Goal: Task Accomplishment & Management: Manage account settings

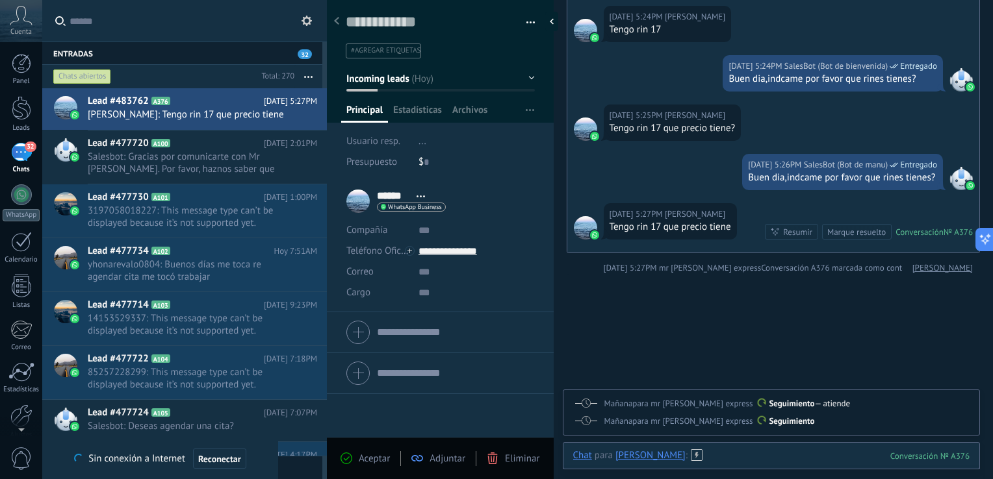
click at [826, 457] on div at bounding box center [771, 469] width 397 height 39
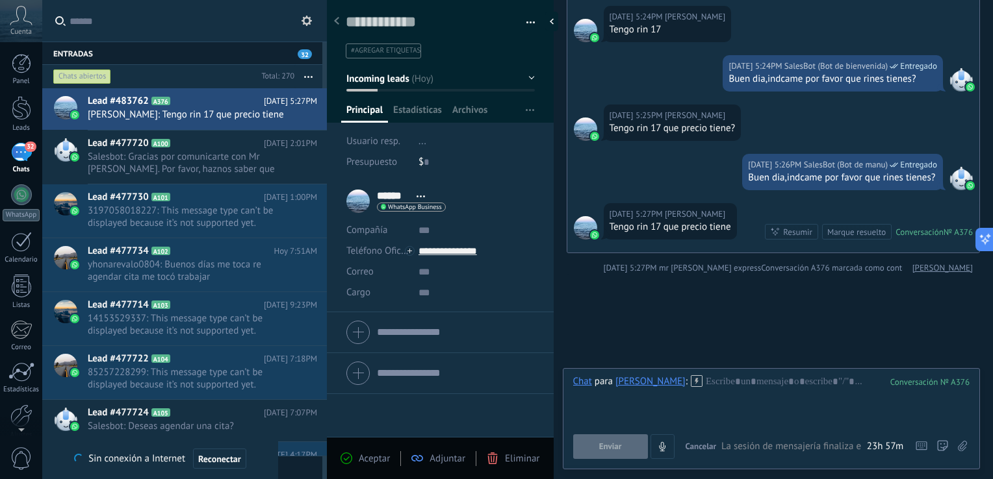
click at [691, 382] on icon at bounding box center [697, 381] width 12 height 12
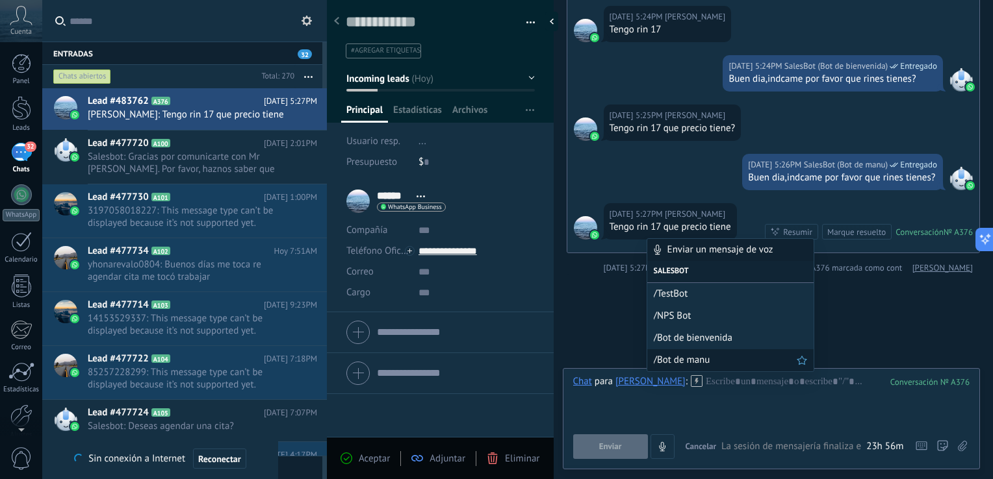
click at [683, 357] on span "/Bot de manu" at bounding box center [725, 360] width 143 height 12
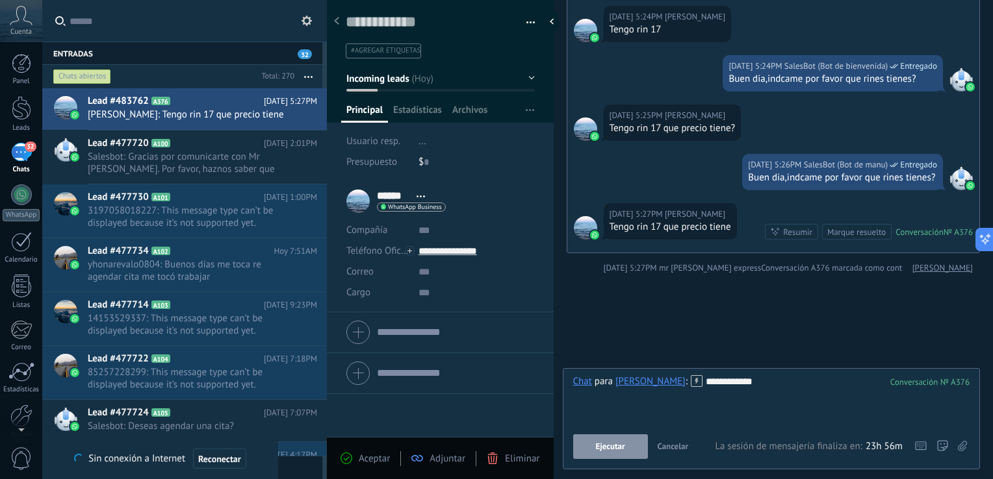
click at [607, 443] on span "Ejecutar" at bounding box center [610, 446] width 29 height 9
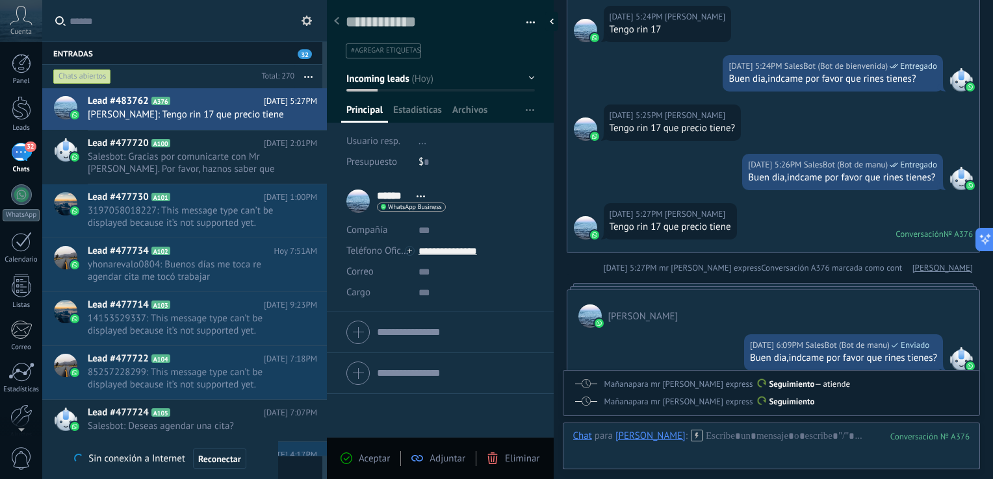
scroll to position [1036, 0]
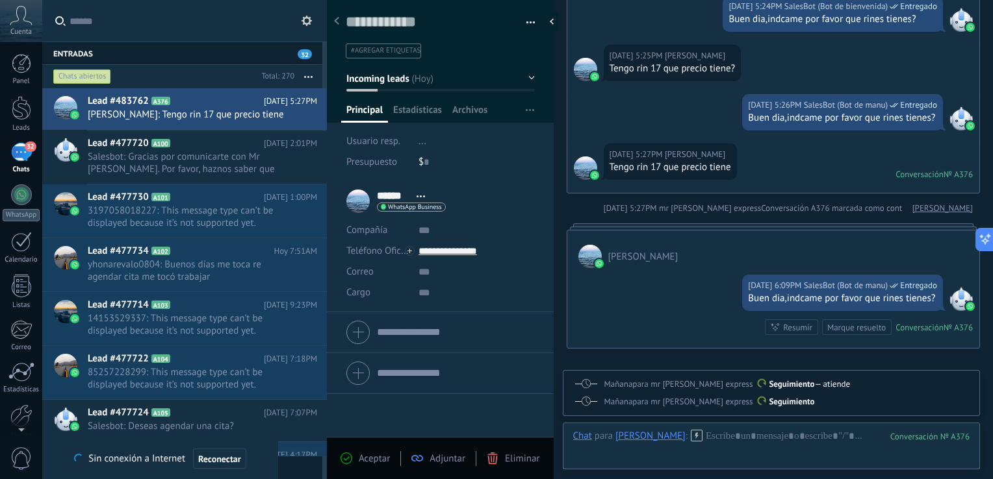
click at [787, 223] on div at bounding box center [773, 226] width 414 height 6
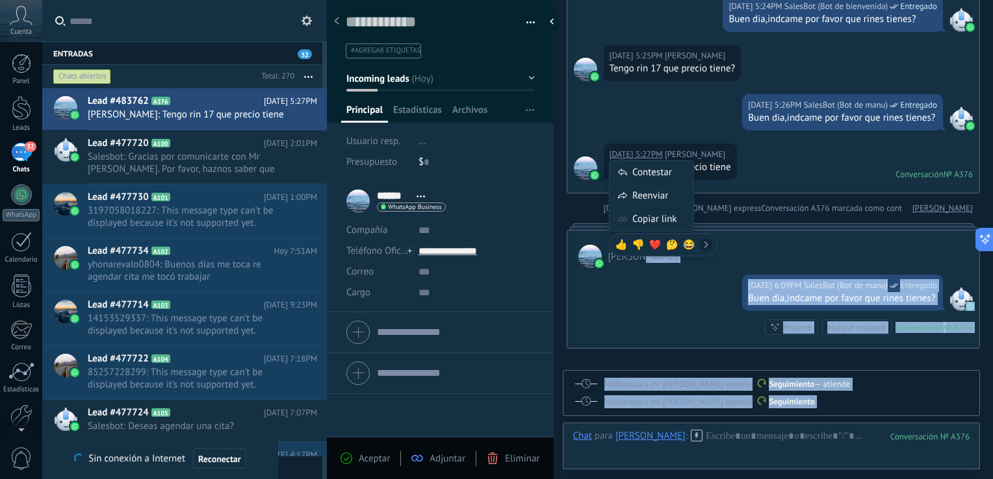
drag, startPoint x: 668, startPoint y: 240, endPoint x: 648, endPoint y: 148, distance: 94.4
click at [648, 148] on body ".abccls-1,.abccls-2{fill-rule:evenodd}.abccls-2{fill:#fff} .abfcls-1{fill:none}…" at bounding box center [496, 239] width 993 height 479
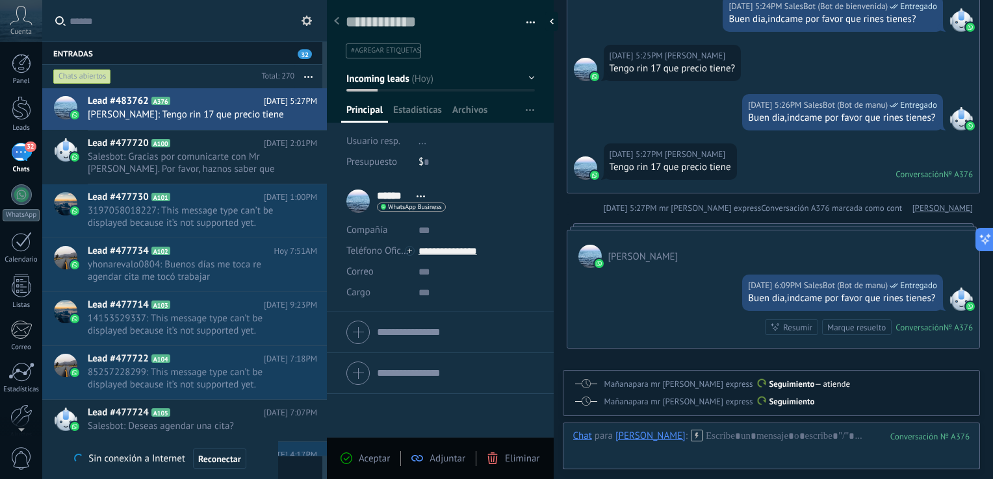
drag, startPoint x: 648, startPoint y: 148, endPoint x: 631, endPoint y: 222, distance: 75.8
click at [631, 223] on div at bounding box center [773, 226] width 414 height 6
click at [691, 438] on icon at bounding box center [697, 436] width 12 height 12
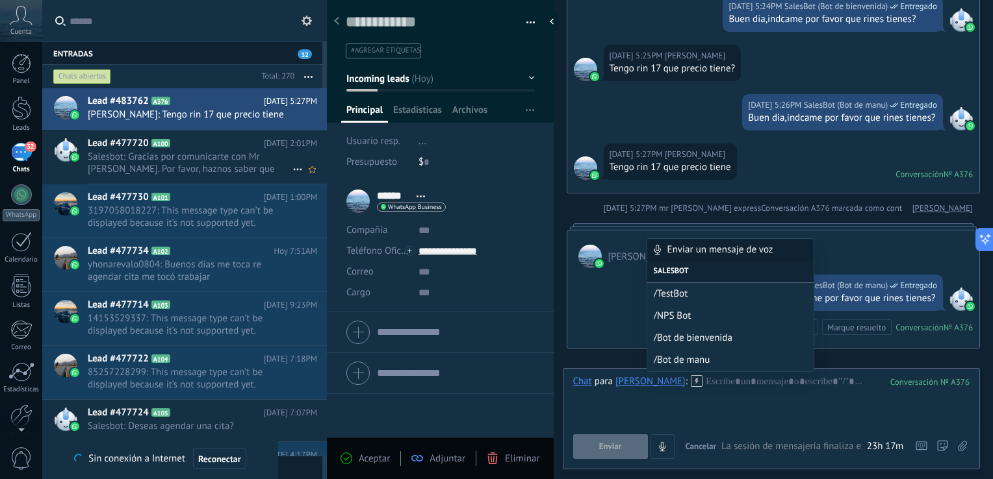
click at [196, 142] on h2 "Lead #477720 A100" at bounding box center [176, 143] width 176 height 13
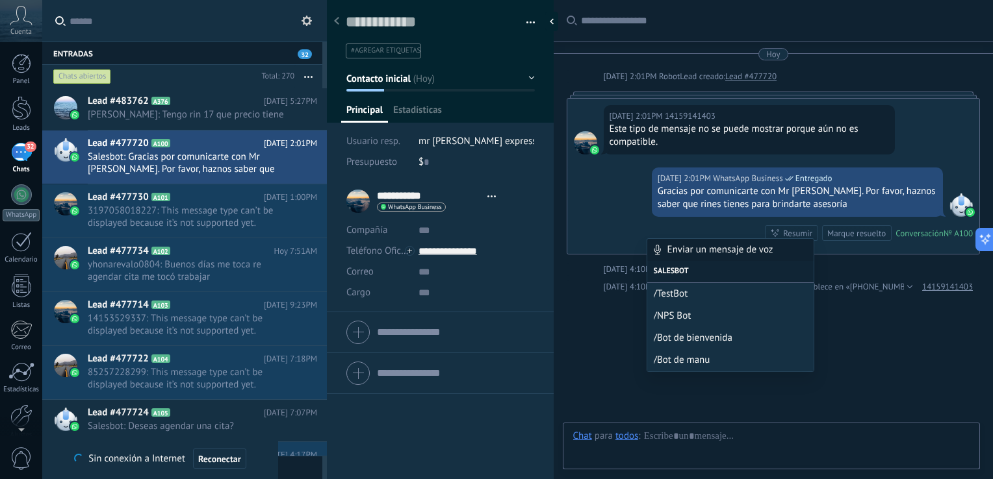
scroll to position [40, 0]
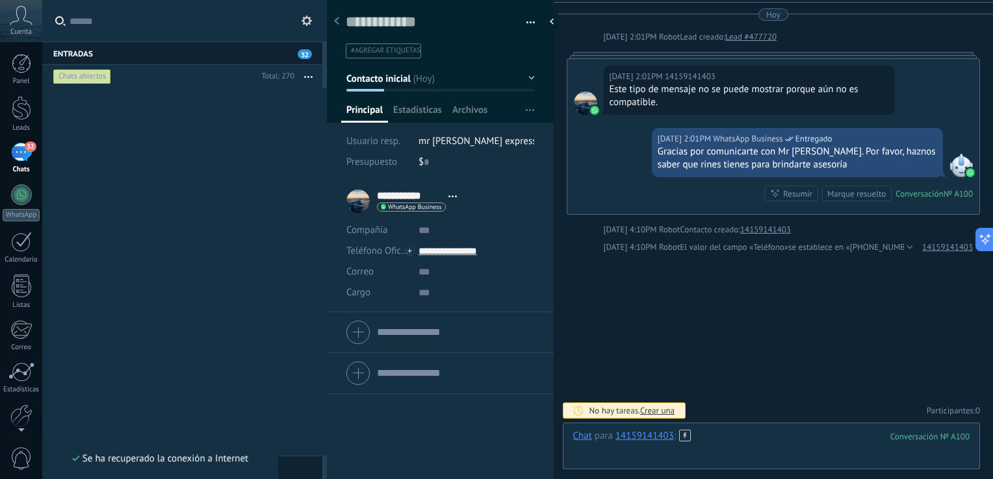
click at [702, 441] on div at bounding box center [771, 449] width 397 height 39
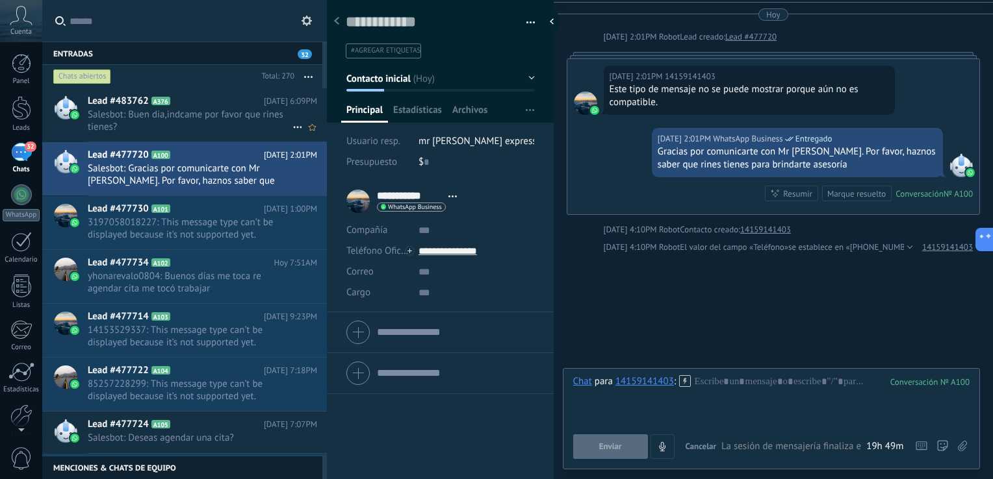
click at [219, 129] on span "Salesbot: Buen dia,indcame por favor que rines tienes?" at bounding box center [190, 120] width 205 height 25
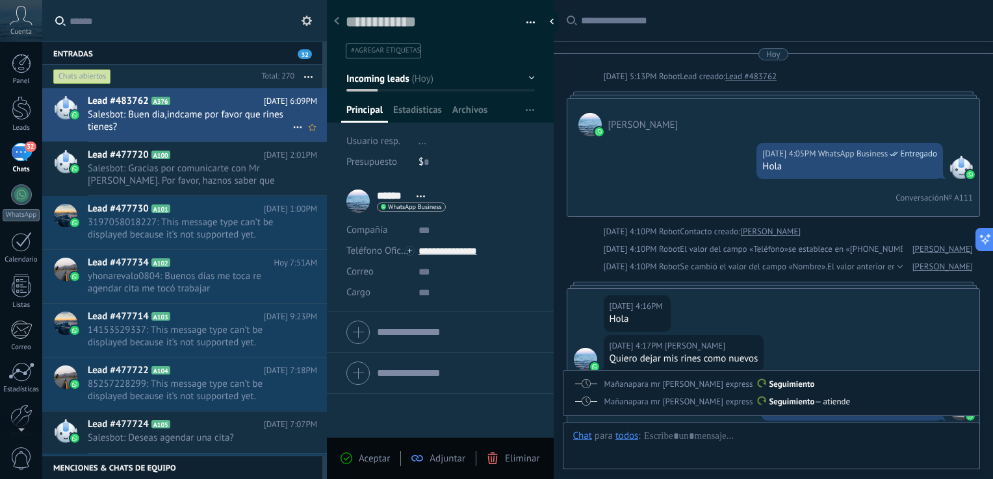
scroll to position [1177, 0]
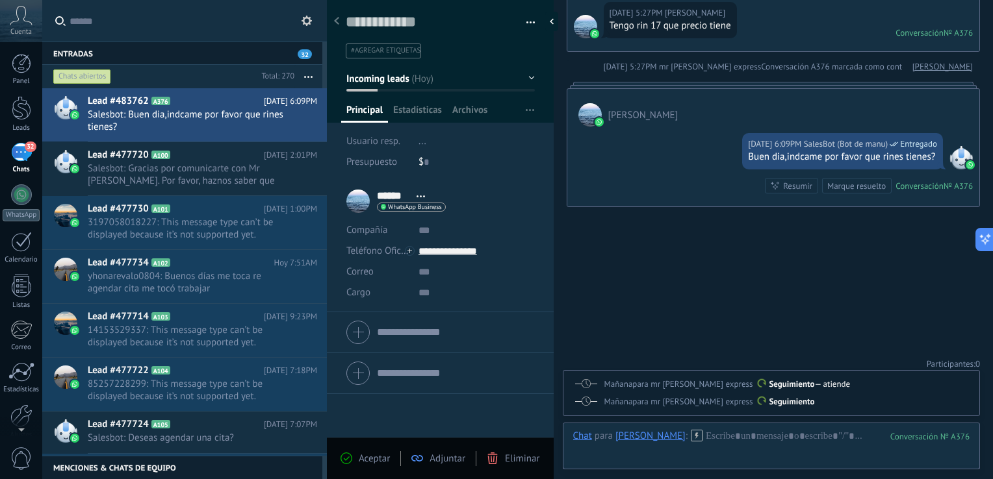
click at [691, 431] on icon at bounding box center [697, 436] width 12 height 12
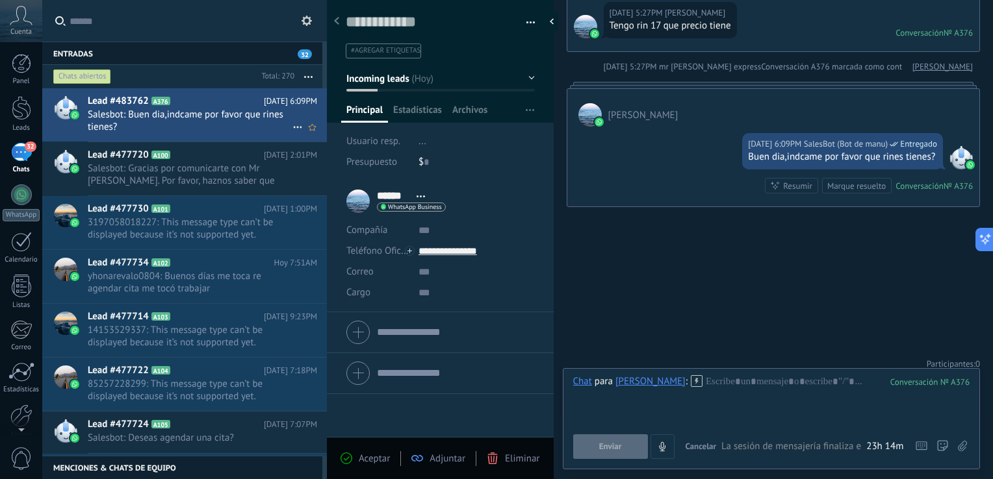
click at [296, 123] on icon at bounding box center [298, 128] width 16 height 16
click at [239, 110] on div at bounding box center [496, 239] width 993 height 479
drag, startPoint x: 947, startPoint y: 231, endPoint x: 929, endPoint y: 182, distance: 52.4
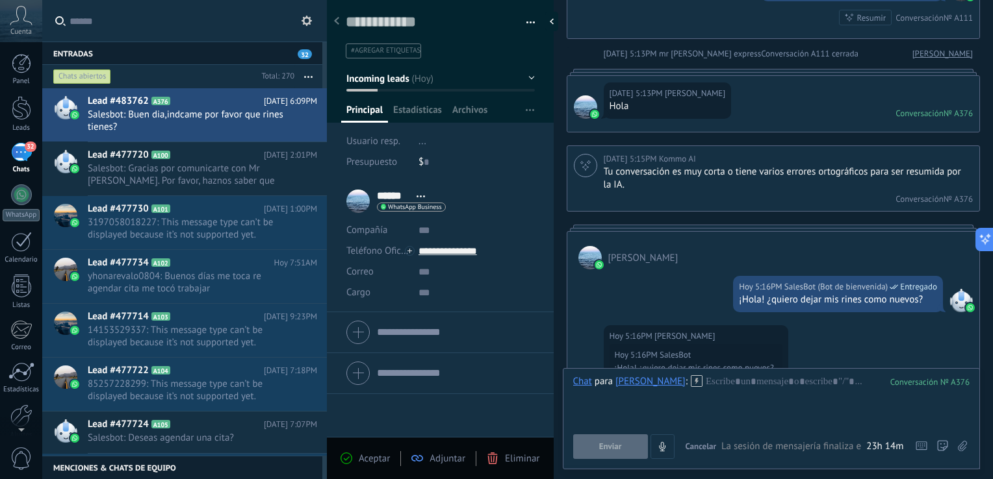
scroll to position [839, 0]
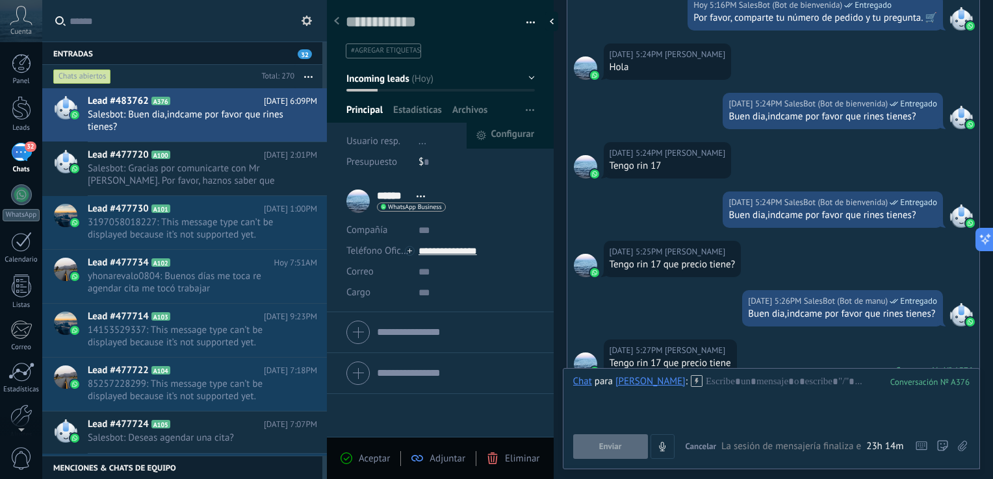
click at [527, 112] on span "button" at bounding box center [530, 110] width 8 height 25
click at [516, 181] on li "****** Manuel ****** Manuel Apellido Abrir detalle Copie el nombre" at bounding box center [440, 246] width 227 height 131
click at [515, 457] on span "Eliminar" at bounding box center [522, 459] width 34 height 12
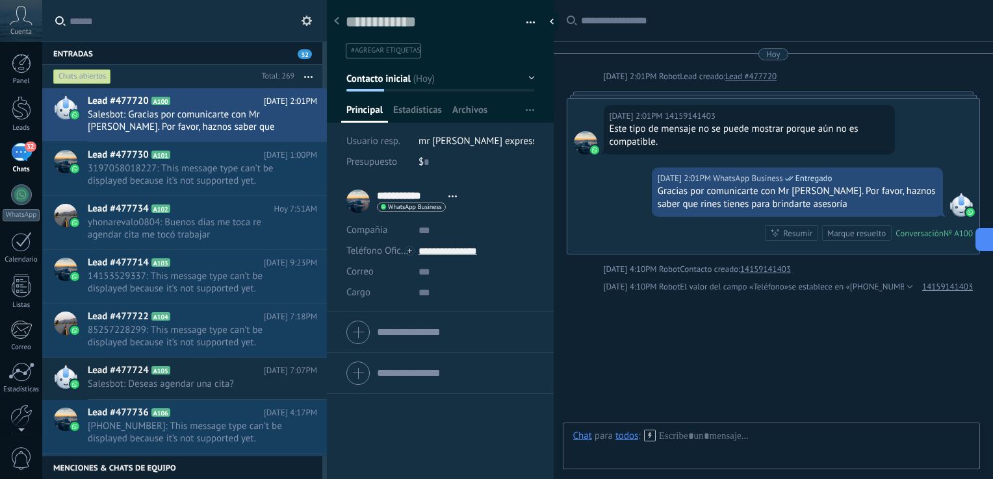
scroll to position [40, 0]
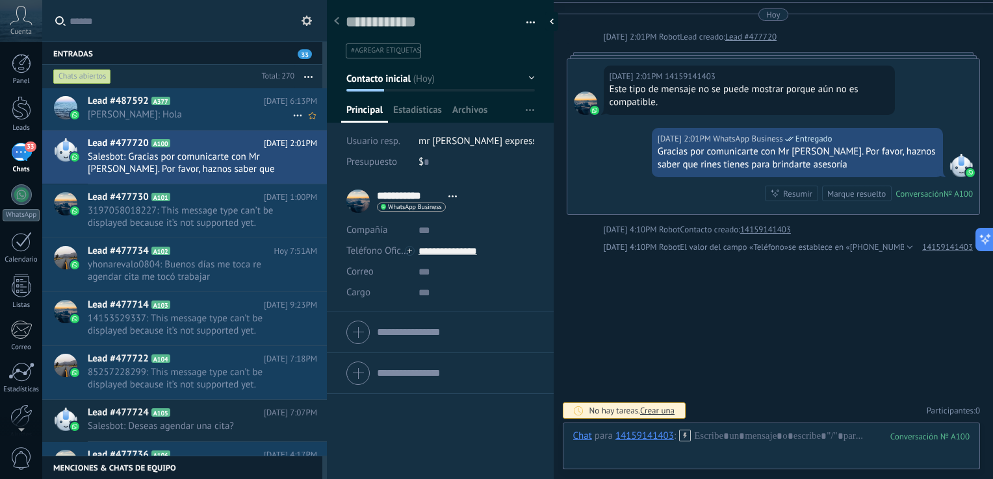
click at [264, 99] on h2 "Lead #487592 A377" at bounding box center [176, 101] width 176 height 13
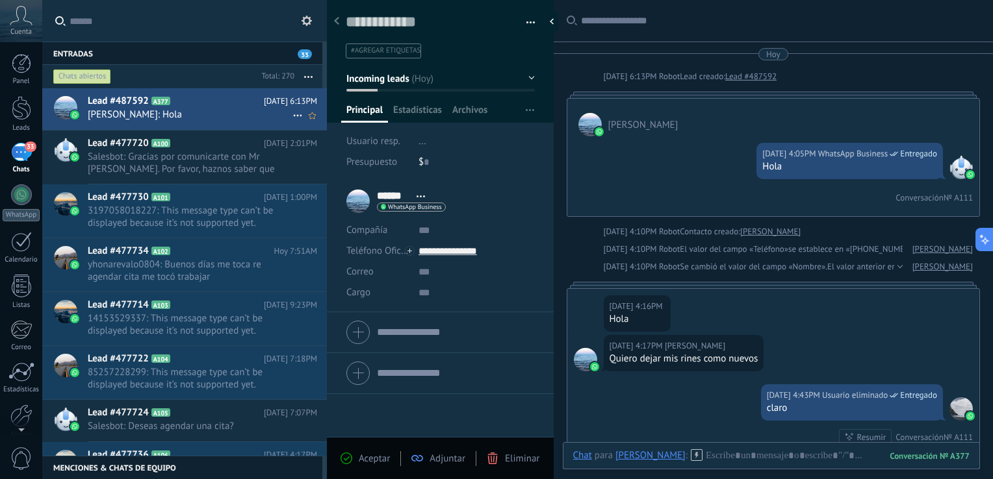
scroll to position [1042, 0]
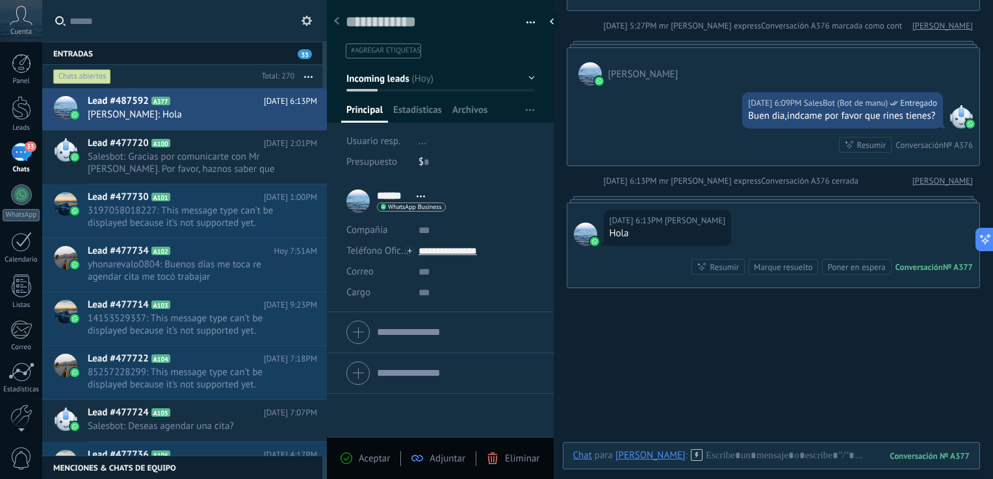
click at [784, 264] on div "Marque resuelto" at bounding box center [783, 267] width 58 height 12
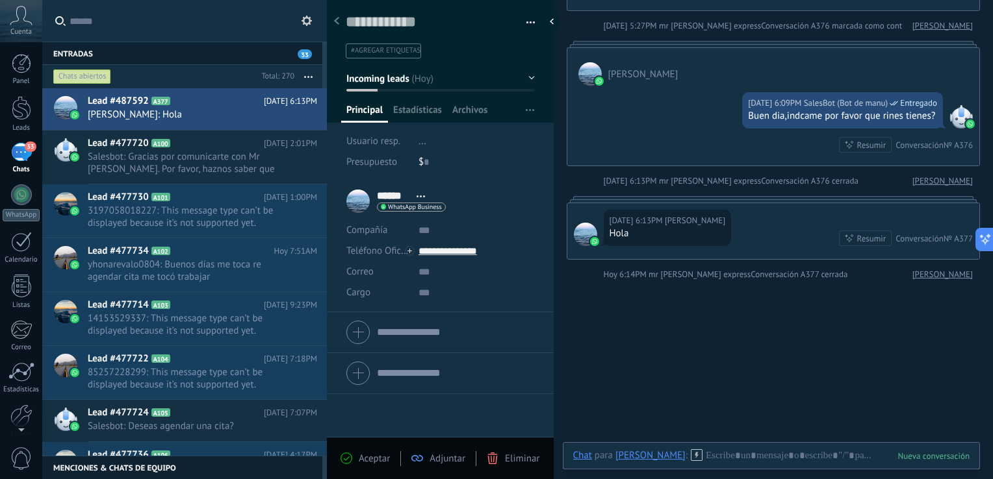
scroll to position [1063, 0]
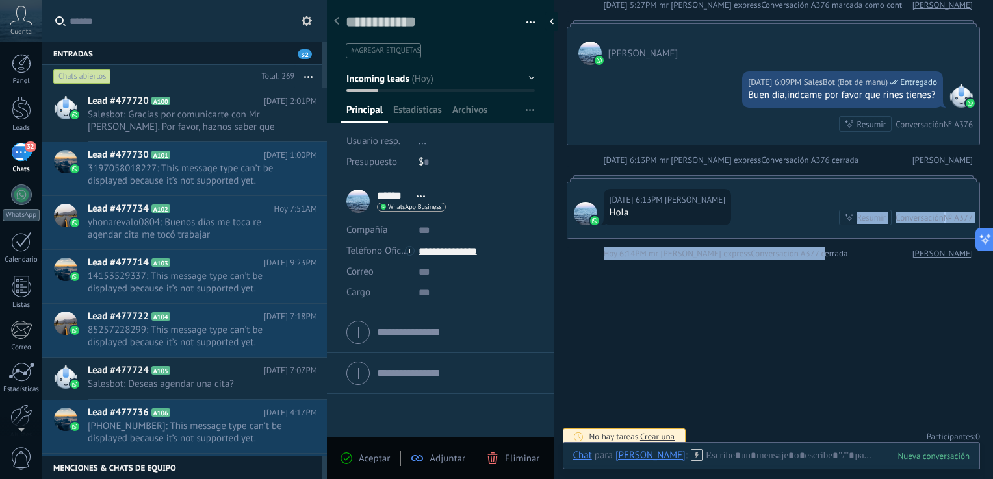
drag, startPoint x: 784, startPoint y: 264, endPoint x: 840, endPoint y: 213, distance: 75.9
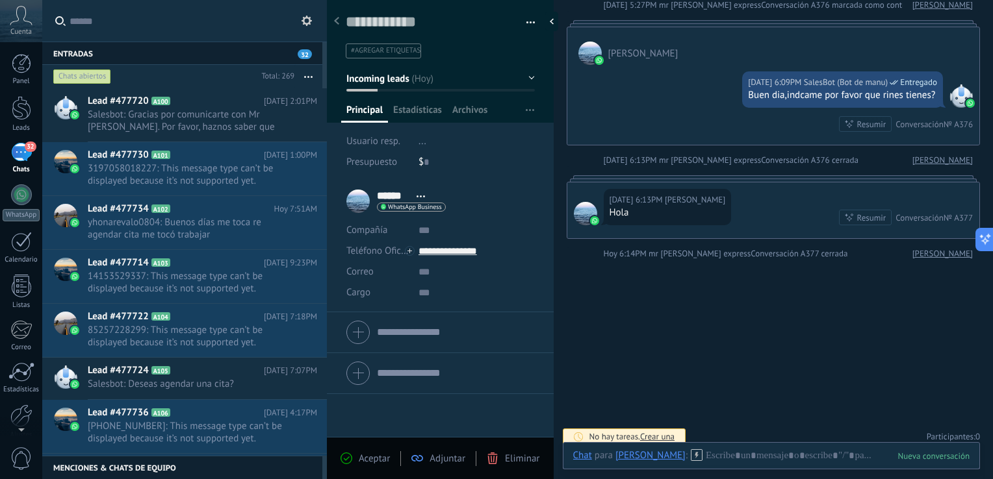
drag, startPoint x: 840, startPoint y: 213, endPoint x: 826, endPoint y: 209, distance: 14.4
click at [826, 209] on div "Hoy 6:13PM Manuel Hola Resumir Resumir Conversación № A377" at bounding box center [773, 211] width 413 height 56
drag, startPoint x: 826, startPoint y: 209, endPoint x: 909, endPoint y: 213, distance: 82.6
click at [909, 213] on div "Conversación" at bounding box center [919, 217] width 48 height 11
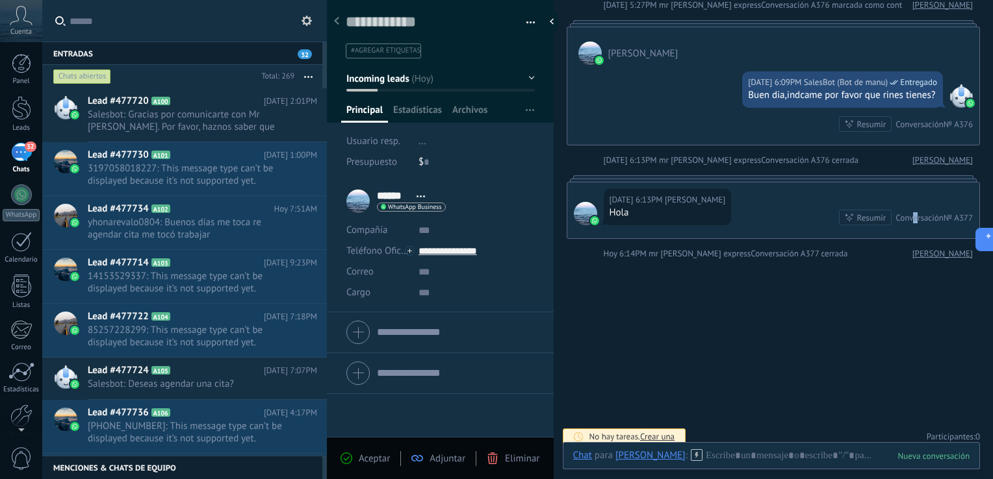
drag, startPoint x: 909, startPoint y: 213, endPoint x: 954, endPoint y: 255, distance: 61.6
click at [954, 255] on link "[PERSON_NAME]" at bounding box center [942, 254] width 60 height 13
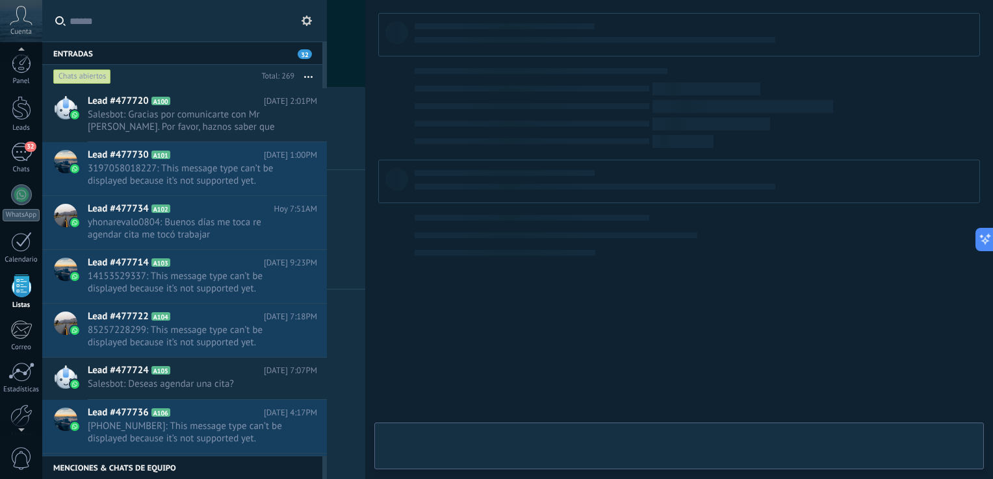
scroll to position [33, 0]
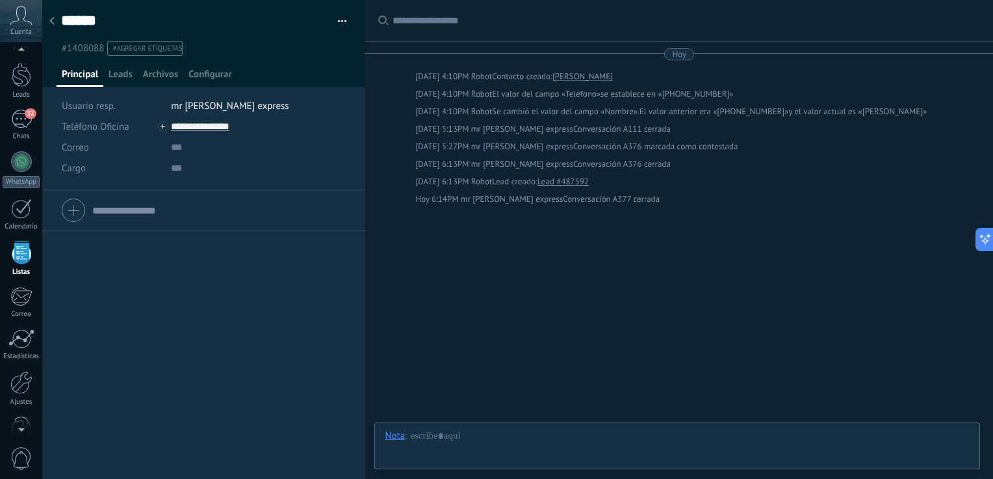
click at [55, 23] on div at bounding box center [52, 21] width 18 height 25
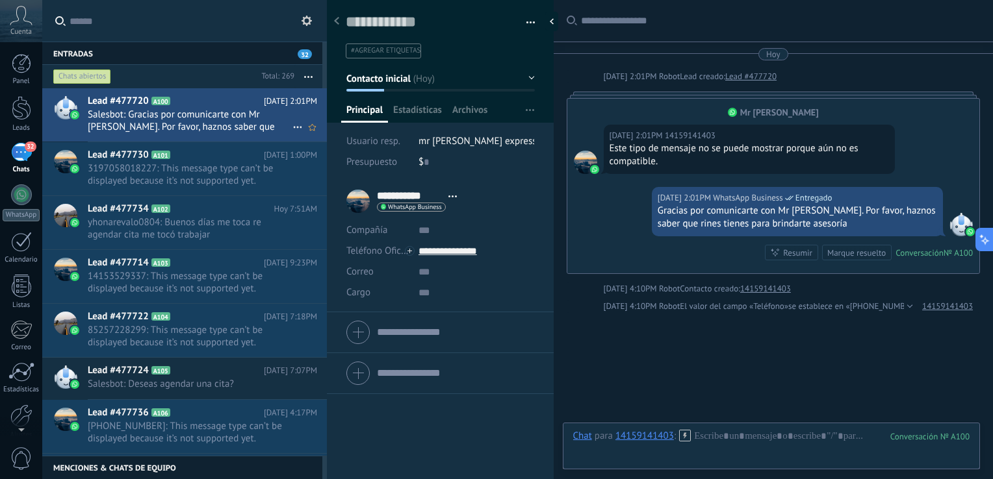
scroll to position [60, 0]
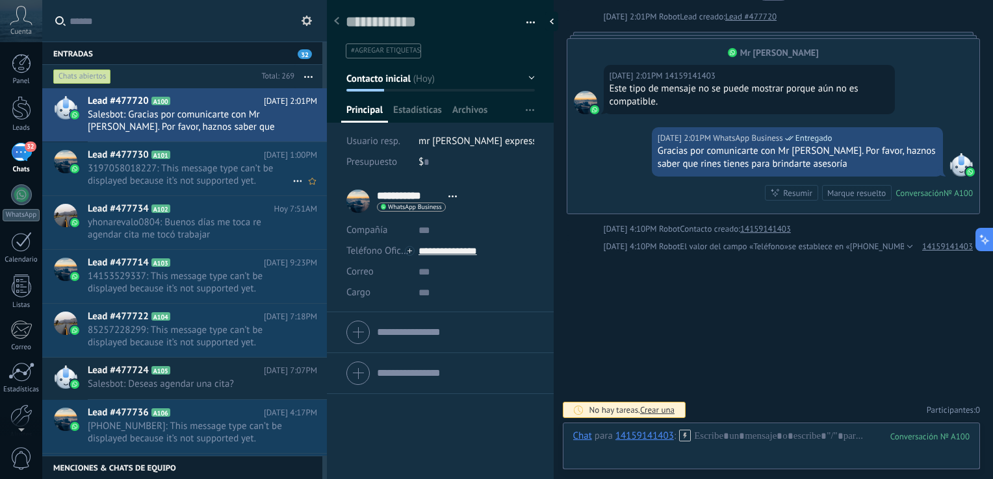
click at [138, 168] on span "3197058018227: This message type can’t be displayed because it’s not supported …" at bounding box center [190, 174] width 205 height 25
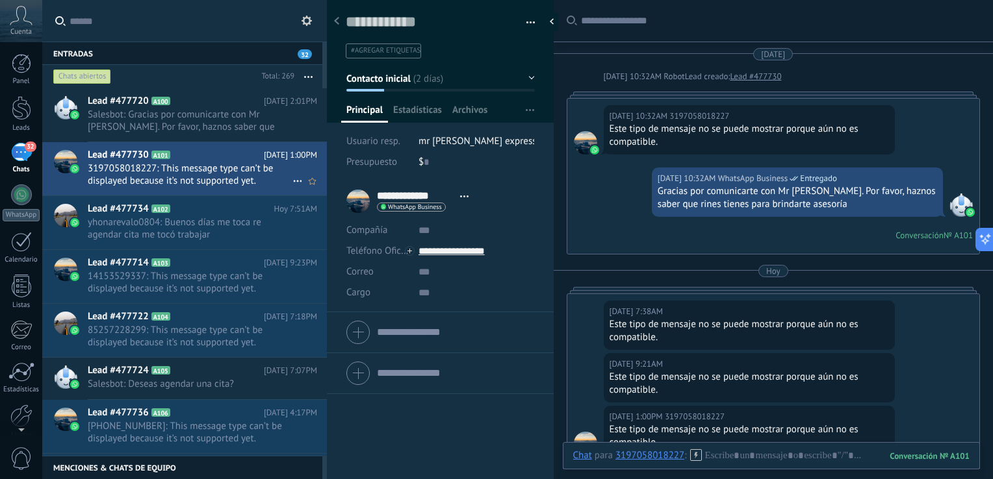
scroll to position [210, 0]
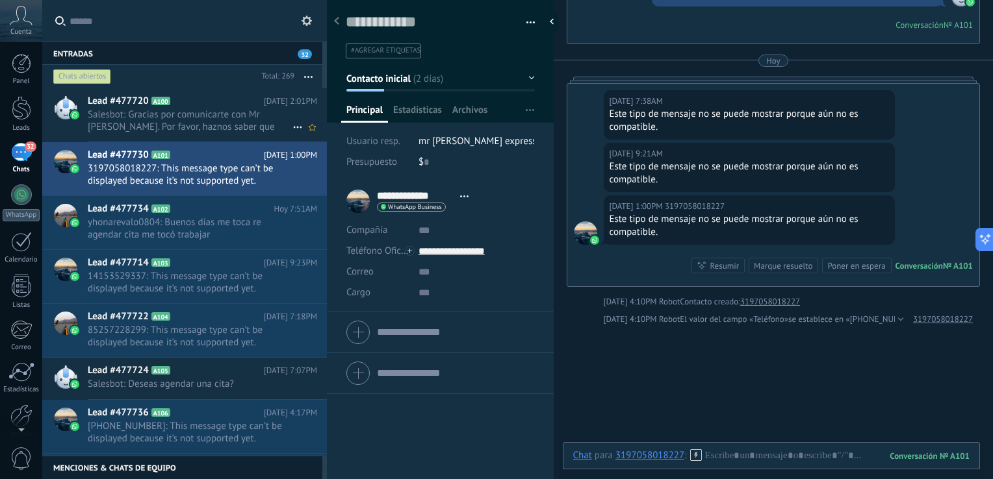
click at [149, 130] on span "Salesbot: Gracias por comunicarte con Mr [PERSON_NAME]. Por favor, haznos saber…" at bounding box center [190, 120] width 205 height 25
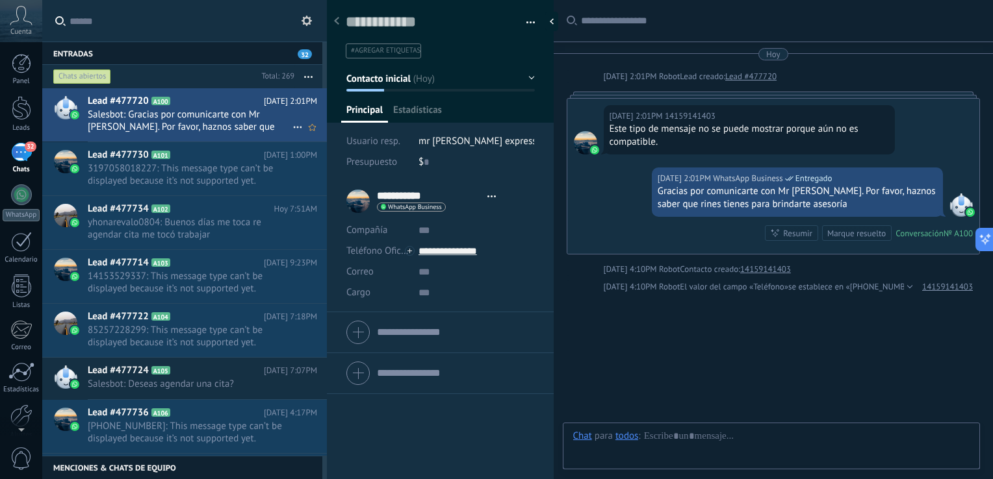
type textarea "**********"
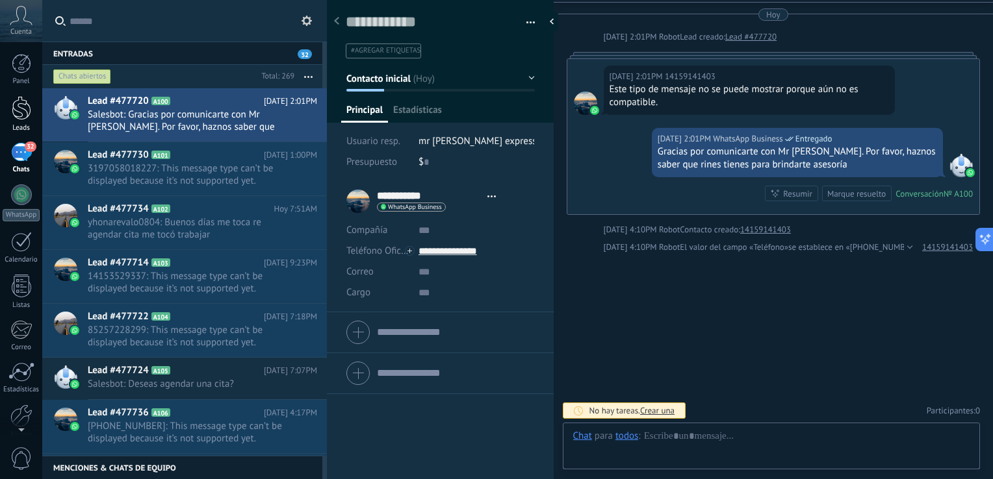
scroll to position [19, 0]
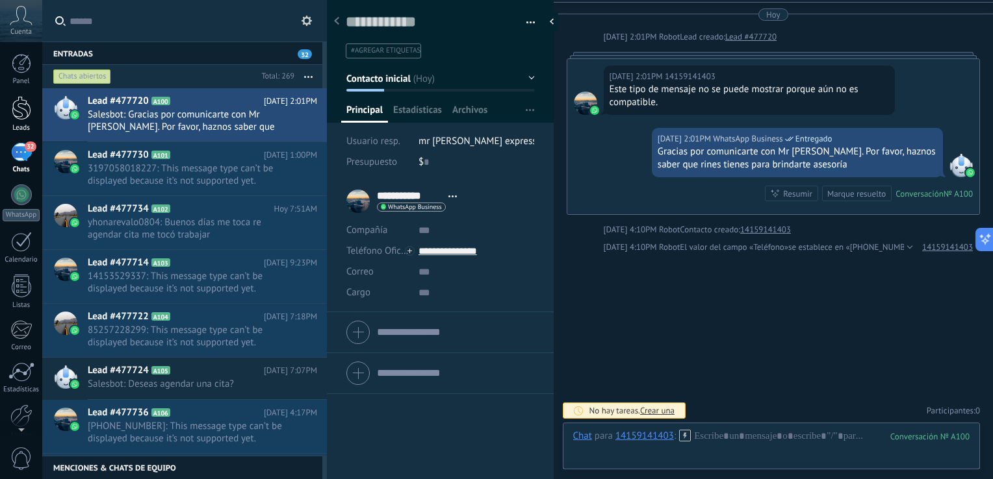
click at [23, 116] on div at bounding box center [21, 108] width 19 height 24
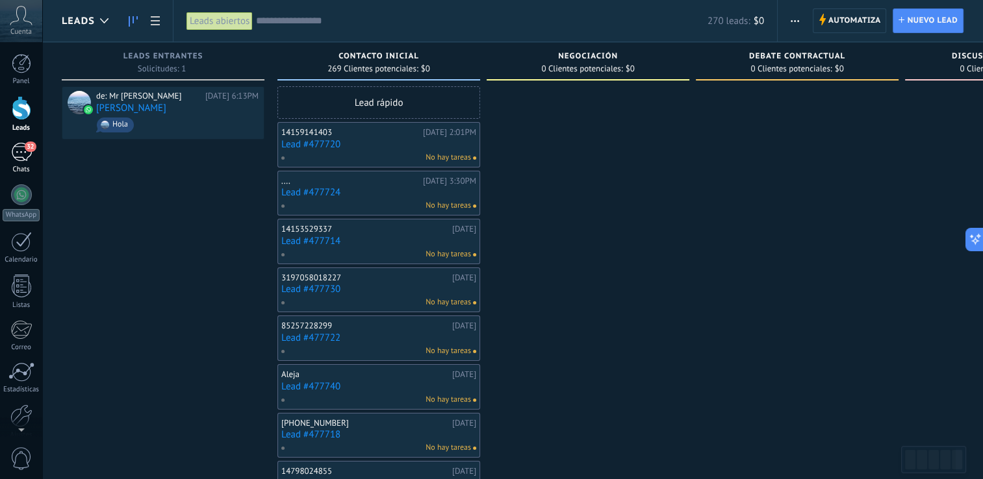
click at [23, 148] on div "32" at bounding box center [21, 152] width 21 height 19
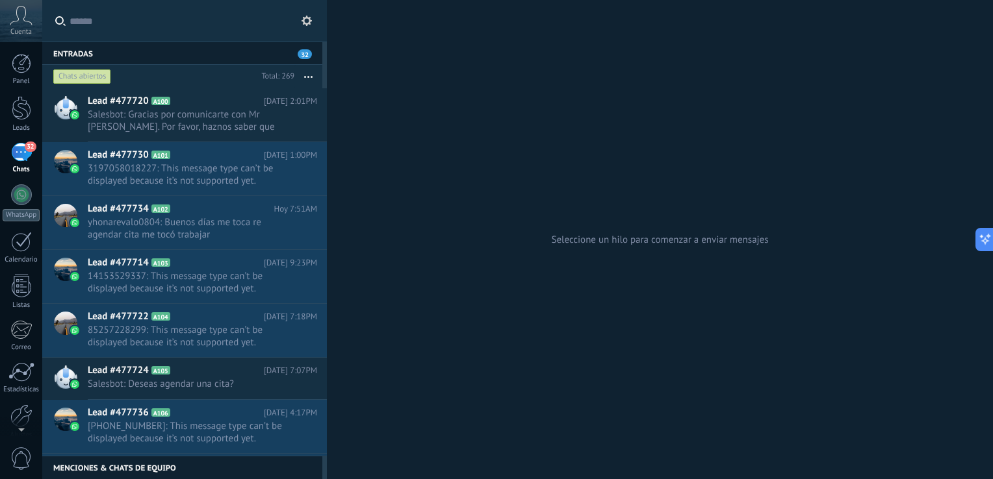
click at [131, 54] on div "Entradas 32" at bounding box center [182, 53] width 280 height 23
click at [307, 27] on button at bounding box center [307, 21] width 16 height 16
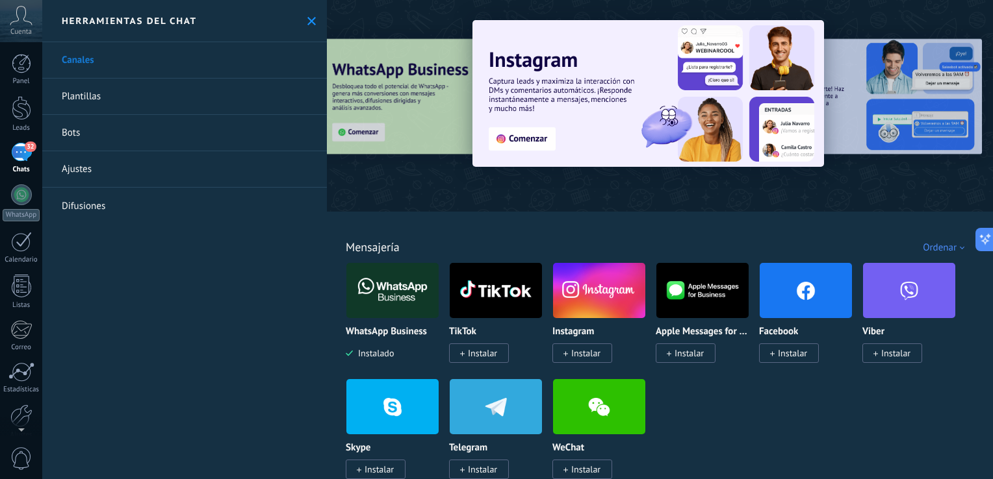
click at [166, 94] on link "Plantillas" at bounding box center [184, 97] width 285 height 36
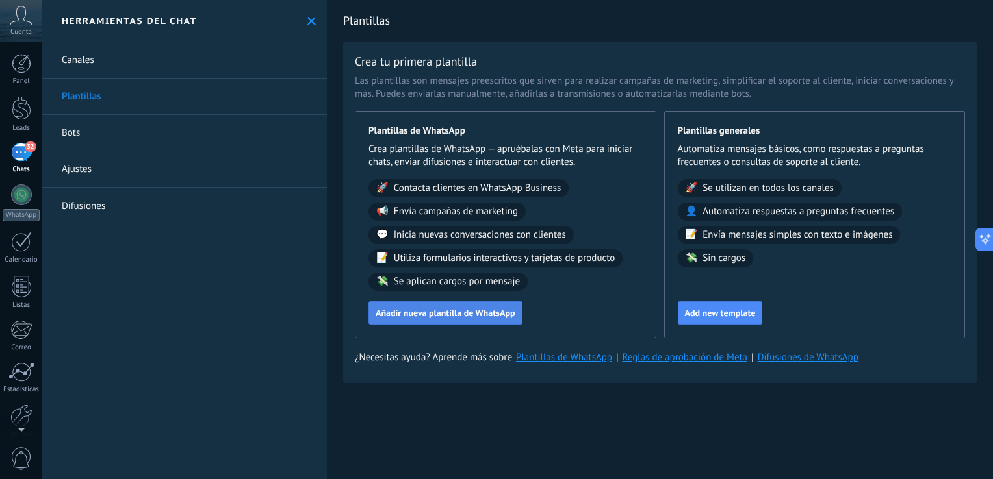
click at [416, 311] on span "Añadir nueva plantilla de WhatsApp" at bounding box center [445, 313] width 140 height 9
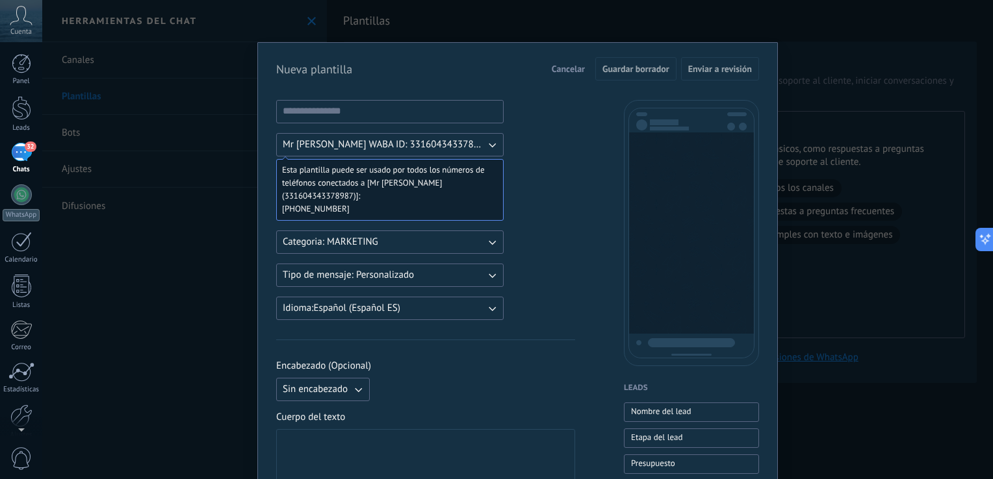
click at [571, 69] on span "Cancelar" at bounding box center [568, 68] width 33 height 9
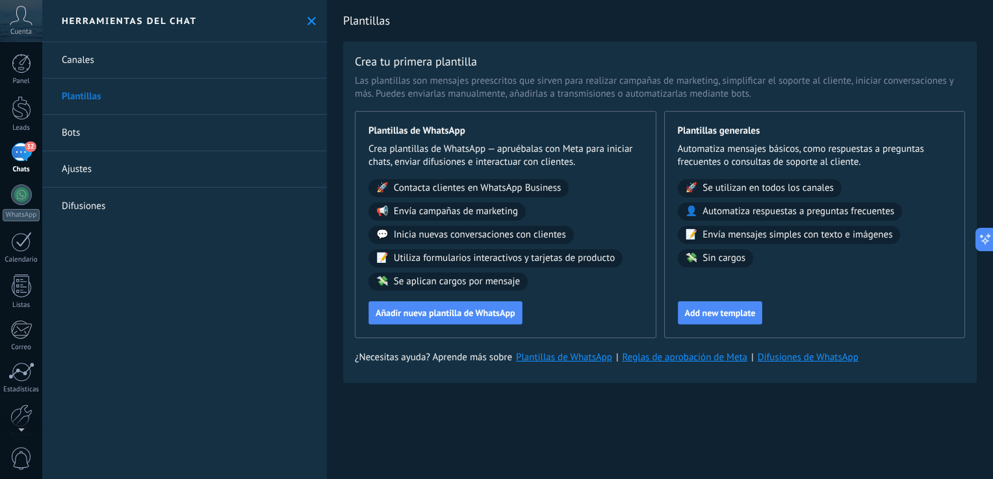
click at [221, 133] on link "Bots" at bounding box center [184, 133] width 285 height 36
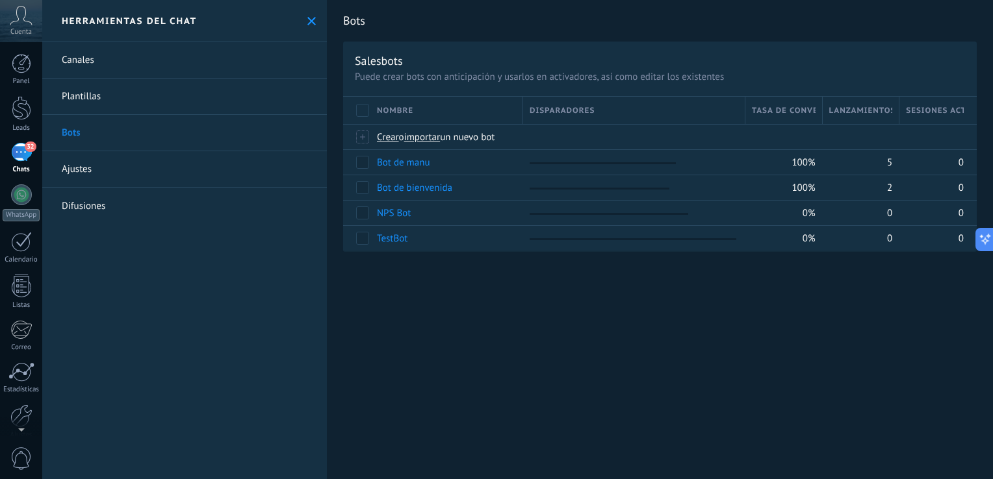
click at [164, 184] on link "Ajustes" at bounding box center [184, 169] width 285 height 36
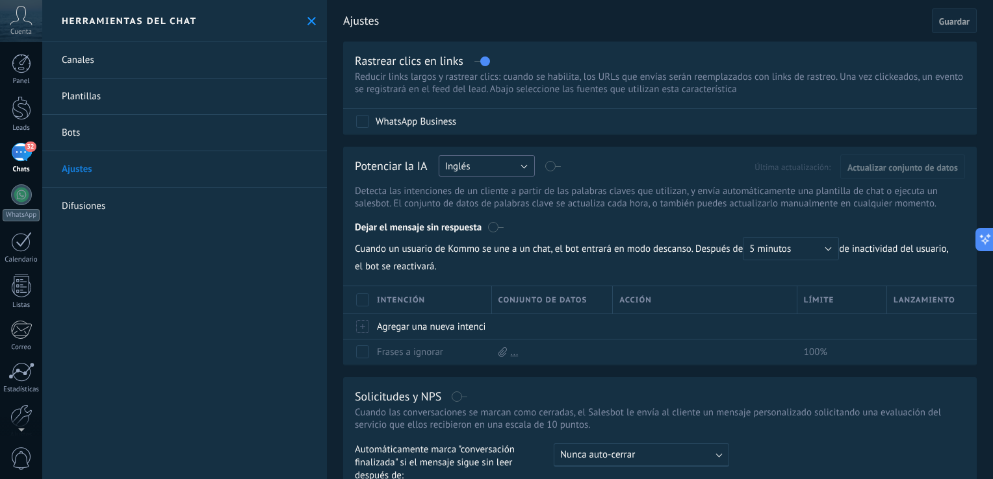
click at [500, 166] on button "Inglés" at bounding box center [486, 165] width 96 height 21
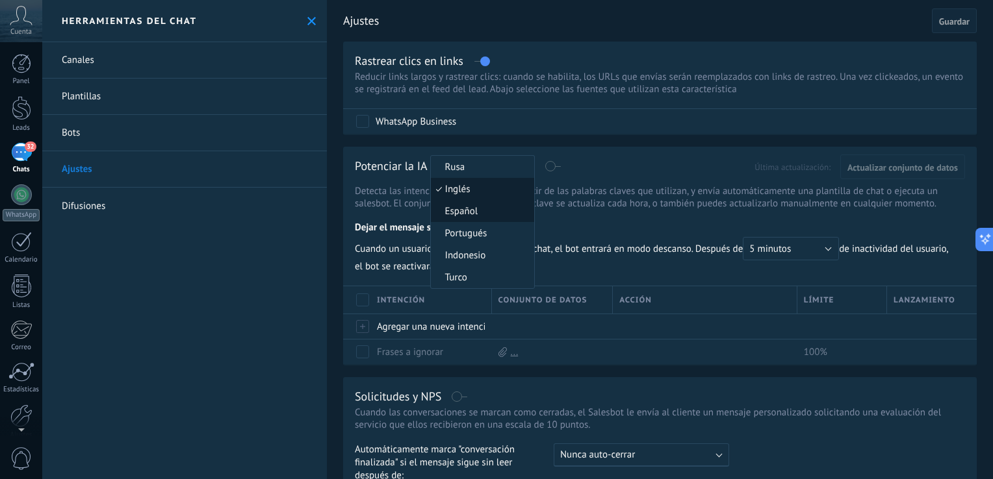
click at [476, 214] on span "Español" at bounding box center [480, 211] width 99 height 12
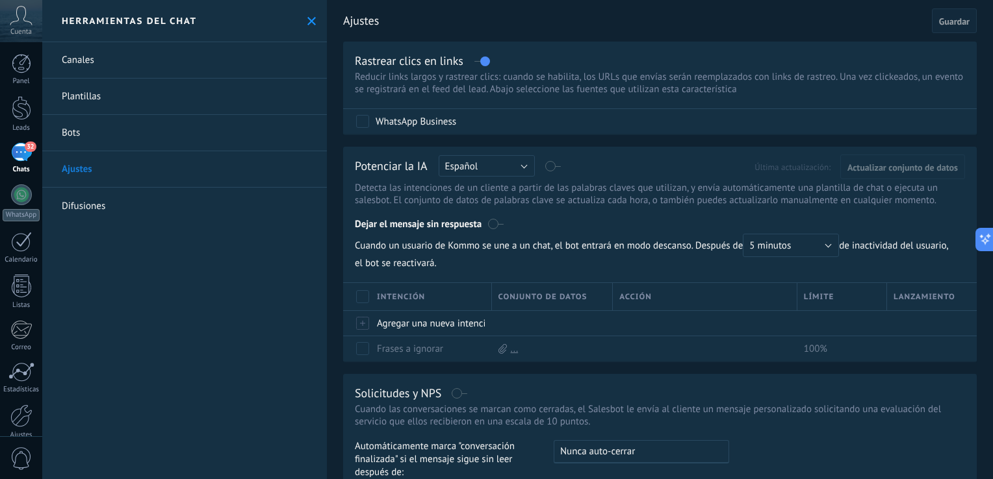
click at [548, 166] on label at bounding box center [553, 166] width 15 height 1
click at [561, 166] on div "Potenciar la IA Rusa Inglés Español Portugués Indonesio Turco Español Última ac…" at bounding box center [660, 167] width 610 height 17
click at [549, 166] on div "Potenciar la IA Rusa Inglés Español Portugués Indonesio Turco Español Última ac…" at bounding box center [660, 167] width 610 height 17
click at [553, 167] on label at bounding box center [553, 166] width 15 height 1
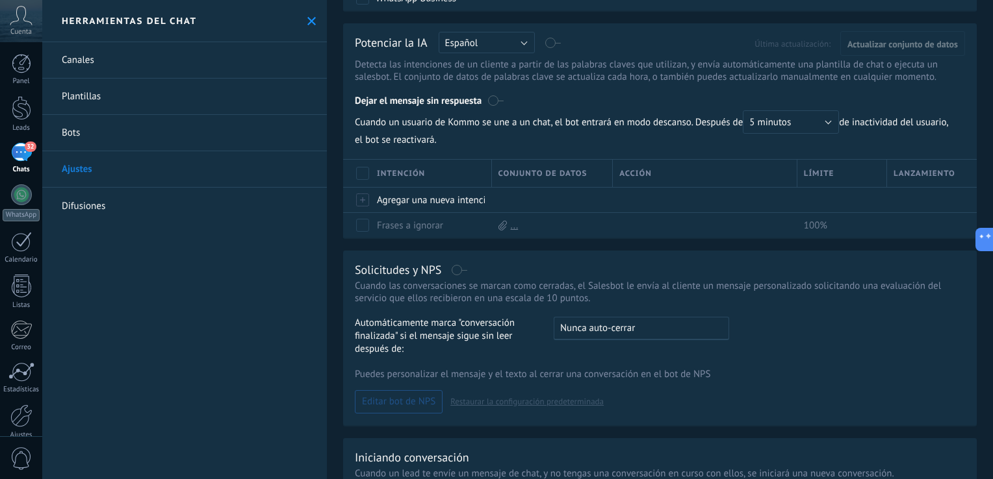
scroll to position [125, 0]
click at [781, 126] on span "5 minutos" at bounding box center [770, 121] width 42 height 12
click at [696, 148] on div "Potenciar la IA Rusa Inglés Español Portugués Indonesio Turco Español Última ac…" at bounding box center [659, 129] width 633 height 214
click at [762, 124] on span "5 minutos" at bounding box center [770, 121] width 42 height 12
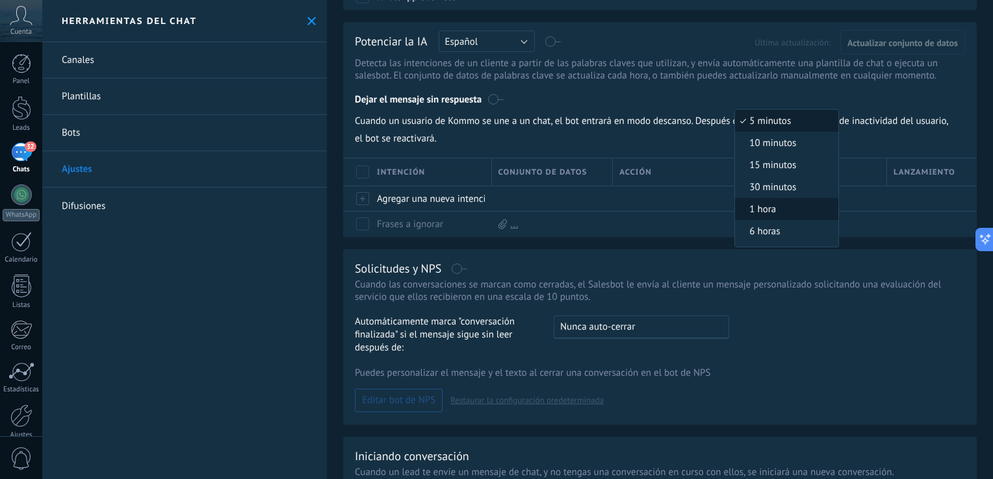
click at [774, 214] on span "1 hora" at bounding box center [784, 209] width 99 height 12
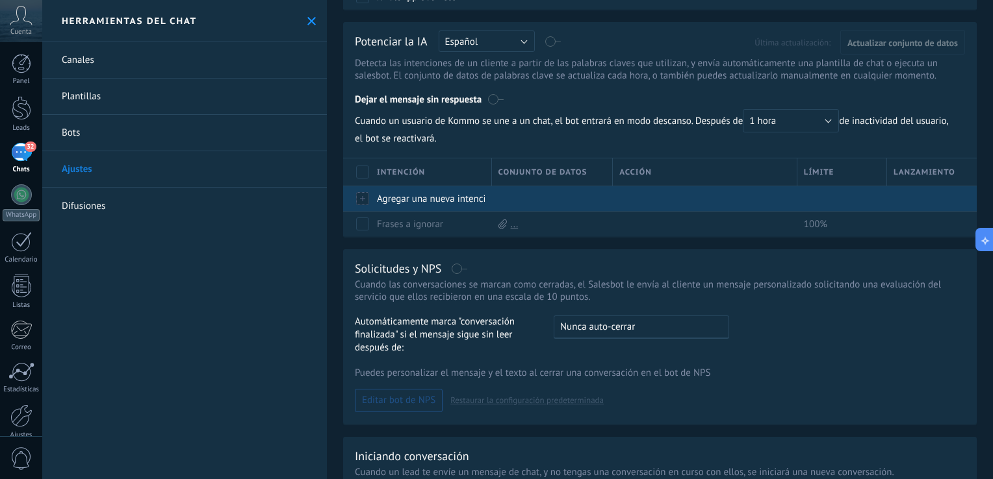
click at [466, 195] on div "Agregar una nueva intención" at bounding box center [427, 198] width 115 height 25
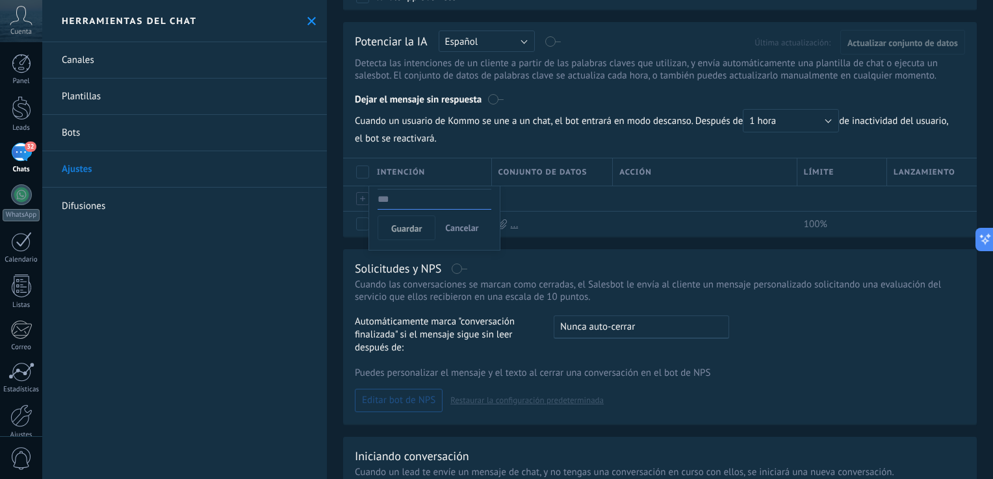
click at [446, 226] on span "Cancelar" at bounding box center [461, 228] width 33 height 12
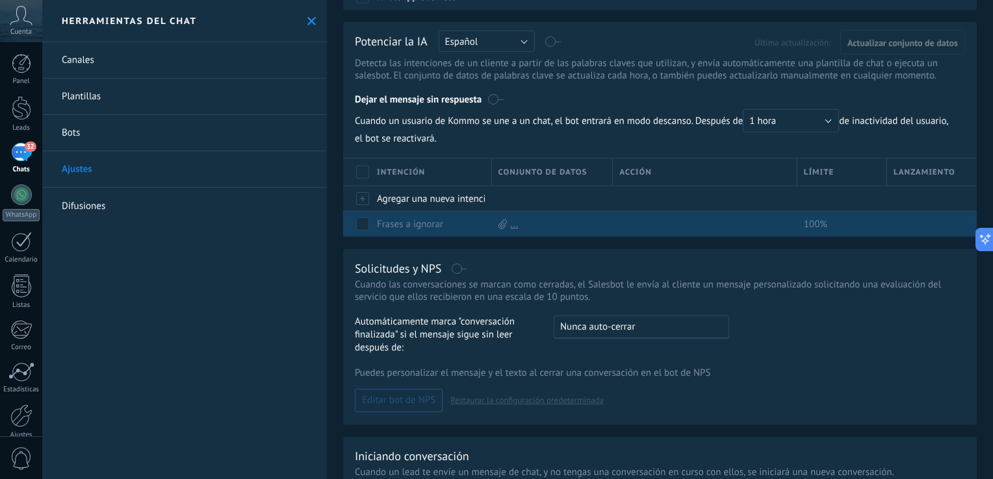
click at [715, 234] on div at bounding box center [702, 224] width 178 height 25
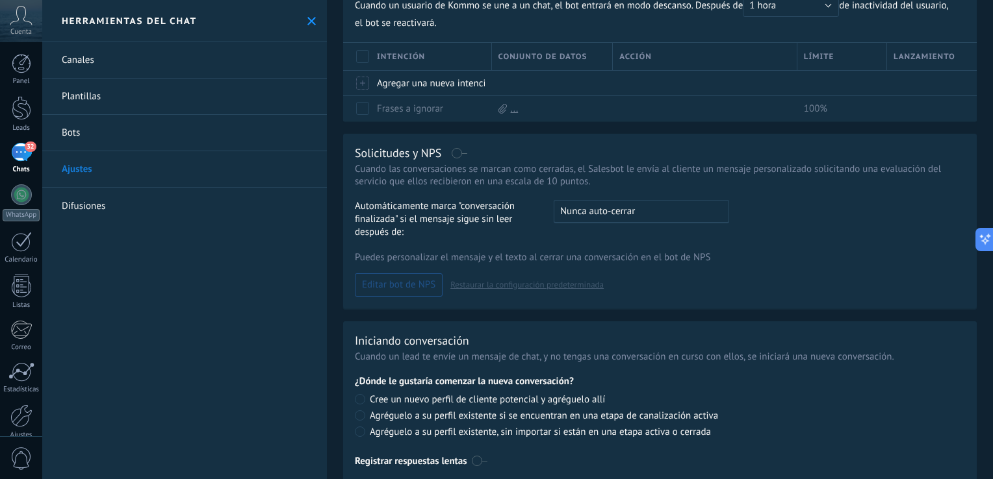
scroll to position [281, 0]
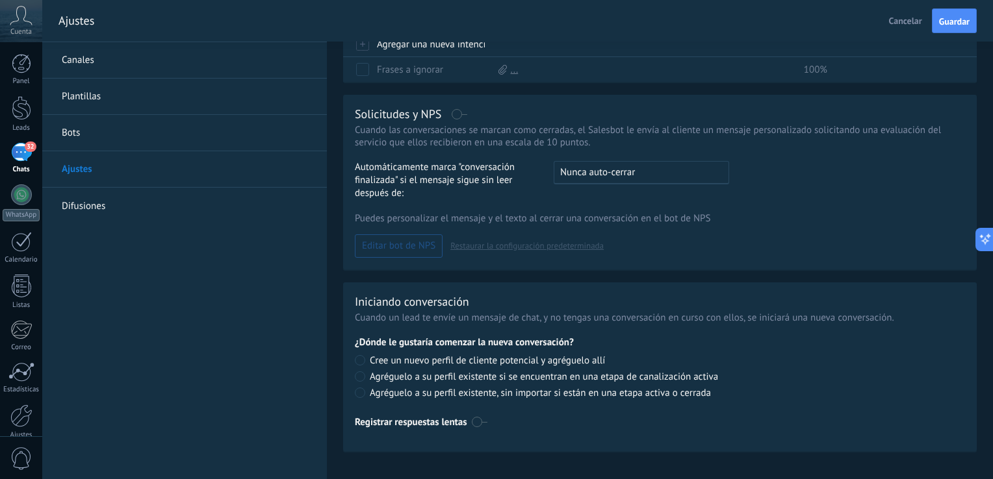
click at [157, 133] on link "Bots" at bounding box center [184, 133] width 285 height 36
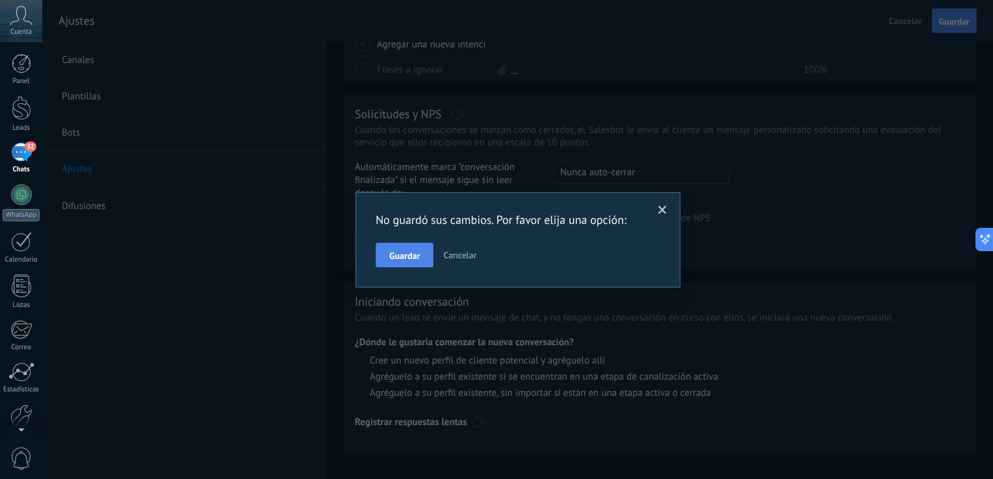
click at [407, 249] on button "Guardar" at bounding box center [404, 255] width 58 height 25
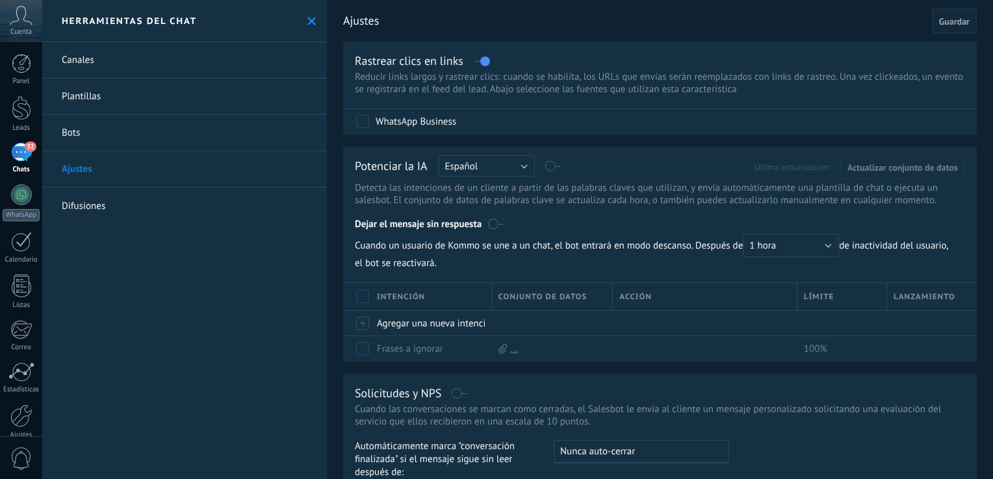
click at [140, 123] on link "Bots" at bounding box center [184, 133] width 285 height 36
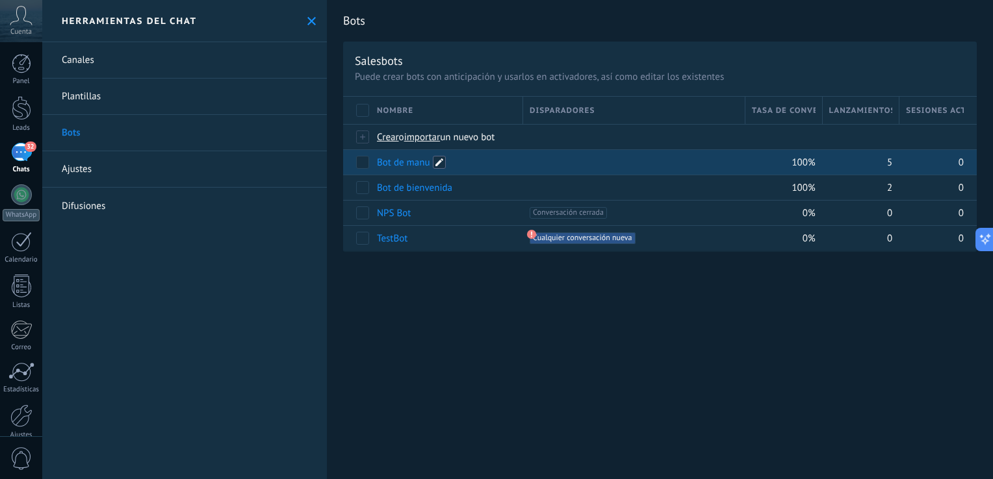
click at [442, 166] on span at bounding box center [439, 162] width 13 height 13
click at [408, 187] on span "Guardar" at bounding box center [406, 191] width 31 height 9
click at [409, 191] on span "Guardar" at bounding box center [406, 191] width 31 height 9
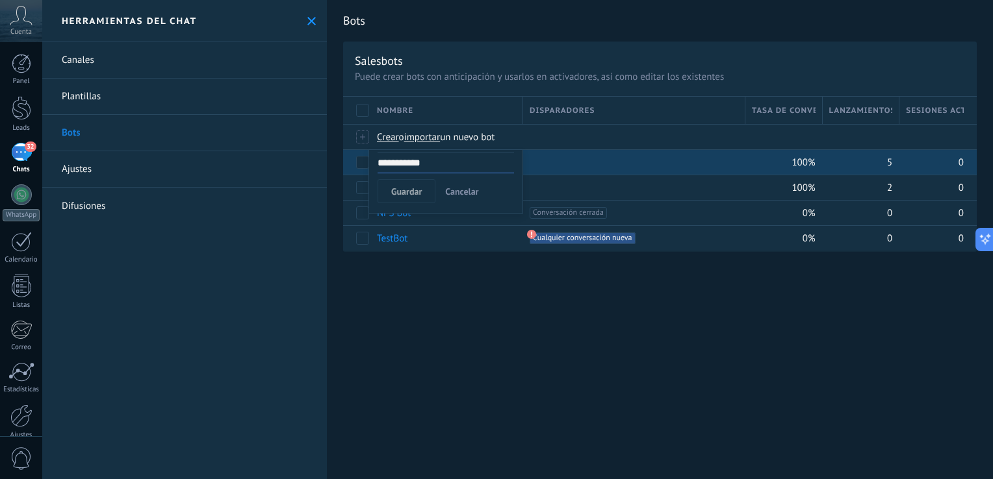
click at [440, 191] on button "Cancelar" at bounding box center [462, 191] width 44 height 25
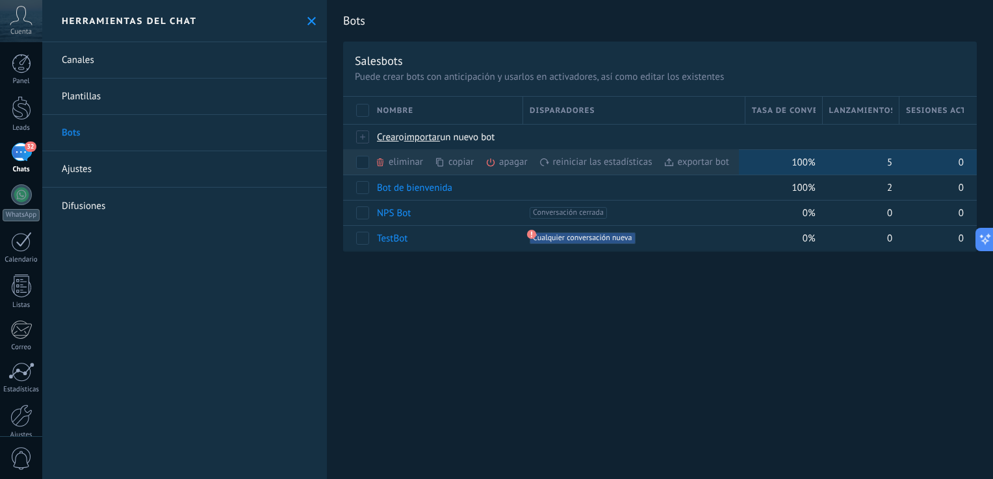
click at [678, 164] on div "exportar bot màs" at bounding box center [696, 161] width 66 height 25
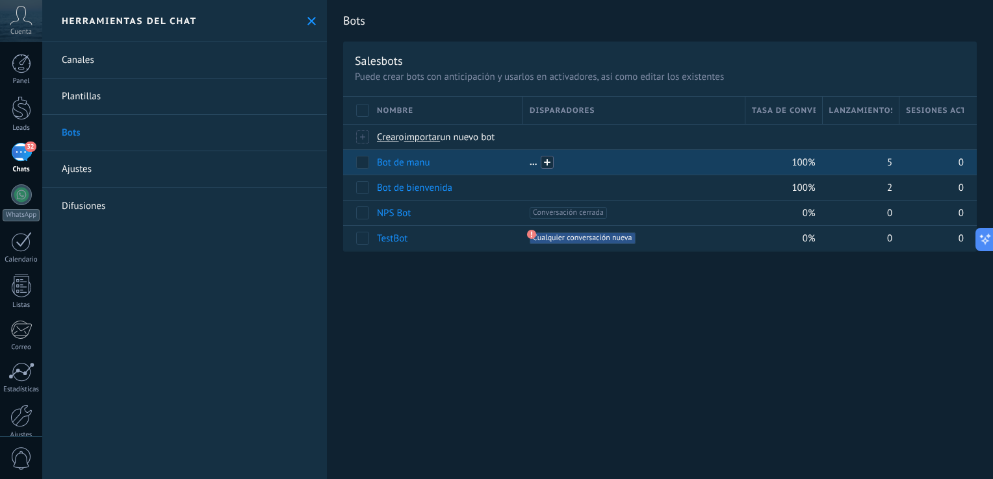
click at [551, 165] on span at bounding box center [546, 162] width 13 height 13
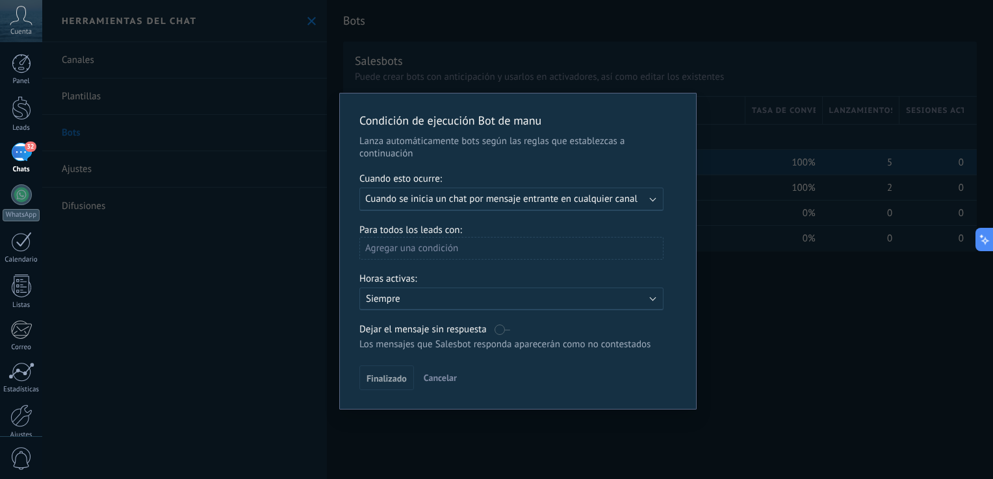
click at [551, 202] on span "Cuando se inicia un chat por mensaje entrante en cualquier canal" at bounding box center [501, 199] width 272 height 12
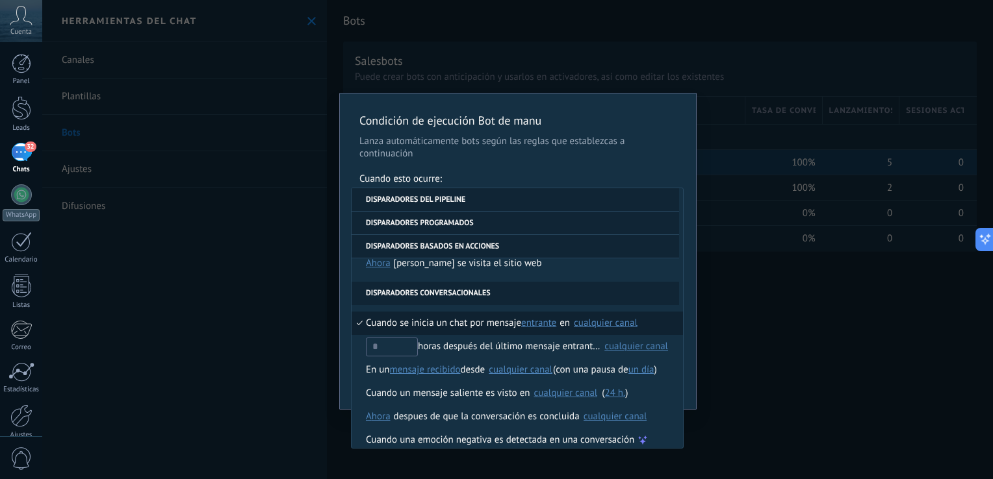
scroll to position [307, 0]
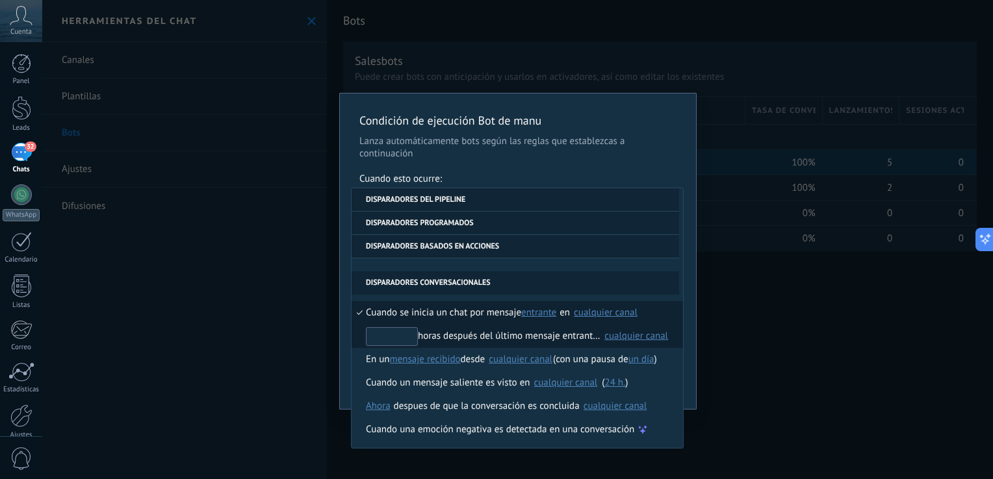
click at [401, 342] on input "text" at bounding box center [392, 336] width 52 height 19
type input "*"
click at [535, 318] on span "entrante" at bounding box center [538, 313] width 35 height 12
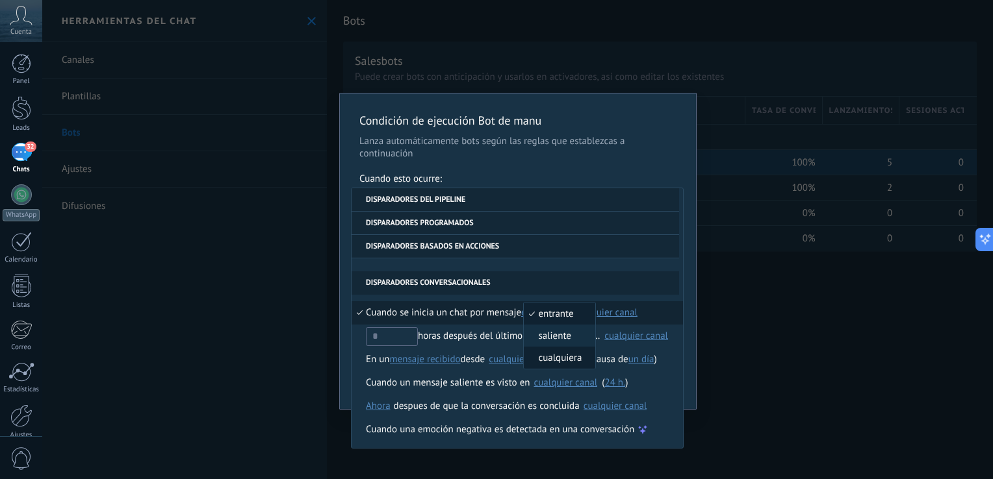
click at [543, 358] on span "cualquiera" at bounding box center [553, 358] width 58 height 12
click at [299, 191] on div "Condición de ejecución Bot de manu Lanza automáticamente bots según las reglas …" at bounding box center [517, 239] width 950 height 479
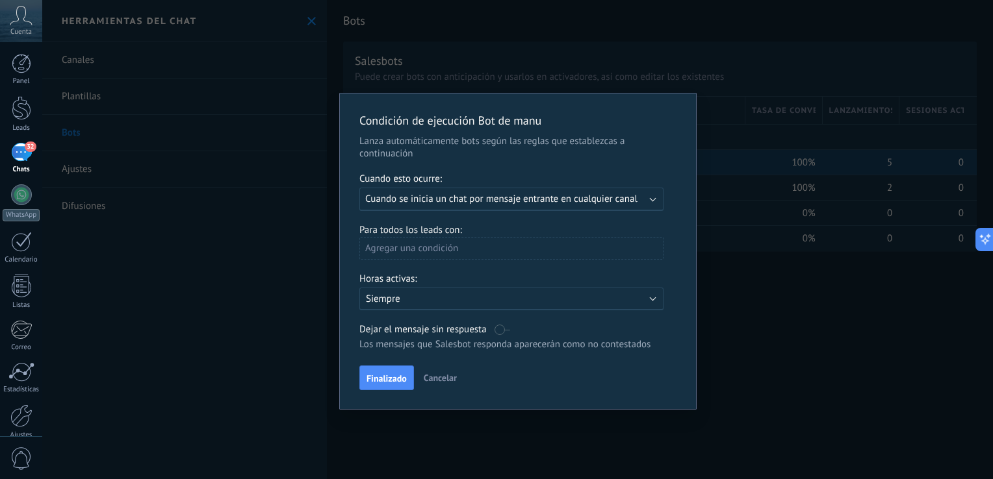
click at [397, 296] on p "Siempre" at bounding box center [479, 299] width 227 height 12
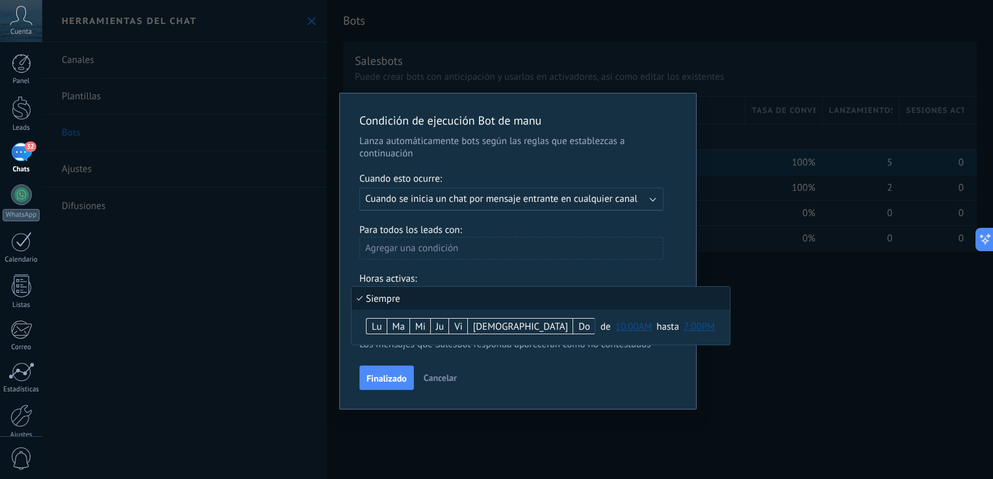
click at [401, 295] on li "Siempre" at bounding box center [540, 298] width 378 height 23
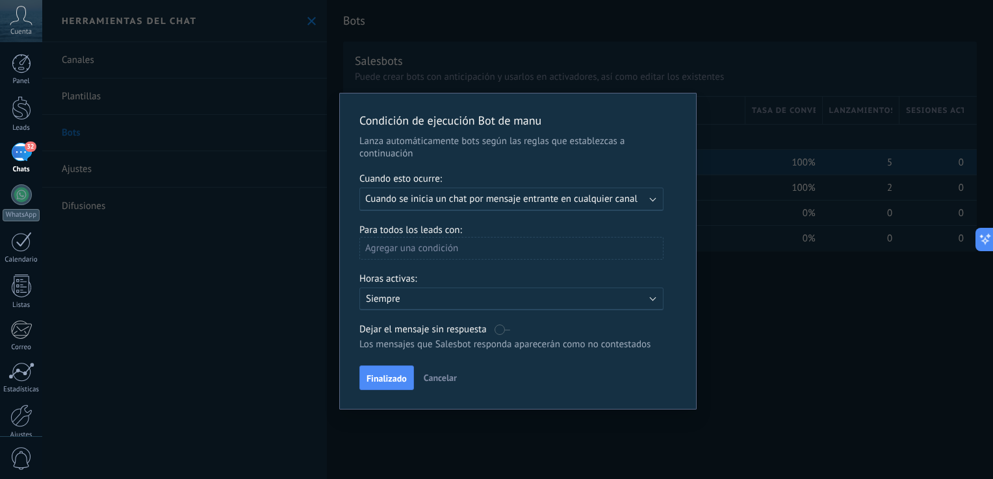
click at [414, 251] on div "Agregar una condición" at bounding box center [511, 248] width 304 height 23
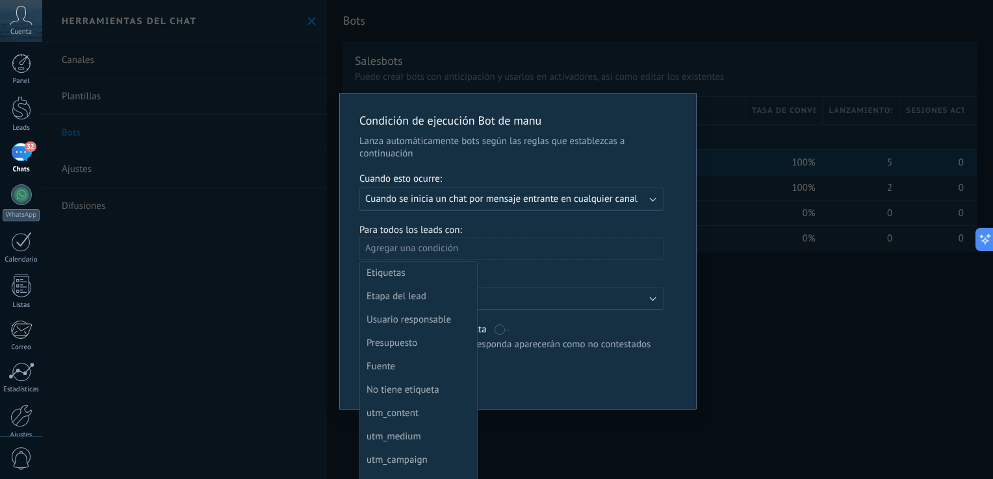
click at [287, 280] on div "Condición de ejecución Bot de manu Lanza automáticamente bots según las reglas …" at bounding box center [517, 239] width 950 height 479
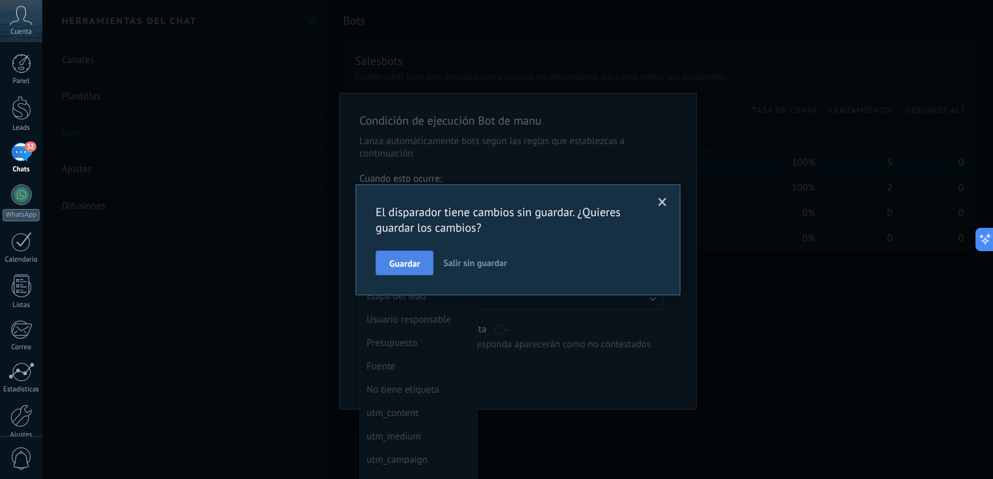
click at [415, 266] on span "Guardar" at bounding box center [404, 263] width 31 height 9
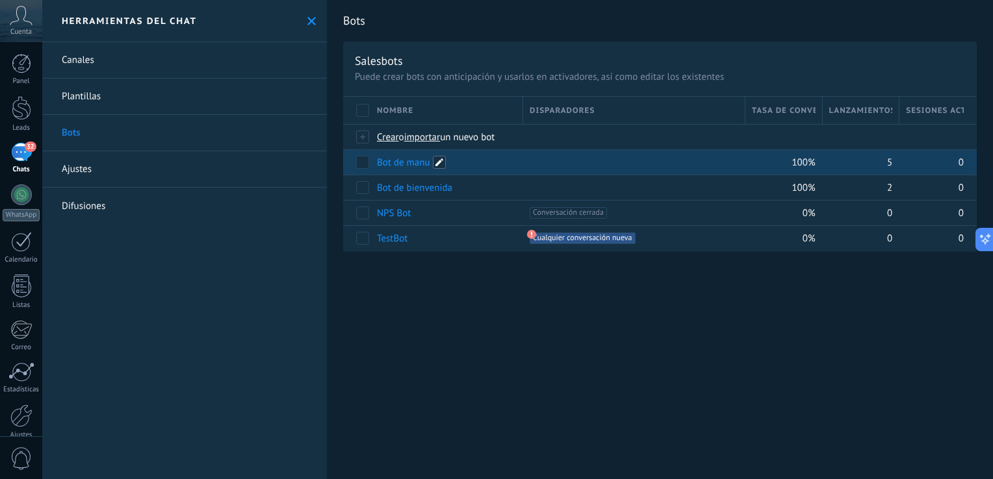
click at [442, 164] on span at bounding box center [439, 162] width 13 height 13
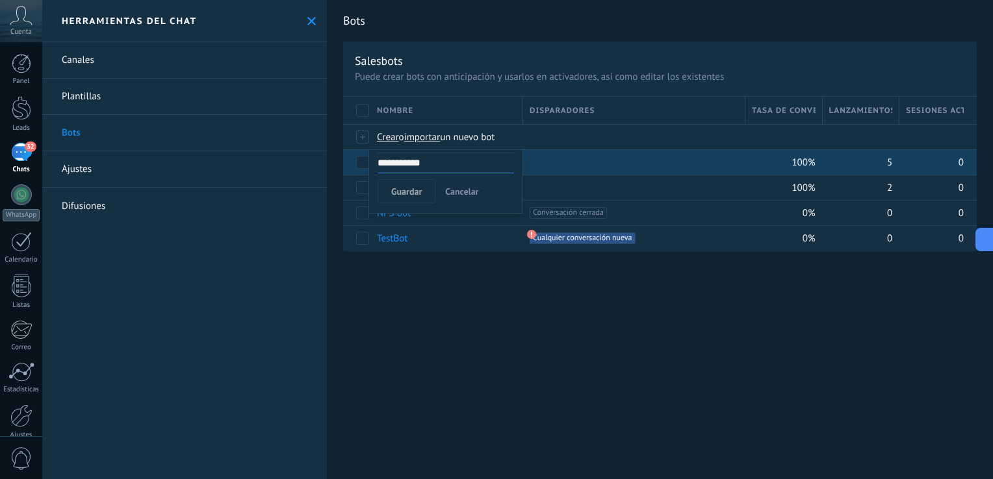
click at [463, 182] on button "Cancelar" at bounding box center [462, 191] width 44 height 25
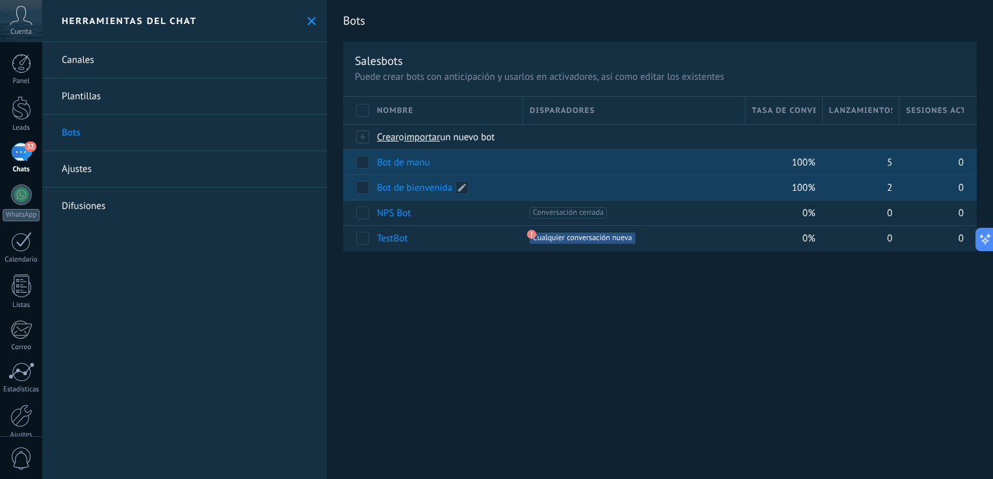
click at [519, 183] on div "Bot de bienvenida" at bounding box center [446, 187] width 153 height 25
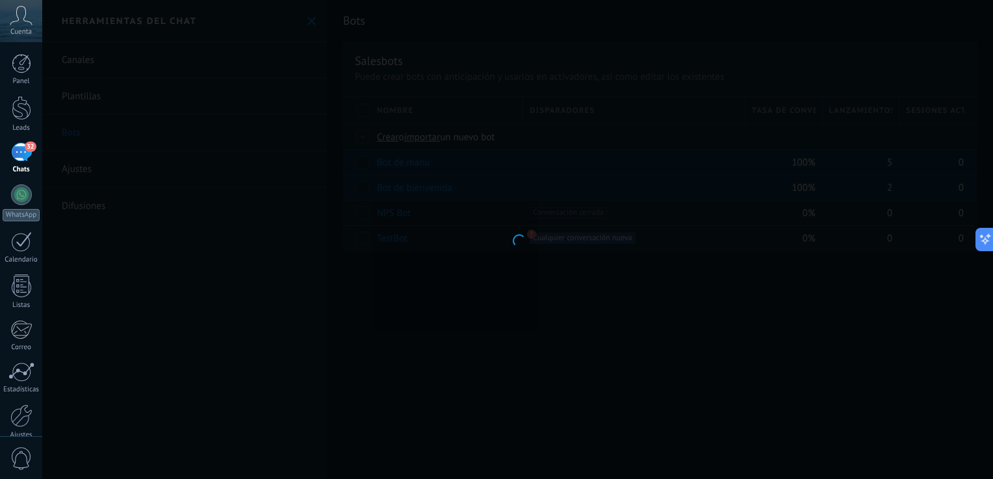
type input "**********"
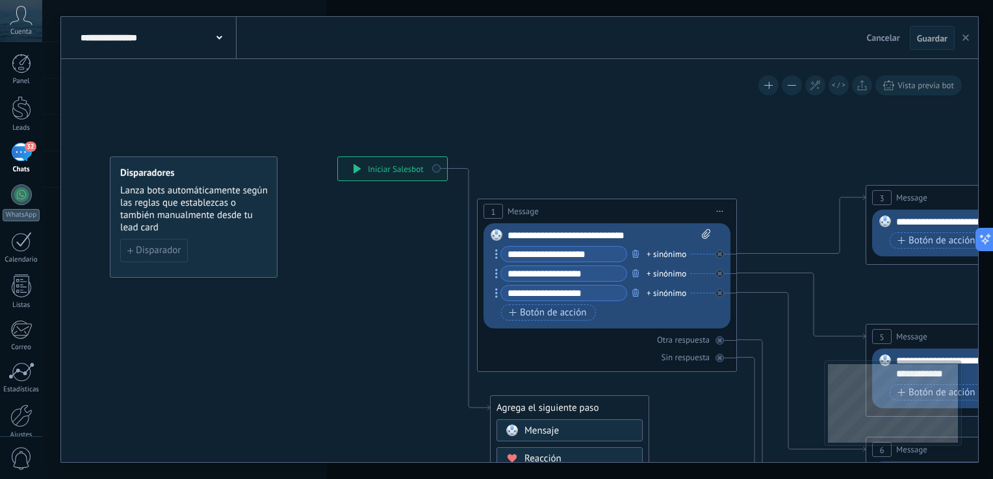
click at [969, 37] on button "button" at bounding box center [965, 38] width 19 height 25
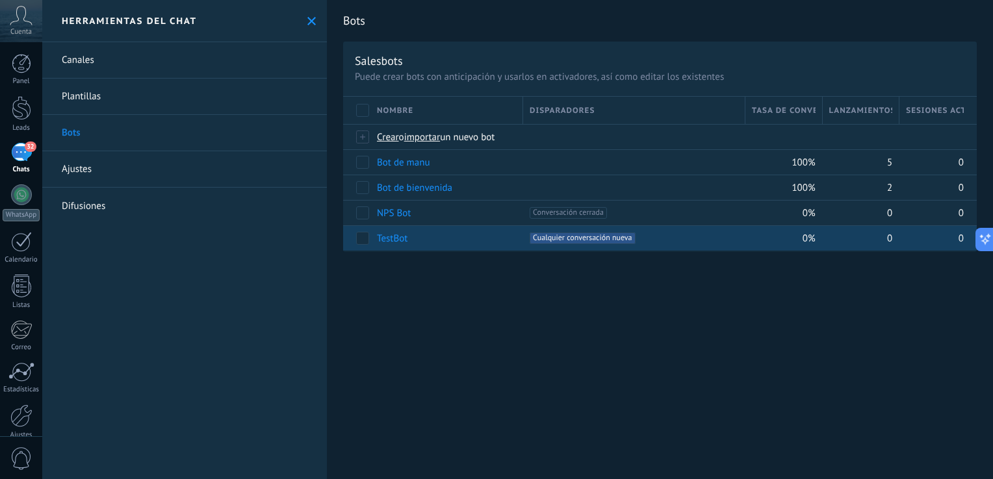
click at [619, 239] on span "Cualquier conversación nueva +0" at bounding box center [581, 239] width 105 height 12
click at [456, 240] on div "TestBot" at bounding box center [443, 238] width 146 height 25
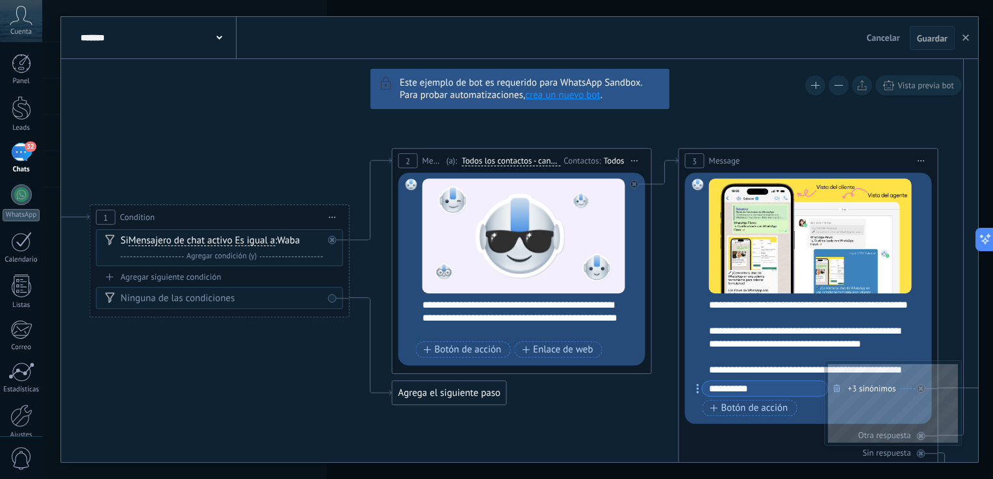
drag, startPoint x: 231, startPoint y: 179, endPoint x: 392, endPoint y: 147, distance: 164.2
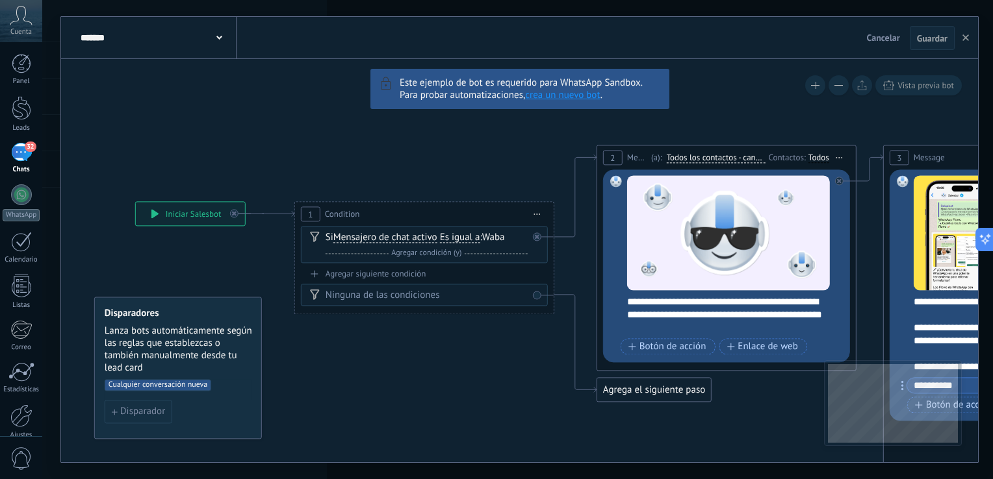
drag, startPoint x: 276, startPoint y: 181, endPoint x: 468, endPoint y: 177, distance: 191.7
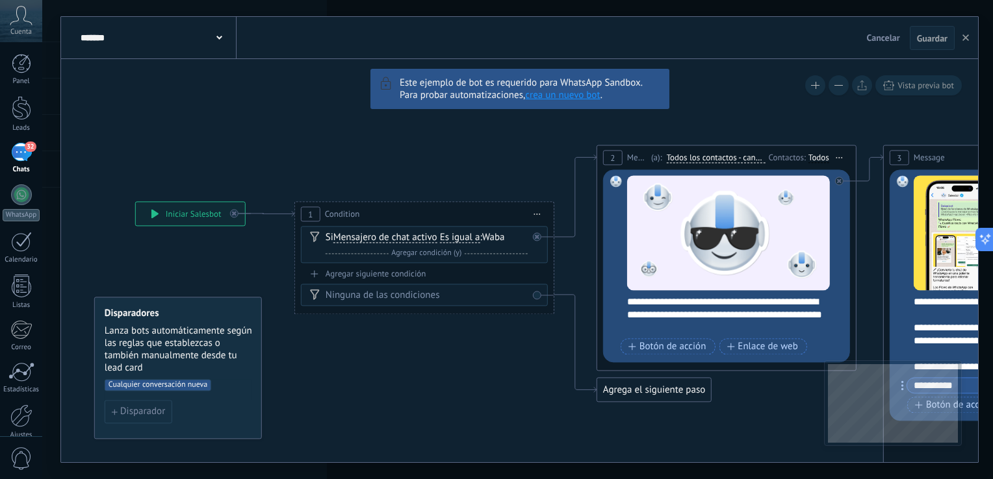
click at [573, 99] on link "crea un nuevo bot" at bounding box center [562, 95] width 75 height 12
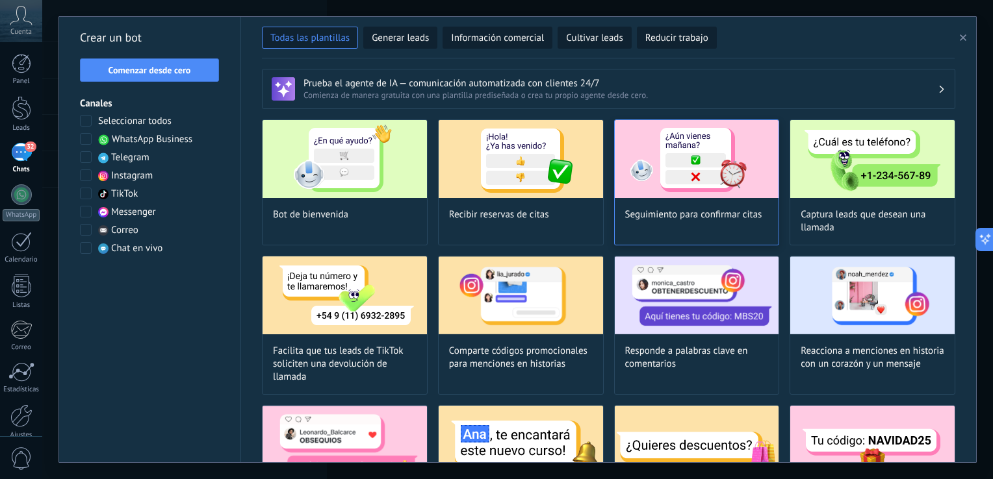
click at [623, 147] on img at bounding box center [697, 159] width 164 height 78
type input "**********"
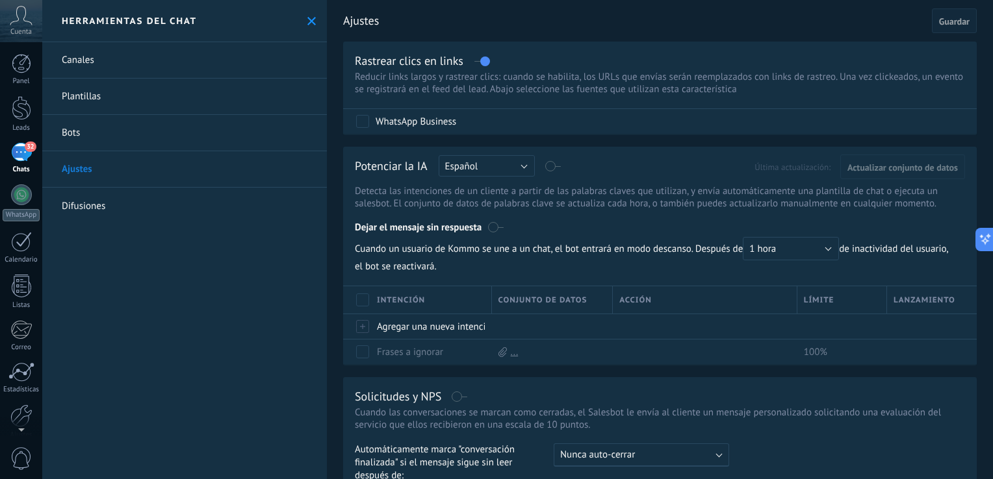
click at [76, 147] on link "Bots" at bounding box center [184, 133] width 285 height 36
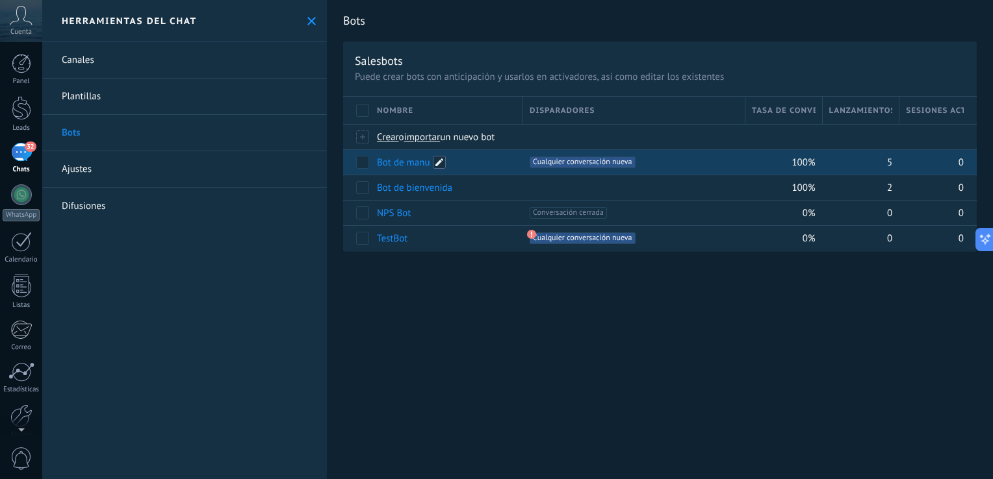
click at [438, 162] on span at bounding box center [439, 162] width 13 height 13
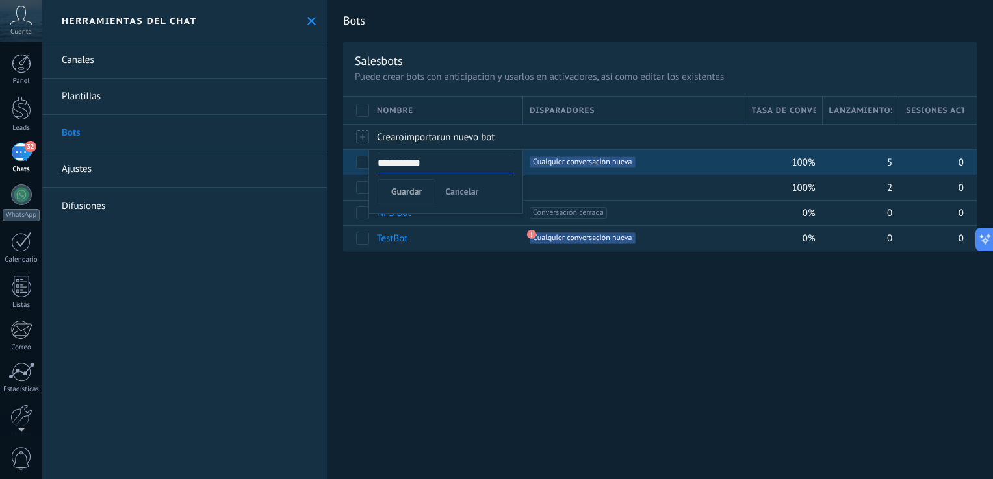
click at [461, 190] on span "Cancelar" at bounding box center [461, 192] width 33 height 12
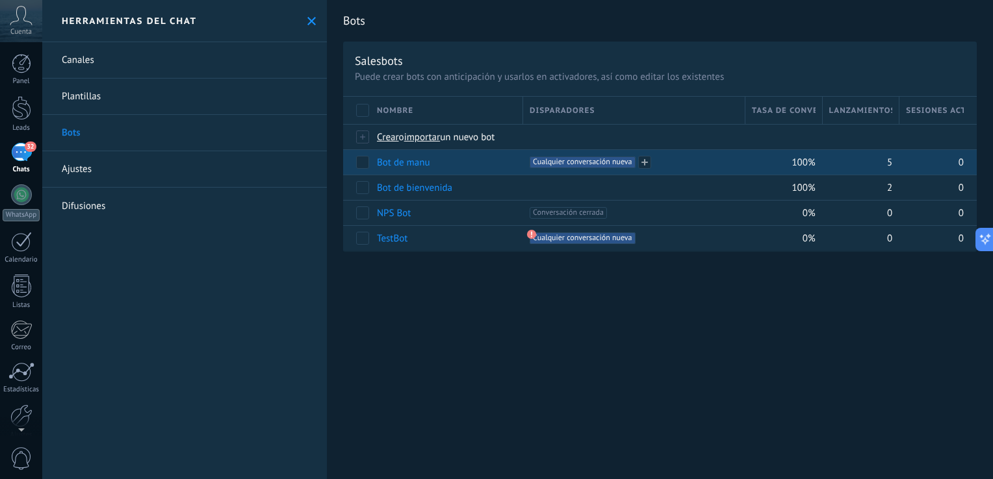
click at [565, 165] on span "Cualquier conversación nueva +0" at bounding box center [581, 163] width 105 height 12
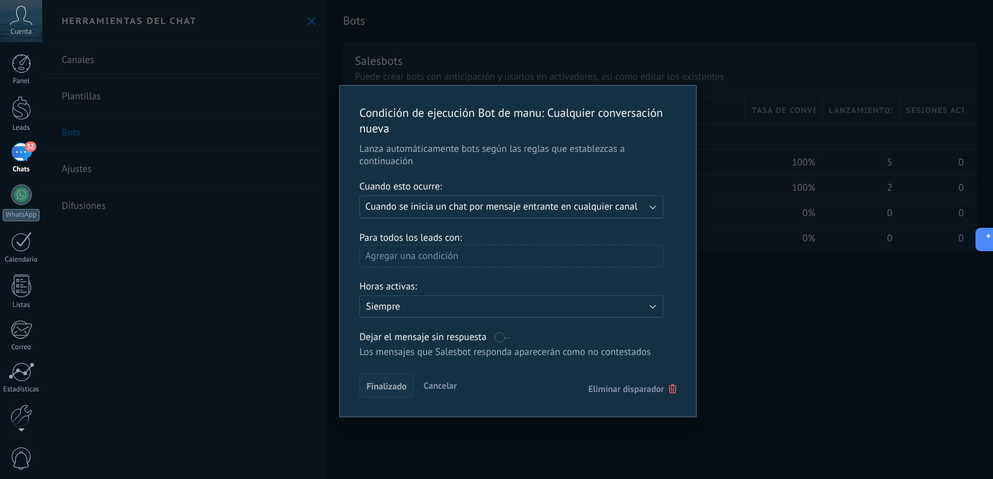
click at [382, 386] on span "Finalizado" at bounding box center [386, 386] width 40 height 9
click at [433, 385] on span "Cancelar" at bounding box center [440, 386] width 33 height 12
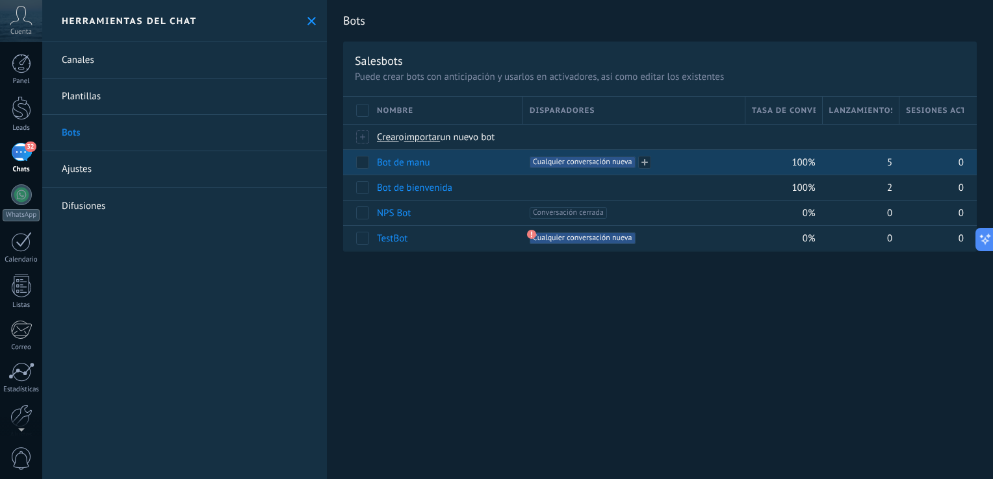
click at [674, 160] on div "+1 Cualquier conversación nueva +0" at bounding box center [633, 163] width 209 height 12
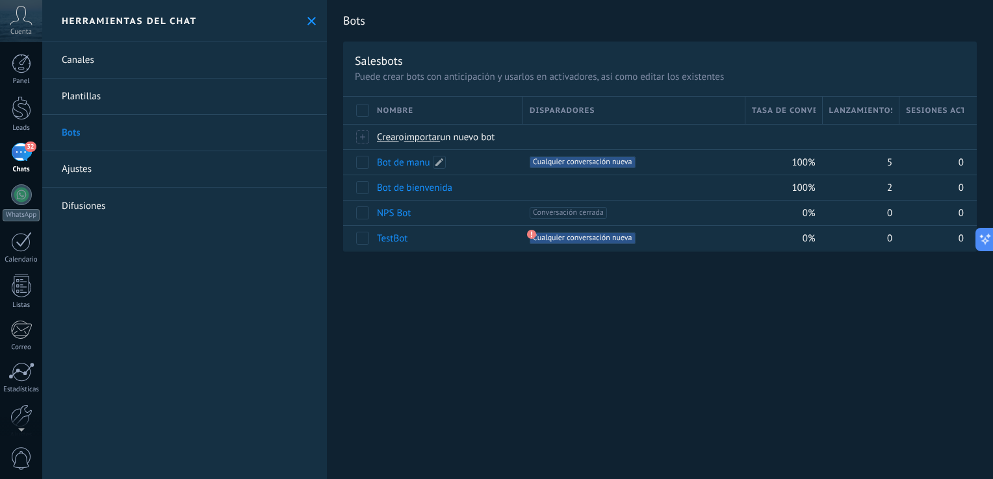
click at [414, 162] on link "Bot de manu" at bounding box center [403, 163] width 53 height 12
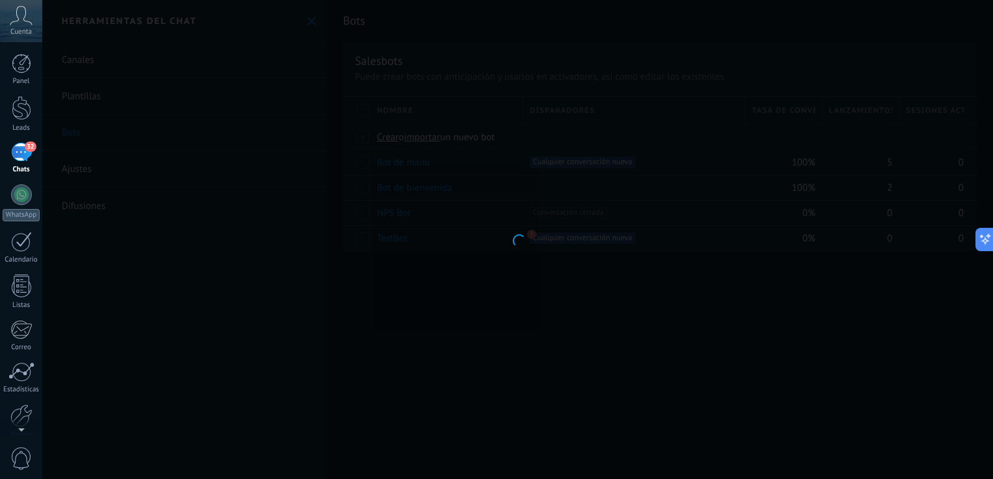
type input "**********"
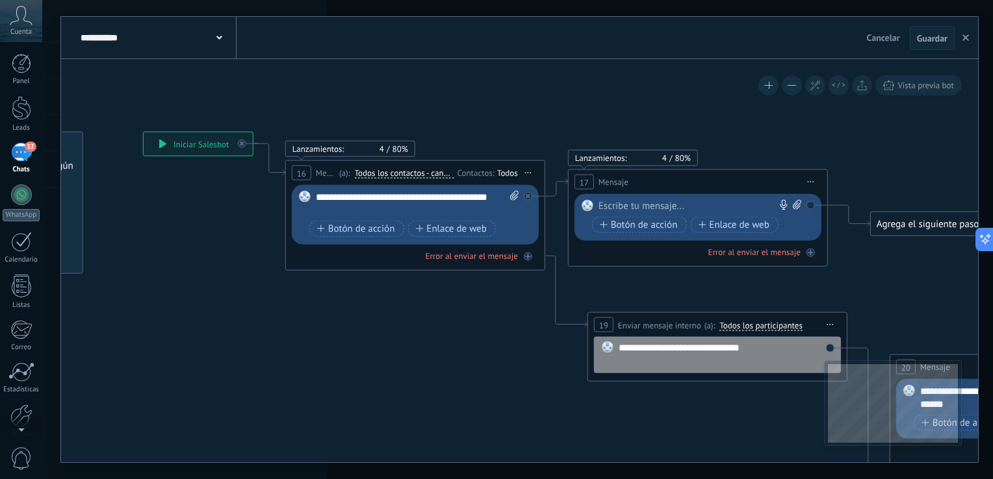
drag, startPoint x: 728, startPoint y: 328, endPoint x: 524, endPoint y: 301, distance: 205.7
click at [524, 301] on icon at bounding box center [853, 463] width 2071 height 1312
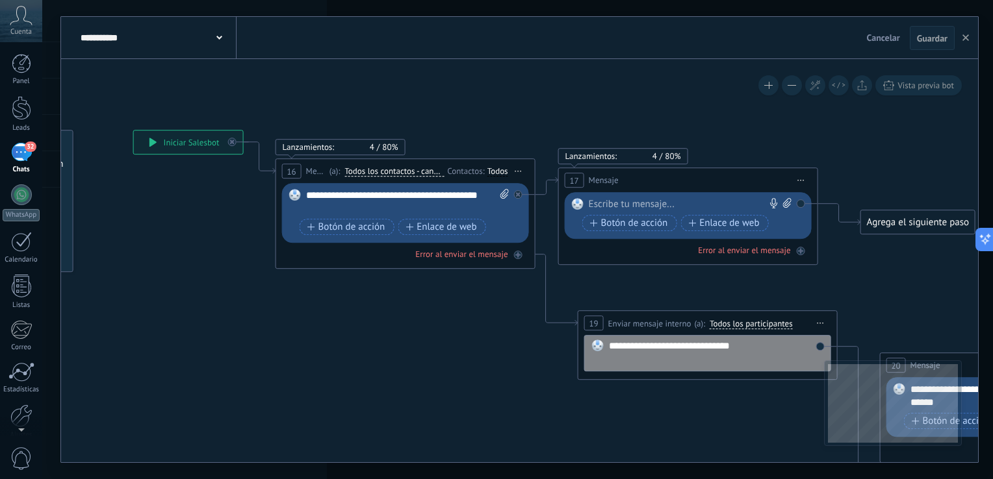
drag, startPoint x: 536, startPoint y: 204, endPoint x: 793, endPoint y: 139, distance: 265.3
click at [793, 139] on icon at bounding box center [843, 462] width 2071 height 1312
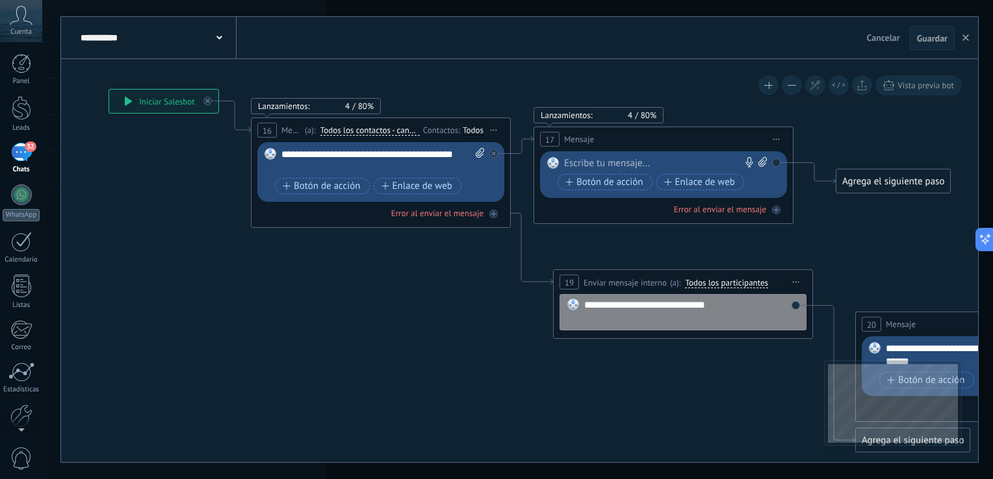
drag, startPoint x: 739, startPoint y: 266, endPoint x: 457, endPoint y: 290, distance: 282.3
click at [457, 290] on icon at bounding box center [819, 420] width 2071 height 1312
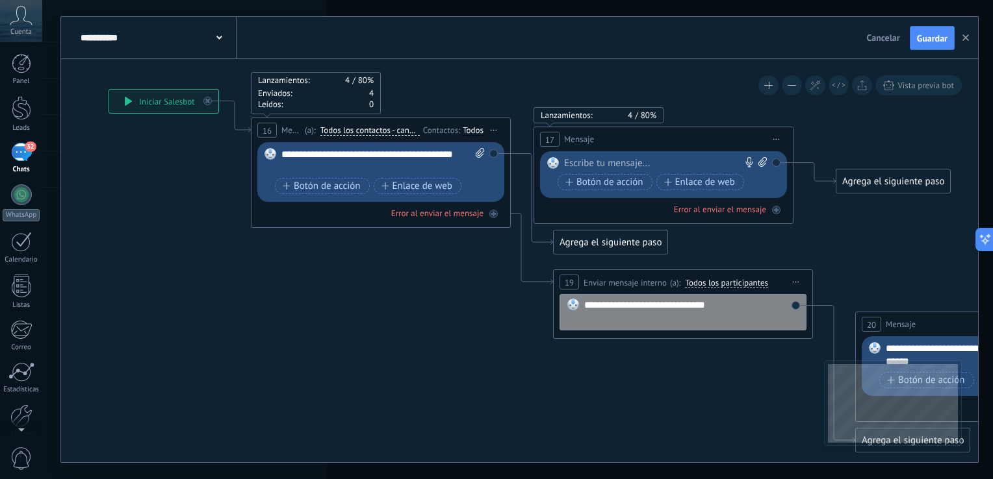
click at [494, 155] on div "Reemplazar Quitar Convertir a mensaje de voz Arrastre la imagen aquí para adjun…" at bounding box center [380, 172] width 247 height 60
click at [776, 144] on span "Iniciar vista previa aquí Cambiar nombre Duplicar [GEOGRAPHIC_DATA]" at bounding box center [776, 139] width 21 height 19
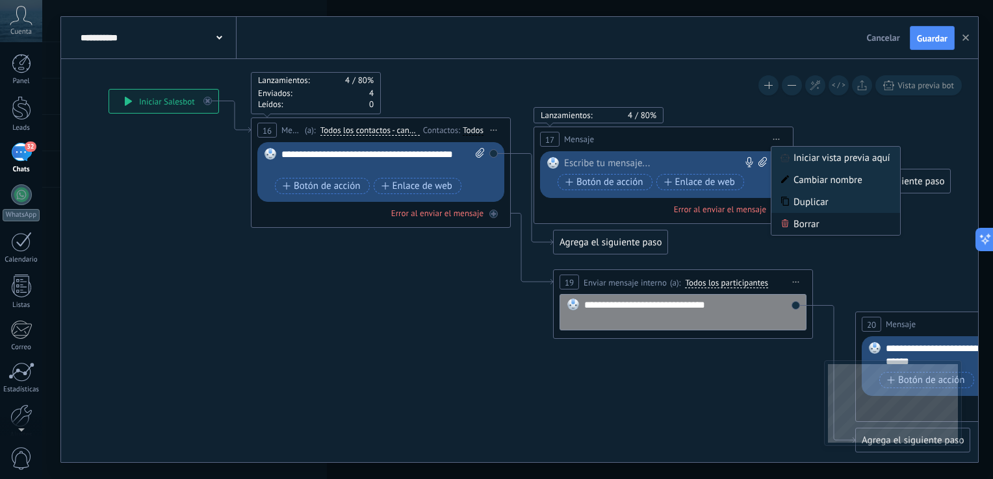
click at [823, 228] on div "Borrar" at bounding box center [835, 224] width 129 height 22
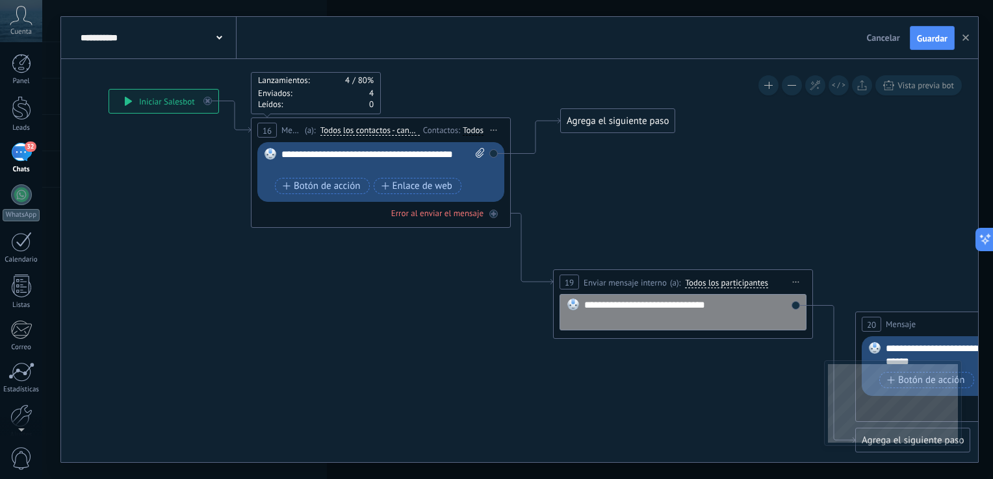
drag, startPoint x: 621, startPoint y: 237, endPoint x: 628, endPoint y: 116, distance: 121.7
click at [628, 116] on div "Agrega el siguiente paso" at bounding box center [618, 120] width 114 height 21
click at [628, 116] on div "Agrega el siguiente paso" at bounding box center [617, 114] width 114 height 21
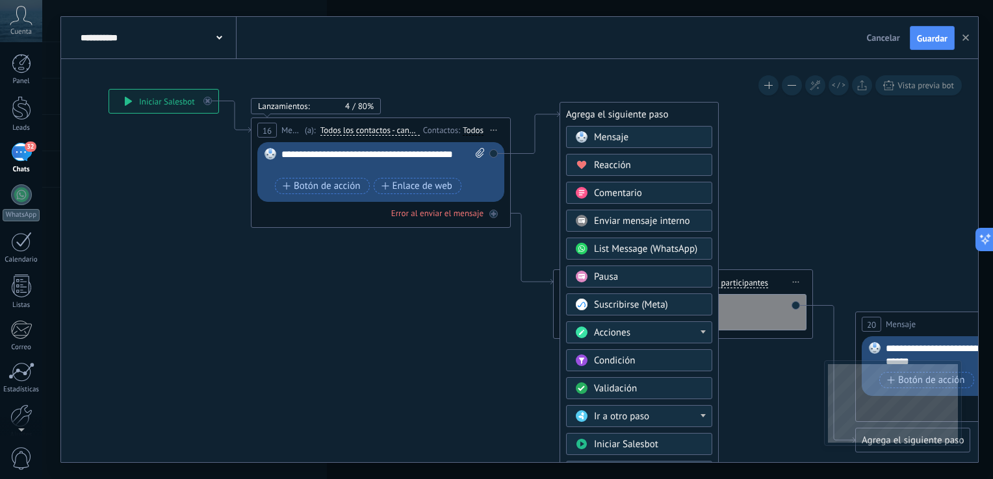
click at [656, 135] on div "Mensaje" at bounding box center [648, 137] width 109 height 13
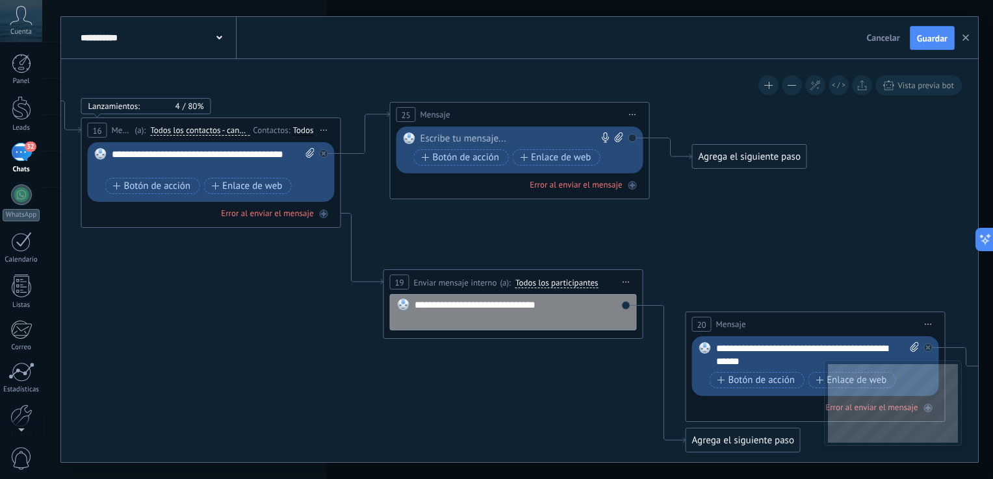
click at [628, 115] on span "Iniciar vista previa aquí Cambiar nombre Duplicar [GEOGRAPHIC_DATA]" at bounding box center [632, 114] width 21 height 19
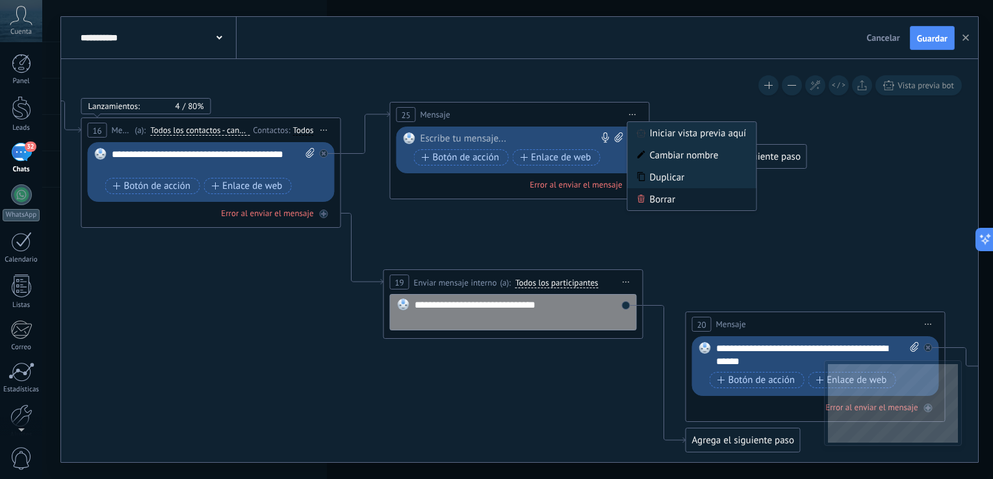
click at [659, 199] on div "Borrar" at bounding box center [692, 199] width 129 height 22
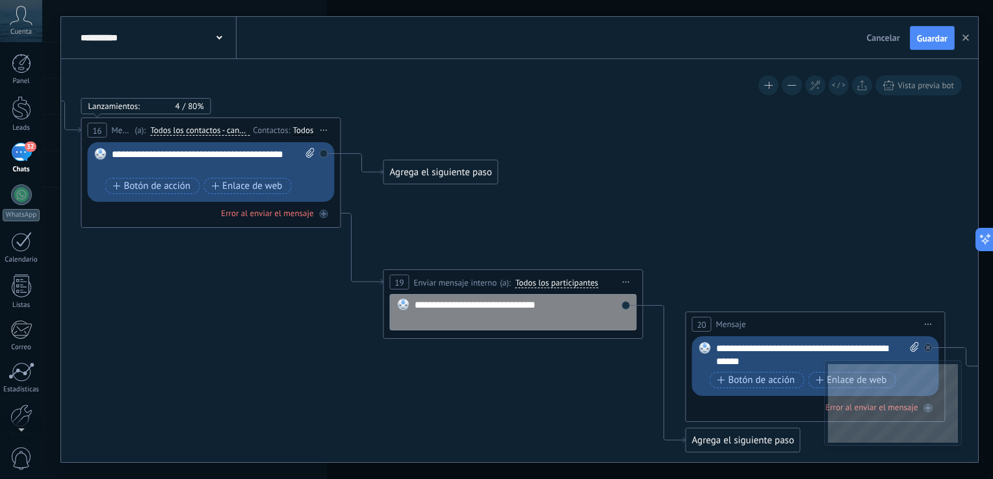
click at [471, 176] on div "Agrega el siguiente paso" at bounding box center [441, 172] width 114 height 21
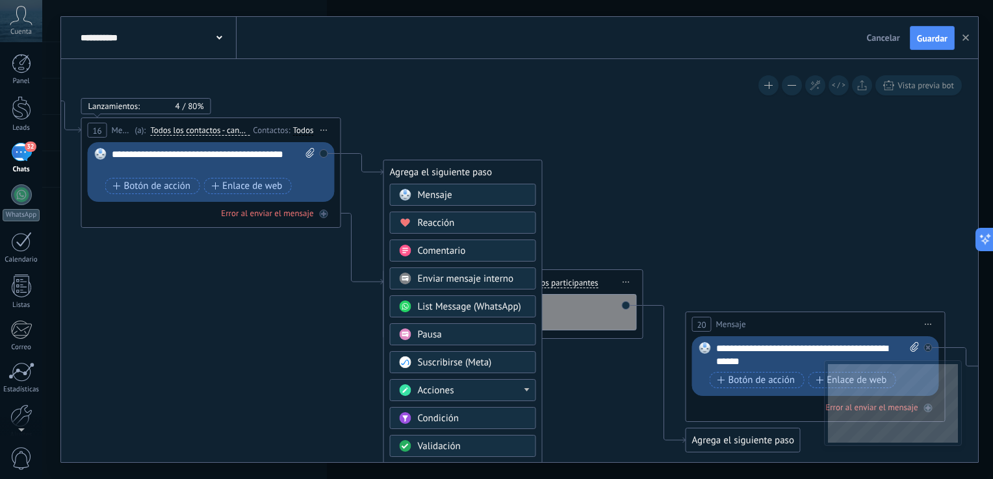
click at [513, 385] on div "Acciones" at bounding box center [472, 391] width 109 height 13
click at [992, 175] on html ".abccls-1,.abccls-2{fill-rule:evenodd}.abccls-2{fill:#fff} .abfcls-1{fill:none}…" at bounding box center [496, 239] width 993 height 479
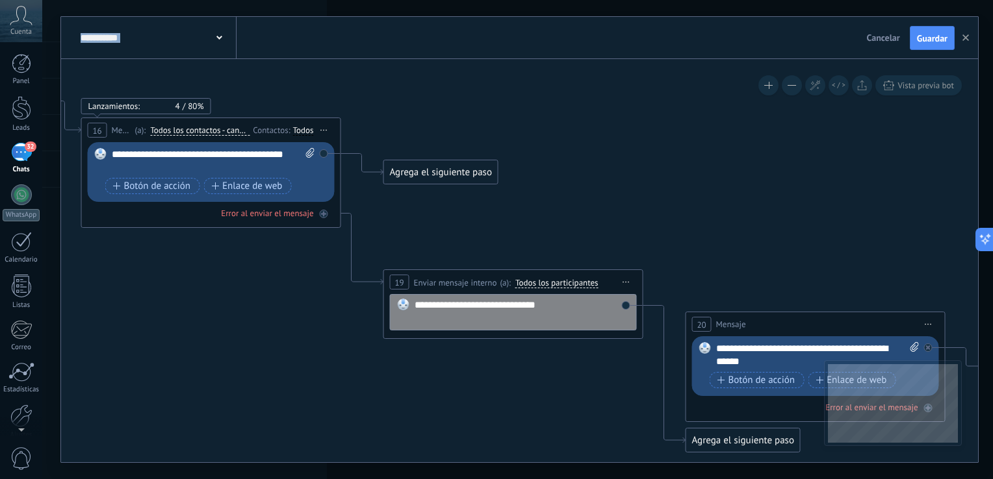
click at [992, 175] on html ".abccls-1,.abccls-2{fill-rule:evenodd}.abccls-2{fill:#fff} .abfcls-1{fill:none}…" at bounding box center [496, 239] width 993 height 479
drag, startPoint x: 992, startPoint y: 175, endPoint x: 992, endPoint y: 223, distance: 47.4
click at [992, 223] on html ".abccls-1,.abccls-2{fill-rule:evenodd}.abccls-2{fill:#fff} .abfcls-1{fill:none}…" at bounding box center [496, 239] width 993 height 479
click at [432, 177] on div "Agrega el siguiente paso" at bounding box center [441, 172] width 114 height 21
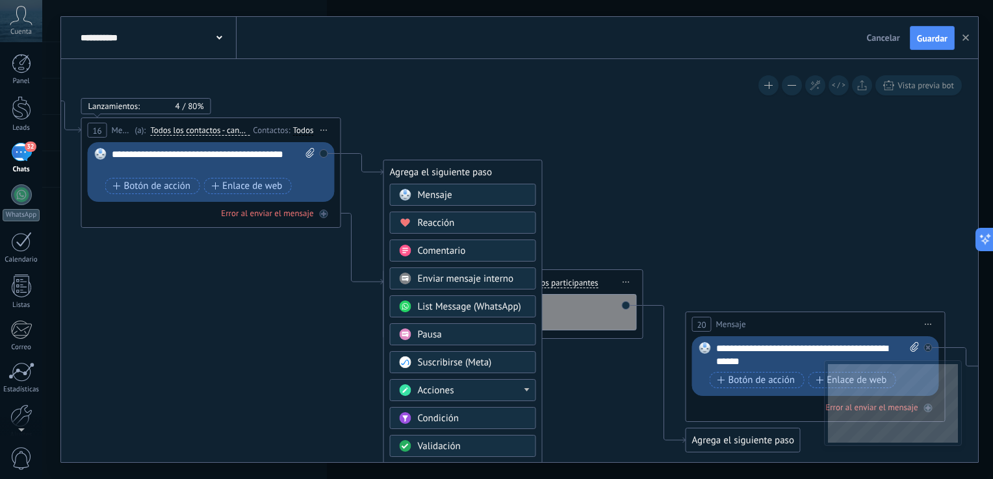
click at [992, 324] on html ".abccls-1,.abccls-2{fill-rule:evenodd}.abccls-2{fill:#fff} .abfcls-1{fill:none}…" at bounding box center [496, 239] width 993 height 479
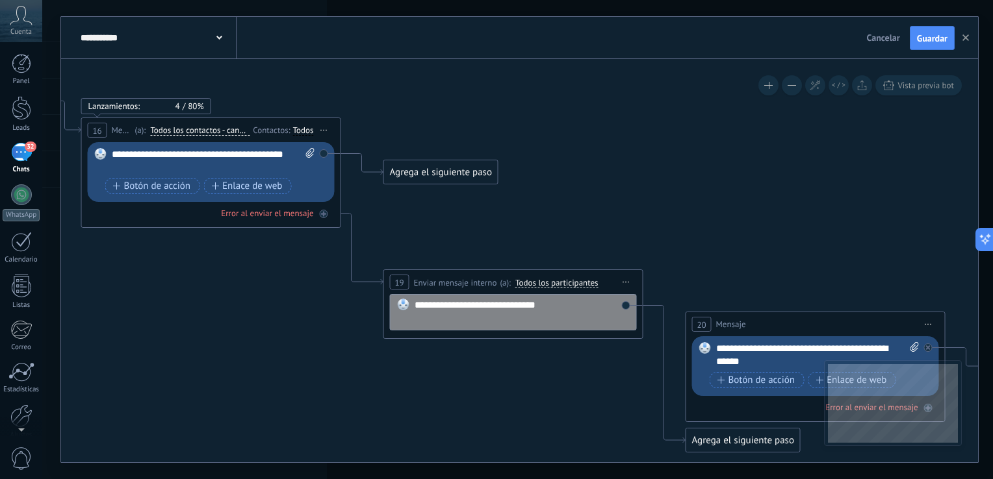
click at [992, 34] on html ".abccls-1,.abccls-2{fill-rule:evenodd}.abccls-2{fill:#fff} .abfcls-1{fill:none}…" at bounding box center [496, 239] width 993 height 479
click at [976, 107] on div "**********" at bounding box center [517, 239] width 950 height 479
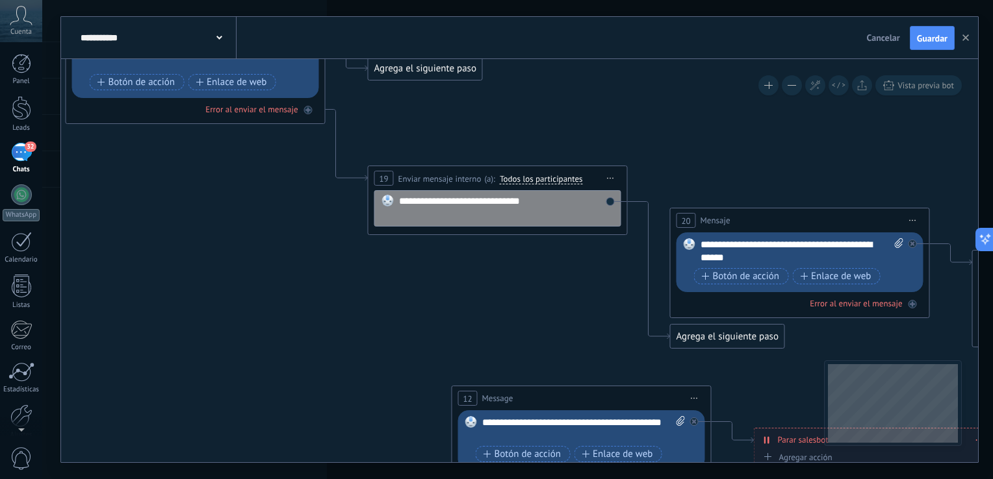
drag, startPoint x: 910, startPoint y: 212, endPoint x: 894, endPoint y: 101, distance: 112.9
click at [894, 101] on icon at bounding box center [634, 316] width 2071 height 1312
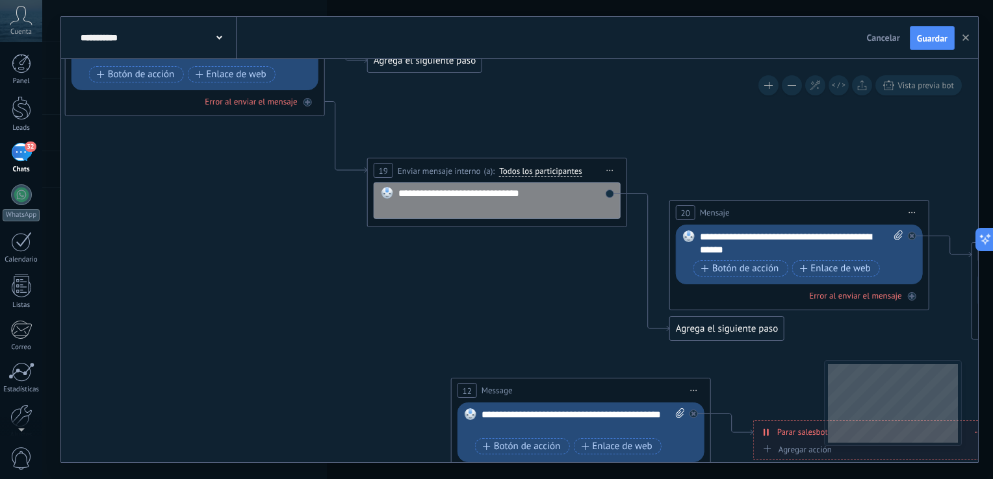
click at [447, 66] on div "Agrega el siguiente paso" at bounding box center [425, 60] width 114 height 21
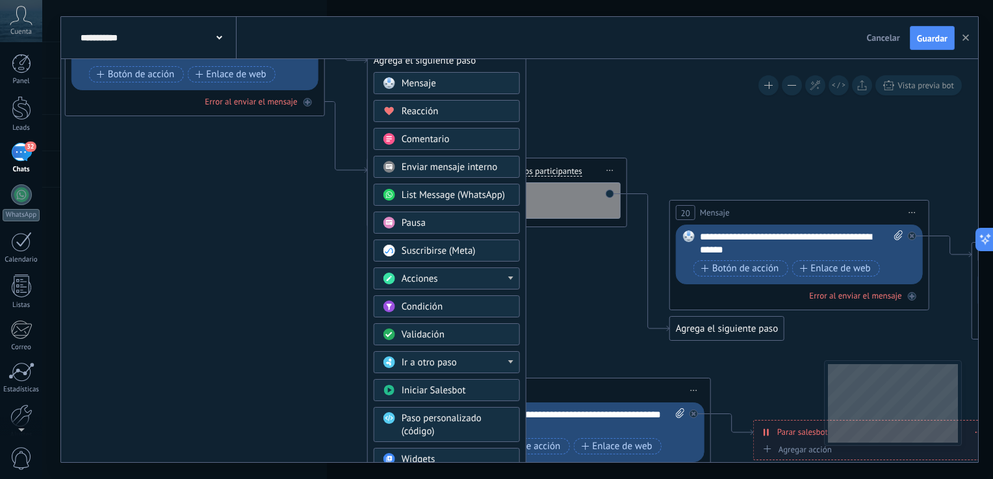
click at [447, 287] on div "Acciones" at bounding box center [447, 279] width 146 height 22
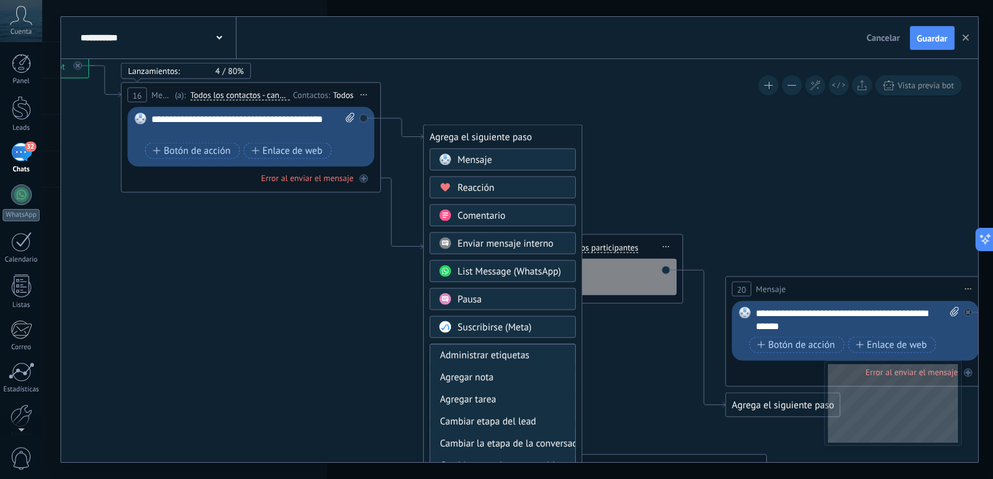
drag, startPoint x: 624, startPoint y: 297, endPoint x: 680, endPoint y: 374, distance: 94.9
click at [680, 374] on icon at bounding box center [689, 385] width 2071 height 1312
click at [502, 214] on span "Comentario" at bounding box center [481, 216] width 48 height 12
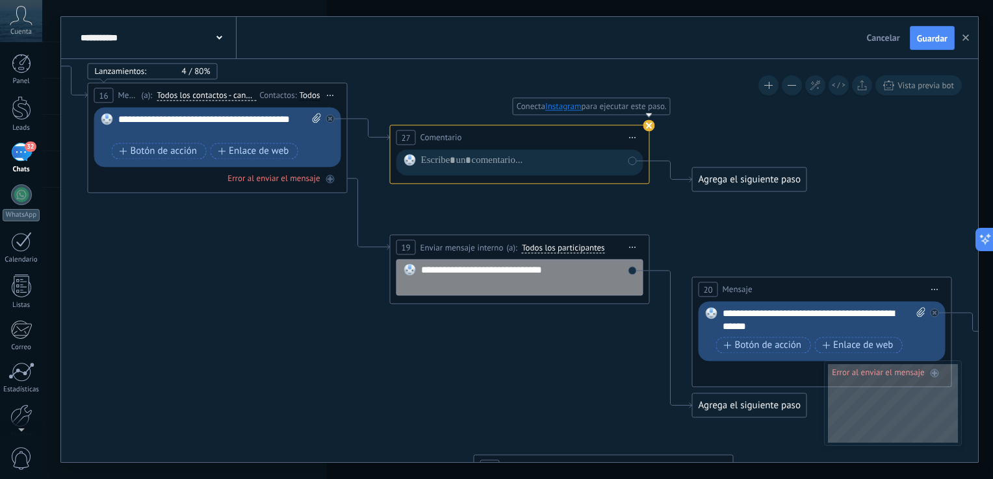
click at [643, 131] on icon at bounding box center [649, 126] width 12 height 12
click at [306, 92] on div "Todos" at bounding box center [309, 95] width 21 height 10
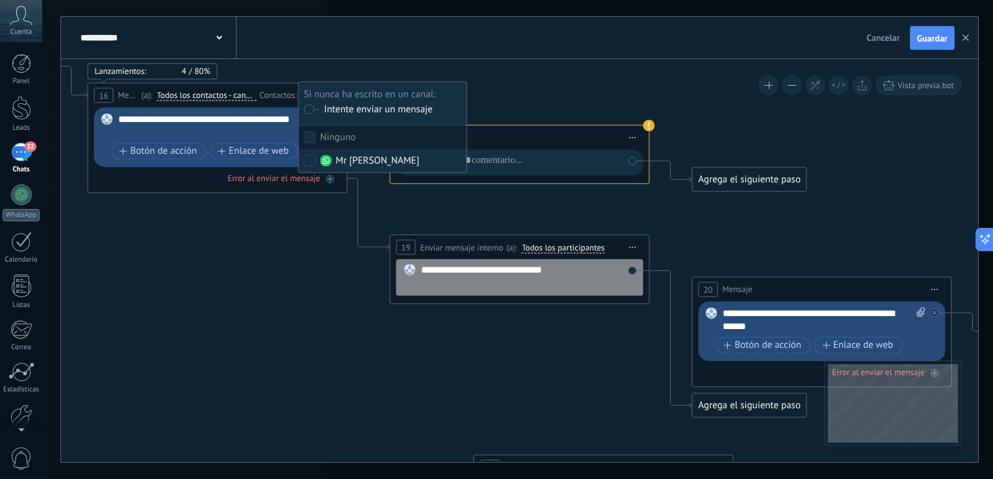
click at [314, 110] on label at bounding box center [312, 109] width 16 height 9
click at [285, 222] on icon at bounding box center [656, 386] width 2071 height 1312
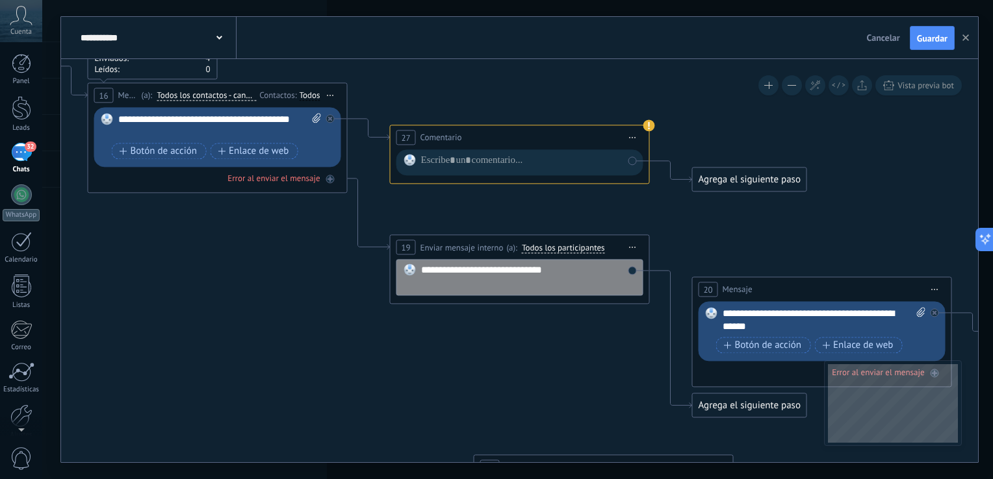
click at [327, 90] on span "Iniciar vista previa aquí Cambiar nombre Duplicar [GEOGRAPHIC_DATA]" at bounding box center [330, 95] width 21 height 19
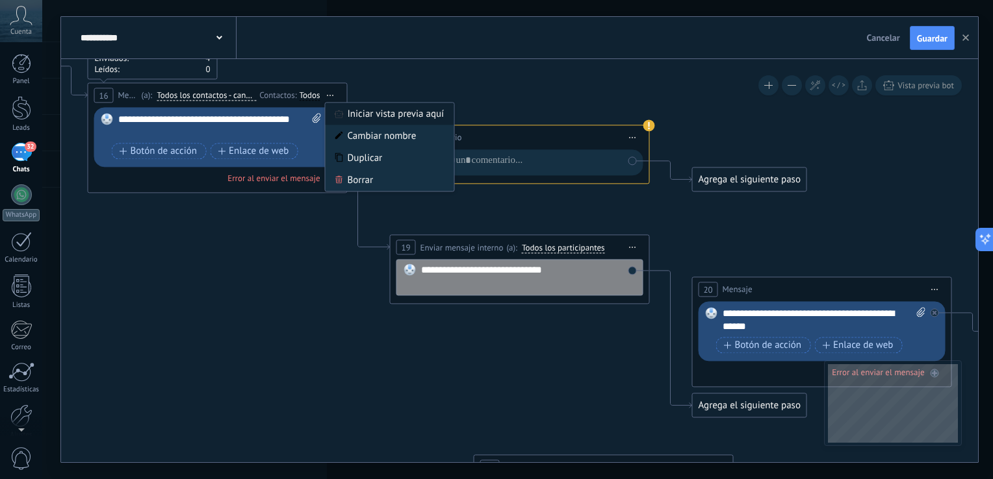
click at [379, 121] on div "Iniciar vista previa aquí" at bounding box center [389, 114] width 129 height 22
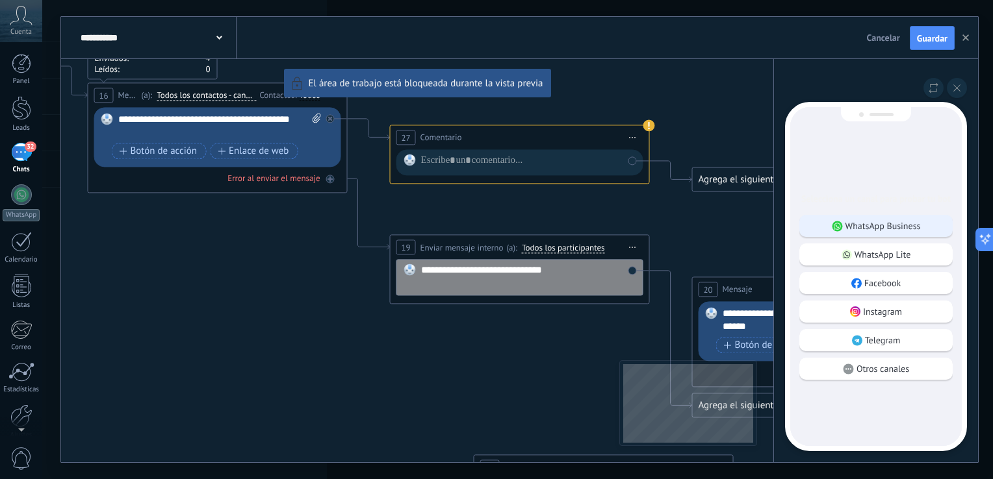
click at [863, 231] on p "WhatsApp Business" at bounding box center [882, 226] width 75 height 12
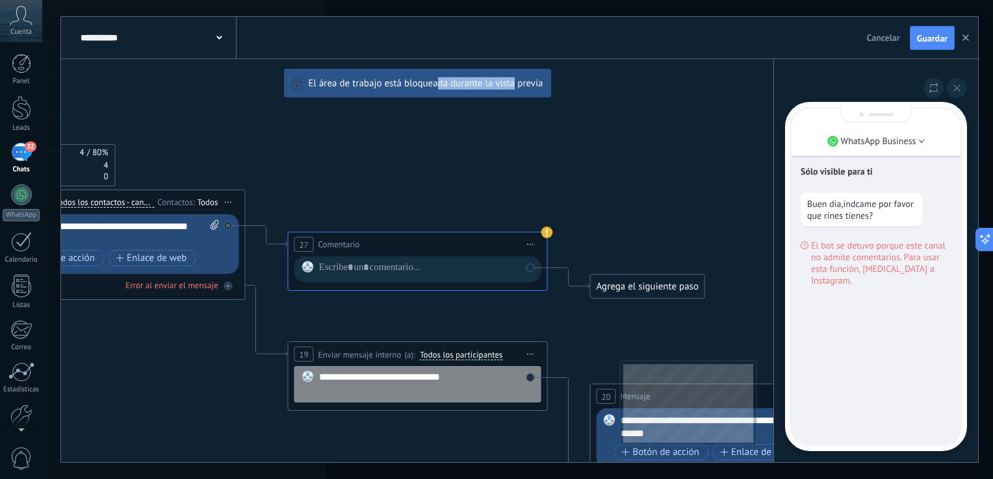
drag, startPoint x: 437, startPoint y: 149, endPoint x: 540, endPoint y: 102, distance: 113.4
click at [540, 102] on div "**********" at bounding box center [519, 240] width 917 height 446
drag, startPoint x: 540, startPoint y: 102, endPoint x: 565, endPoint y: 161, distance: 64.3
click at [565, 161] on div "**********" at bounding box center [519, 240] width 917 height 446
click at [950, 92] on button at bounding box center [957, 88] width 20 height 20
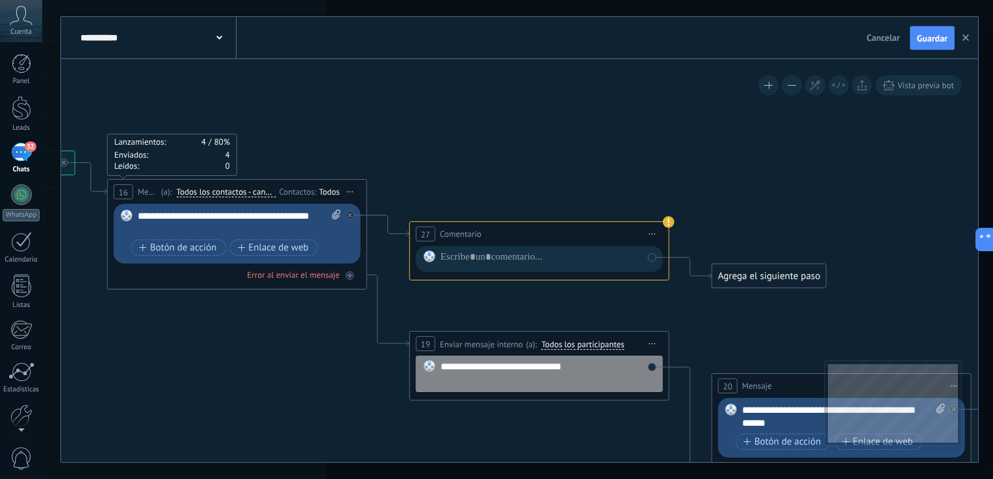
drag, startPoint x: 309, startPoint y: 191, endPoint x: 451, endPoint y: 168, distance: 144.2
click at [451, 168] on icon at bounding box center [675, 482] width 2071 height 1312
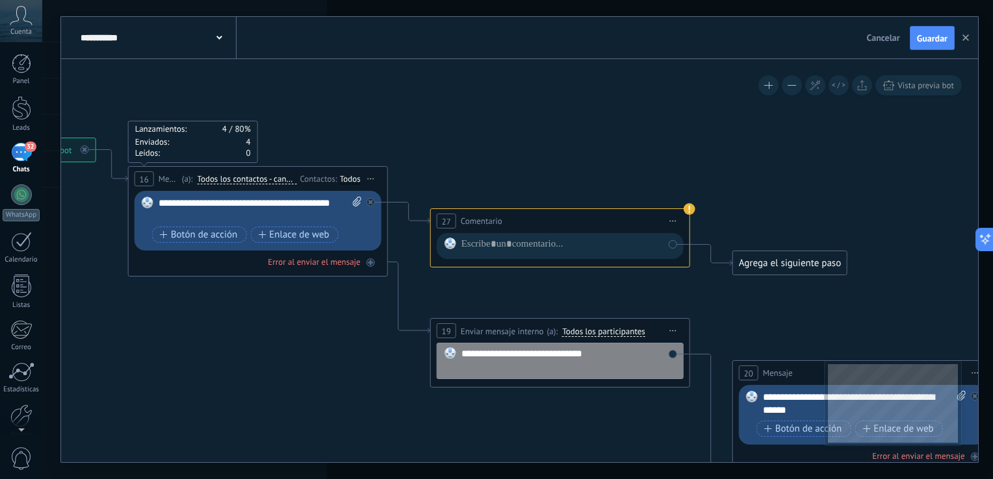
click at [370, 181] on span "Iniciar vista previa aquí Cambiar nombre Duplicar [GEOGRAPHIC_DATA]" at bounding box center [371, 179] width 21 height 19
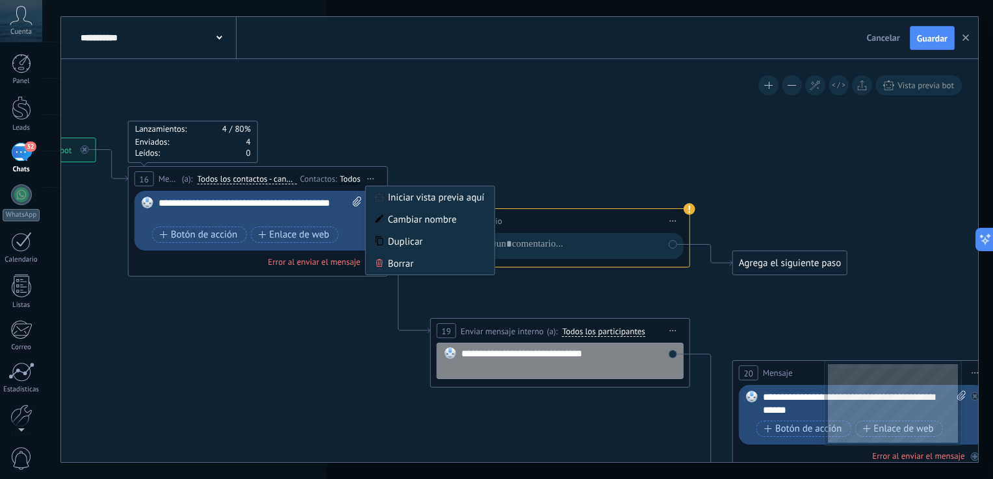
click at [346, 333] on icon at bounding box center [696, 469] width 2071 height 1312
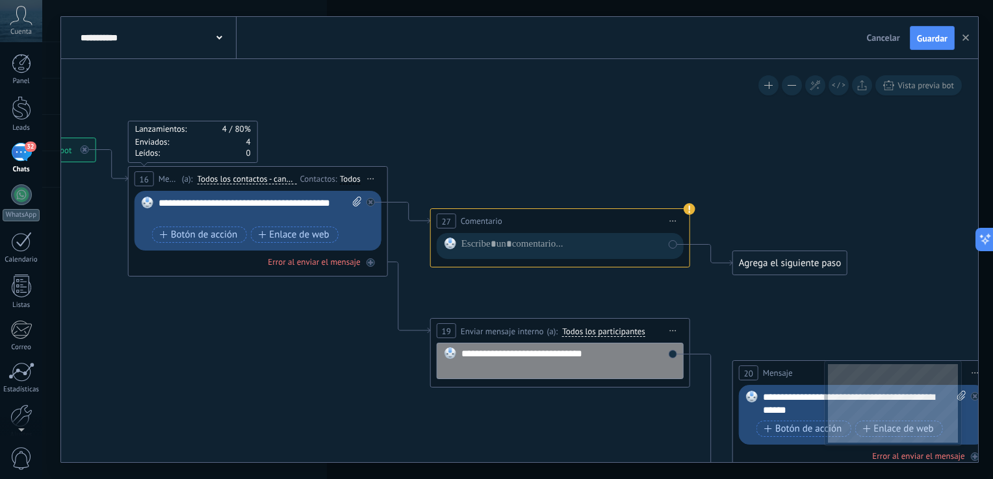
click at [223, 178] on span "Todos los contactos - canales seleccionados" at bounding box center [246, 179] width 99 height 10
click at [223, 178] on button "Todos los contactos - canales seleccionados" at bounding box center [271, 179] width 162 height 23
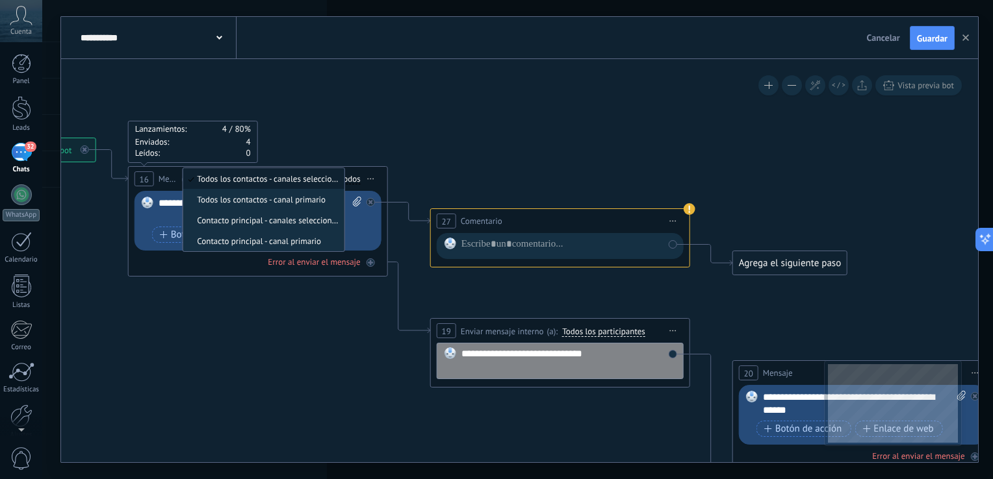
click at [244, 310] on icon at bounding box center [696, 469] width 2071 height 1312
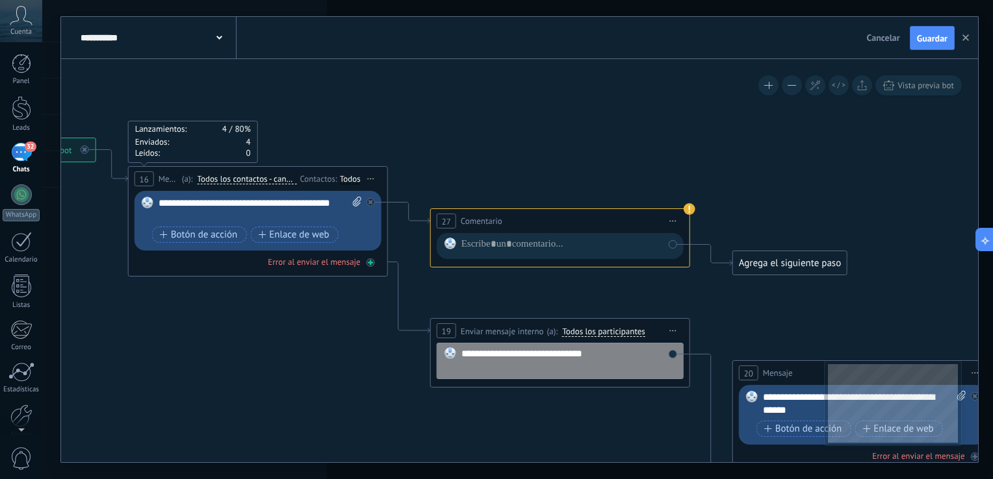
click at [371, 266] on div at bounding box center [370, 263] width 8 height 8
click at [498, 409] on div "Agrega el siguiente paso" at bounding box center [488, 406] width 114 height 21
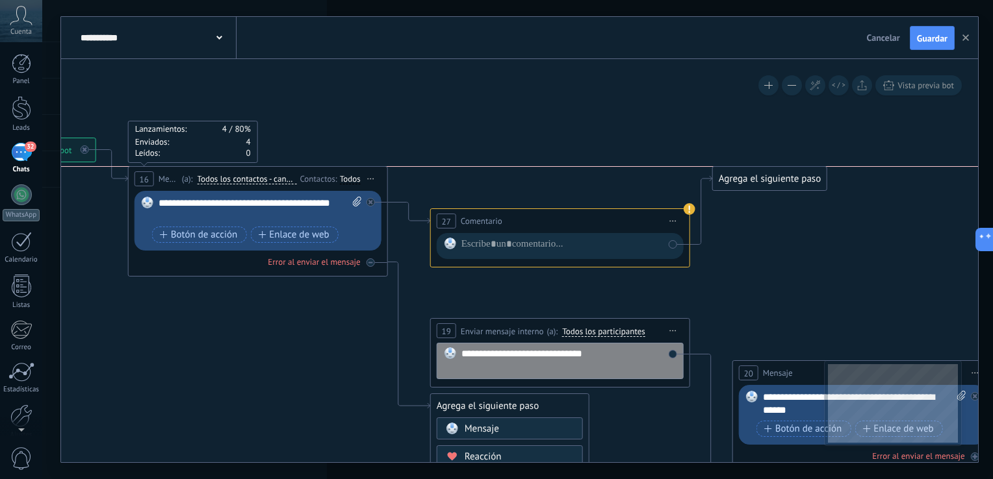
drag, startPoint x: 739, startPoint y: 264, endPoint x: 719, endPoint y: 186, distance: 80.4
click at [719, 186] on div "Agrega el siguiente paso" at bounding box center [770, 178] width 114 height 21
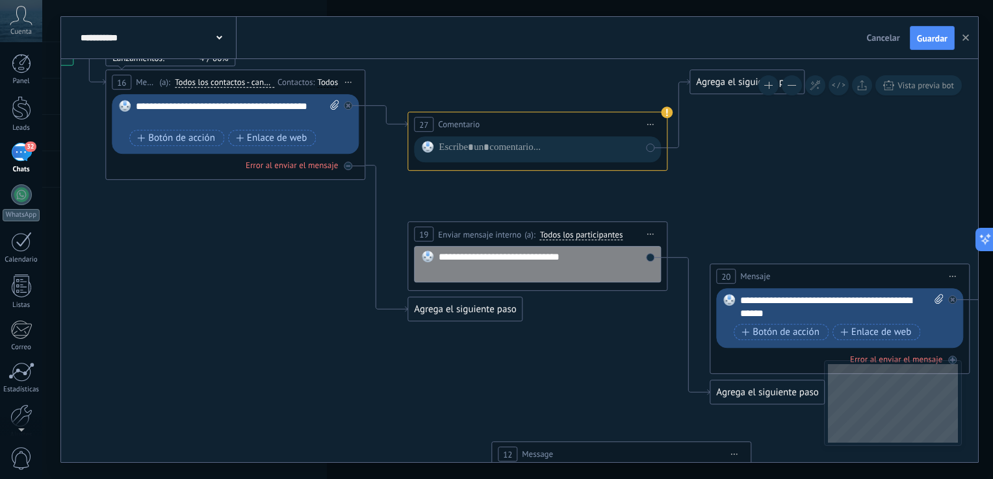
drag, startPoint x: 724, startPoint y: 248, endPoint x: 702, endPoint y: 152, distance: 98.8
click at [702, 152] on icon at bounding box center [673, 345] width 2071 height 1257
click at [466, 302] on div "Agrega el siguiente paso" at bounding box center [465, 309] width 114 height 21
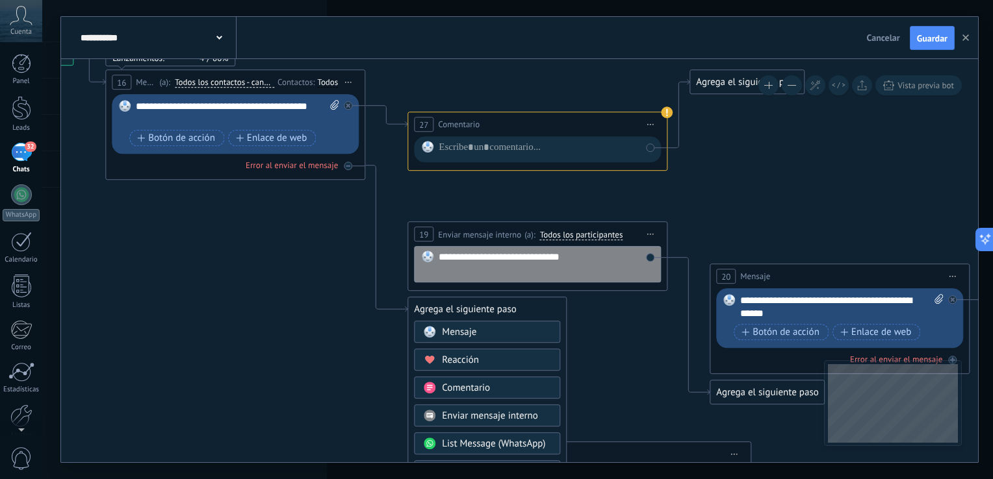
click at [473, 339] on div "Mensaje" at bounding box center [487, 333] width 146 height 22
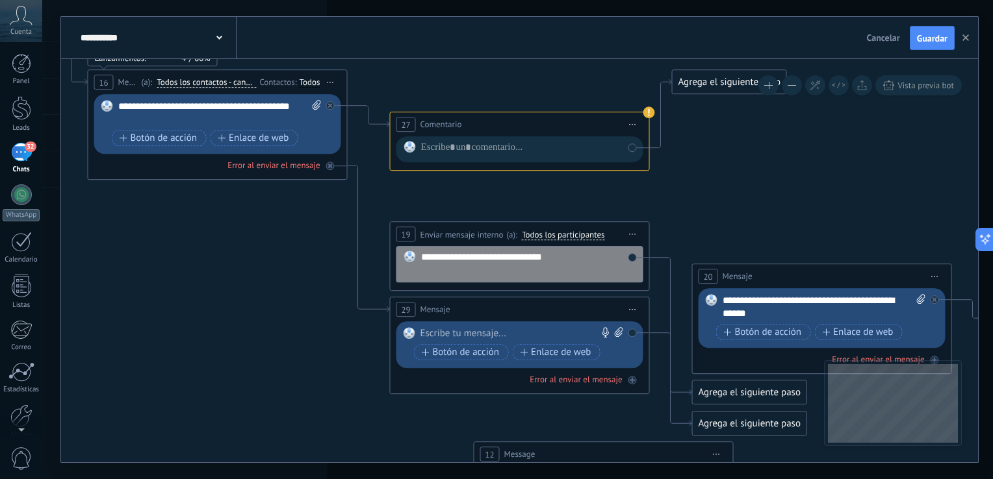
click at [454, 334] on div at bounding box center [516, 334] width 193 height 13
click at [159, 136] on span "Botón de acción" at bounding box center [159, 138] width 78 height 10
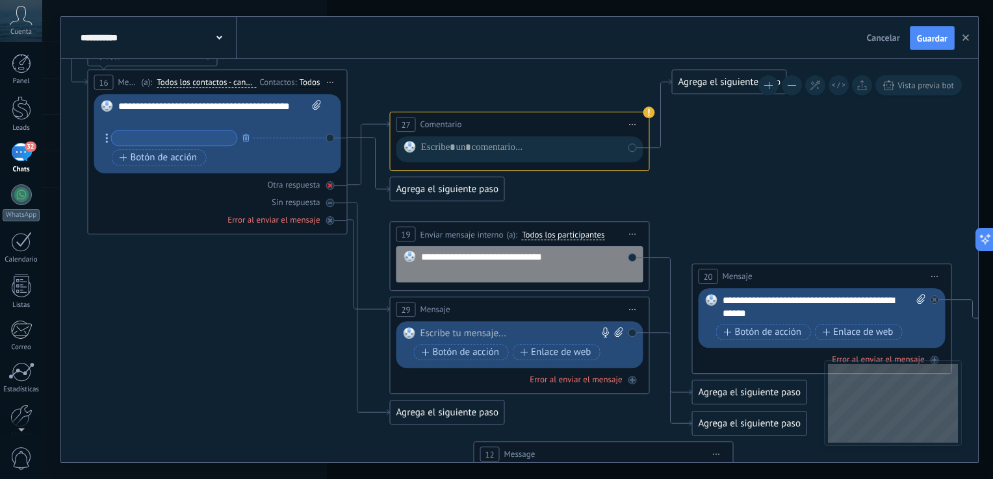
click at [304, 183] on div "Otra respuesta" at bounding box center [293, 185] width 53 height 11
click at [631, 309] on span "Iniciar vista previa aquí Cambiar nombre Duplicar Borrar" at bounding box center [632, 310] width 21 height 19
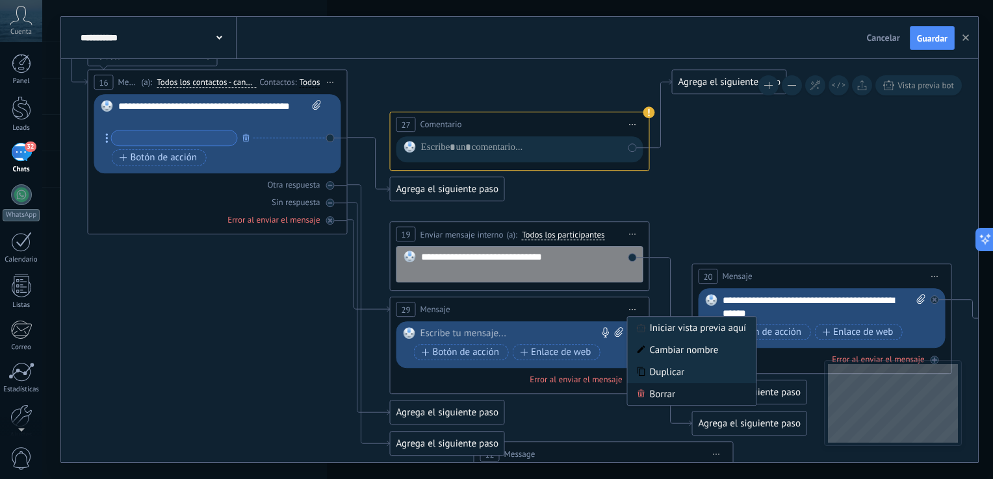
click at [650, 392] on div "Borrar" at bounding box center [692, 395] width 129 height 22
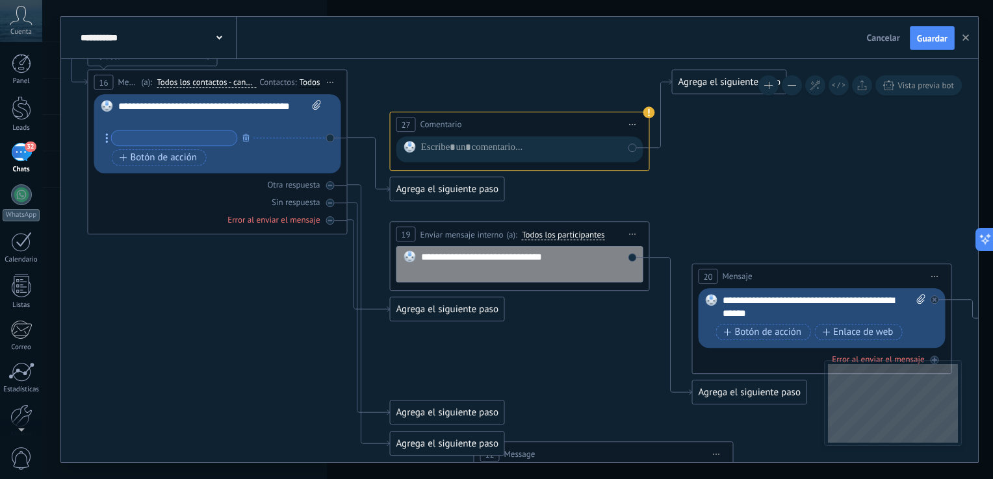
click at [625, 232] on span "Iniciar vista previa aquí Cambiar nombre Duplicar Borrar" at bounding box center [632, 234] width 21 height 19
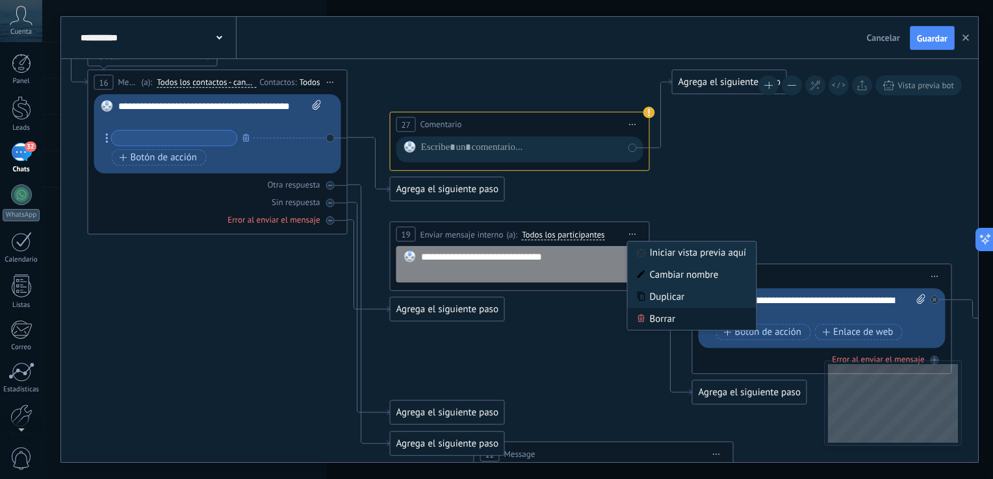
click at [650, 321] on div "Borrar" at bounding box center [692, 320] width 129 height 22
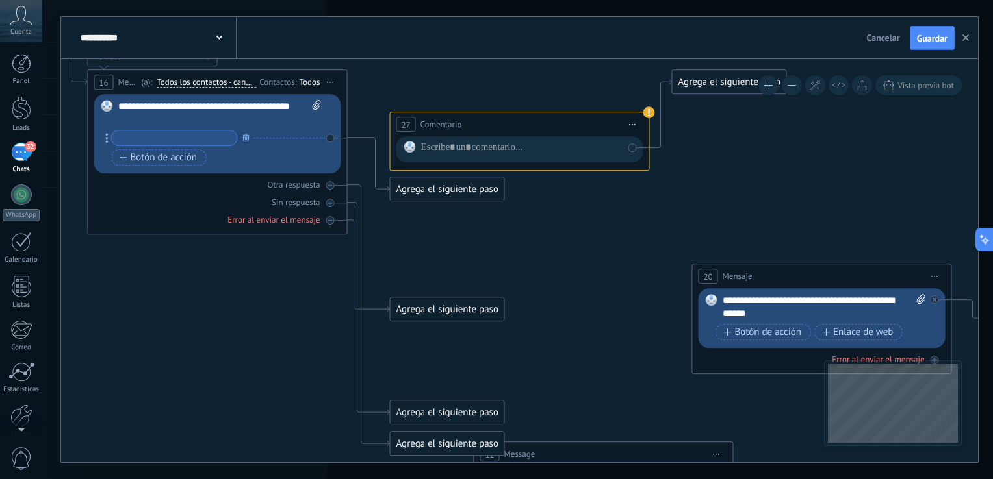
click at [635, 119] on span "Iniciar vista previa aquí Cambiar nombre Duplicar Borrar" at bounding box center [632, 125] width 21 height 19
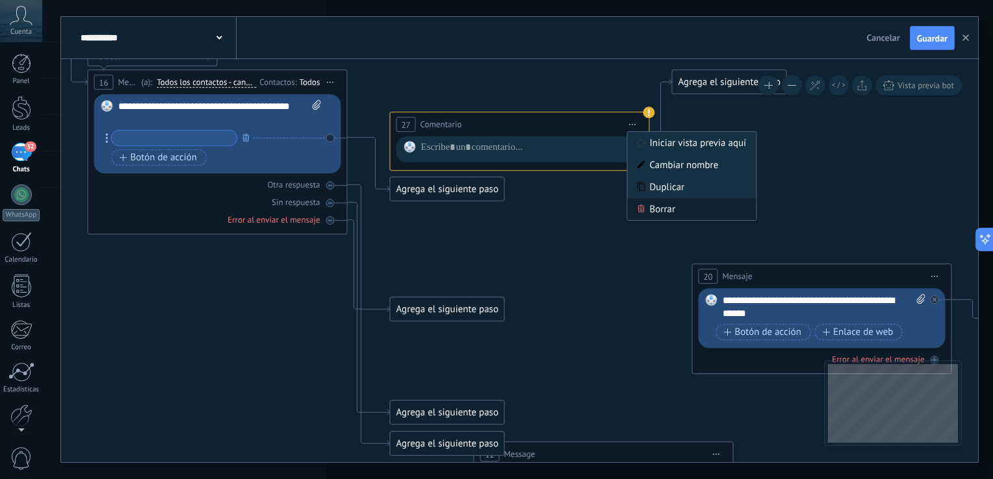
click at [648, 217] on div "Borrar" at bounding box center [692, 210] width 129 height 22
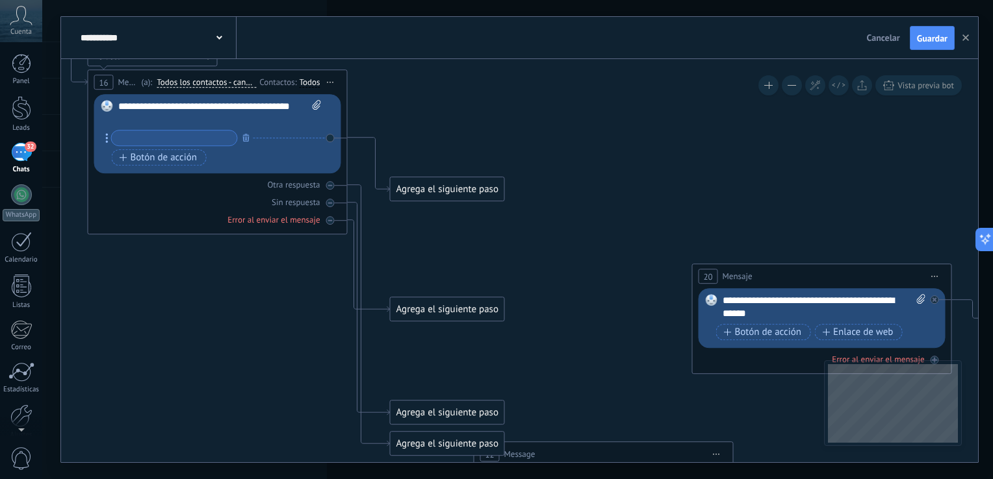
click at [937, 279] on span "Iniciar vista previa aquí Cambiar nombre Duplicar Borrar" at bounding box center [934, 277] width 21 height 19
click at [956, 356] on div "Borrar" at bounding box center [994, 362] width 129 height 22
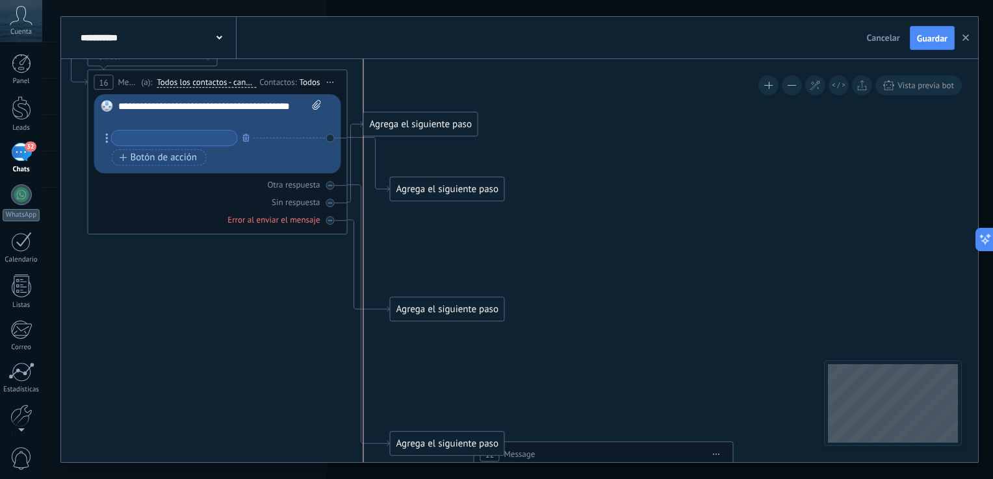
drag, startPoint x: 440, startPoint y: 407, endPoint x: 411, endPoint y: 118, distance: 289.9
click at [411, 118] on div "Agrega el siguiente paso" at bounding box center [421, 124] width 114 height 21
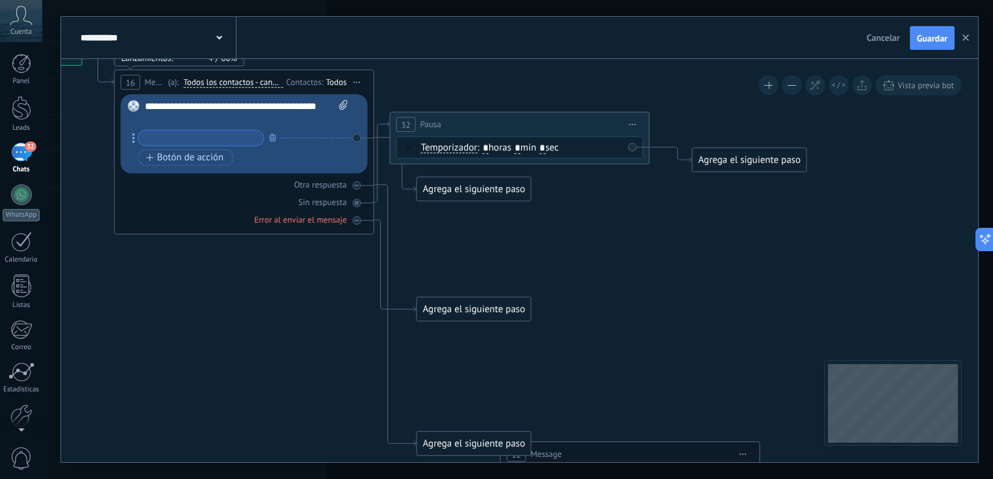
click at [631, 121] on span "Iniciar vista previa aquí Cambiar nombre Duplicar Borrar" at bounding box center [632, 125] width 21 height 19
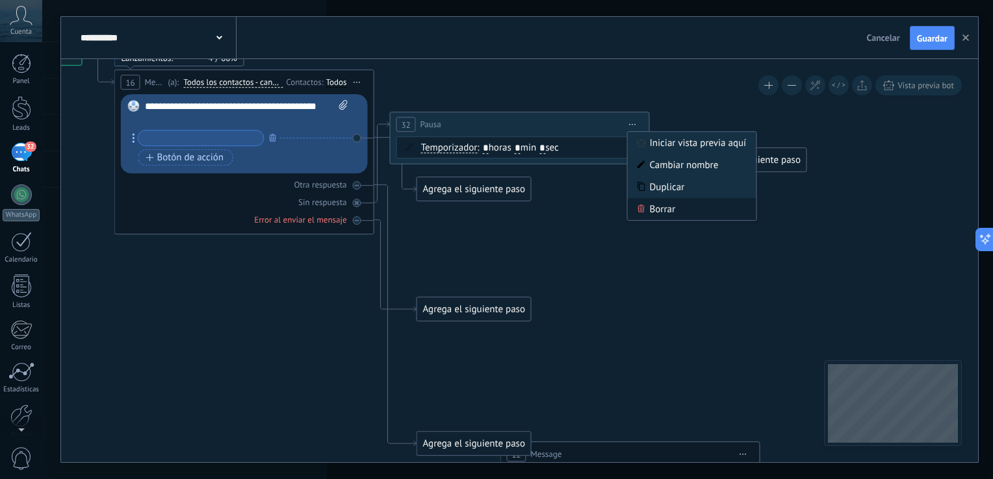
click at [658, 210] on div "Borrar" at bounding box center [692, 210] width 129 height 22
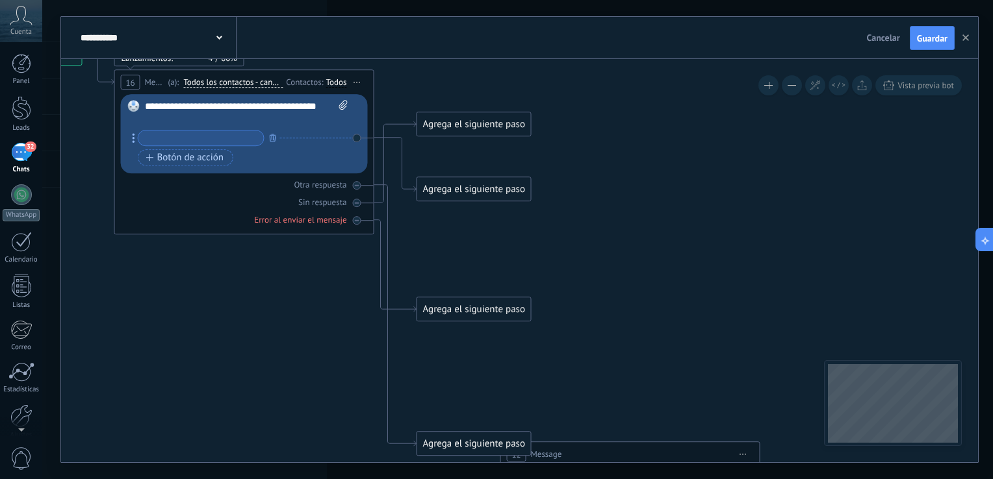
click at [474, 444] on div "Agrega el siguiente paso" at bounding box center [474, 444] width 114 height 21
click at [491, 447] on div "Agrega el siguiente paso" at bounding box center [496, 444] width 158 height 21
click at [535, 404] on icon at bounding box center [682, 373] width 2071 height 1312
drag, startPoint x: 731, startPoint y: 246, endPoint x: 712, endPoint y: 133, distance: 114.6
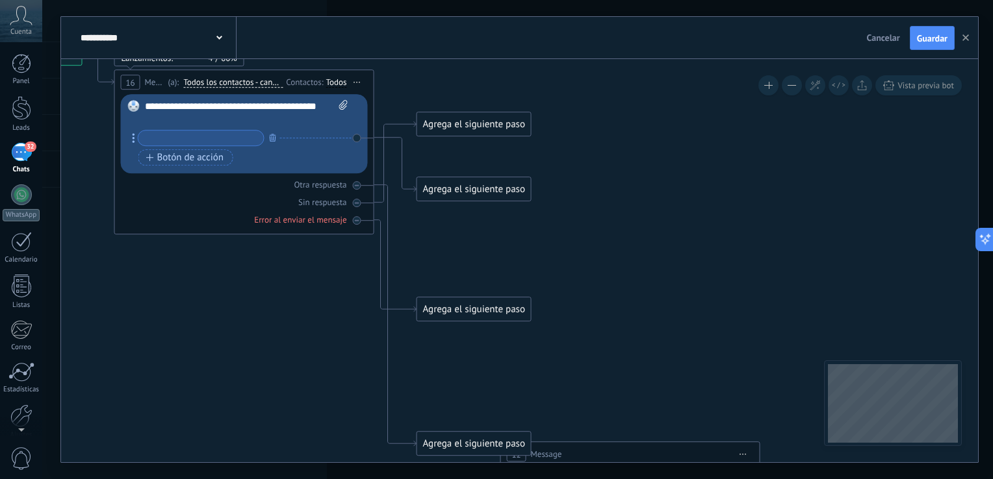
click at [712, 133] on icon at bounding box center [682, 373] width 2071 height 1312
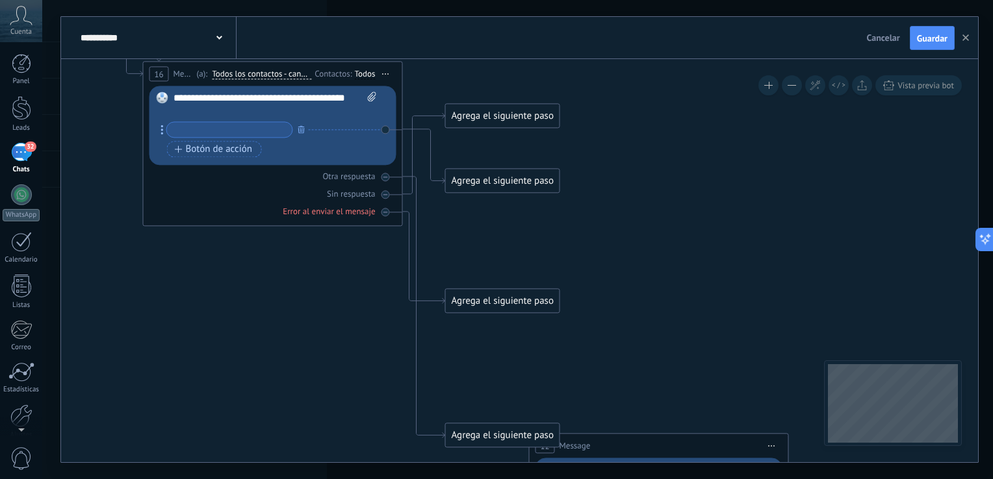
drag, startPoint x: 618, startPoint y: 254, endPoint x: 666, endPoint y: 359, distance: 115.4
click at [666, 359] on icon at bounding box center [711, 364] width 2071 height 1312
click at [490, 120] on div "Agrega el siguiente paso" at bounding box center [503, 116] width 114 height 21
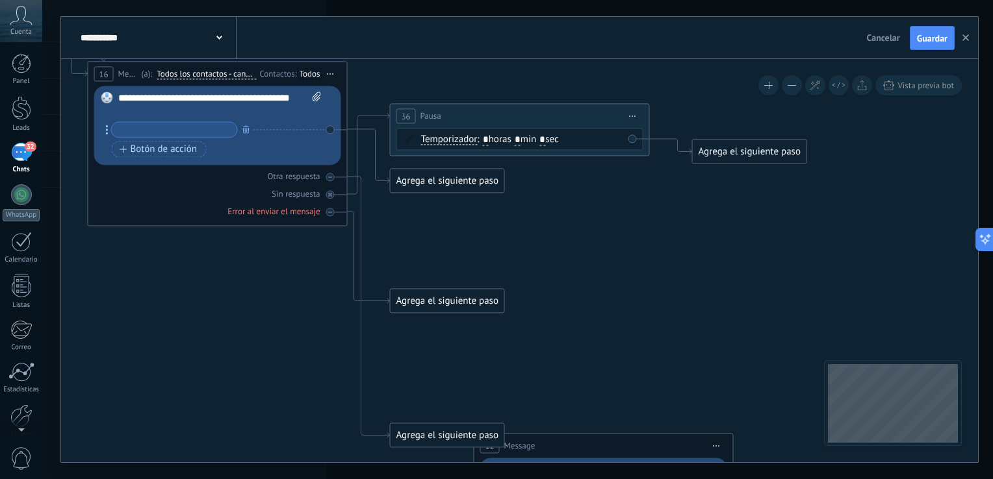
click at [642, 120] on span "Iniciar vista previa aquí Cambiar nombre Duplicar Borrar" at bounding box center [632, 116] width 21 height 19
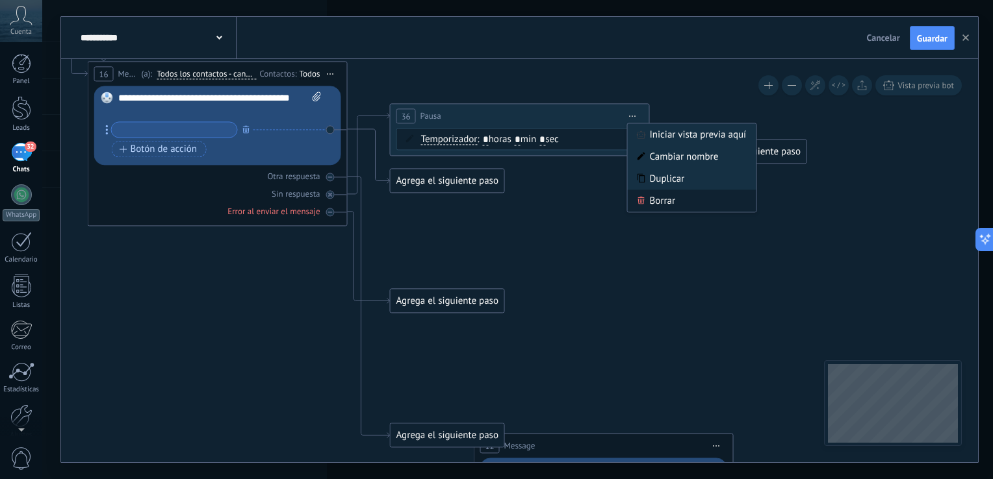
click at [684, 209] on div "Borrar" at bounding box center [692, 201] width 129 height 22
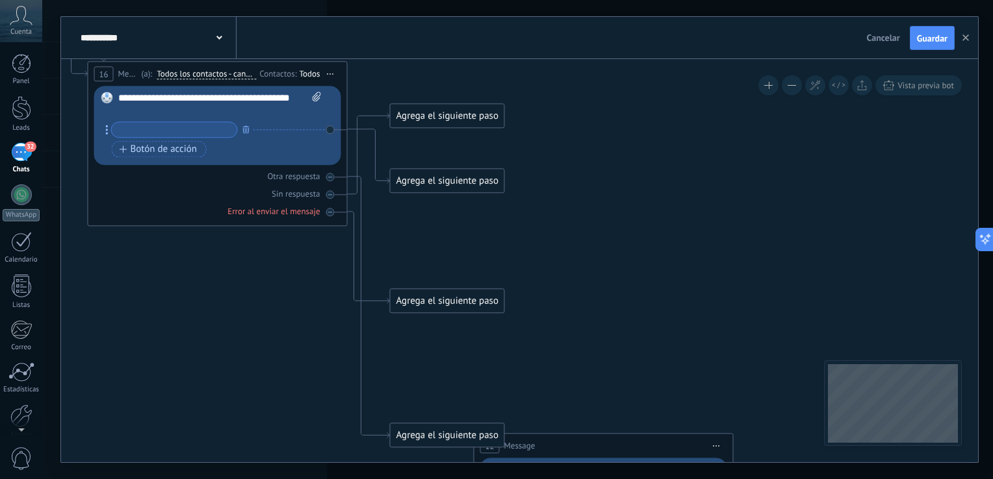
click at [455, 117] on div "Agrega el siguiente paso" at bounding box center [447, 116] width 114 height 21
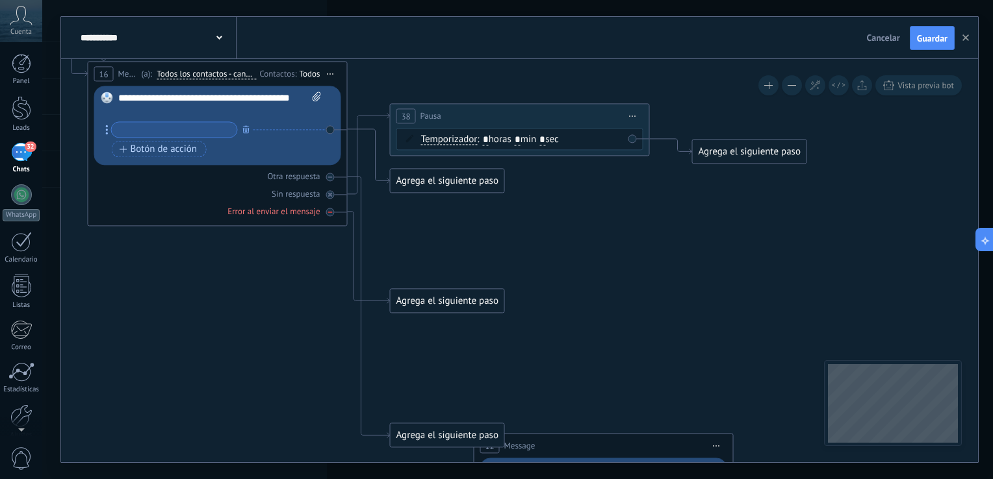
click at [0, 0] on icon at bounding box center [0, 0] width 0 height 0
click at [431, 282] on div "Agrega el siguiente paso" at bounding box center [447, 280] width 114 height 21
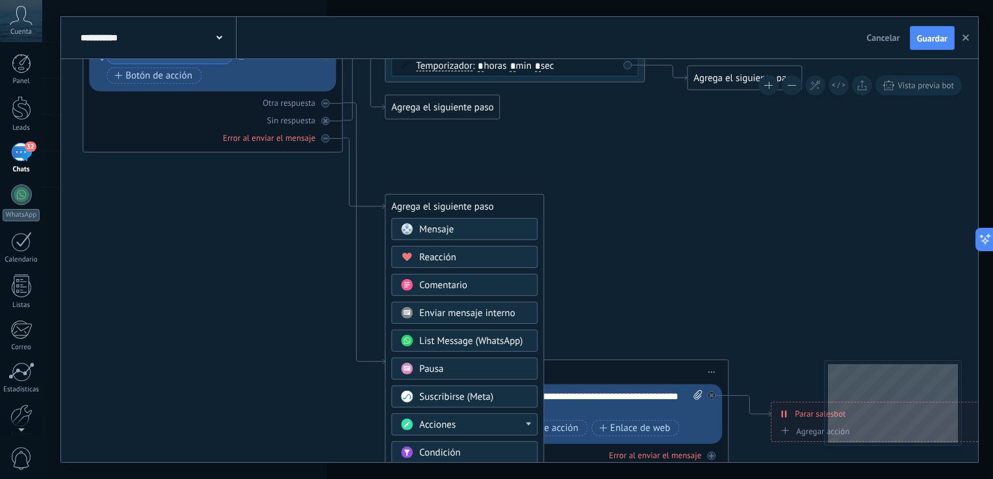
drag, startPoint x: 584, startPoint y: 318, endPoint x: 578, endPoint y: 245, distance: 73.7
click at [578, 245] on icon at bounding box center [650, 290] width 2071 height 1312
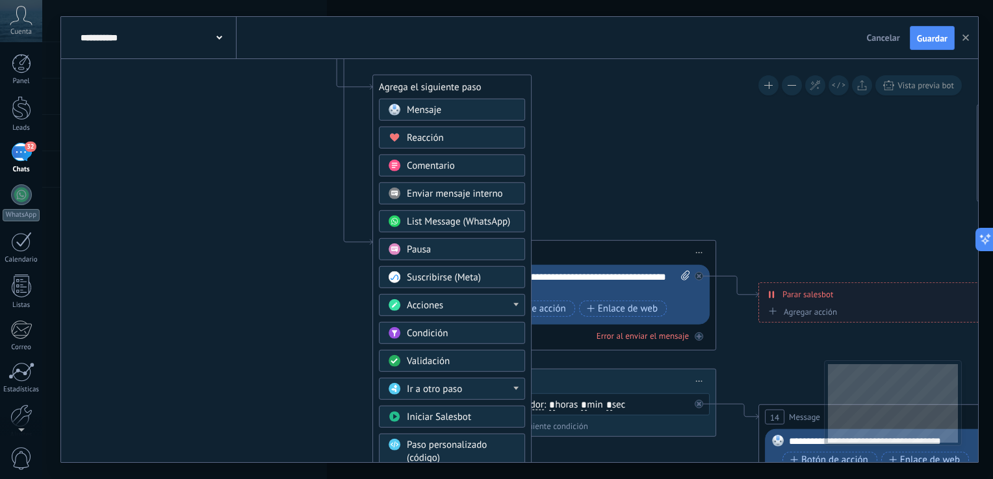
drag, startPoint x: 578, startPoint y: 245, endPoint x: 566, endPoint y: 118, distance: 127.9
click at [566, 118] on icon at bounding box center [638, 171] width 2071 height 1312
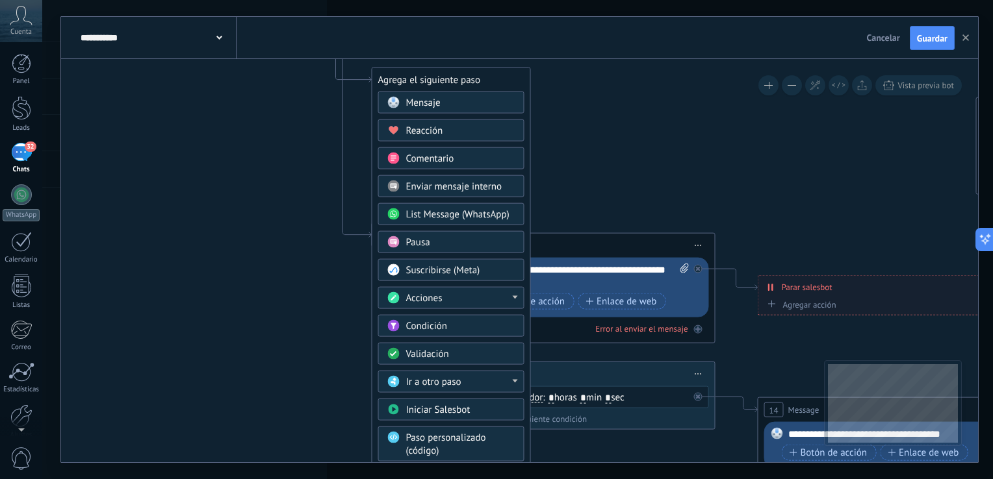
click at [566, 118] on icon at bounding box center [637, 164] width 2071 height 1312
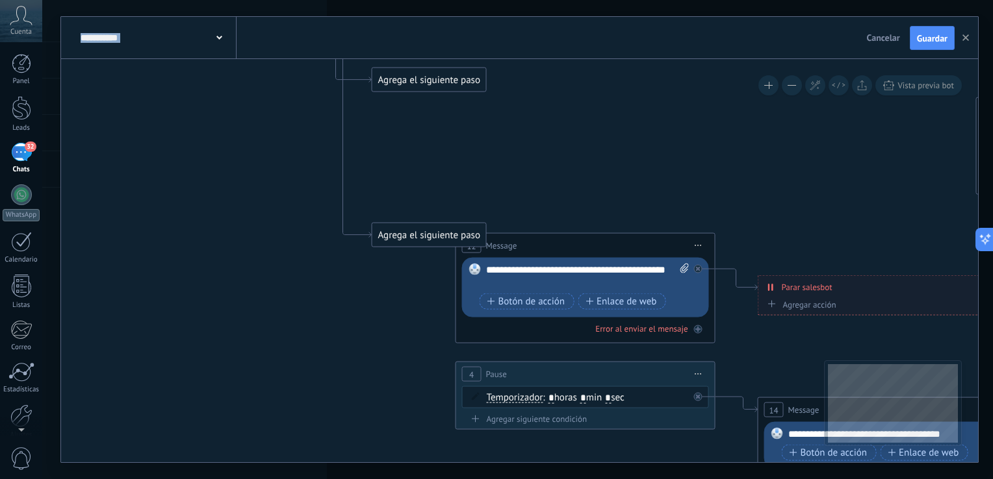
click at [566, 118] on icon at bounding box center [637, 164] width 2071 height 1312
click at [468, 87] on div "Agrega el siguiente paso" at bounding box center [429, 80] width 114 height 21
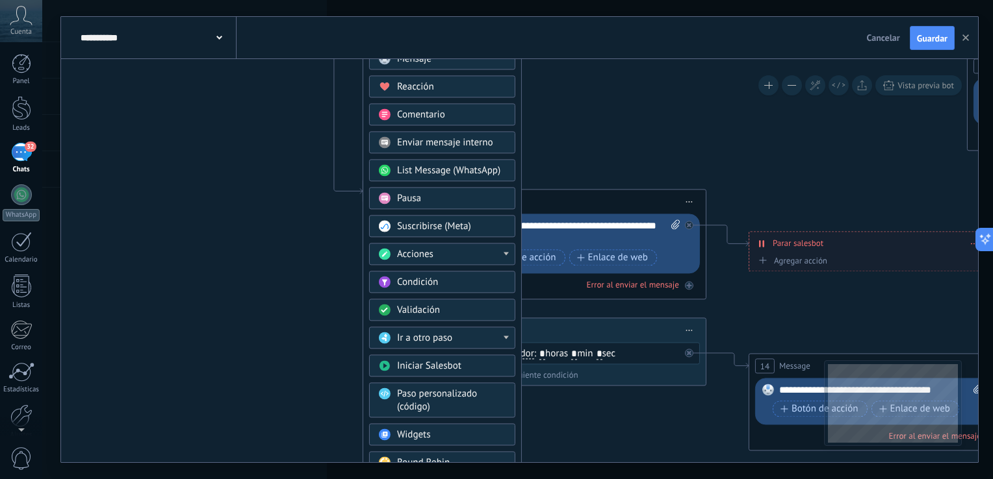
drag, startPoint x: 633, startPoint y: 106, endPoint x: 625, endPoint y: 60, distance: 46.9
click at [625, 60] on icon at bounding box center [628, 120] width 2071 height 1312
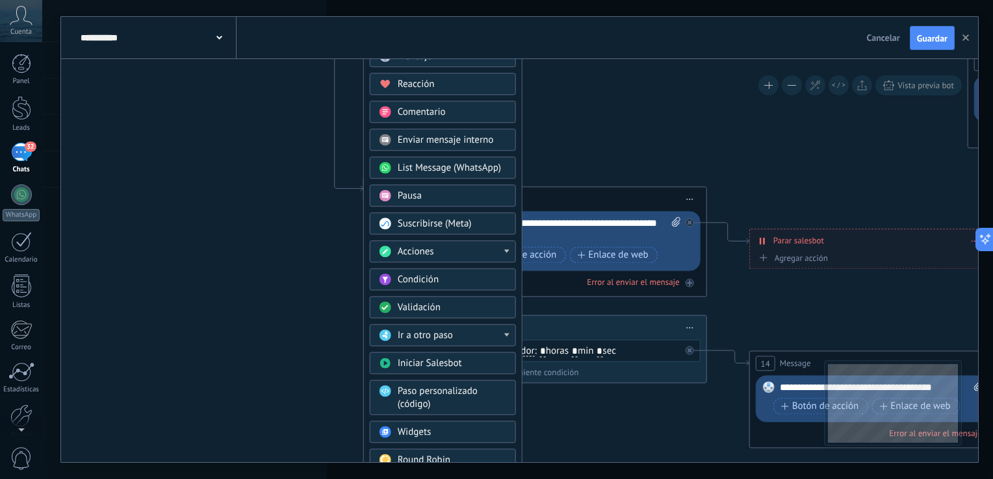
click at [472, 339] on div "Ir a otro paso" at bounding box center [452, 336] width 109 height 13
click at [470, 281] on div "Condición" at bounding box center [452, 280] width 109 height 13
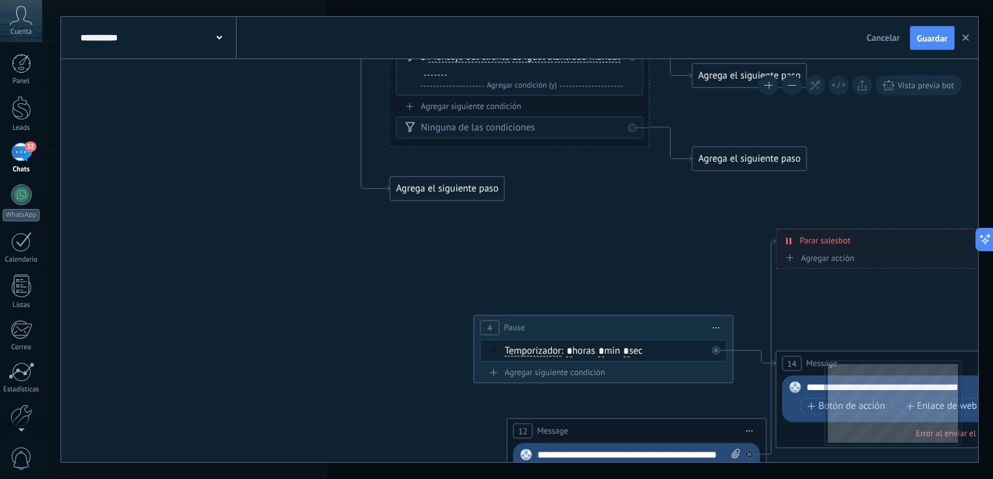
drag, startPoint x: 551, startPoint y: 203, endPoint x: 585, endPoint y: 435, distance: 234.4
click at [585, 435] on div "12 Message ******* (a): Todos los contactos - canales seleccionados Todos los c…" at bounding box center [636, 432] width 259 height 24
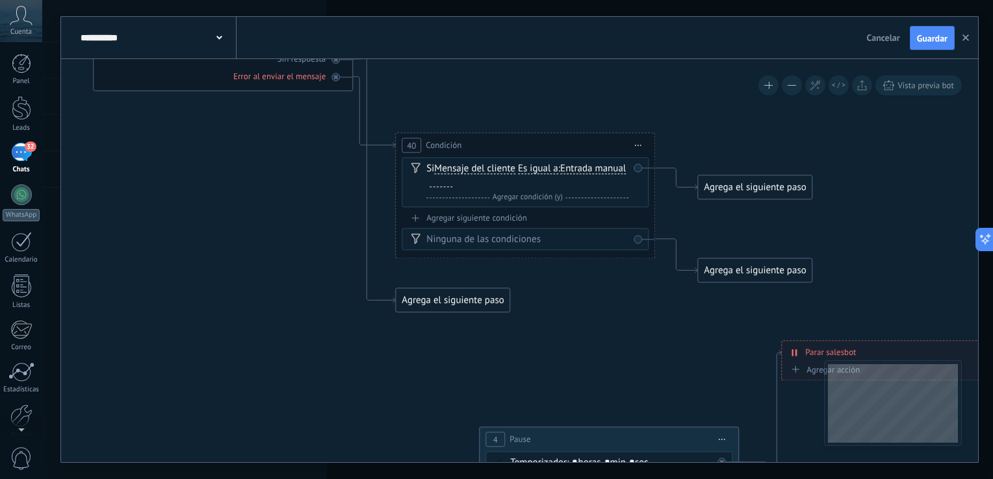
drag, startPoint x: 569, startPoint y: 285, endPoint x: 574, endPoint y: 397, distance: 111.9
click at [574, 397] on icon at bounding box center [661, 269] width 2071 height 1392
click at [635, 149] on span "Iniciar vista previa aquí Cambiar nombre Duplicar Borrar" at bounding box center [638, 145] width 21 height 19
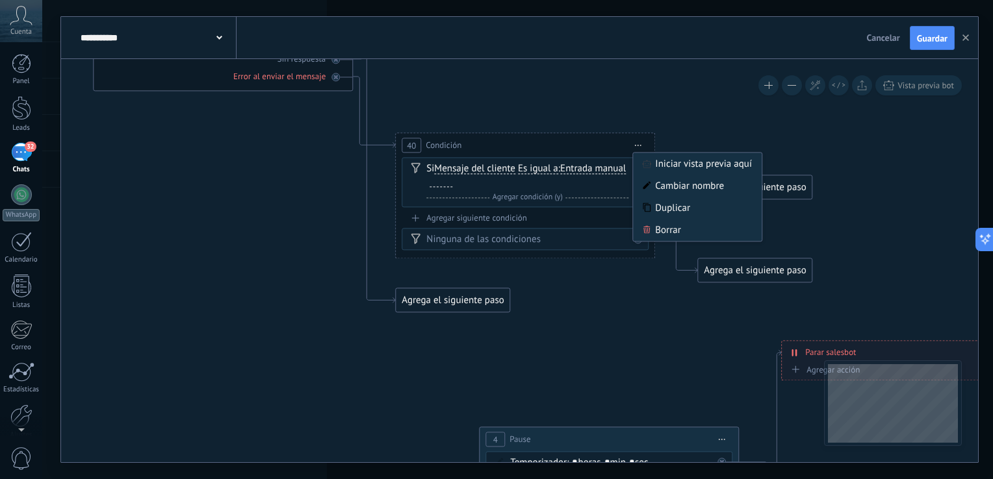
click at [442, 162] on div "Si Mensaje del cliente Mensaje del cliente Emoción de la conversación Comentari…" at bounding box center [524, 183] width 247 height 50
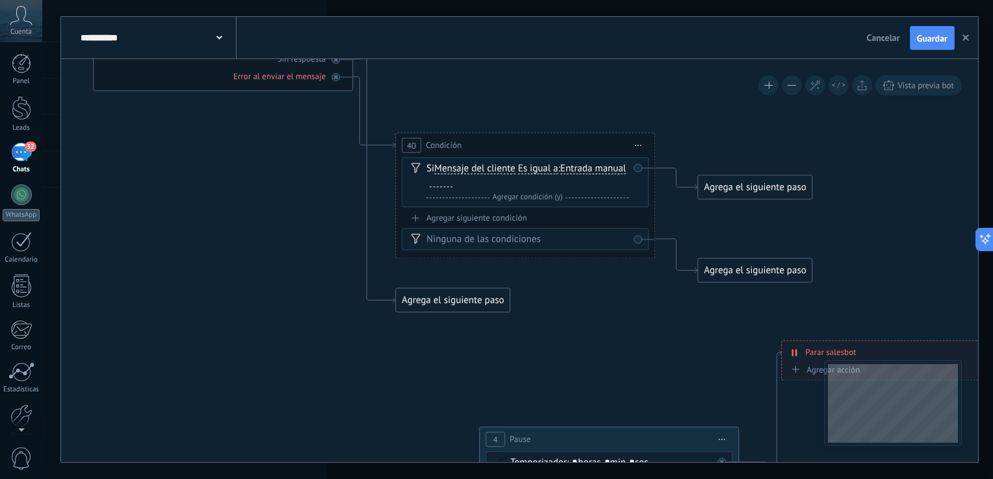
click at [452, 172] on span "Mensaje del cliente" at bounding box center [474, 169] width 81 height 10
click at [452, 172] on button "Mensaje del cliente" at bounding box center [508, 169] width 162 height 23
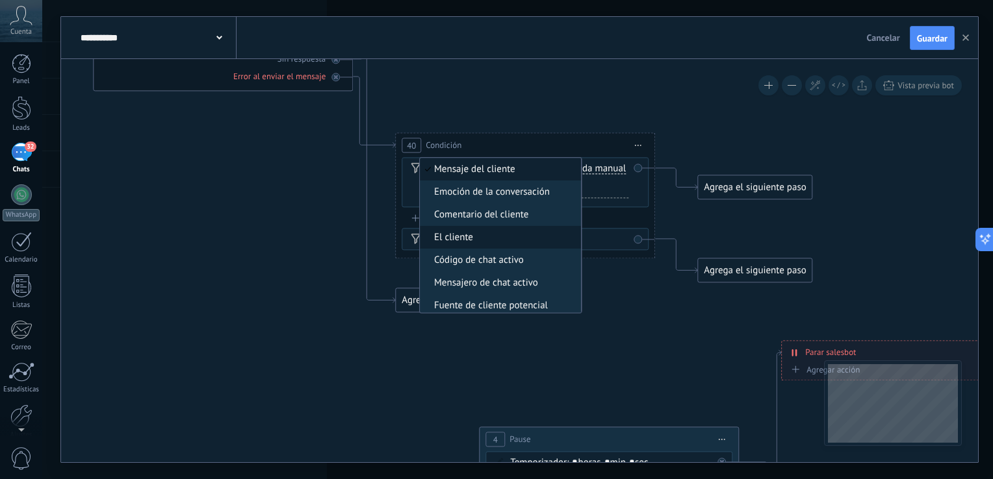
click at [480, 241] on span "El cliente" at bounding box center [498, 238] width 157 height 13
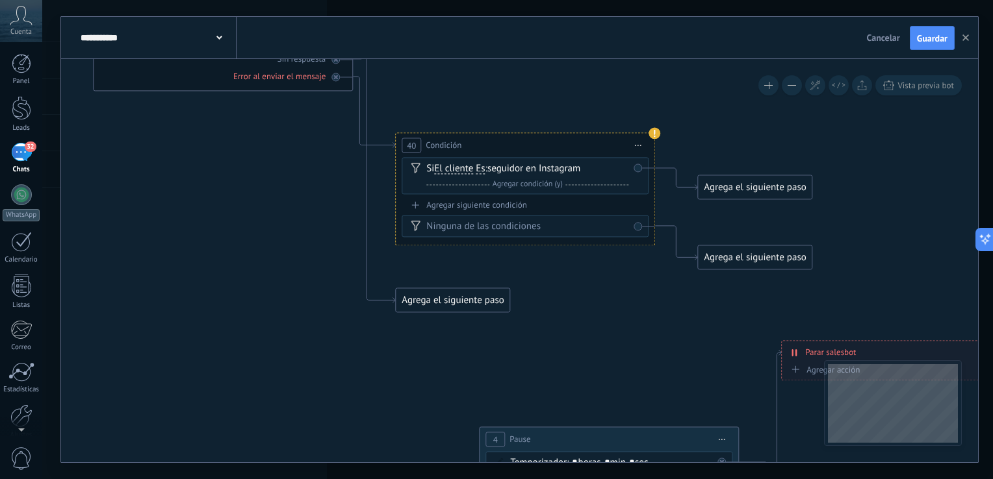
click at [633, 143] on span "Iniciar vista previa aquí Cambiar nombre Duplicar Borrar" at bounding box center [638, 145] width 21 height 19
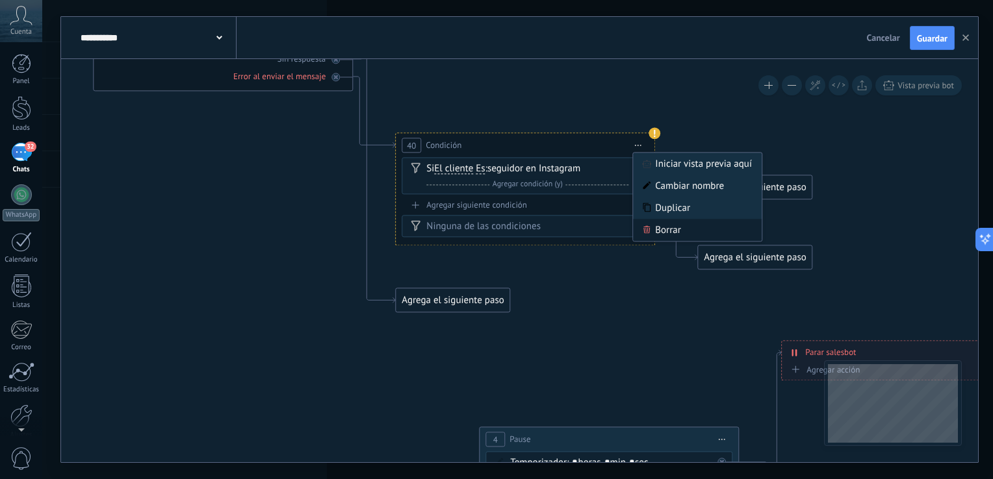
click at [653, 230] on div "Borrar" at bounding box center [697, 231] width 129 height 22
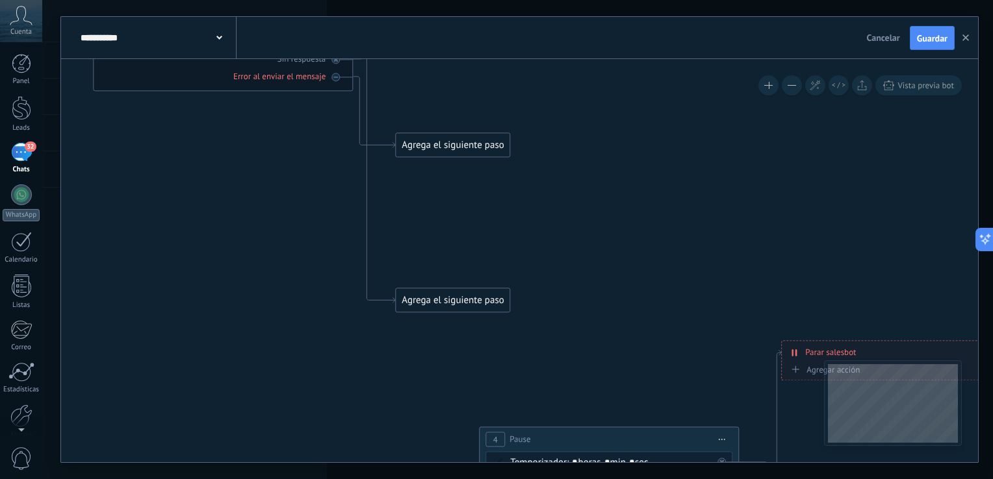
click at [434, 147] on div "Agrega el siguiente paso" at bounding box center [453, 145] width 114 height 21
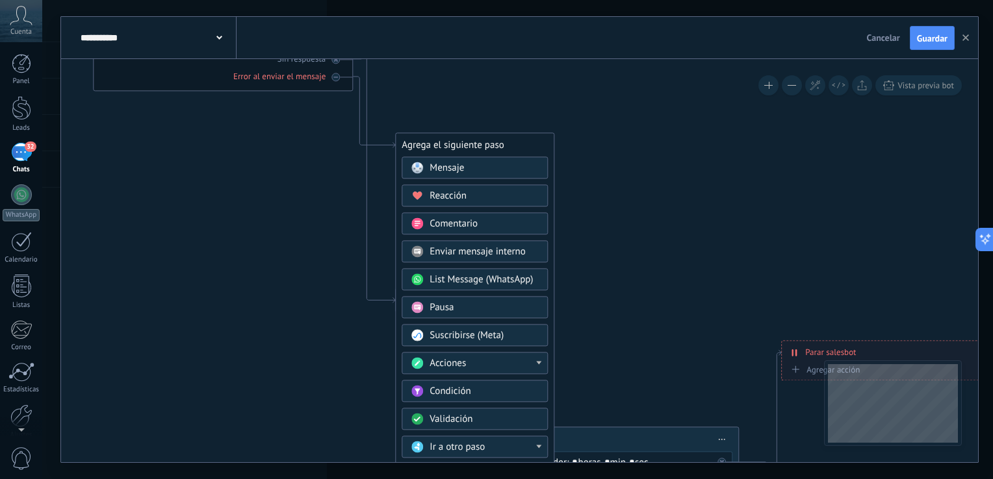
click at [461, 143] on div "Agrega el siguiente paso" at bounding box center [475, 145] width 158 height 21
drag, startPoint x: 479, startPoint y: 316, endPoint x: 478, endPoint y: 379, distance: 63.0
click at [478, 379] on div "Mensaje Mensaje Mensaje Reacción Comentario Enviar mensaje interno" at bounding box center [474, 383] width 146 height 452
click at [476, 172] on div "Mensaje" at bounding box center [483, 168] width 109 height 13
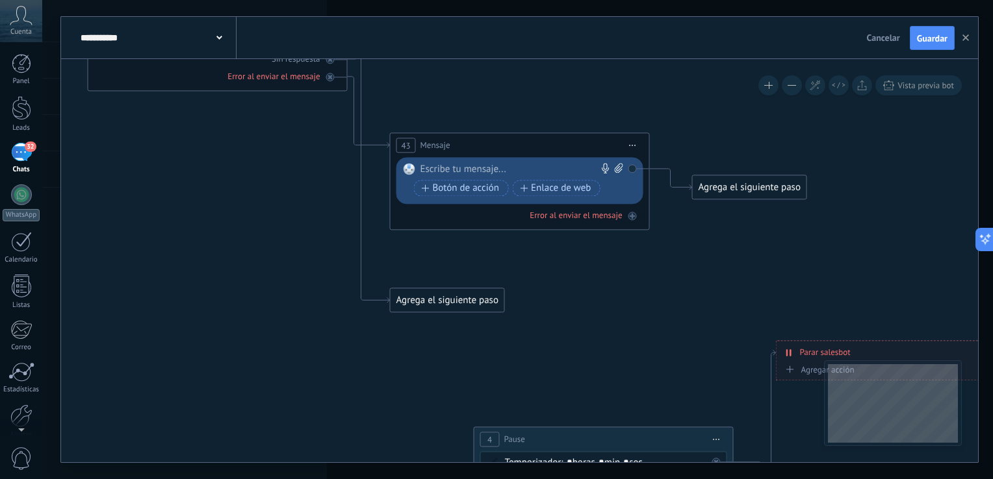
click at [435, 142] on span "Mensaje" at bounding box center [435, 146] width 30 height 12
click at [629, 147] on span "Iniciar vista previa aquí Cambiar nombre Duplicar Borrar" at bounding box center [632, 145] width 21 height 19
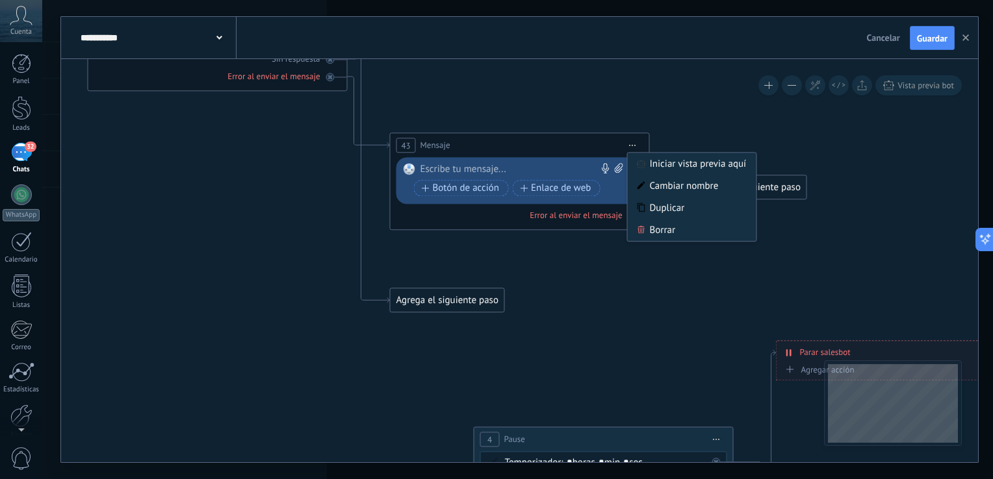
click at [468, 167] on div at bounding box center [516, 170] width 193 height 13
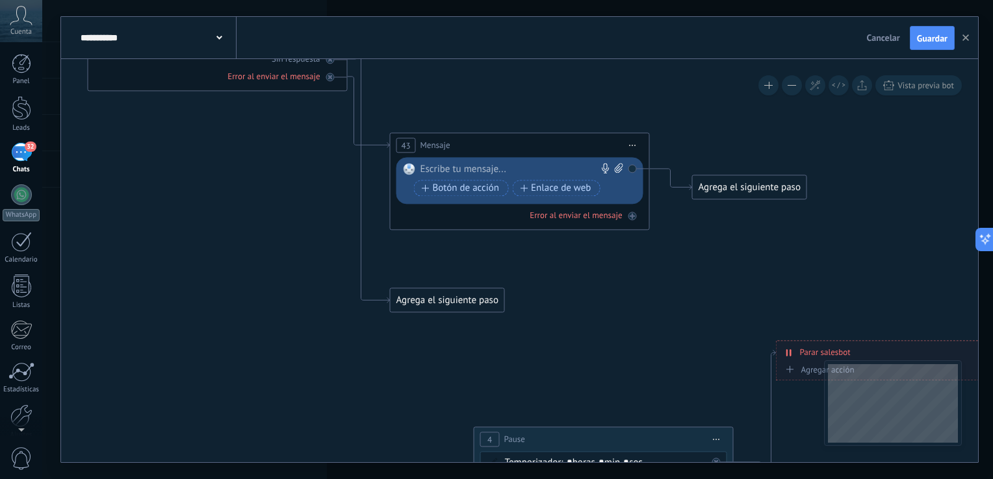
click at [613, 168] on span at bounding box center [617, 170] width 12 height 13
click input "Subir" at bounding box center [0, 0] width 0 height 0
click at [409, 173] on rect at bounding box center [409, 170] width 12 height 12
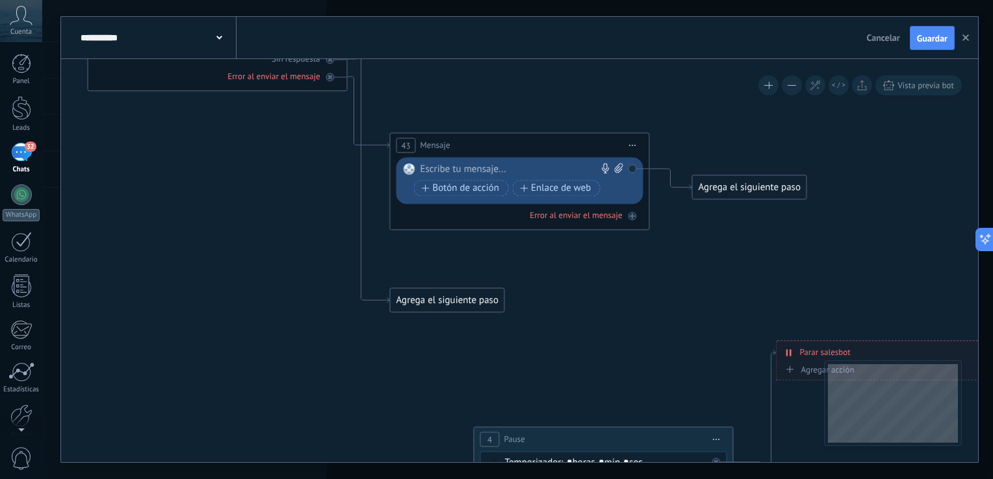
click at [636, 149] on span "Iniciar vista previa aquí Cambiar nombre Duplicar Borrar" at bounding box center [632, 145] width 21 height 19
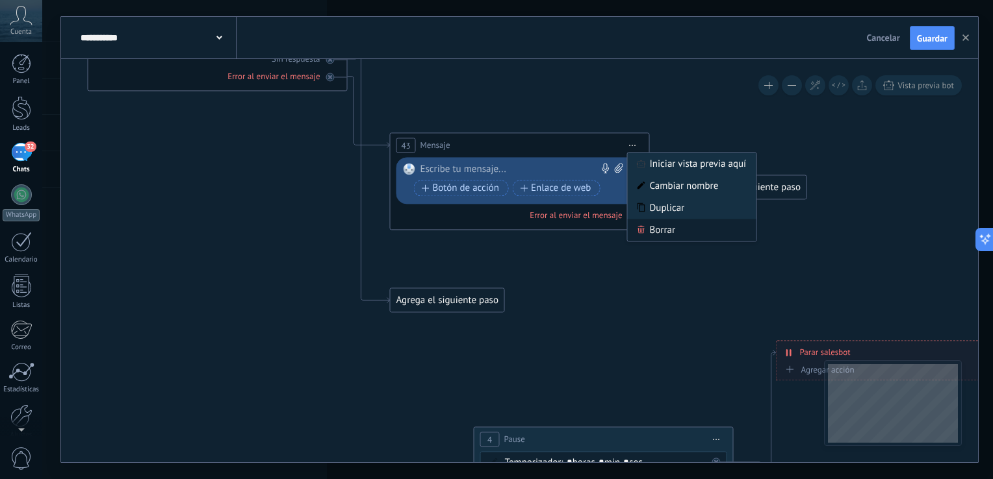
click at [650, 233] on div "Borrar" at bounding box center [692, 231] width 129 height 22
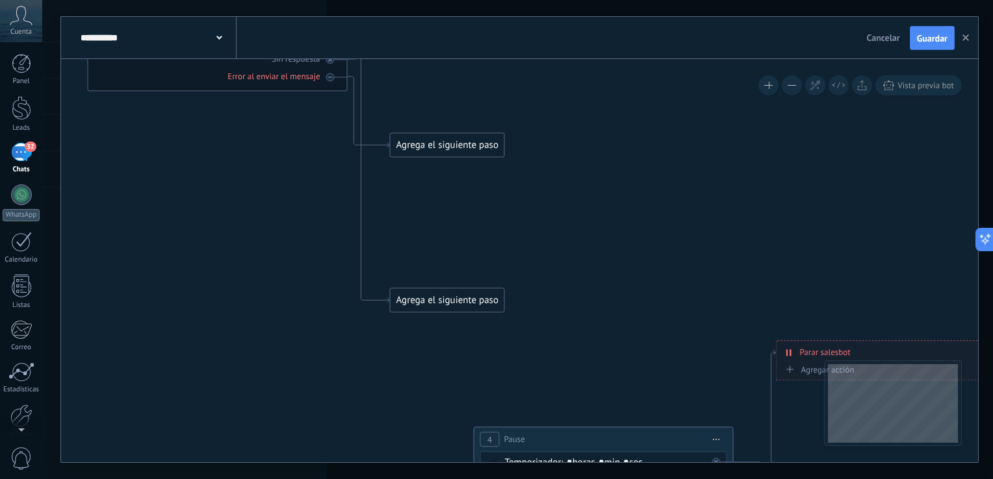
click at [439, 146] on div "Agrega el siguiente paso" at bounding box center [447, 145] width 114 height 21
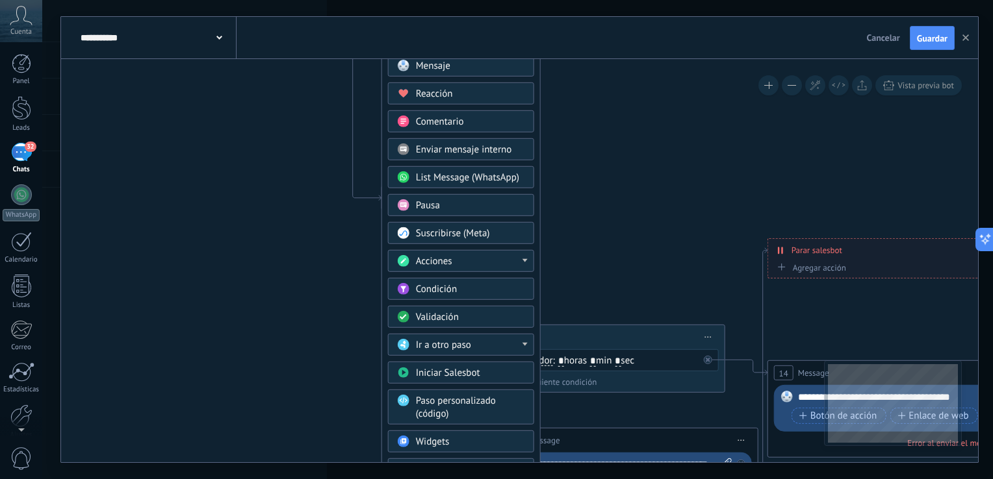
drag, startPoint x: 578, startPoint y: 189, endPoint x: 567, endPoint y: 78, distance: 111.6
click at [567, 78] on icon at bounding box center [647, 167] width 2071 height 1392
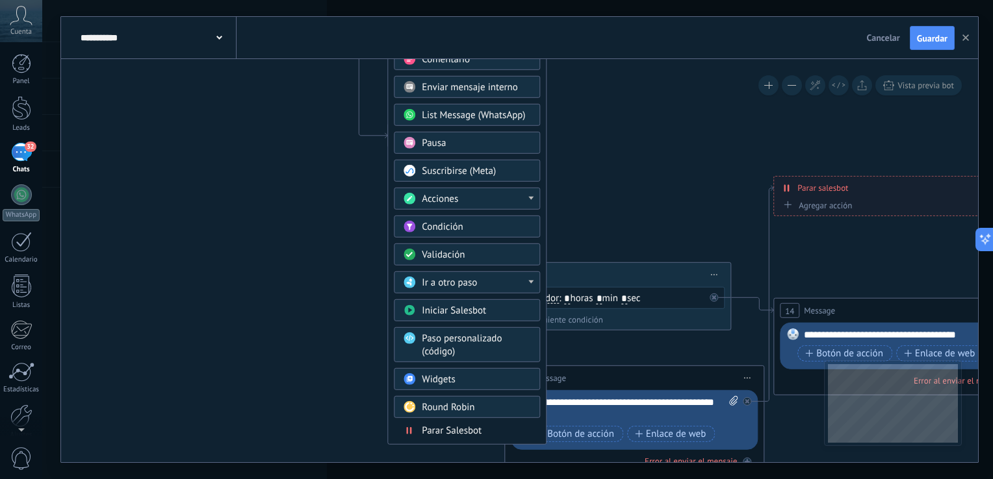
drag, startPoint x: 567, startPoint y: 78, endPoint x: 576, endPoint y: 25, distance: 53.9
click at [576, 25] on div "**********" at bounding box center [519, 240] width 917 height 446
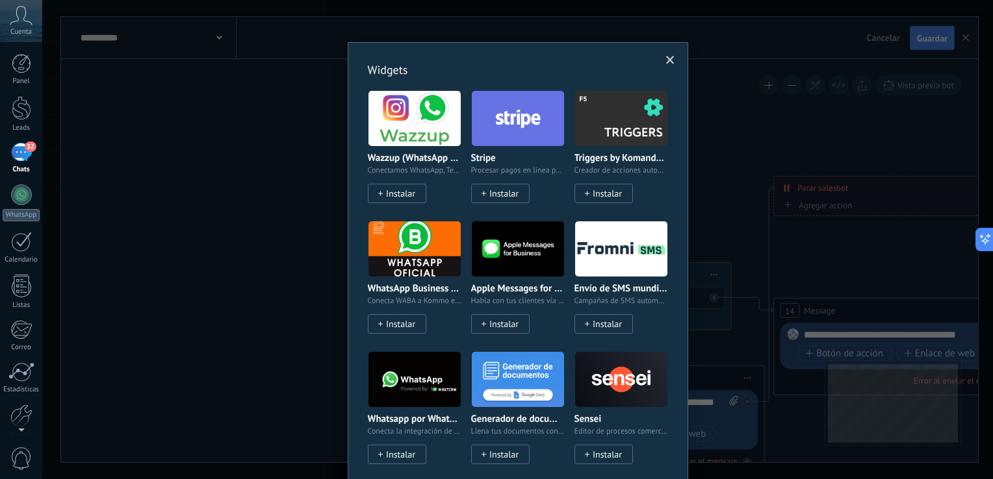
click at [464, 374] on body ".abccls-1,.abccls-2{fill-rule:evenodd}.abccls-2{fill:#fff} .abfcls-1{fill:none}…" at bounding box center [496, 239] width 993 height 479
click at [669, 53] on span at bounding box center [669, 60] width 21 height 22
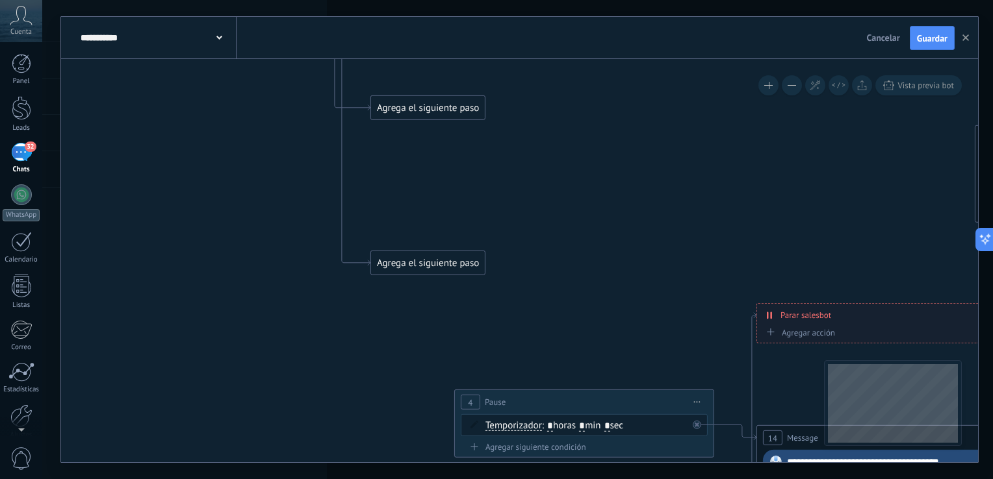
drag, startPoint x: 547, startPoint y: 136, endPoint x: 533, endPoint y: 272, distance: 136.5
click at [533, 272] on icon at bounding box center [636, 232] width 2071 height 1392
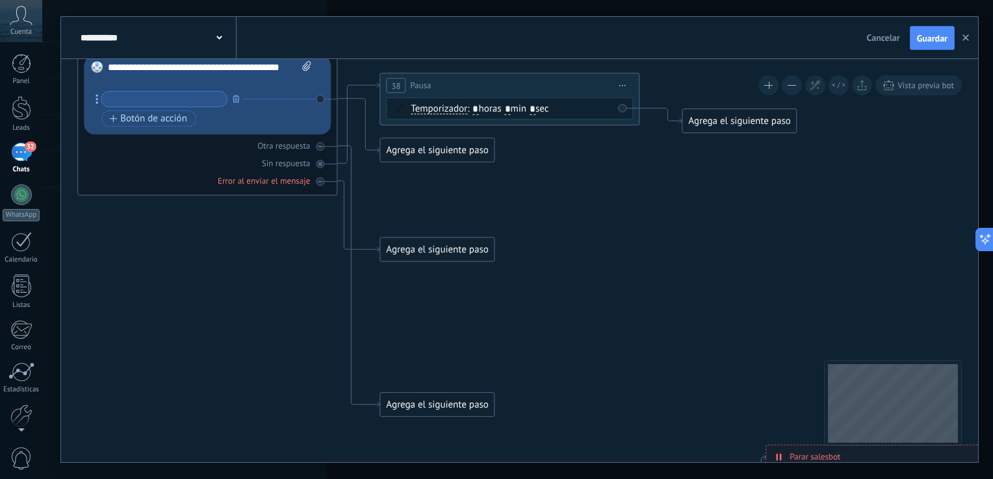
drag, startPoint x: 533, startPoint y: 272, endPoint x: 540, endPoint y: 405, distance: 133.4
click at [540, 405] on icon at bounding box center [645, 374] width 2071 height 1392
click at [447, 251] on div "Agrega el siguiente paso" at bounding box center [438, 250] width 114 height 21
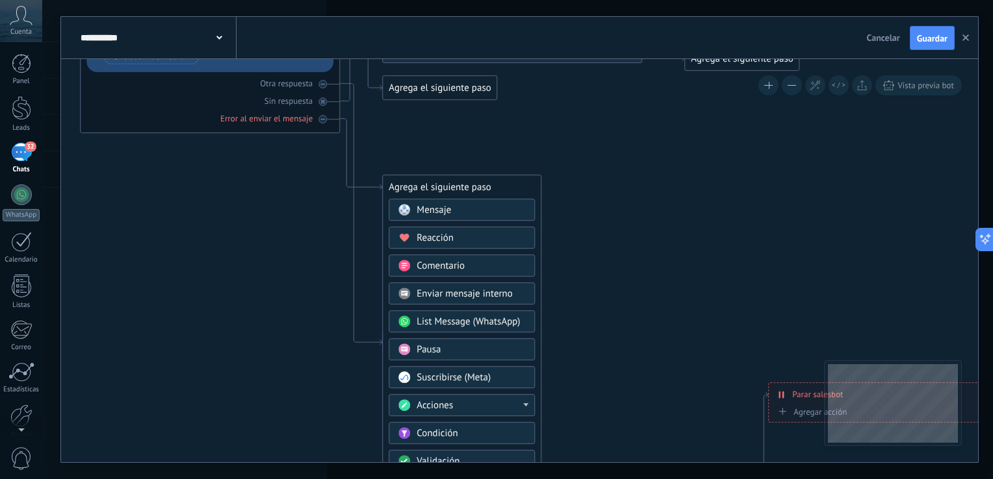
drag, startPoint x: 606, startPoint y: 259, endPoint x: 609, endPoint y: 174, distance: 84.5
click at [609, 174] on icon at bounding box center [648, 311] width 2071 height 1392
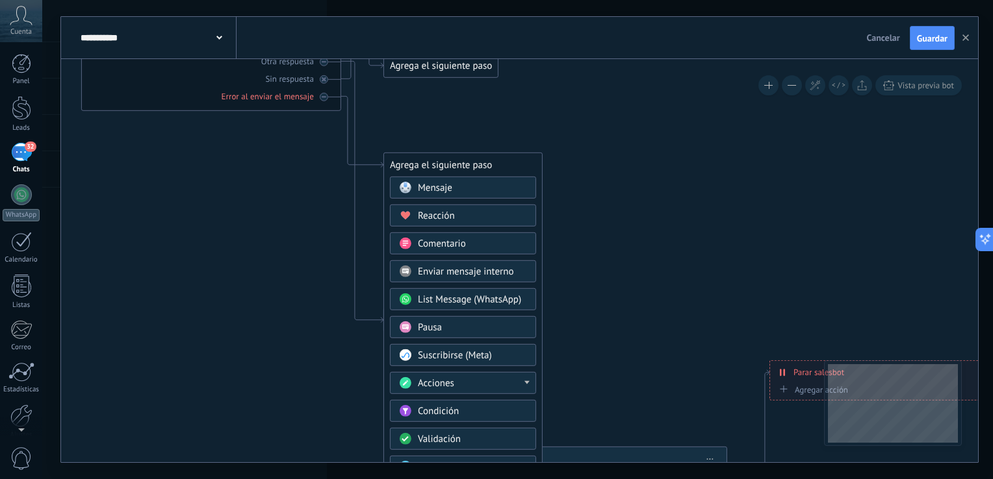
click at [425, 218] on span "Reacción" at bounding box center [436, 216] width 37 height 12
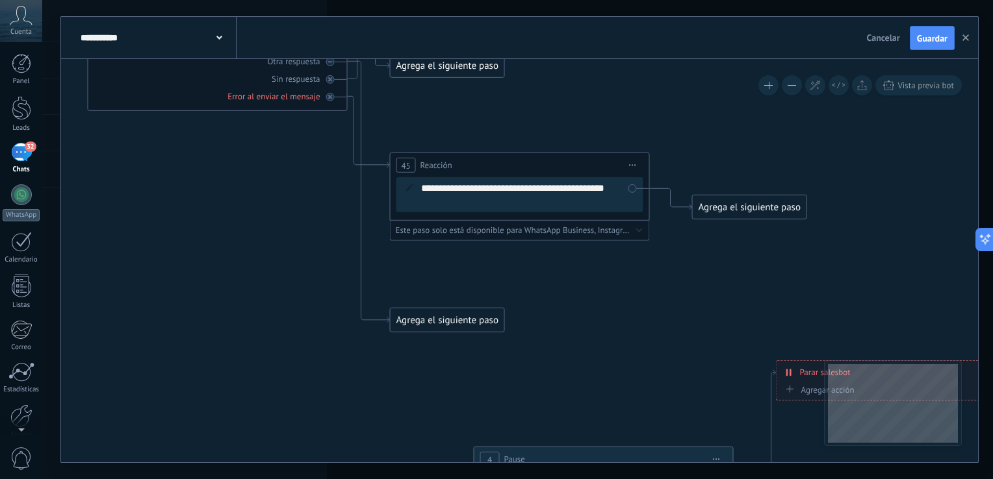
click at [540, 104] on icon at bounding box center [656, 289] width 2071 height 1392
click at [635, 167] on span "Iniciar vista previa aquí Cambiar nombre Duplicar Borrar" at bounding box center [632, 165] width 21 height 19
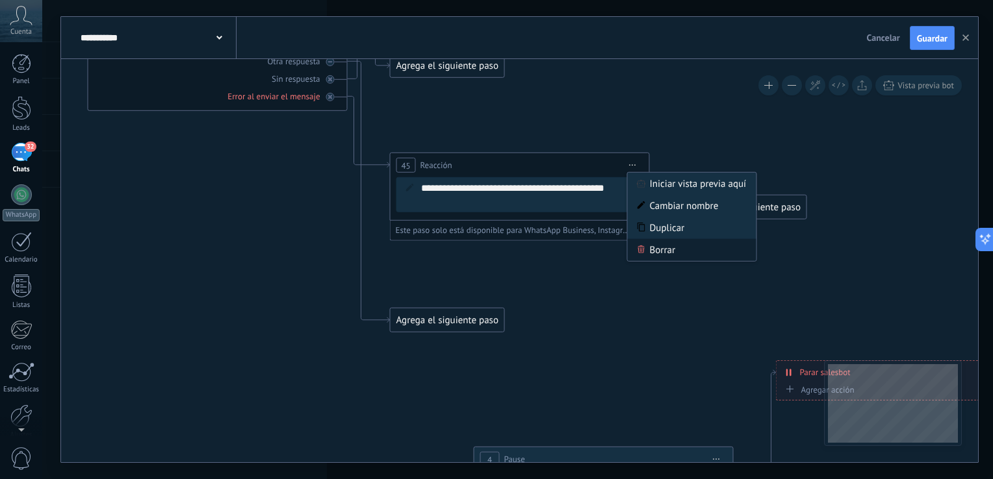
click at [646, 248] on div "Borrar" at bounding box center [692, 250] width 129 height 22
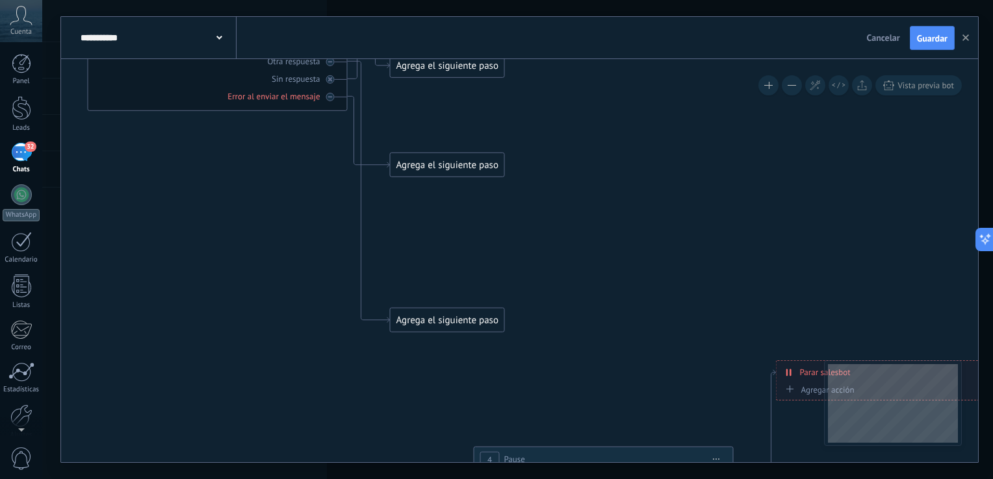
click at [430, 162] on div "Agrega el siguiente paso" at bounding box center [447, 165] width 114 height 21
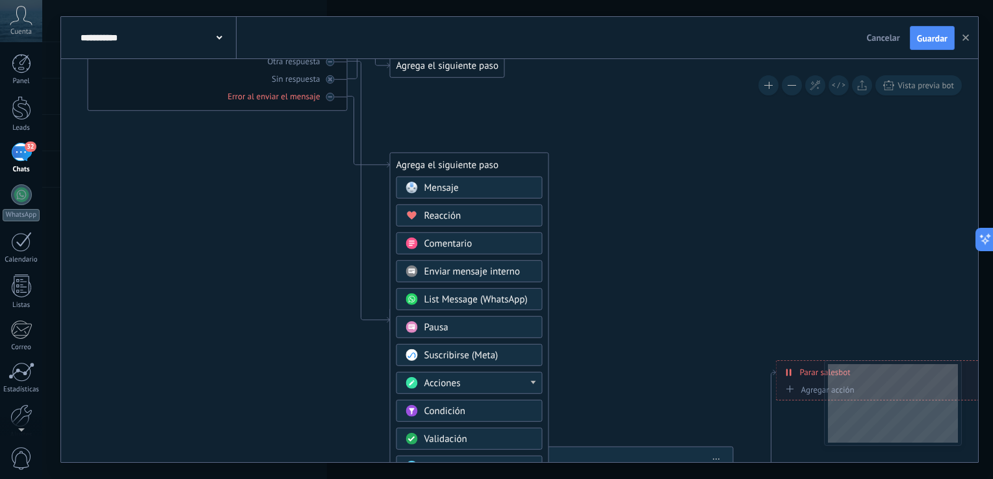
click at [458, 239] on span "Comentario" at bounding box center [448, 244] width 48 height 12
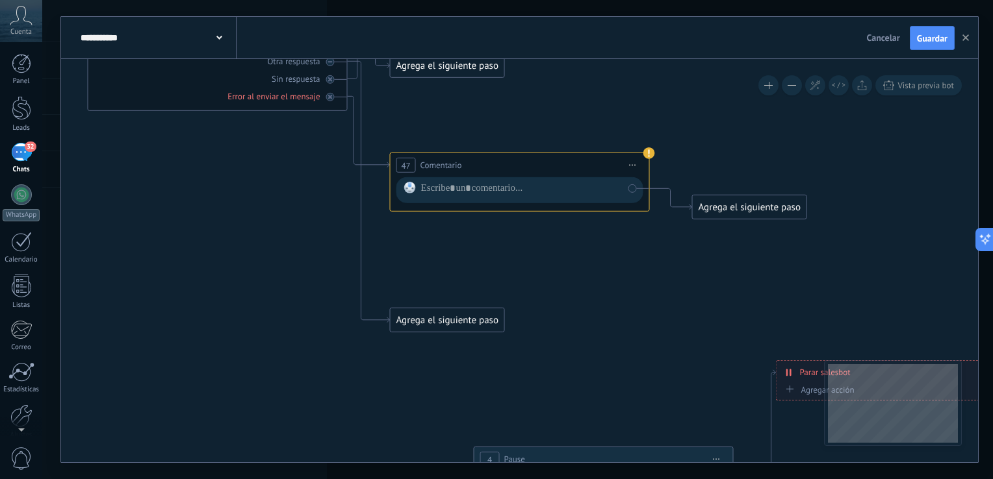
click at [634, 162] on span "Iniciar vista previa aquí Cambiar nombre Duplicar Borrar" at bounding box center [632, 165] width 21 height 19
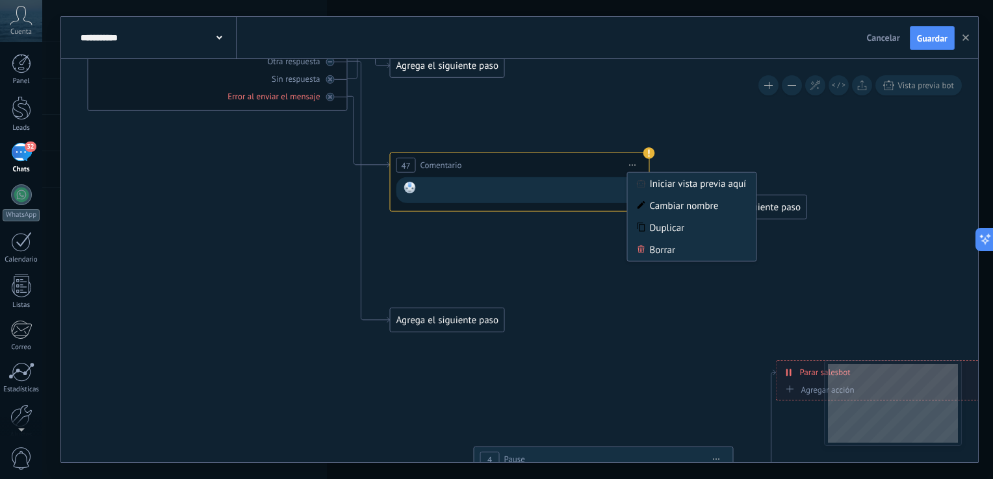
click at [563, 186] on div at bounding box center [522, 190] width 202 height 17
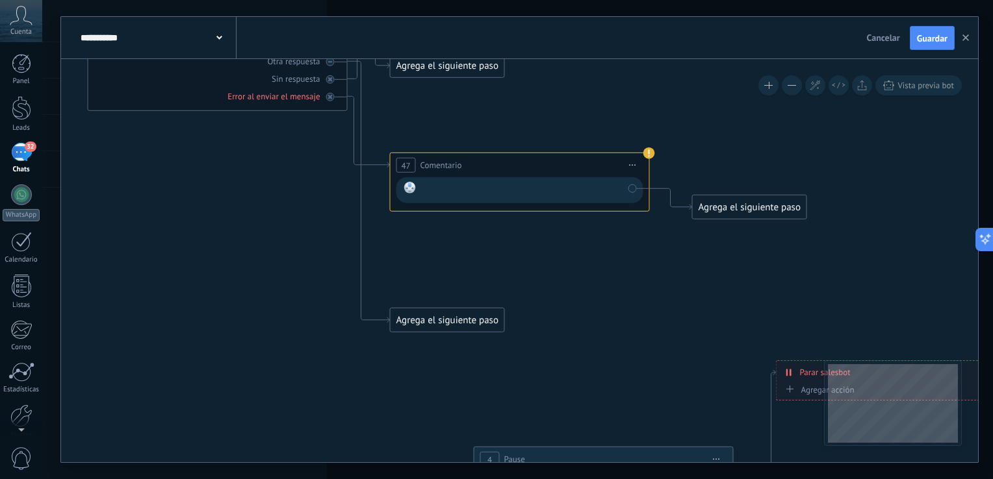
click at [631, 165] on icon at bounding box center [632, 165] width 6 height 1
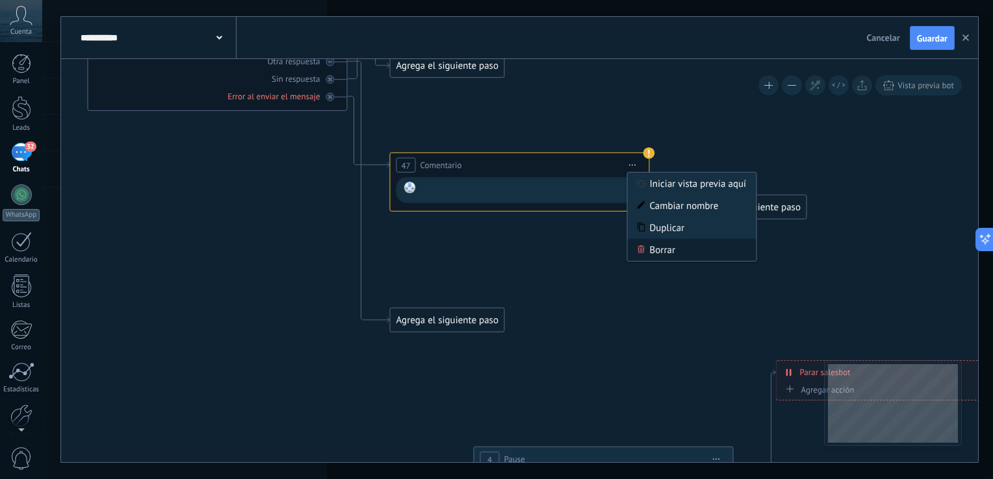
click at [664, 242] on div "Borrar" at bounding box center [692, 250] width 129 height 22
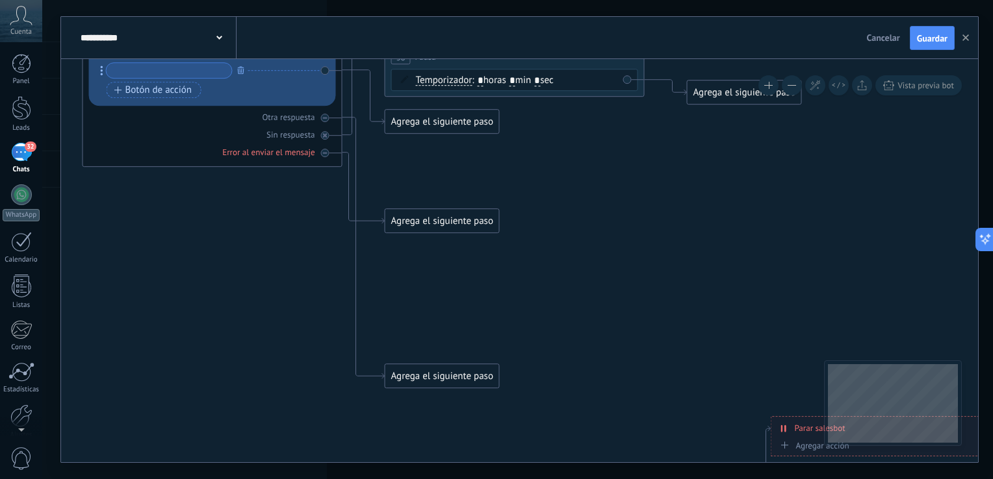
drag, startPoint x: 460, startPoint y: 116, endPoint x: 455, endPoint y: 194, distance: 78.8
click at [455, 194] on icon at bounding box center [650, 345] width 2071 height 1392
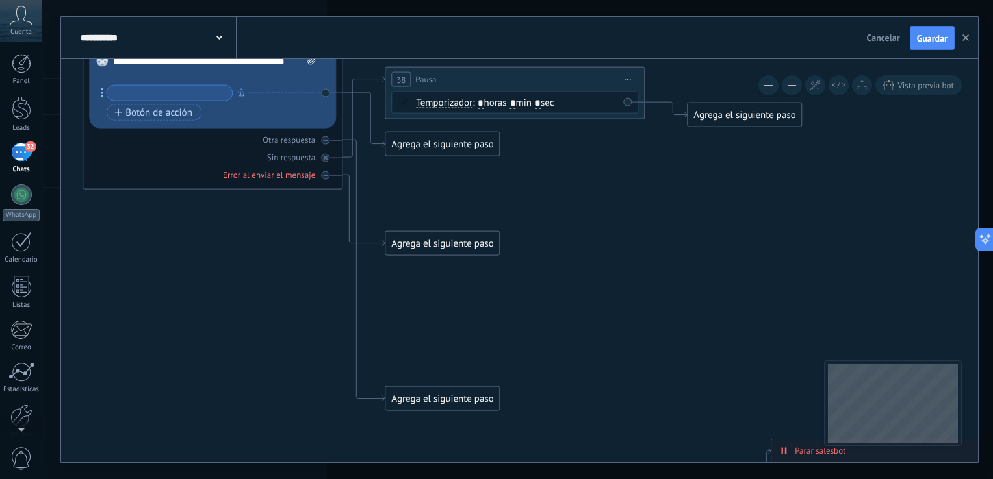
click at [410, 140] on div "Agrega el siguiente paso" at bounding box center [442, 144] width 114 height 21
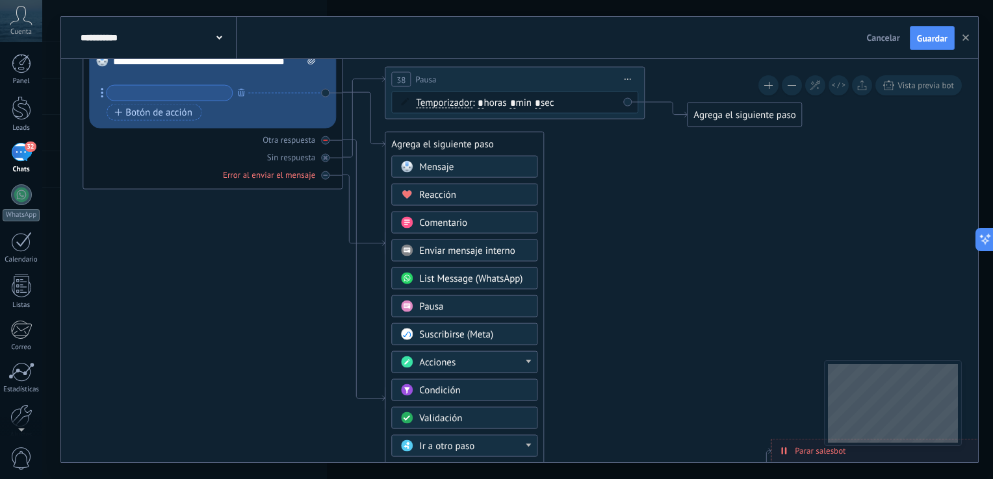
click at [322, 143] on div at bounding box center [325, 140] width 8 height 8
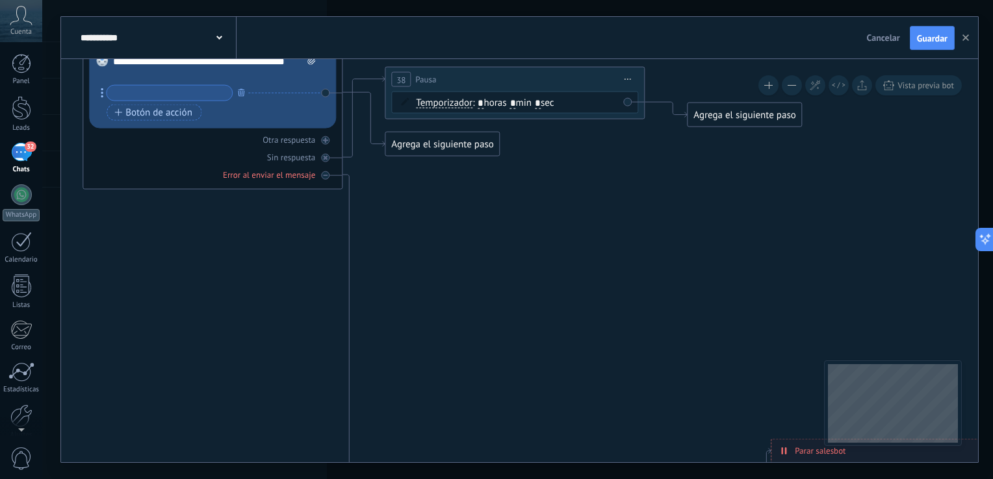
click at [322, 143] on div at bounding box center [325, 140] width 8 height 8
click at [421, 183] on div "Agrega el siguiente paso" at bounding box center [442, 175] width 114 height 21
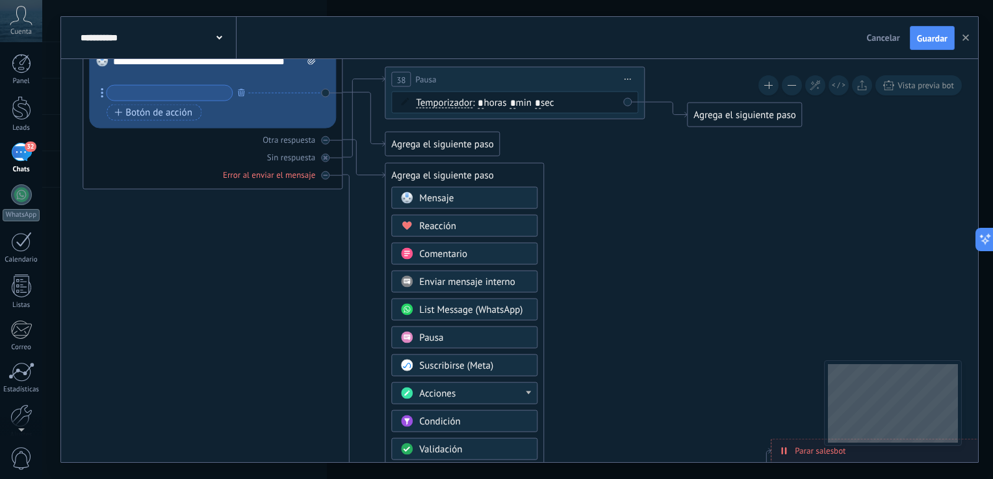
click at [432, 194] on span "Mensaje" at bounding box center [436, 198] width 34 height 12
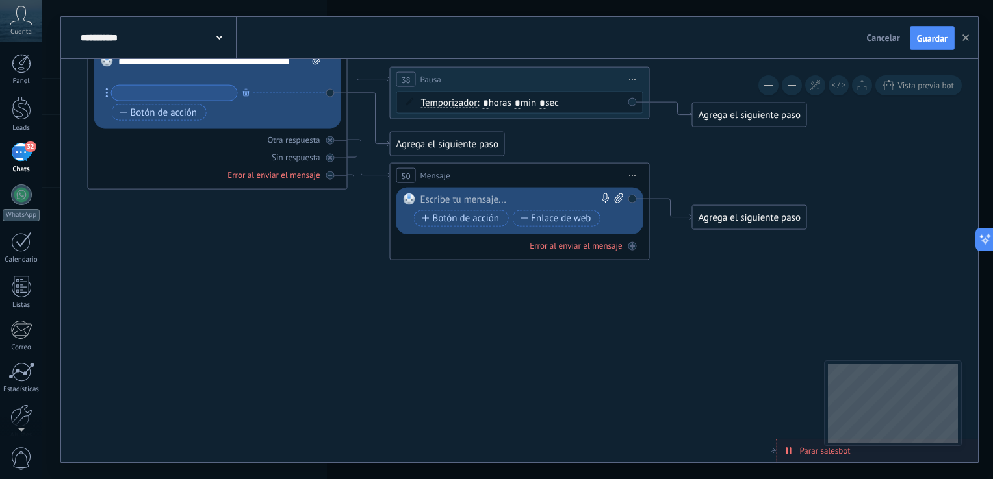
click at [463, 199] on div at bounding box center [516, 200] width 193 height 13
click at [627, 175] on span "Iniciar vista previa aquí Cambiar nombre Duplicar Borrar" at bounding box center [632, 175] width 21 height 19
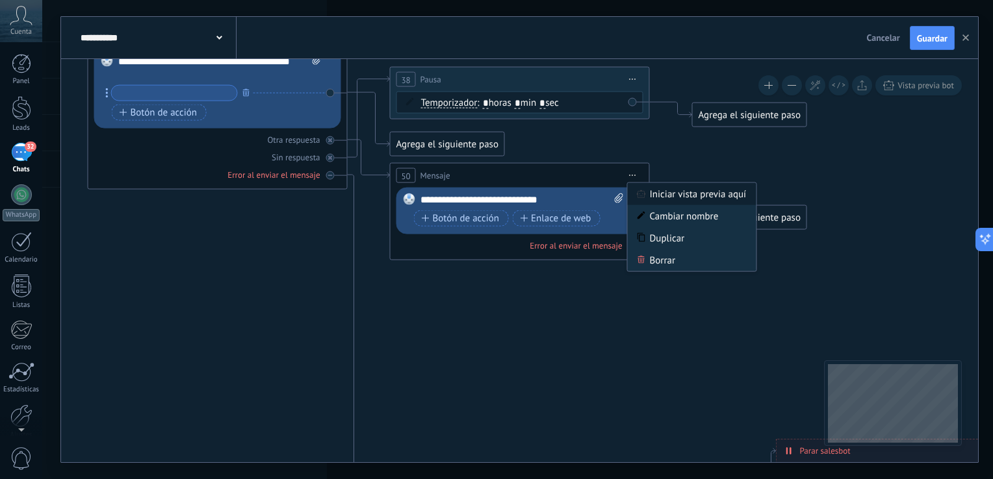
click at [642, 190] on icon at bounding box center [641, 194] width 9 height 8
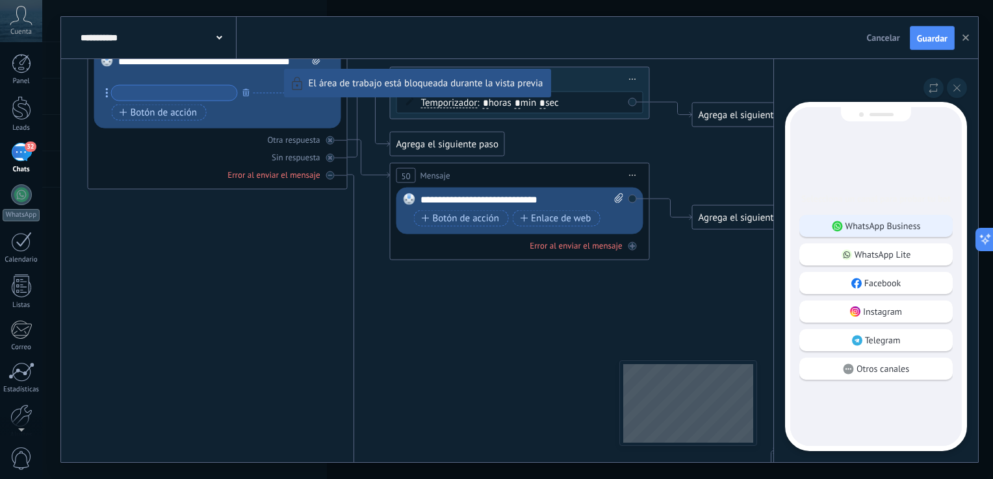
click at [935, 215] on div "WhatsApp Business" at bounding box center [875, 226] width 153 height 22
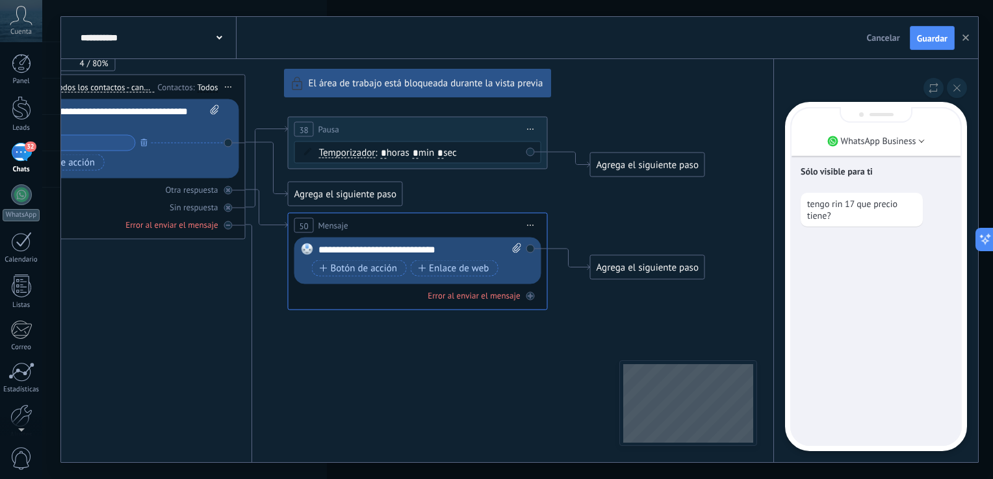
click at [633, 270] on div "**********" at bounding box center [519, 240] width 917 height 446
click at [532, 249] on div "**********" at bounding box center [519, 240] width 917 height 446
click at [948, 81] on button at bounding box center [957, 88] width 20 height 20
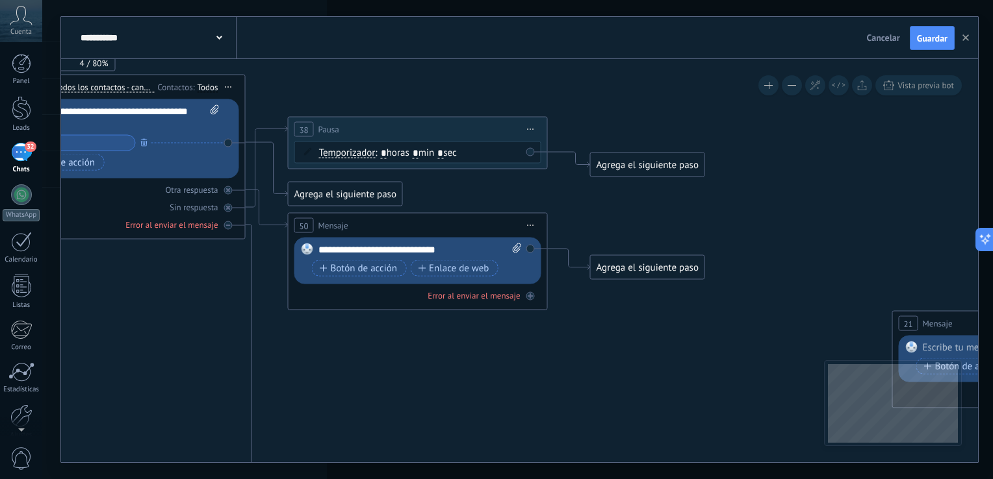
click at [655, 261] on div "Agrega el siguiente paso" at bounding box center [648, 267] width 114 height 21
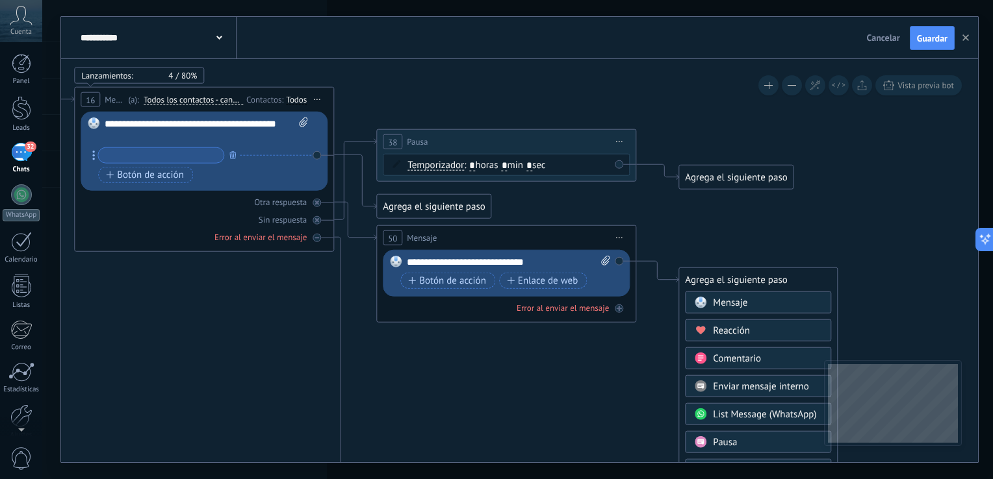
drag, startPoint x: 817, startPoint y: 277, endPoint x: 908, endPoint y: 291, distance: 91.3
click at [908, 291] on icon at bounding box center [642, 394] width 2071 height 1320
click at [320, 208] on div "Otra respuesta" at bounding box center [206, 203] width 247 height 12
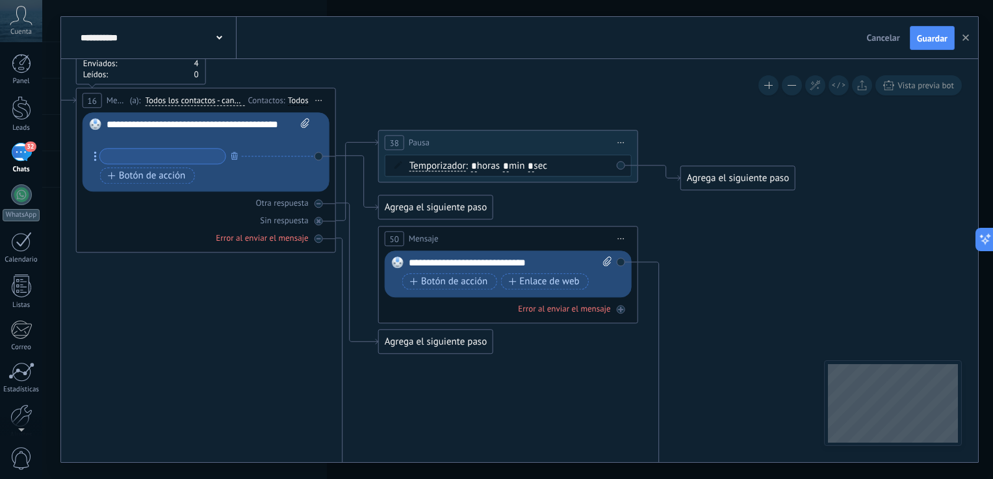
click at [621, 239] on icon at bounding box center [621, 238] width 6 height 1
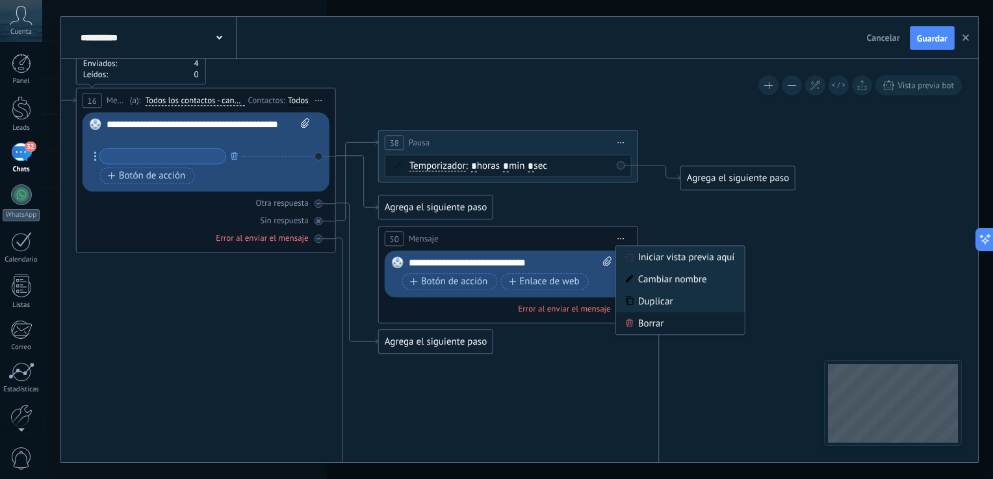
click at [635, 325] on div "Borrar" at bounding box center [680, 324] width 129 height 22
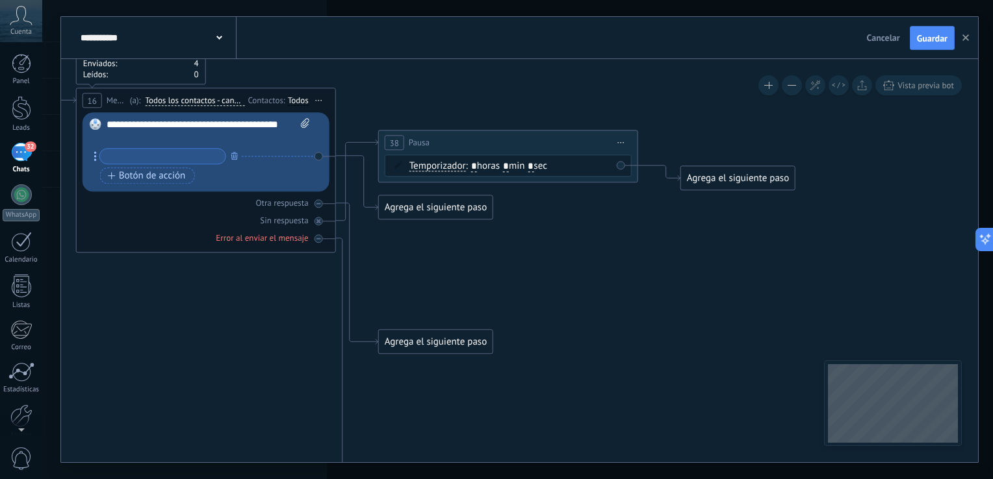
click at [621, 146] on span "Iniciar vista previa aquí Cambiar nombre Duplicar Borrar" at bounding box center [621, 143] width 21 height 19
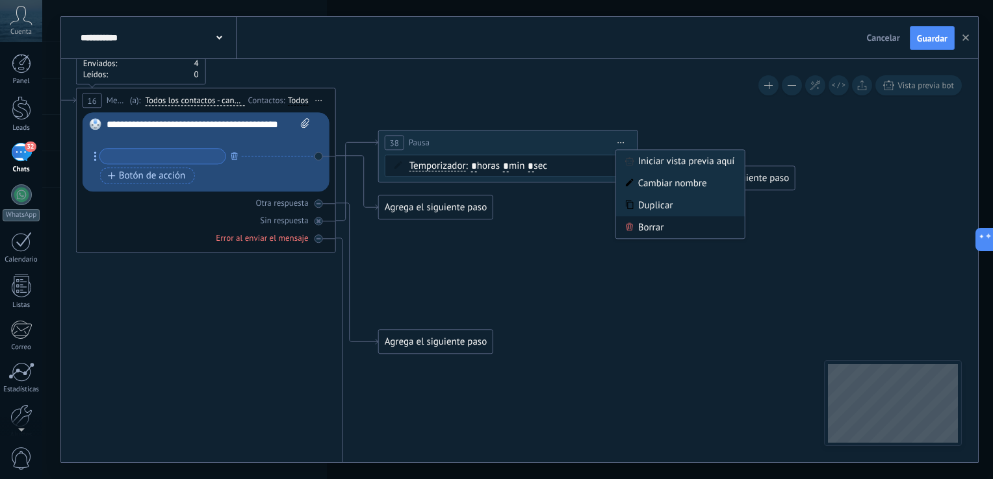
click at [636, 235] on div "Borrar" at bounding box center [680, 228] width 129 height 22
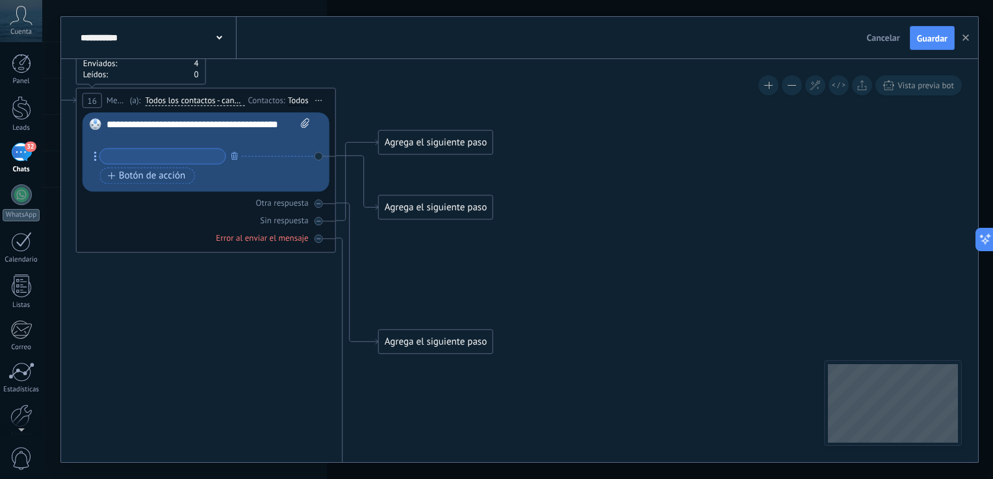
click at [400, 142] on div "Agrega el siguiente paso" at bounding box center [436, 143] width 114 height 21
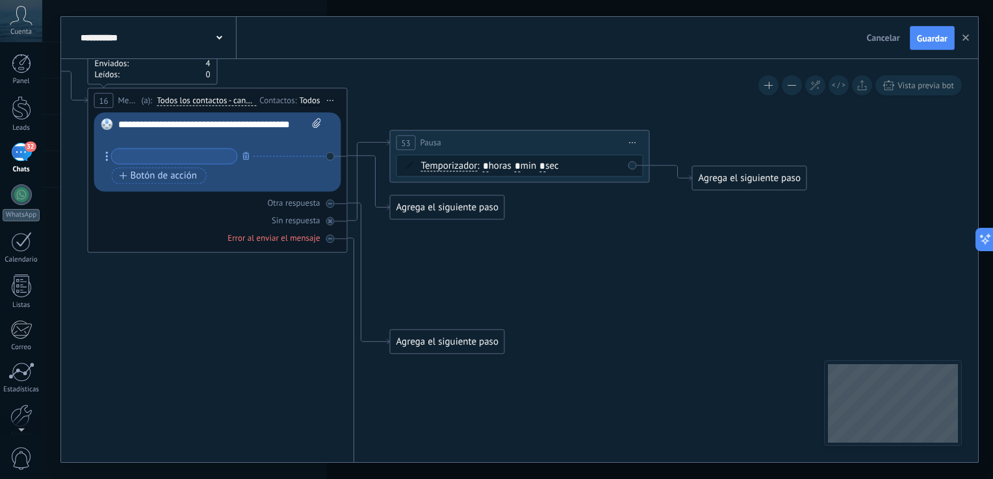
click at [632, 142] on icon at bounding box center [632, 142] width 6 height 1
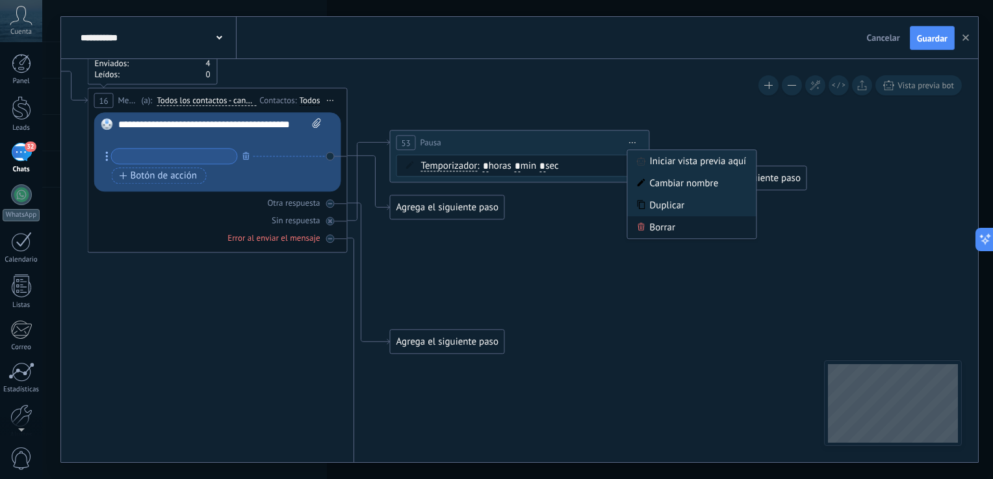
click at [637, 223] on icon at bounding box center [641, 227] width 8 height 8
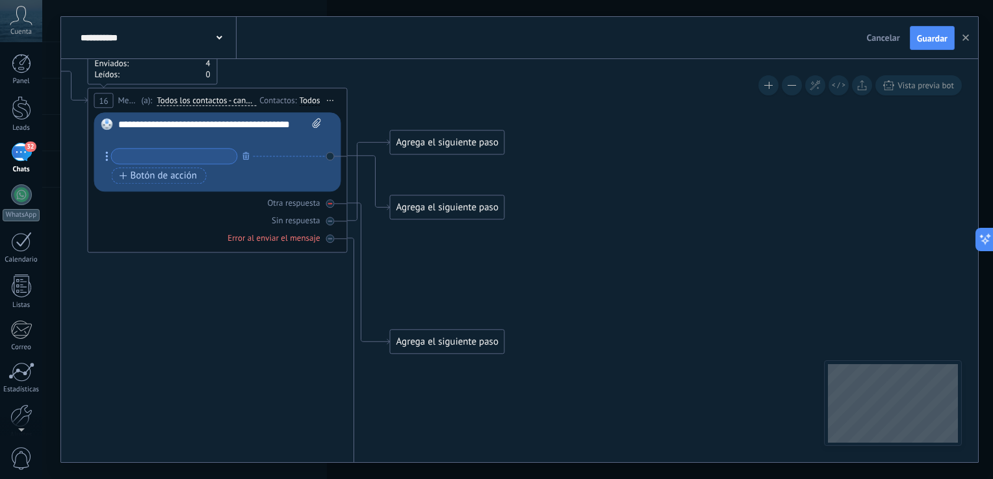
click at [333, 204] on div at bounding box center [330, 204] width 8 height 8
click at [333, 204] on icon at bounding box center [330, 204] width 6 height 6
click at [439, 177] on div "Agrega el siguiente paso" at bounding box center [447, 174] width 114 height 21
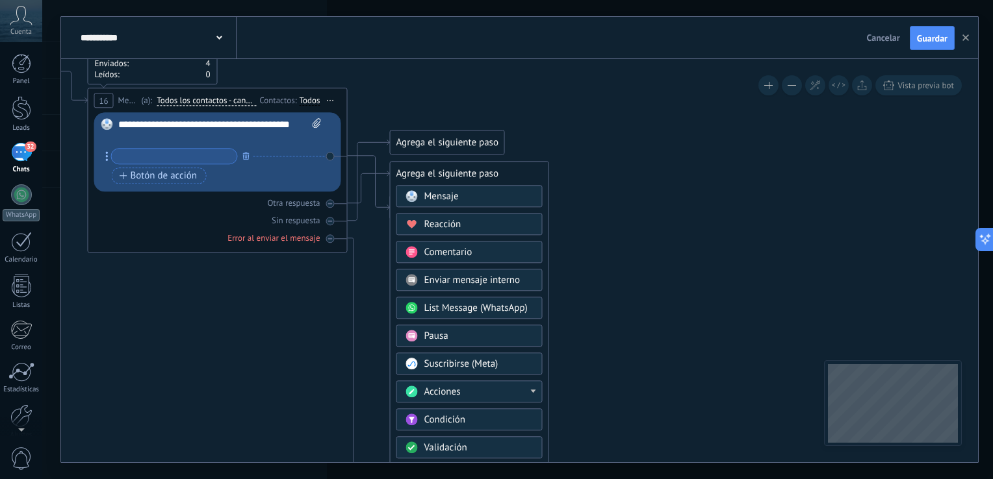
click at [439, 198] on span "Mensaje" at bounding box center [441, 197] width 34 height 12
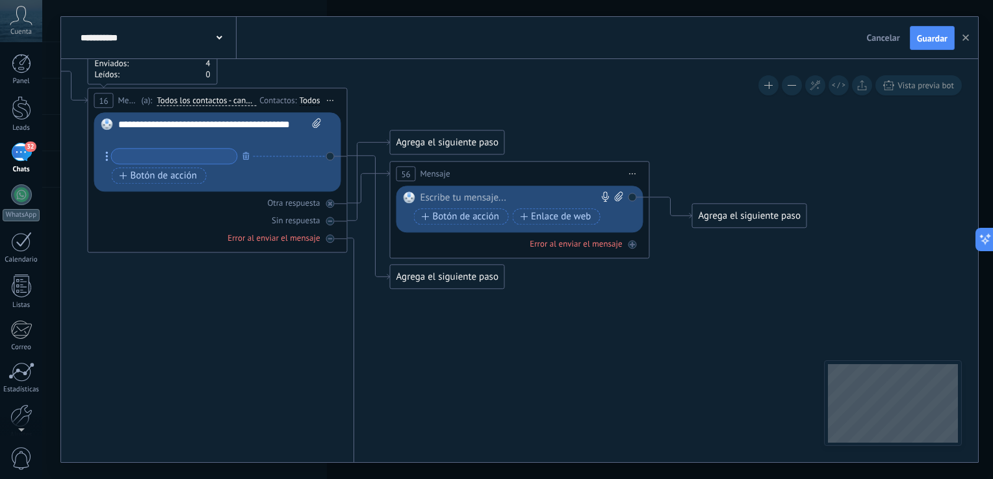
click at [446, 201] on div at bounding box center [516, 198] width 193 height 13
click at [184, 162] on input "text" at bounding box center [174, 156] width 125 height 15
type input "*"
click at [331, 156] on div "Reemplazar Quitar Convertir a mensaje de voz Arrastre la imagen aquí para adjun…" at bounding box center [217, 152] width 247 height 79
click at [286, 156] on div "+ sinónimo" at bounding box center [277, 156] width 40 height 13
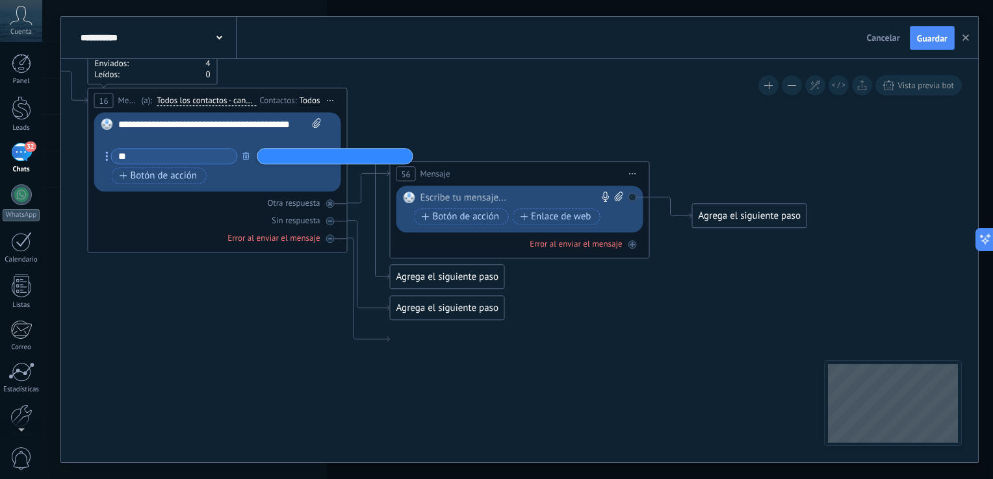
click at [213, 156] on input "**" at bounding box center [174, 156] width 125 height 15
type input "*"
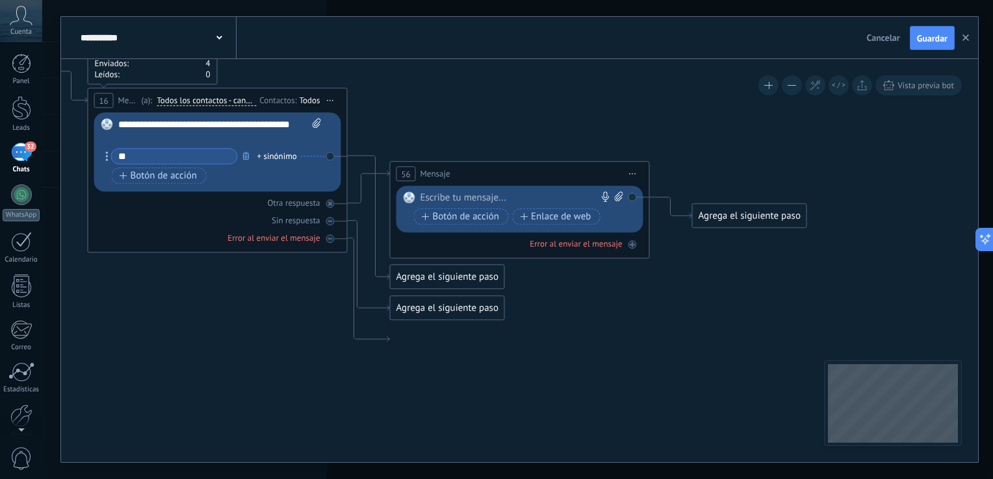
type input "*"
type input "**********"
click at [285, 157] on div "+ sinónimo" at bounding box center [277, 156] width 40 height 13
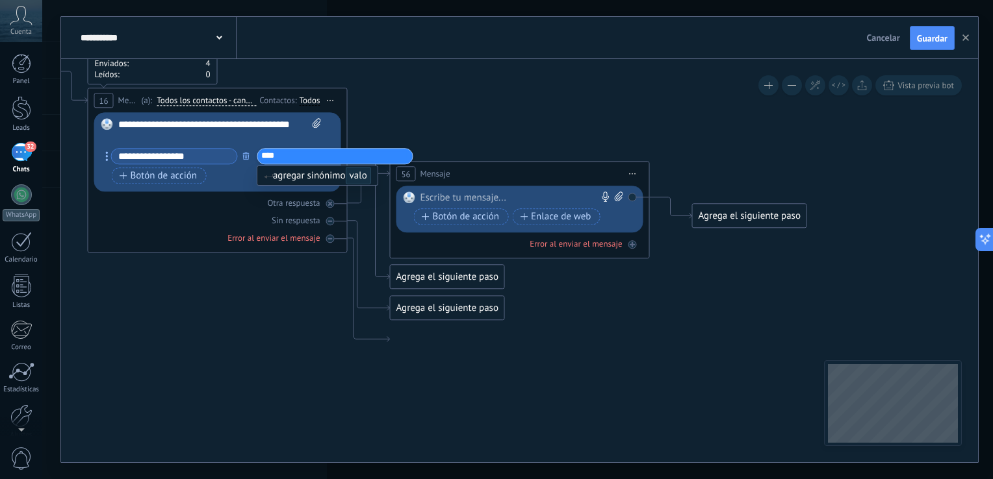
type input "*****"
click at [289, 175] on div "Botón de acción Enlace de web" at bounding box center [216, 176] width 209 height 16
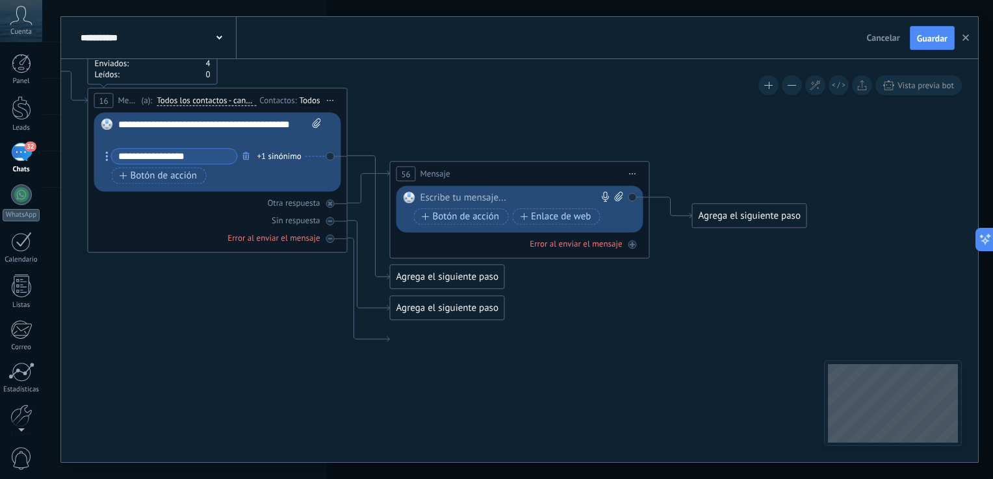
click at [331, 158] on div "Reemplazar Quitar Convertir a mensaje de voz Arrastre la imagen aquí para adjun…" at bounding box center [217, 152] width 247 height 79
click at [281, 161] on div "+1 sinónimo" at bounding box center [279, 156] width 44 height 13
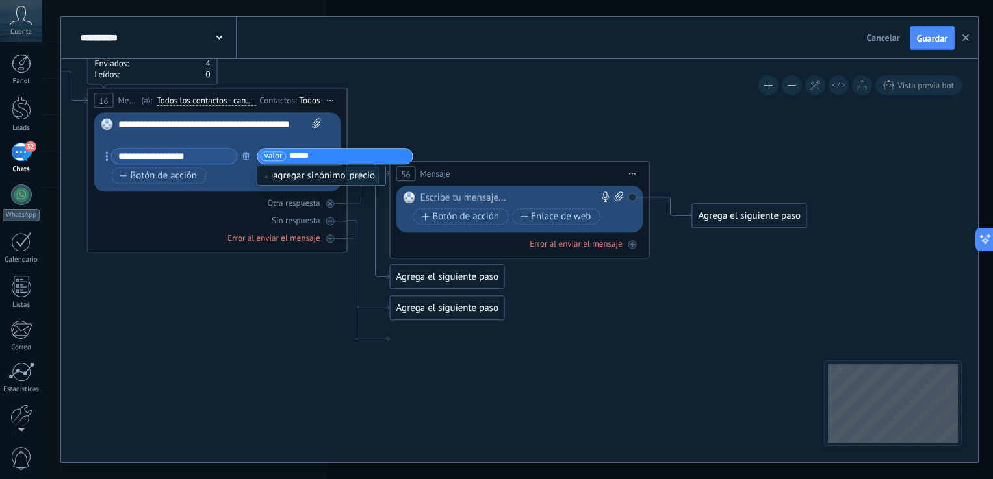
type input "*******"
click at [320, 158] on li "precio}" at bounding box center [304, 156] width 33 height 10
click at [317, 158] on input "text" at bounding box center [321, 156] width 65 height 8
type input "******"
type input "****"
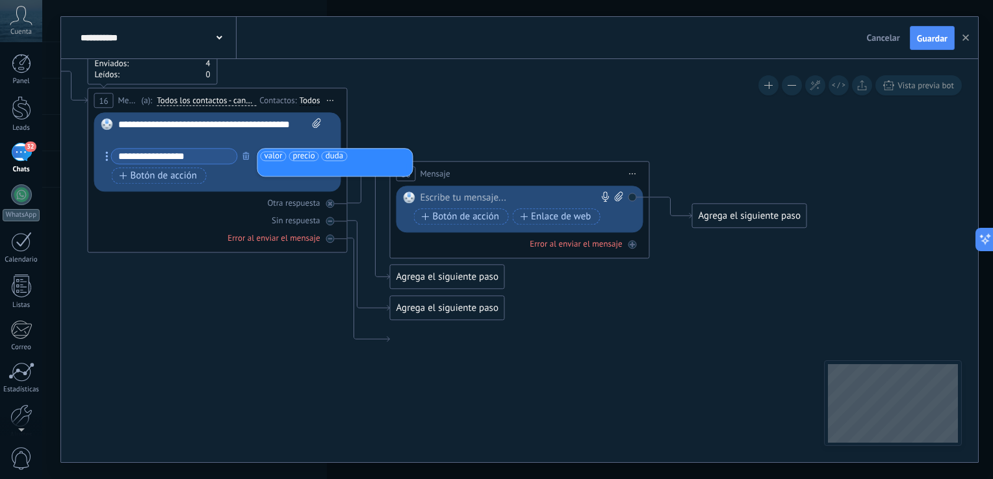
click at [234, 183] on div "Botón de acción Enlace de web" at bounding box center [216, 176] width 209 height 16
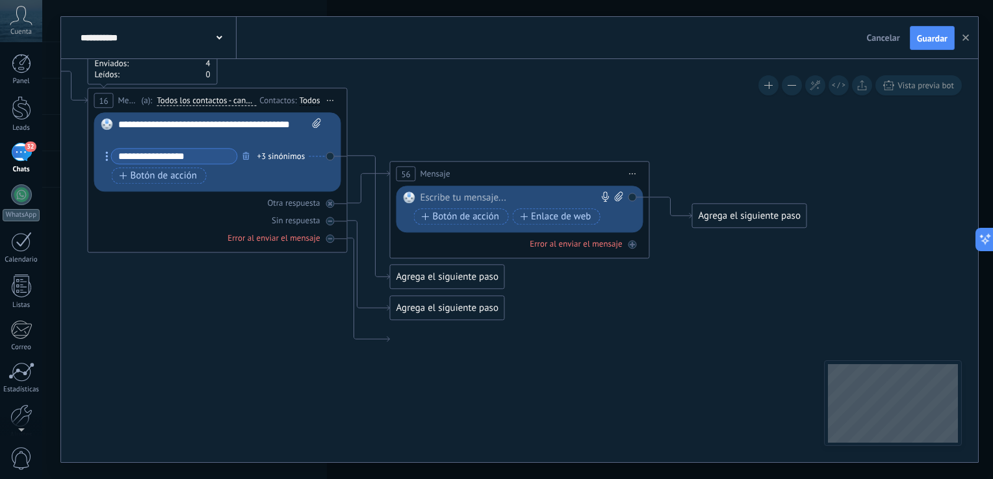
click at [331, 156] on div "Reemplazar Quitar Convertir a mensaje de voz Arrastre la imagen aquí para adjun…" at bounding box center [217, 152] width 247 height 79
click at [442, 195] on div at bounding box center [517, 198] width 194 height 13
click at [329, 235] on div at bounding box center [330, 239] width 8 height 8
click at [0, 0] on icon at bounding box center [0, 0] width 0 height 0
click at [333, 206] on div at bounding box center [330, 204] width 8 height 8
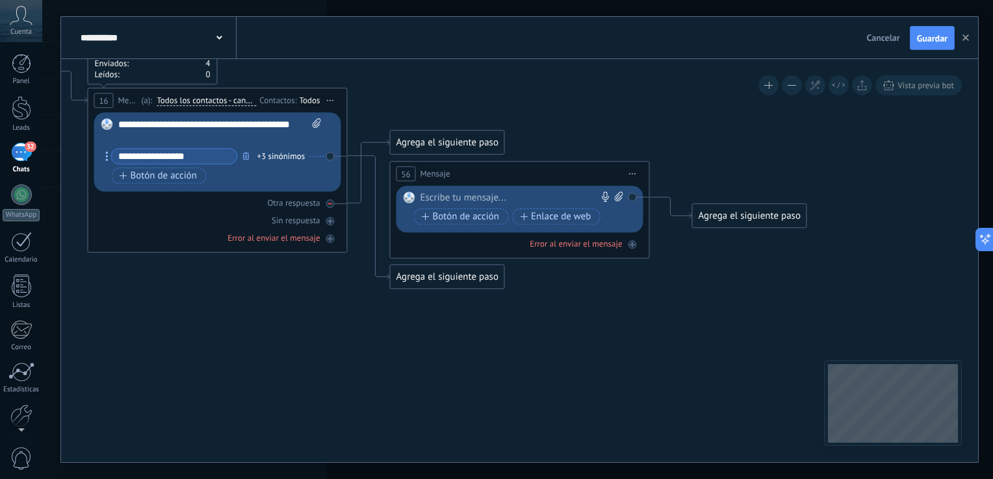
click at [0, 0] on icon at bounding box center [0, 0] width 0 height 0
click at [633, 178] on span "Iniciar vista previa aquí Cambiar nombre Duplicar Borrar" at bounding box center [632, 174] width 21 height 19
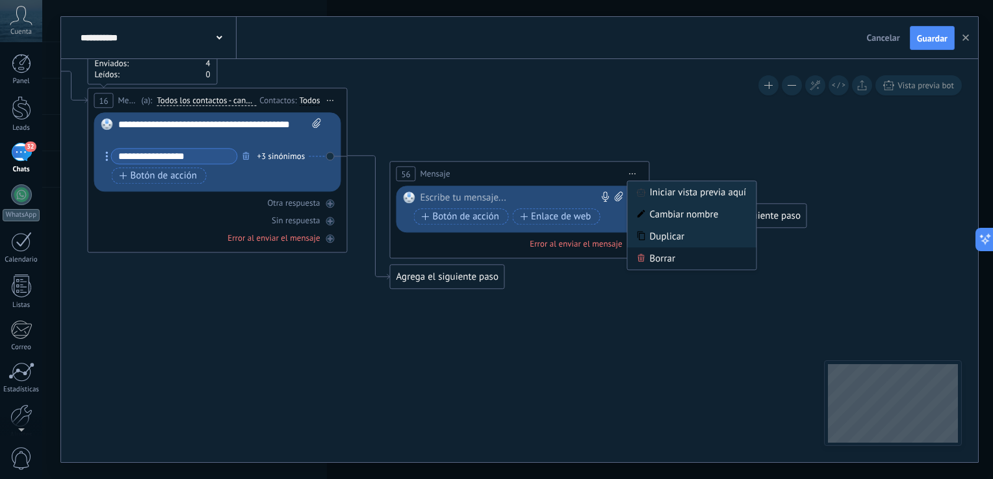
click at [652, 256] on div "Borrar" at bounding box center [692, 259] width 129 height 22
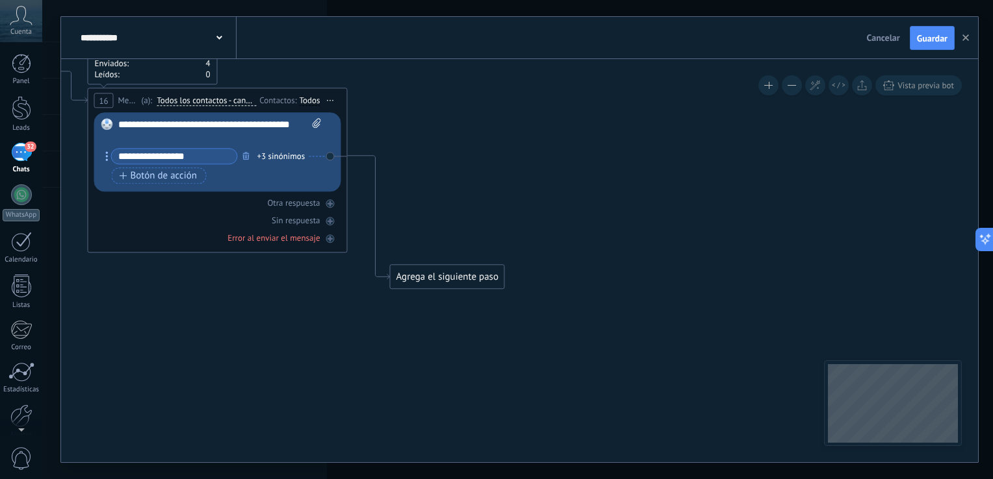
click at [435, 277] on div "Agrega el siguiente paso" at bounding box center [447, 277] width 114 height 21
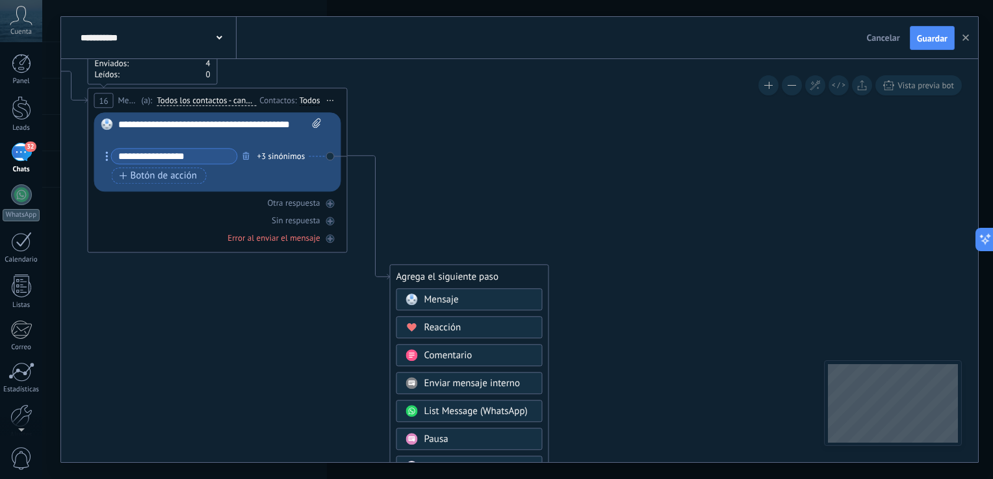
click at [656, 248] on icon at bounding box center [656, 391] width 2071 height 1312
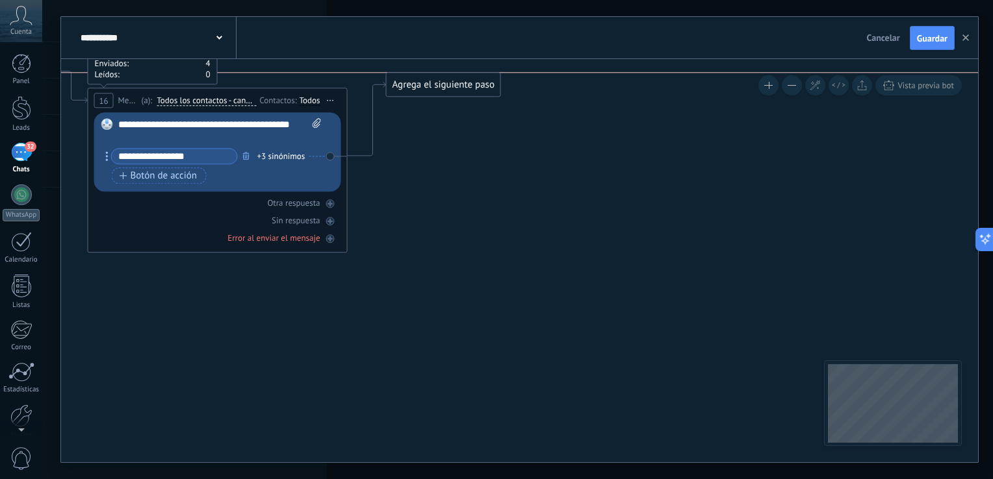
drag, startPoint x: 452, startPoint y: 275, endPoint x: 448, endPoint y: 87, distance: 188.4
click at [448, 87] on div "Agrega el siguiente paso" at bounding box center [444, 85] width 114 height 21
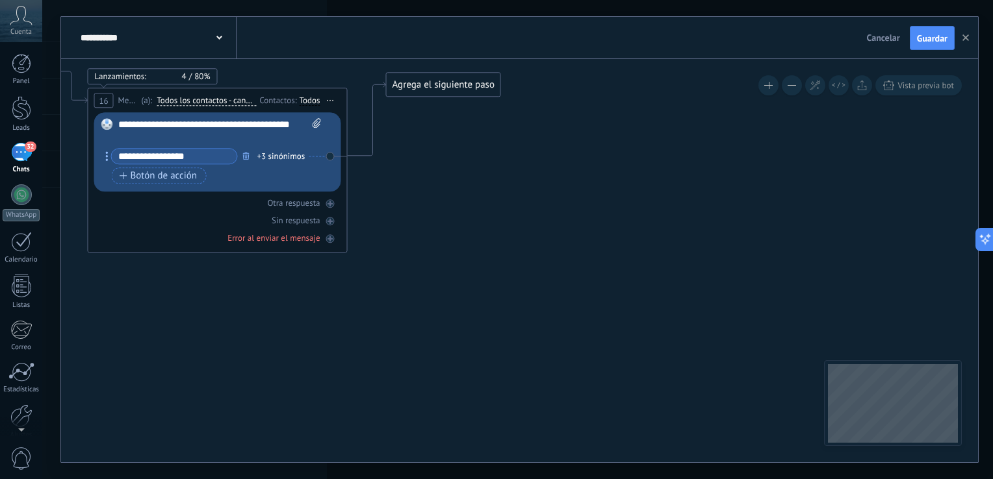
click at [448, 87] on div "Agrega el siguiente paso" at bounding box center [444, 85] width 114 height 21
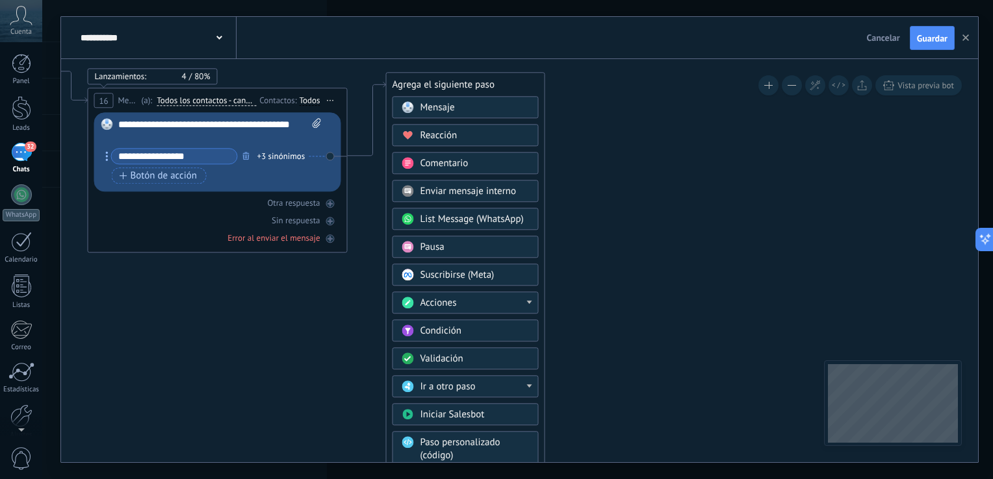
click at [451, 109] on span "Mensaje" at bounding box center [437, 108] width 34 height 12
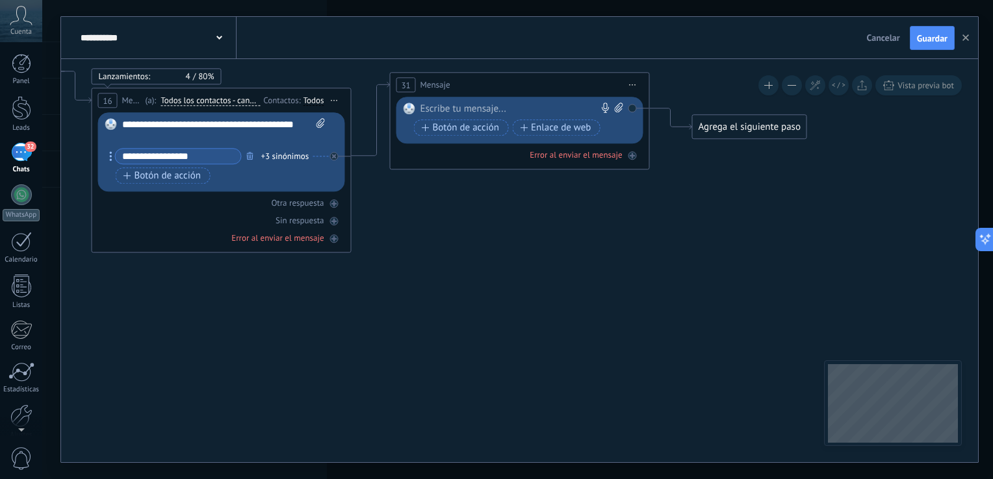
click at [468, 110] on div at bounding box center [516, 109] width 193 height 13
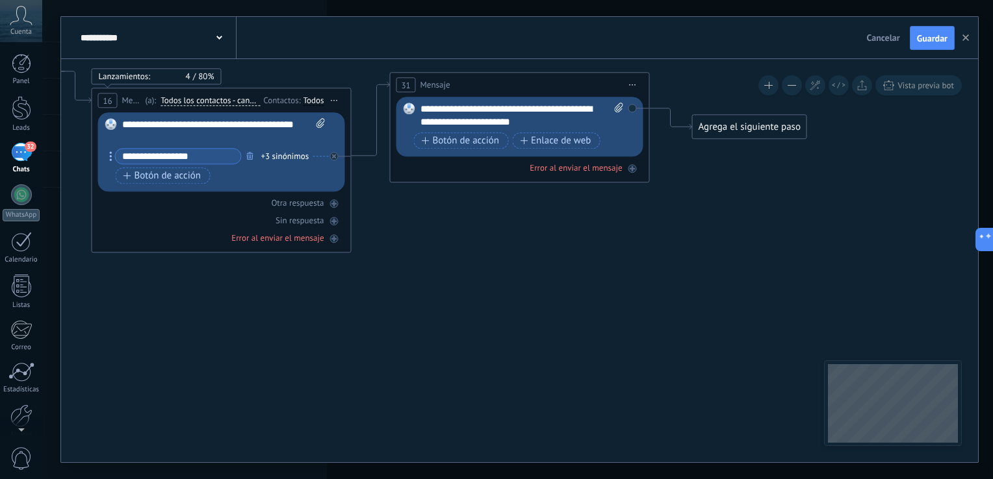
click at [630, 110] on div "Reemplazar Quitar Convertir a mensaje de voz Arrastre la imagen aquí para adjun…" at bounding box center [519, 127] width 247 height 60
drag, startPoint x: 518, startPoint y: 107, endPoint x: 571, endPoint y: 29, distance: 94.4
click at [571, 29] on div "**********" at bounding box center [519, 38] width 917 height 42
click at [630, 111] on div "Reemplazar Quitar Convertir a mensaje de voz Arrastre la imagen aquí para adjun…" at bounding box center [519, 127] width 247 height 60
click at [637, 87] on span "Iniciar vista previa aquí Cambiar nombre Duplicar Borrar" at bounding box center [632, 85] width 21 height 19
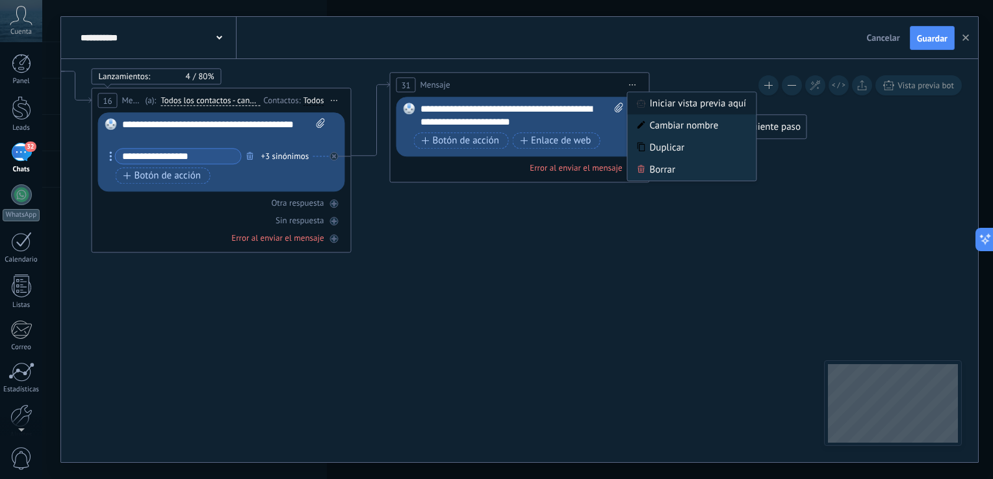
click at [644, 98] on div "Iniciar vista previa aquí" at bounding box center [692, 104] width 129 height 22
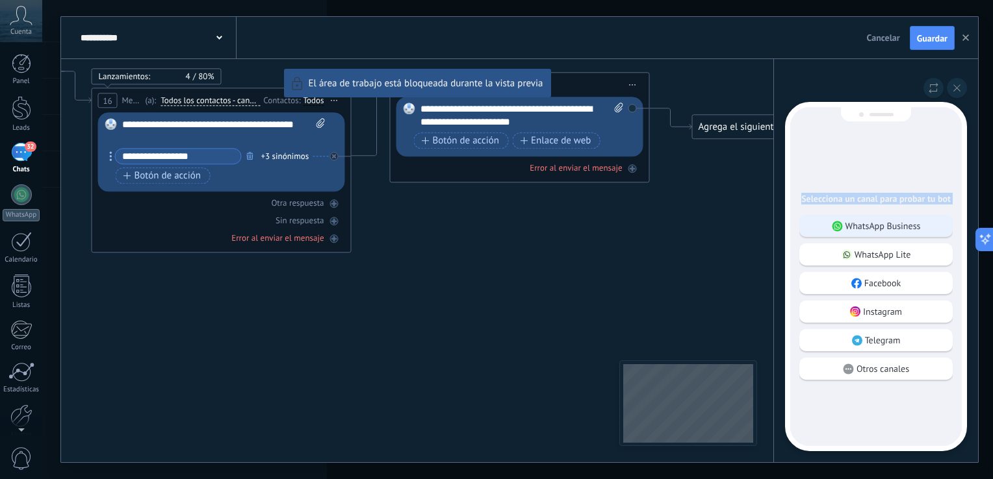
drag, startPoint x: 644, startPoint y: 98, endPoint x: 835, endPoint y: 222, distance: 227.8
click at [835, 222] on div "**********" at bounding box center [519, 240] width 917 height 446
click at [835, 222] on icon at bounding box center [837, 226] width 11 height 11
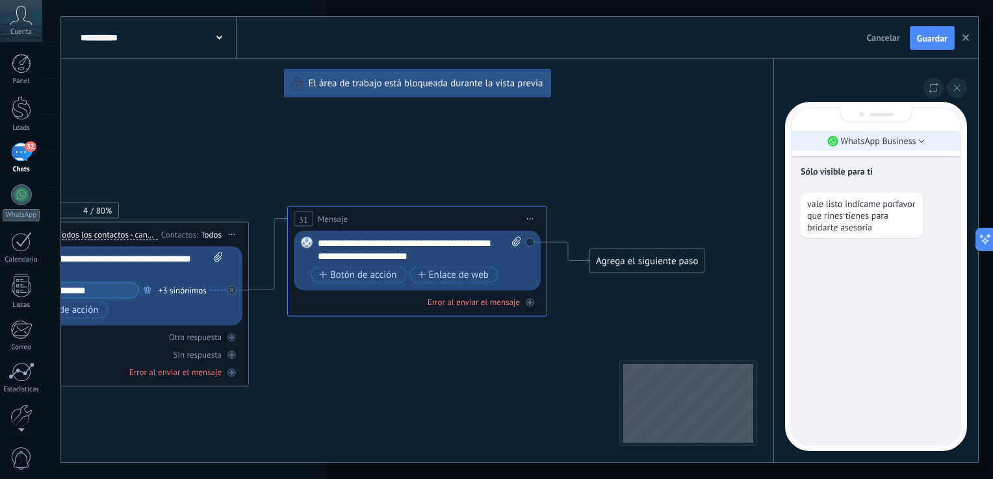
click at [877, 149] on li "WhatsApp Business" at bounding box center [875, 140] width 169 height 19
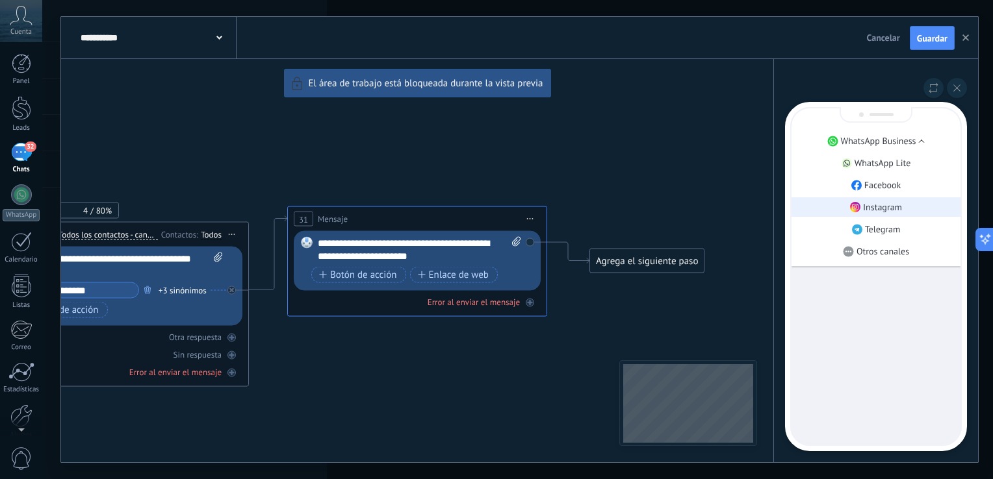
click at [876, 204] on p "Instagram" at bounding box center [882, 207] width 39 height 12
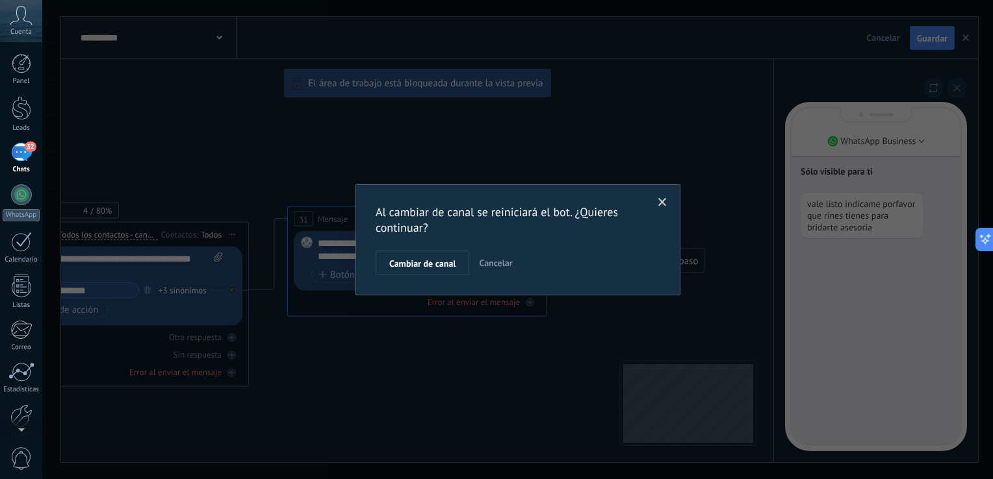
click at [499, 266] on span "Cancelar" at bounding box center [495, 263] width 33 height 12
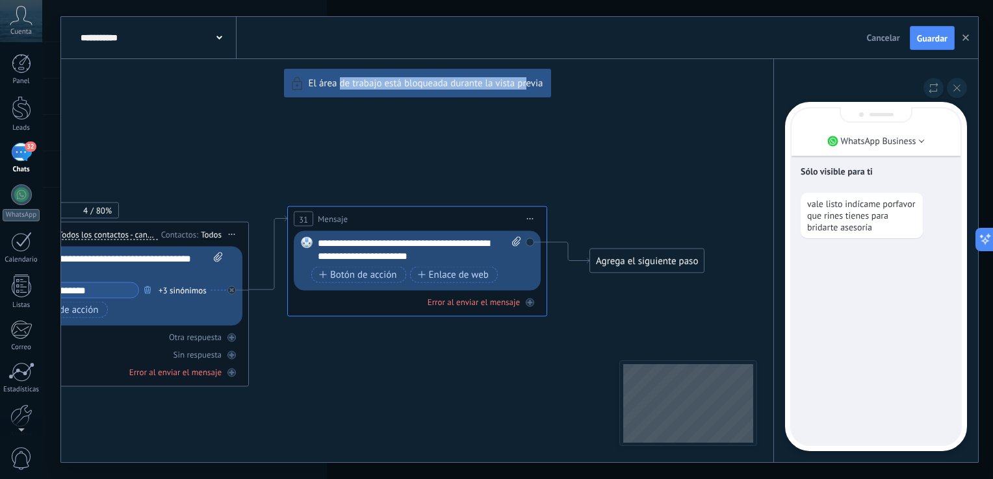
drag, startPoint x: 338, startPoint y: 316, endPoint x: 527, endPoint y: 347, distance: 192.1
click at [527, 347] on div "**********" at bounding box center [519, 240] width 917 height 446
click at [927, 48] on button "Guardar" at bounding box center [931, 38] width 45 height 25
click at [20, 145] on div "32" at bounding box center [21, 152] width 21 height 19
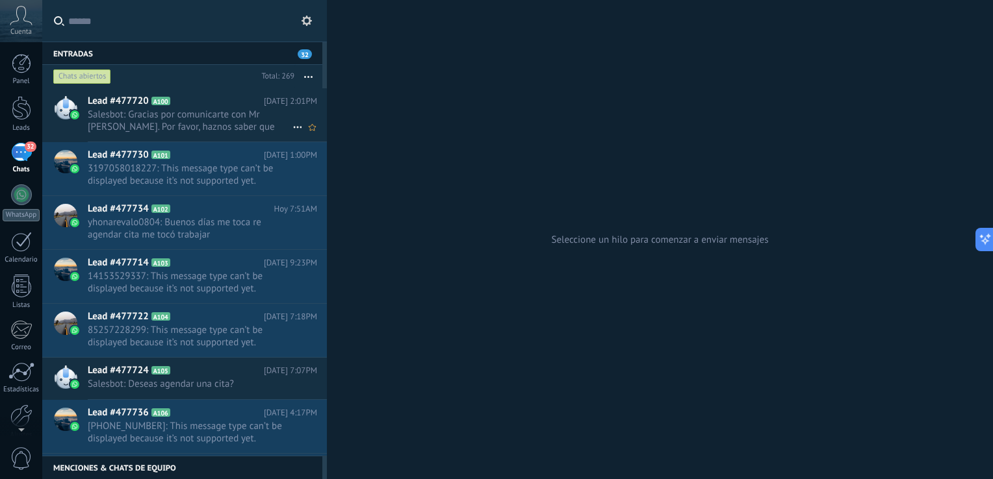
click at [207, 133] on div "Lead #477720 A100 Hoy 2:01PM Salesbot: Gracias por comunicarte con Mr Rines. Po…" at bounding box center [207, 114] width 239 height 53
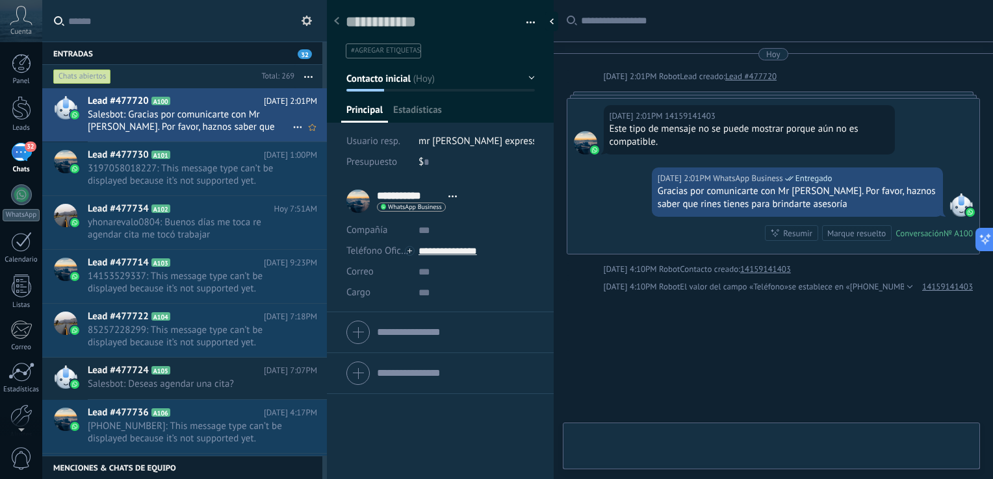
scroll to position [40, 0]
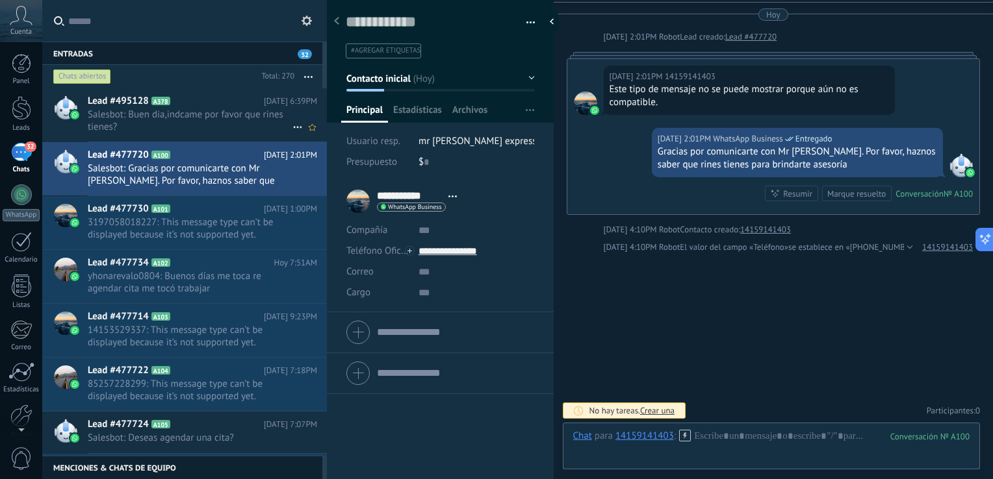
click at [213, 109] on span "Salesbot: Buen dia,indcame por favor que rines tienes?" at bounding box center [190, 120] width 205 height 25
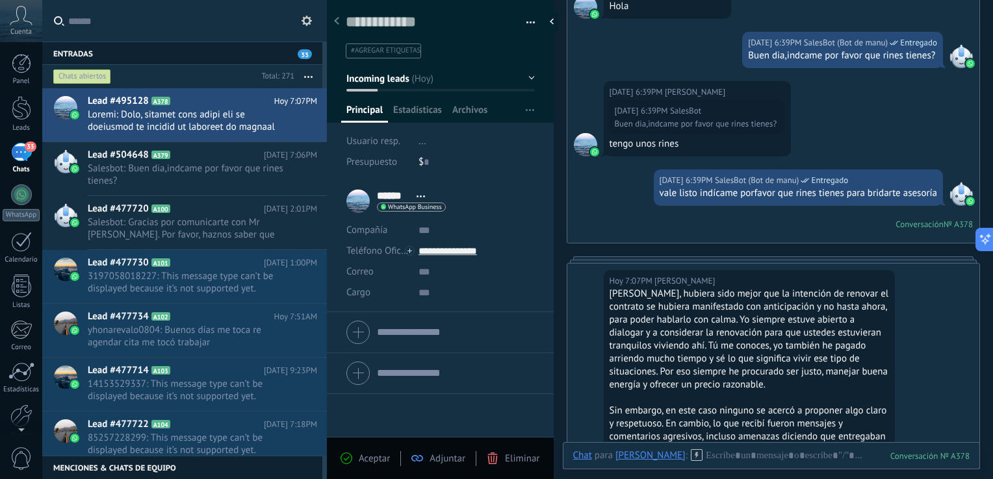
scroll to position [1783, 0]
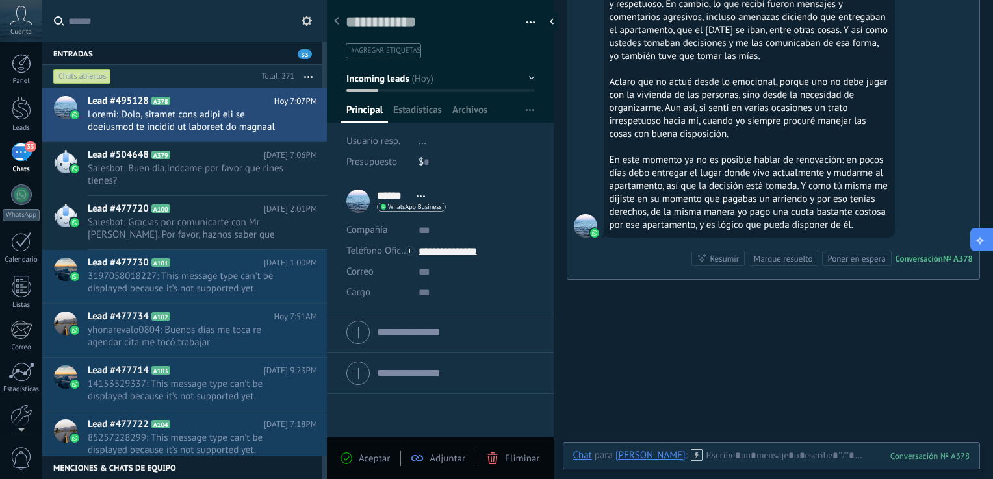
click at [992, 251] on html ".abccls-1,.abccls-2{fill-rule:evenodd}.abccls-2{fill:#fff} .abfcls-1{fill:none}…" at bounding box center [496, 239] width 993 height 479
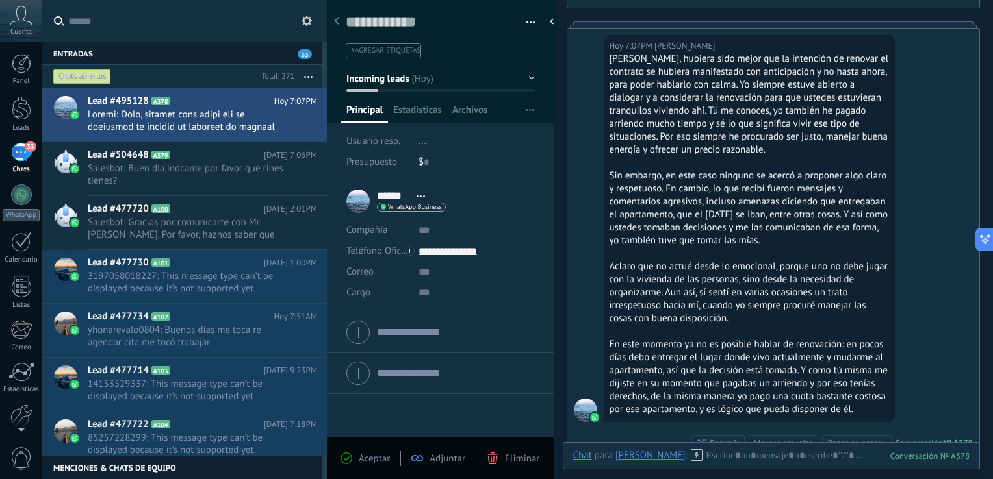
scroll to position [1626, 0]
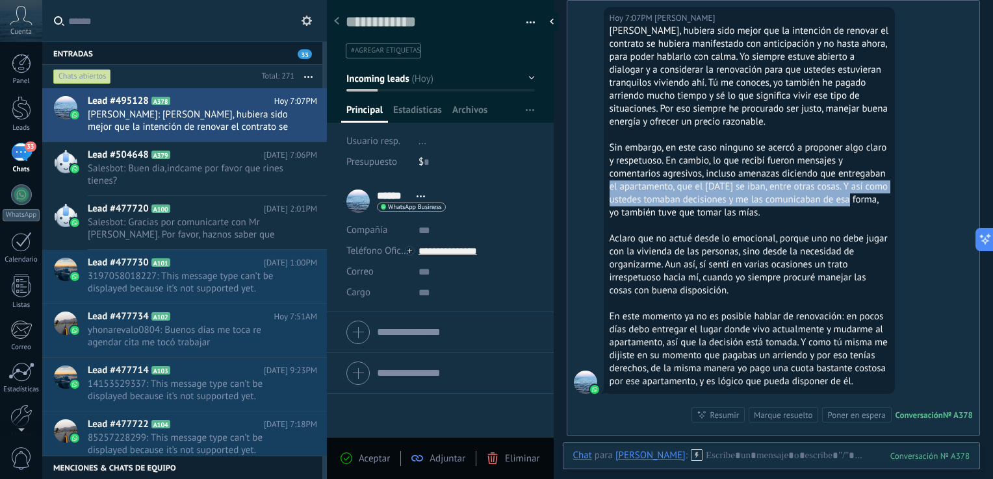
drag, startPoint x: 943, startPoint y: 207, endPoint x: 946, endPoint y: 183, distance: 23.5
click at [946, 183] on div "Hoy 7:07PM Manuel Mira, hubiera sido mejor que la intención de renovar el contr…" at bounding box center [773, 218] width 413 height 435
click at [524, 460] on span "Eliminar" at bounding box center [522, 459] width 34 height 12
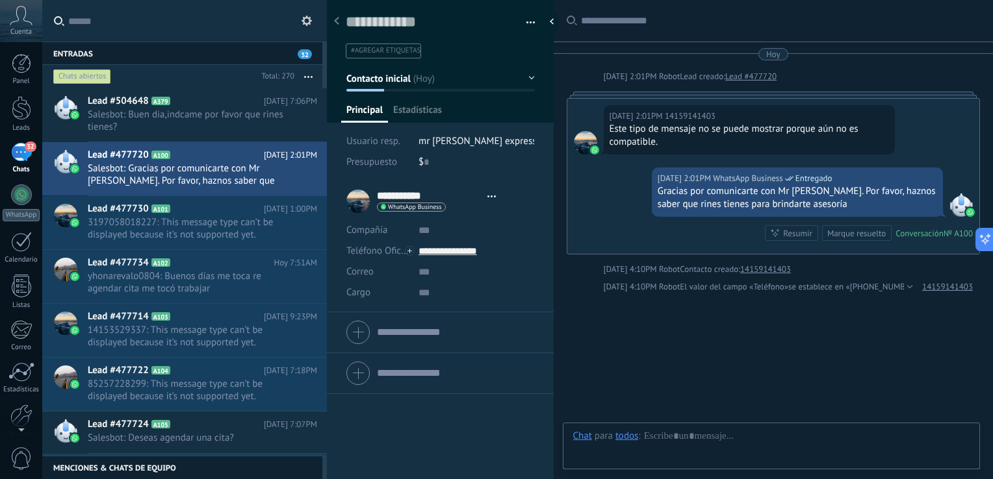
type textarea "**********"
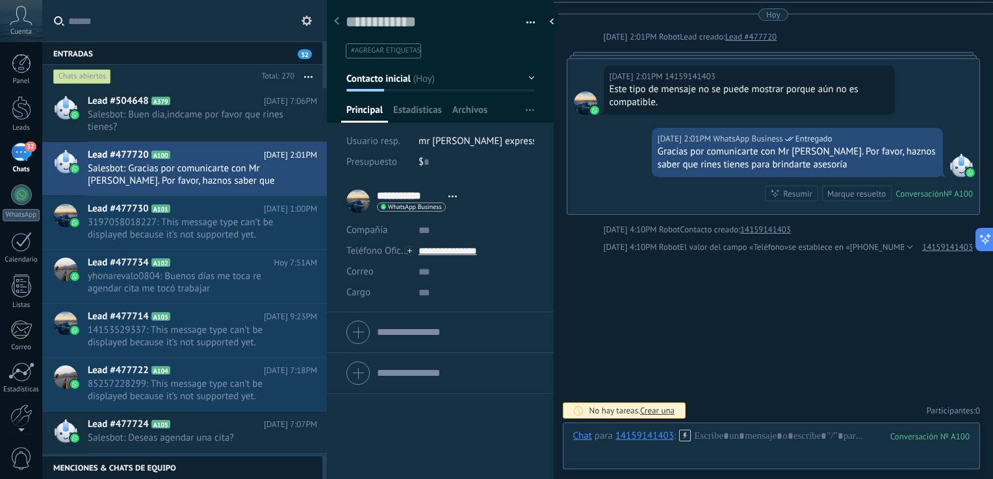
click at [21, 146] on div "32" at bounding box center [21, 152] width 21 height 19
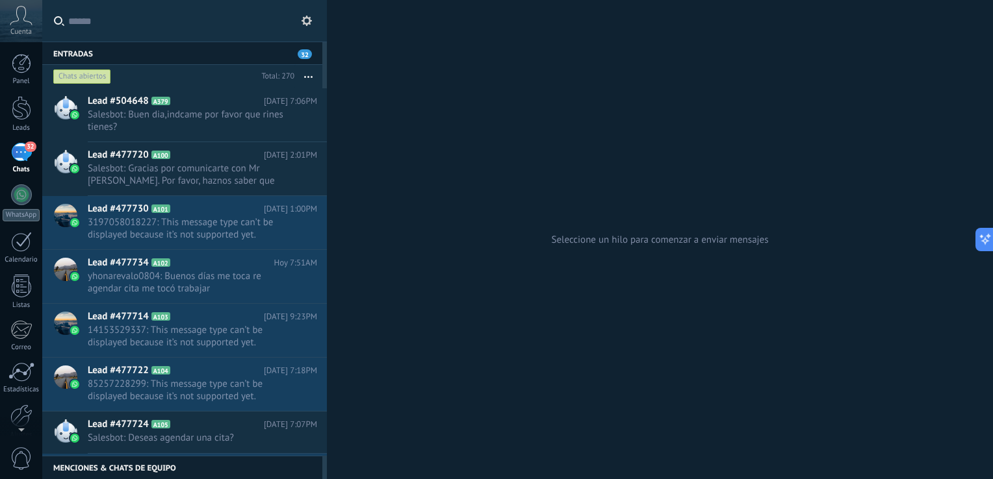
click at [153, 54] on div "Entradas 32" at bounding box center [182, 53] width 280 height 23
click at [145, 69] on div "Chats abiertos" at bounding box center [153, 76] width 205 height 23
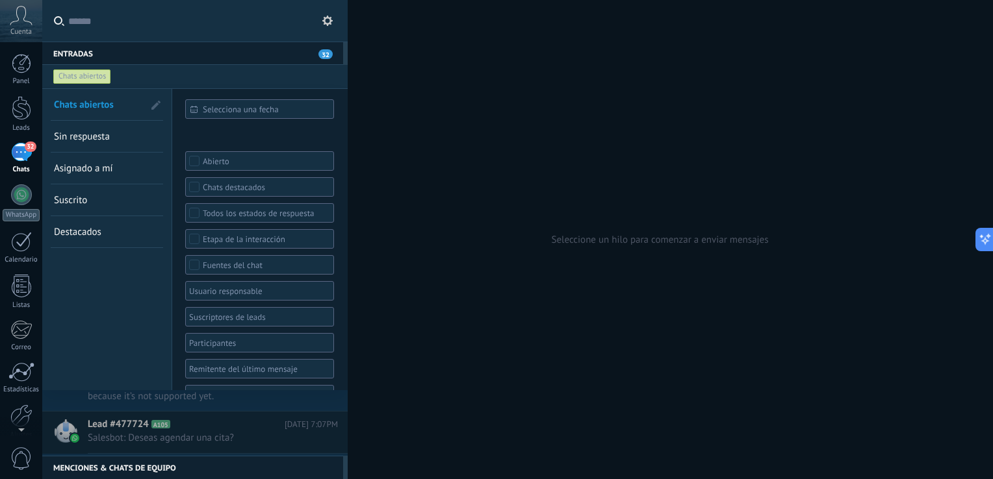
click at [322, 22] on icon at bounding box center [327, 21] width 10 height 10
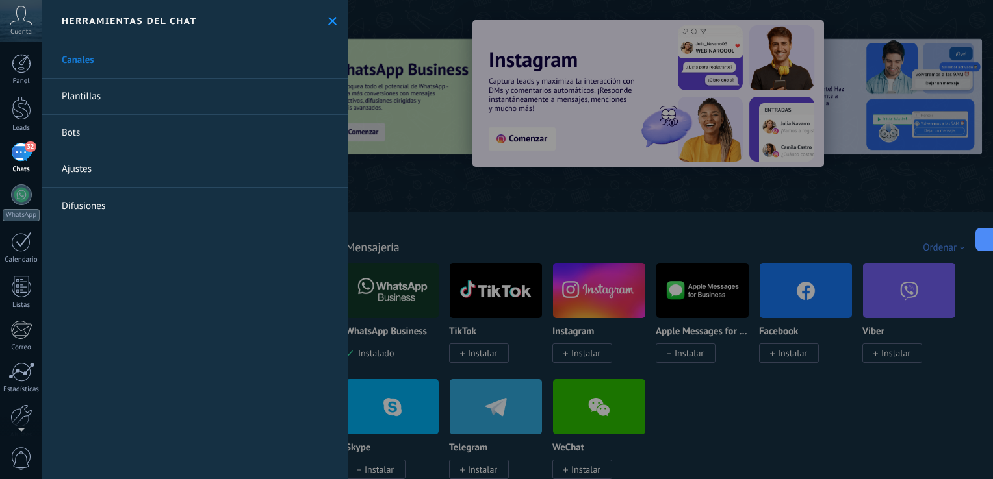
click at [78, 127] on link "Bots" at bounding box center [194, 133] width 305 height 36
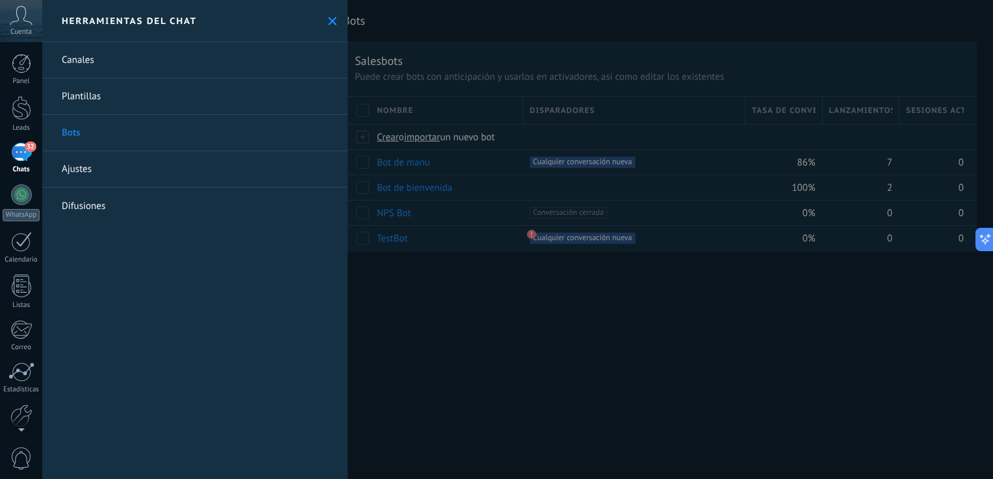
click at [502, 282] on div at bounding box center [496, 239] width 993 height 479
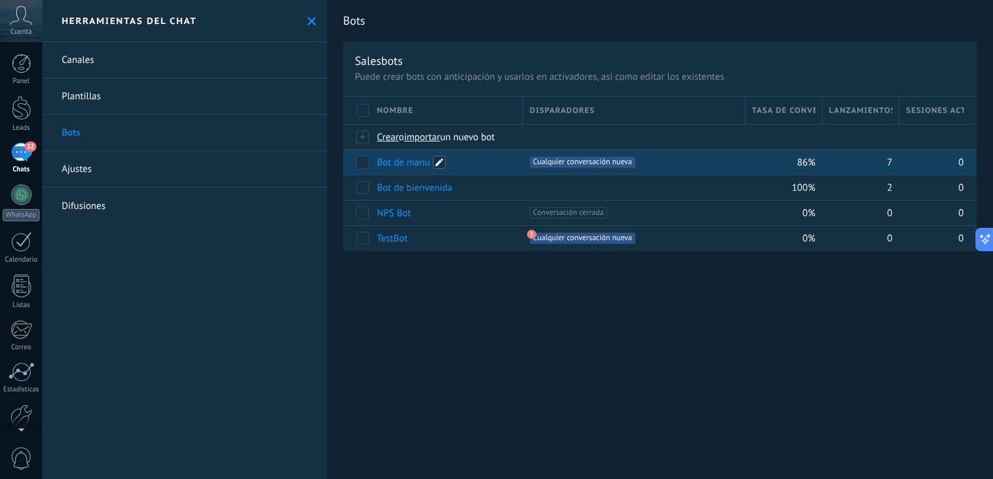
click at [444, 162] on span at bounding box center [439, 162] width 13 height 13
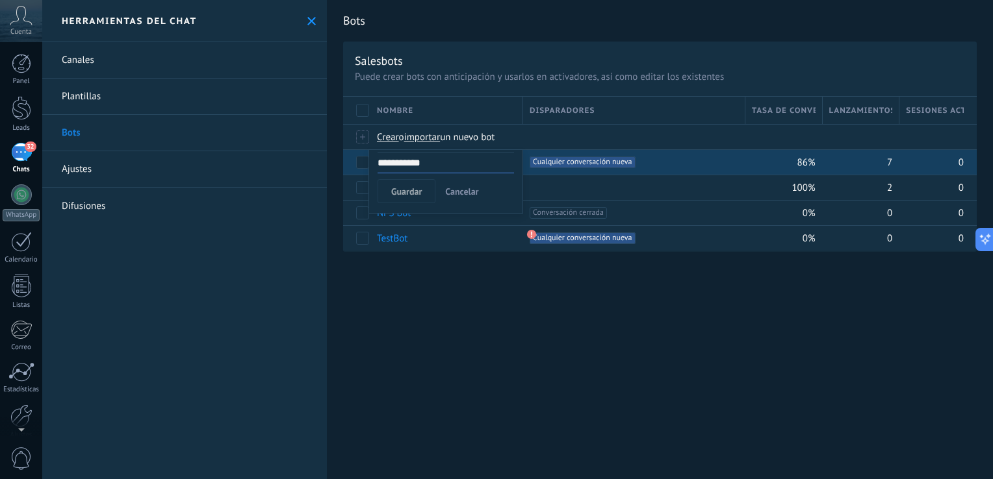
click at [445, 186] on span "Cancelar" at bounding box center [461, 192] width 33 height 12
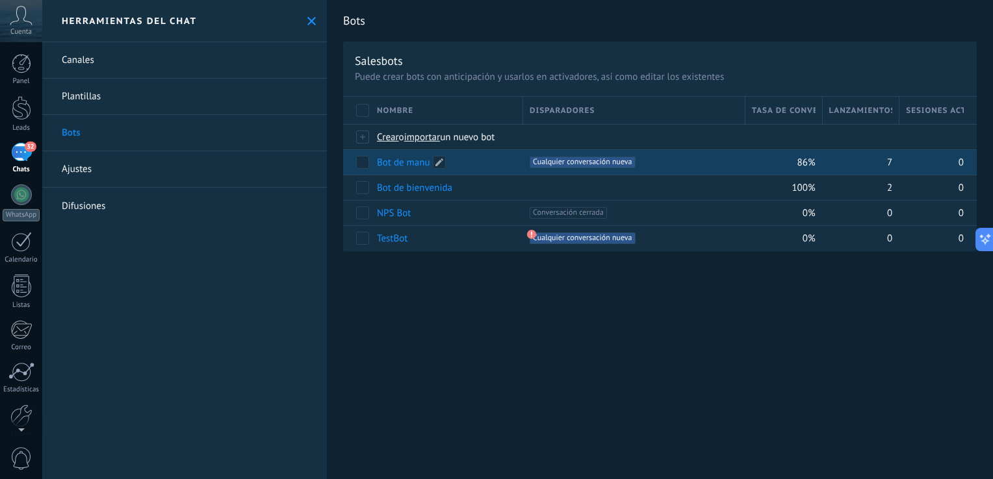
click at [491, 160] on div "Bot de manu" at bounding box center [443, 162] width 146 height 25
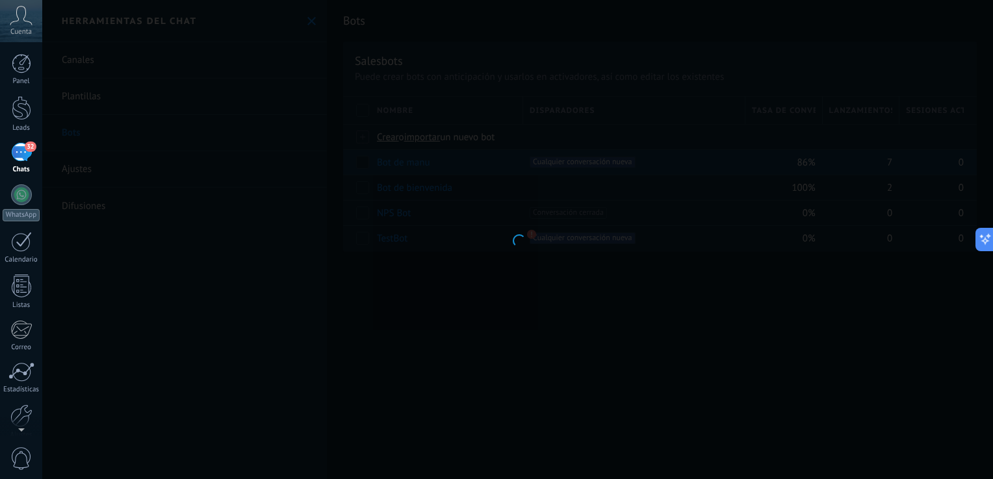
type input "**********"
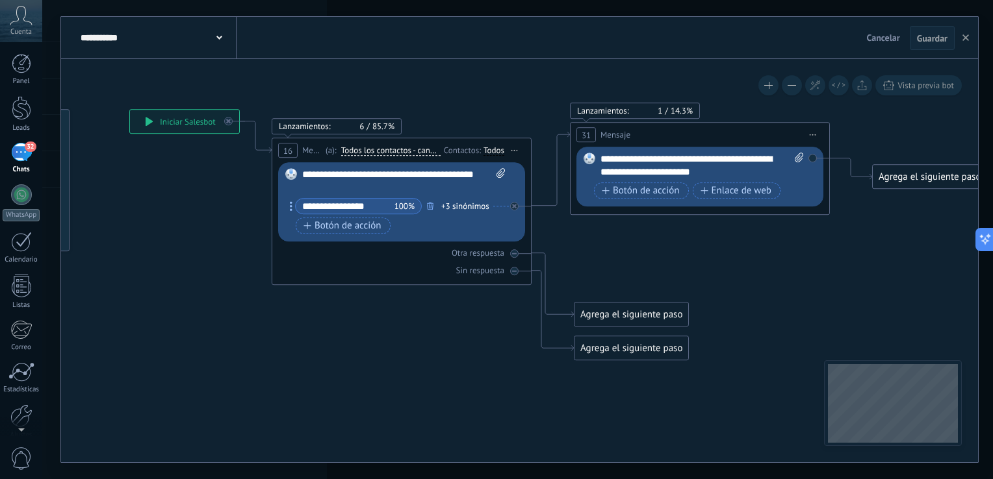
drag, startPoint x: 647, startPoint y: 364, endPoint x: 426, endPoint y: 321, distance: 225.1
click at [426, 321] on icon at bounding box center [839, 432] width 2071 height 1294
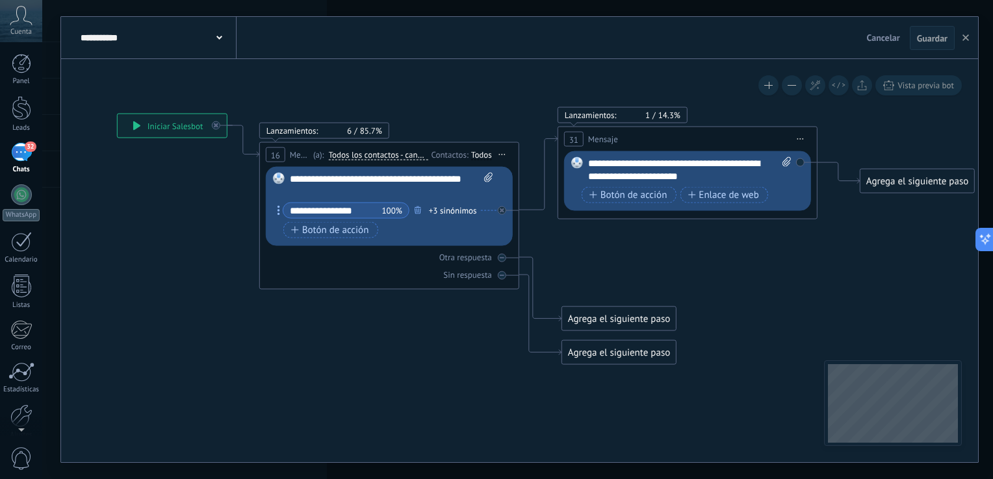
click at [726, 181] on div "**********" at bounding box center [690, 170] width 204 height 26
click at [507, 212] on div at bounding box center [505, 207] width 15 height 16
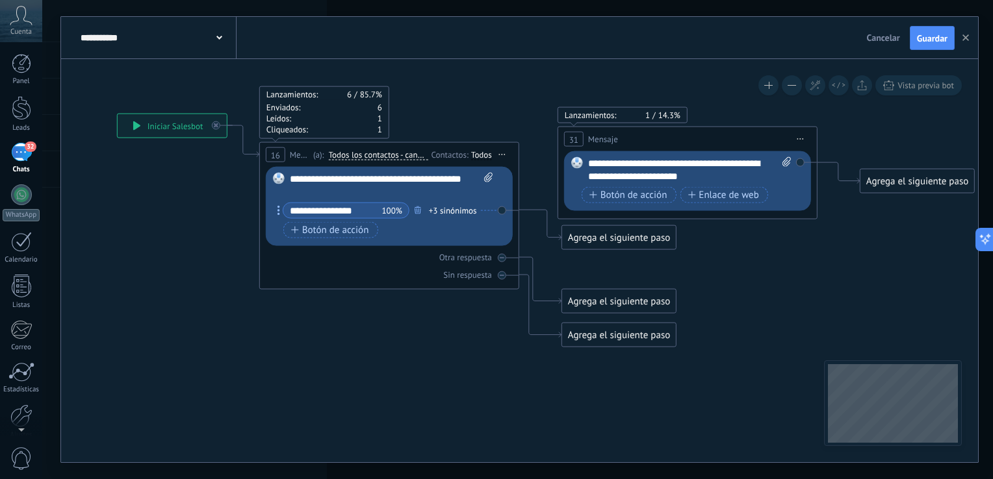
click at [802, 139] on icon at bounding box center [800, 139] width 6 height 1
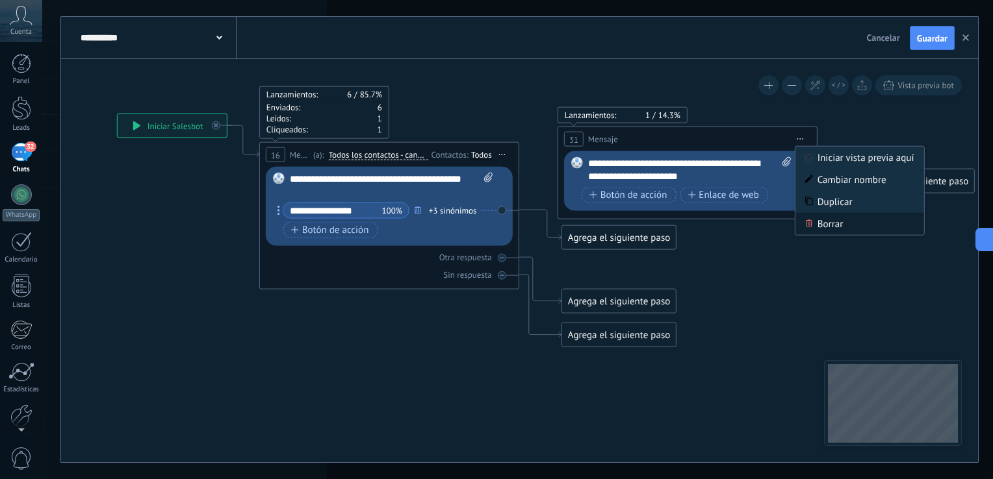
click at [817, 223] on div "Borrar" at bounding box center [859, 224] width 129 height 22
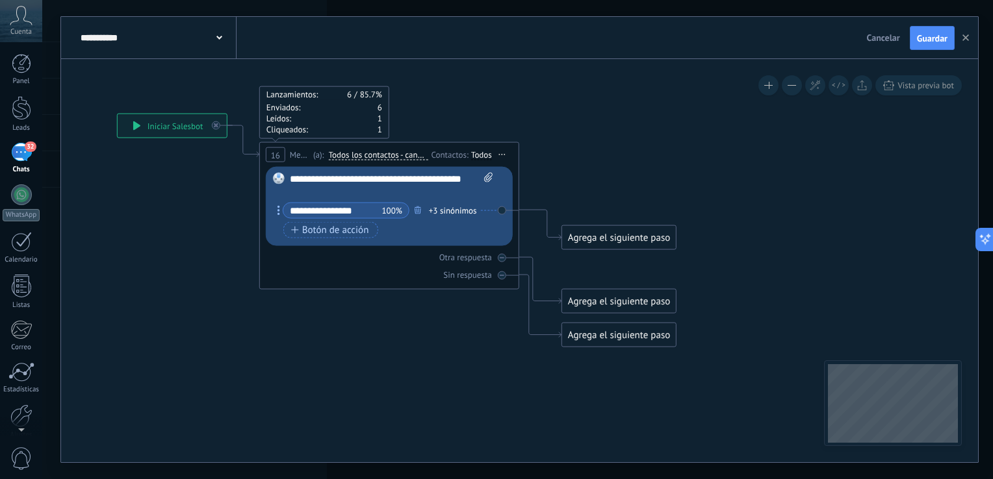
click at [602, 235] on div "Agrega el siguiente paso" at bounding box center [619, 237] width 114 height 21
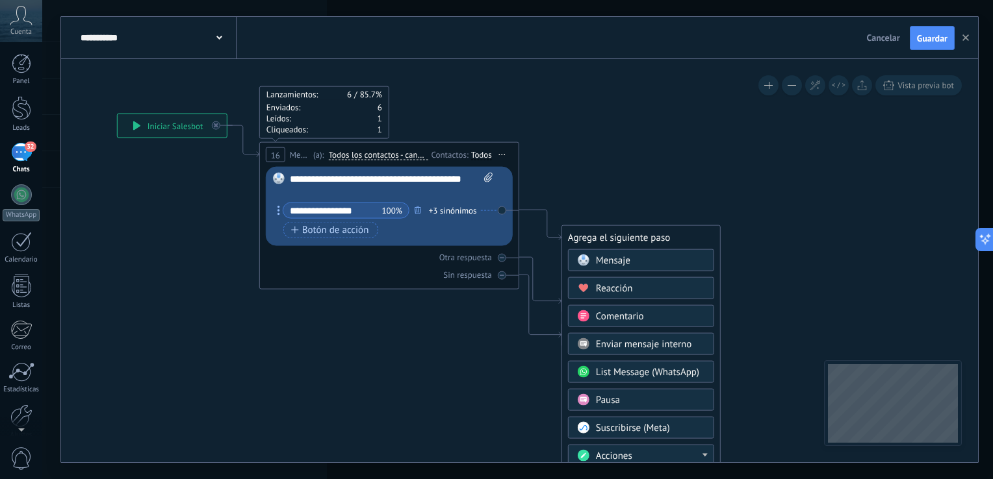
click at [608, 262] on span "Mensaje" at bounding box center [613, 261] width 34 height 12
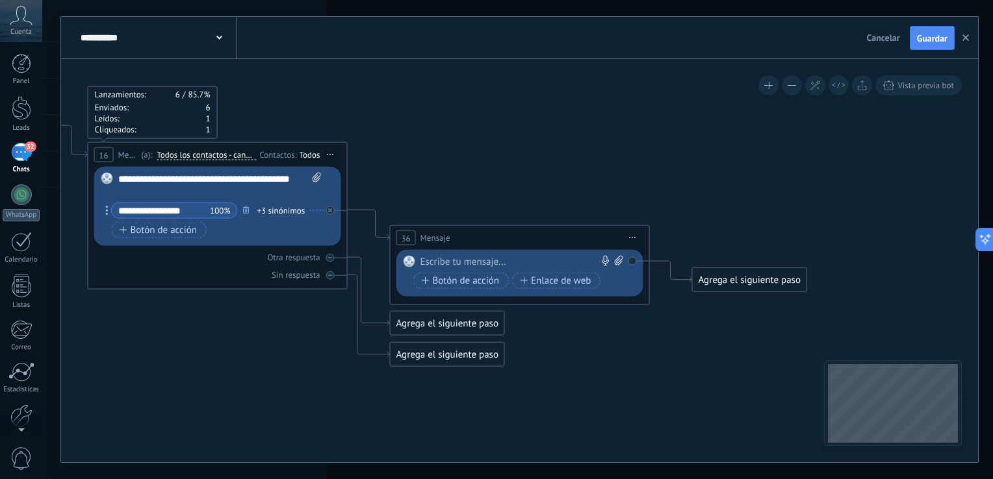
click at [636, 234] on span "Iniciar vista previa aquí Cambiar nombre Duplicar [GEOGRAPHIC_DATA]" at bounding box center [632, 238] width 21 height 19
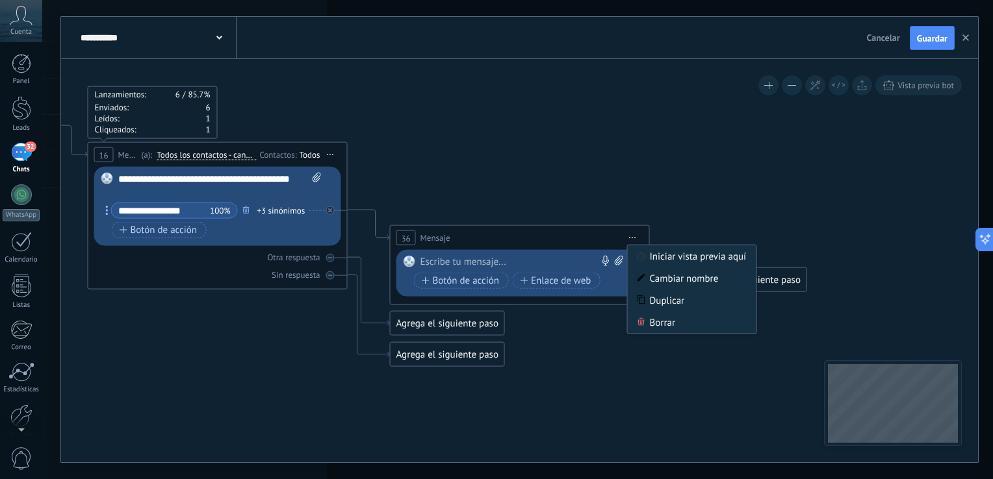
click at [497, 264] on div at bounding box center [516, 262] width 193 height 13
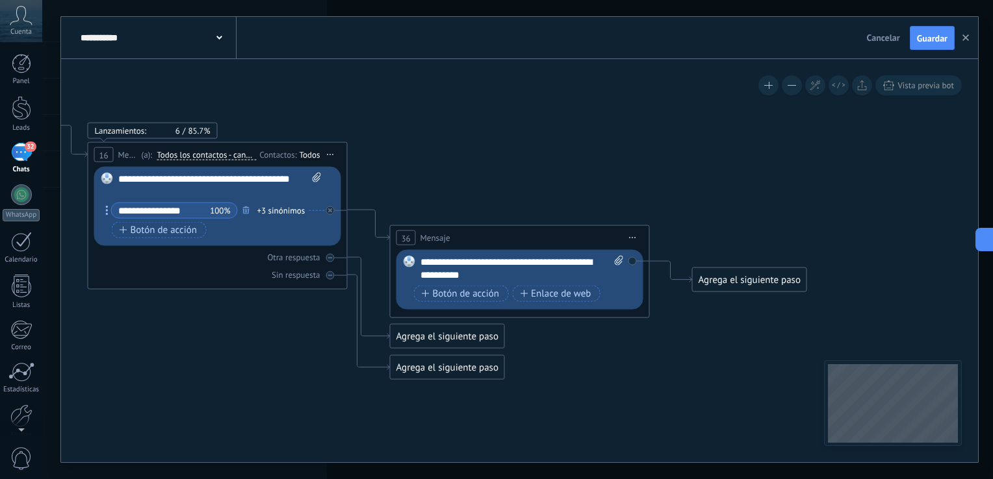
click at [633, 239] on span "Iniciar vista previa aquí Cambiar nombre Duplicar [GEOGRAPHIC_DATA]" at bounding box center [632, 238] width 21 height 19
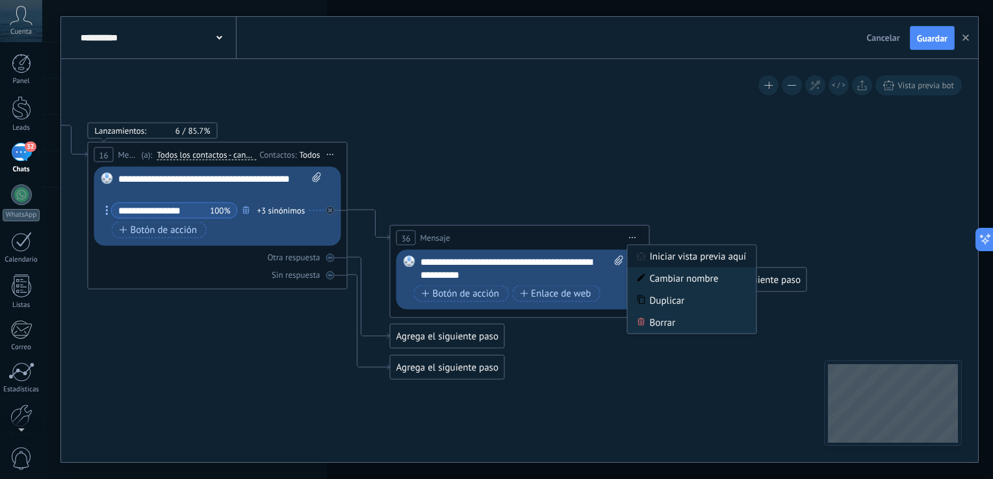
click at [668, 259] on div "Iniciar vista previa aquí" at bounding box center [692, 257] width 129 height 22
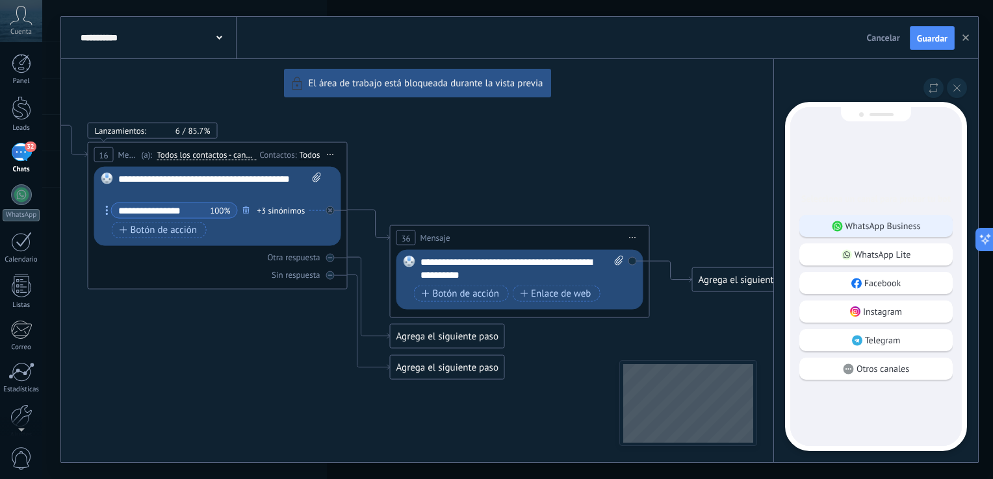
click at [830, 231] on div "WhatsApp Business" at bounding box center [875, 226] width 153 height 22
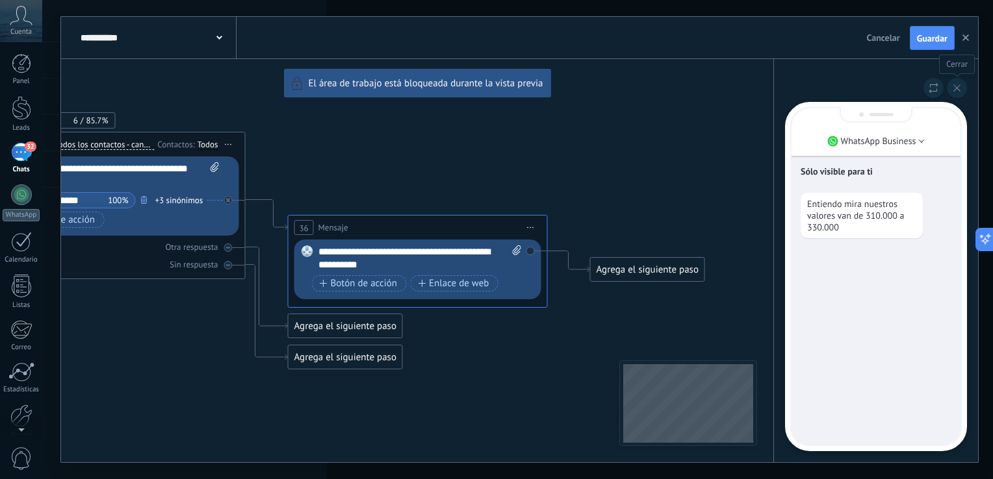
click at [954, 90] on icon at bounding box center [956, 87] width 7 height 7
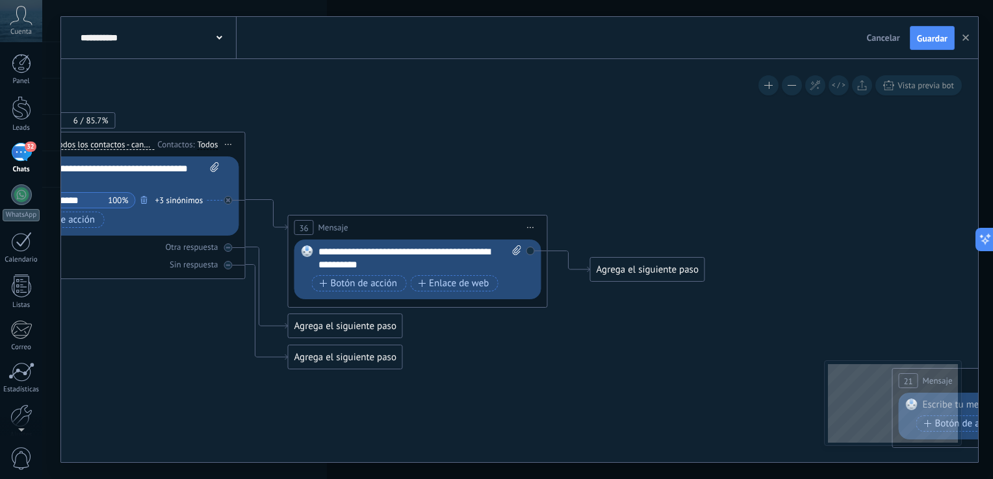
click at [223, 144] on span "Iniciar vista previa aquí Cambiar nombre Duplicar [GEOGRAPHIC_DATA]" at bounding box center [228, 144] width 21 height 19
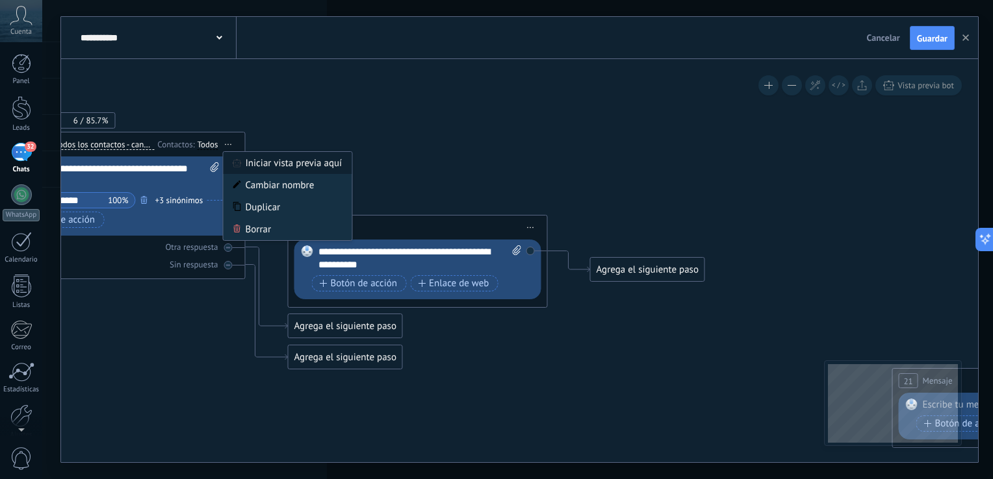
click at [260, 160] on div "Iniciar vista previa aquí" at bounding box center [287, 163] width 129 height 22
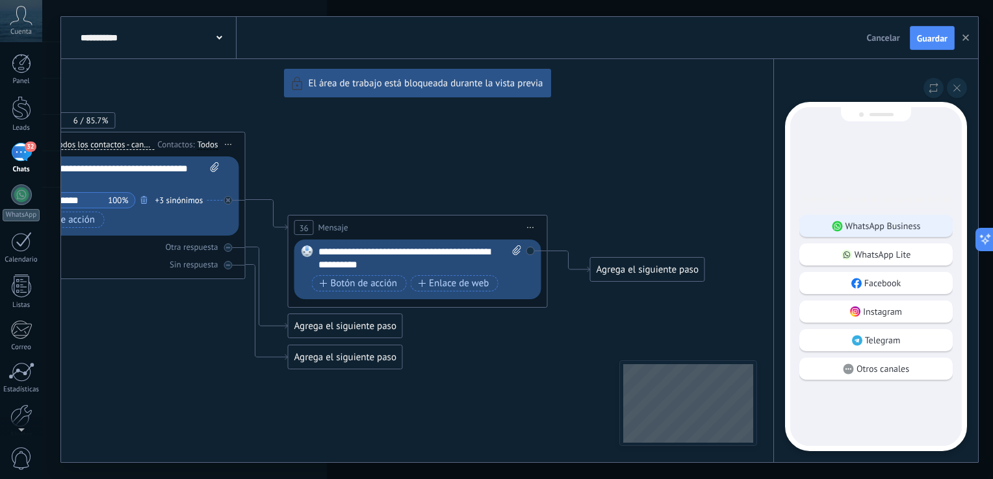
click at [879, 233] on div "WhatsApp Business" at bounding box center [875, 226] width 153 height 22
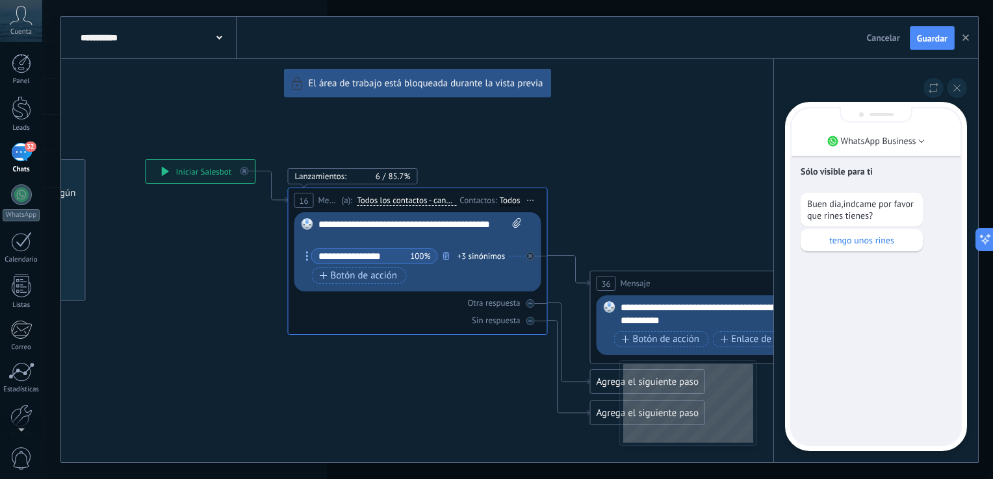
click at [308, 258] on div "**********" at bounding box center [519, 240] width 917 height 446
click at [307, 257] on div "**********" at bounding box center [519, 240] width 917 height 446
click at [861, 235] on p "tengo unos rines" at bounding box center [861, 241] width 109 height 12
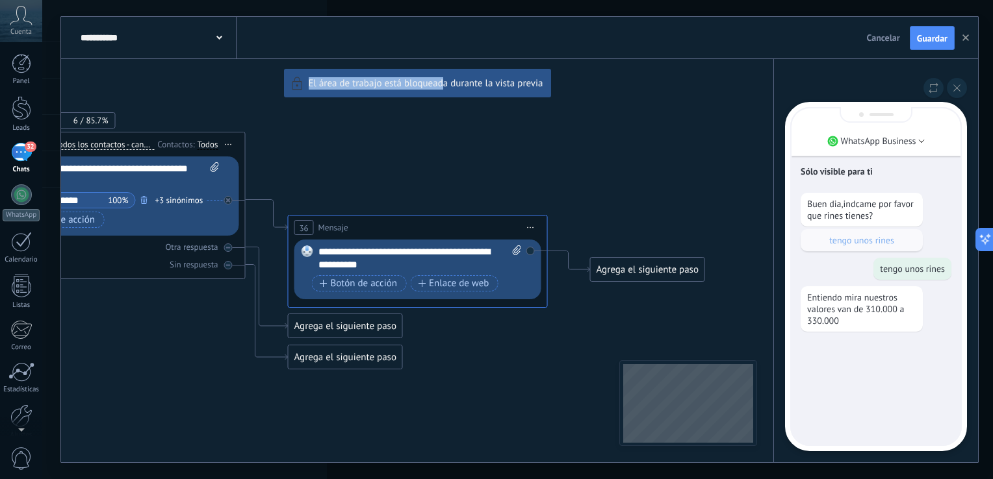
drag, startPoint x: 240, startPoint y: 300, endPoint x: 444, endPoint y: 284, distance: 204.6
click at [444, 284] on div "**********" at bounding box center [519, 240] width 917 height 446
click at [316, 202] on div "**********" at bounding box center [519, 240] width 917 height 446
drag, startPoint x: 509, startPoint y: 334, endPoint x: 748, endPoint y: 305, distance: 240.8
click at [748, 305] on div "**********" at bounding box center [519, 240] width 917 height 446
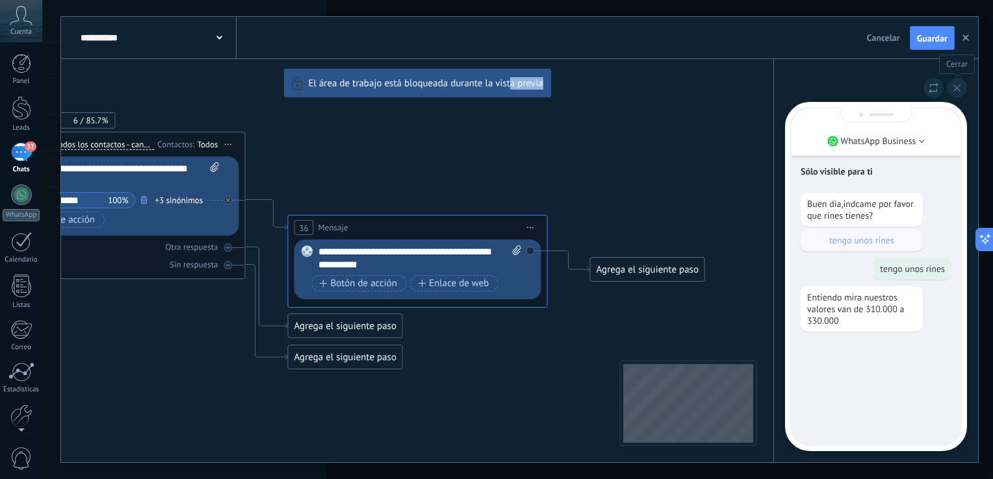
click at [964, 87] on button at bounding box center [957, 88] width 20 height 20
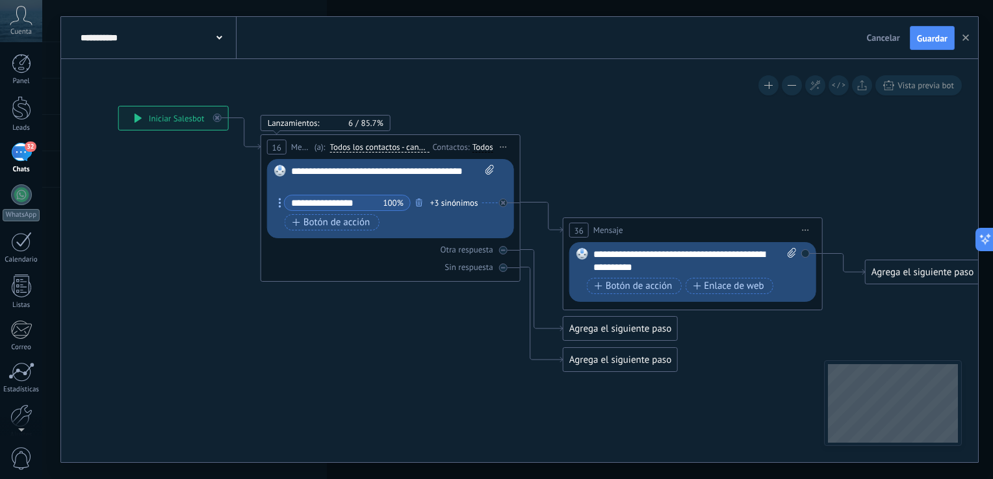
drag, startPoint x: 546, startPoint y: 126, endPoint x: 809, endPoint y: 142, distance: 264.2
click at [809, 142] on icon at bounding box center [828, 422] width 2071 height 1282
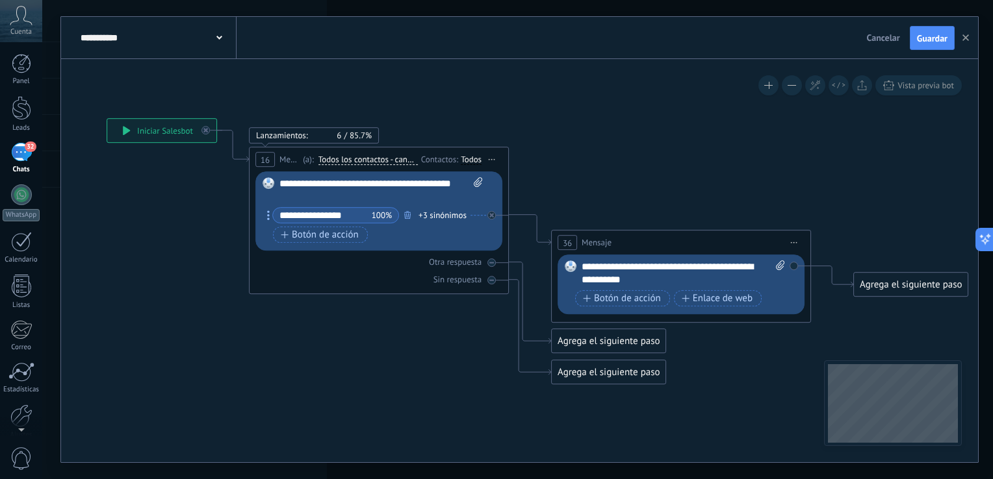
click at [400, 229] on div "Botón de acción Enlace de web" at bounding box center [377, 235] width 209 height 16
click at [372, 214] on span "100%" at bounding box center [382, 215] width 20 height 13
click at [435, 213] on div "+3 sinónimos" at bounding box center [442, 215] width 48 height 13
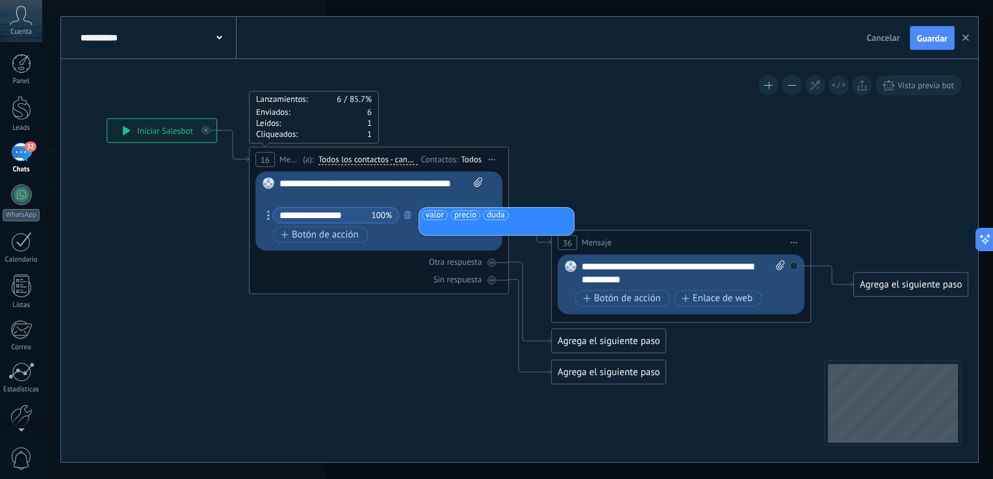
click at [530, 295] on icon at bounding box center [817, 435] width 2071 height 1282
click at [672, 278] on div "**********" at bounding box center [683, 274] width 204 height 26
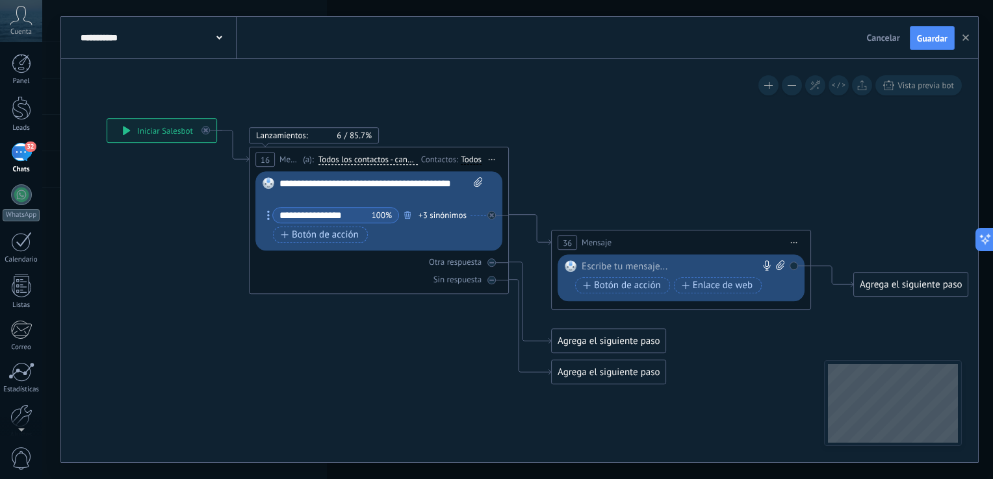
click at [654, 262] on div at bounding box center [678, 267] width 194 height 13
click at [639, 270] on div "**********" at bounding box center [683, 267] width 204 height 13
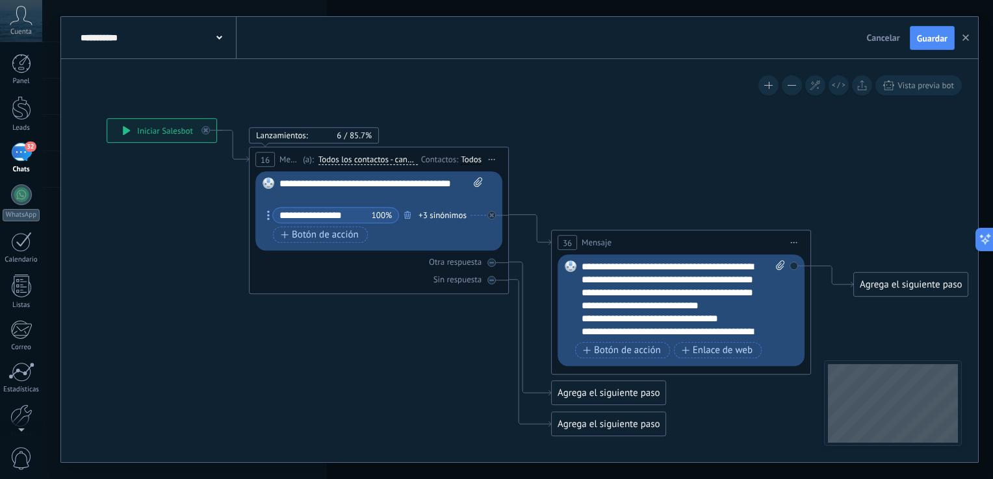
click at [492, 159] on icon at bounding box center [492, 159] width 6 height 1
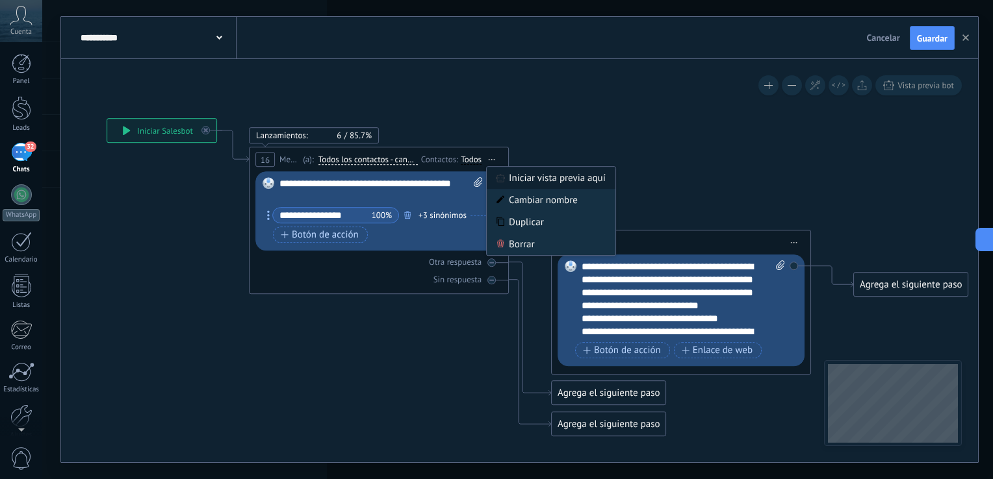
click at [518, 183] on div "Iniciar vista previa aquí" at bounding box center [551, 179] width 129 height 22
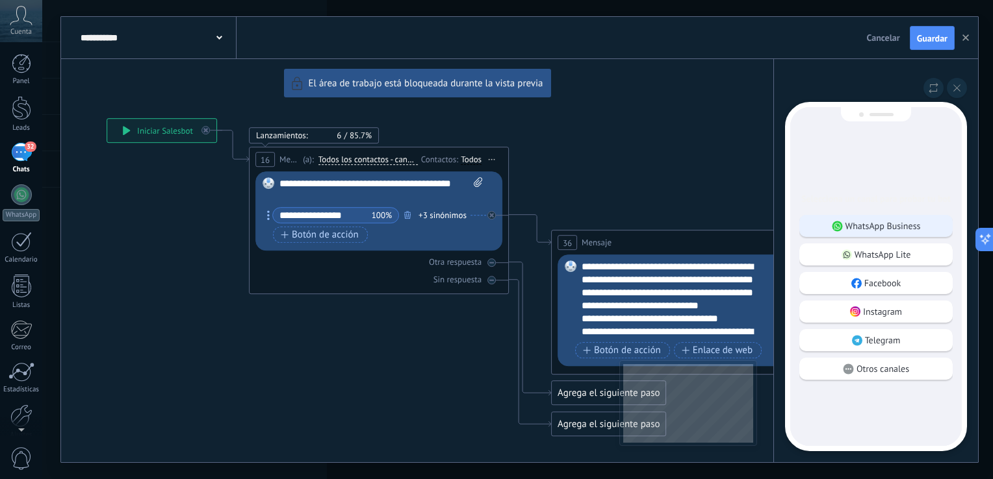
click at [934, 225] on div "WhatsApp Business" at bounding box center [875, 226] width 153 height 22
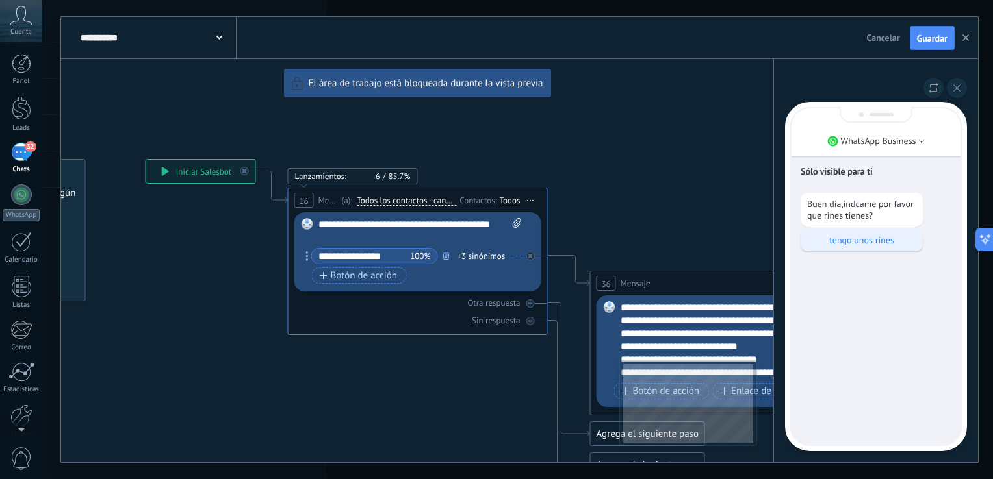
click at [821, 239] on p "tengo unos rines" at bounding box center [861, 241] width 109 height 12
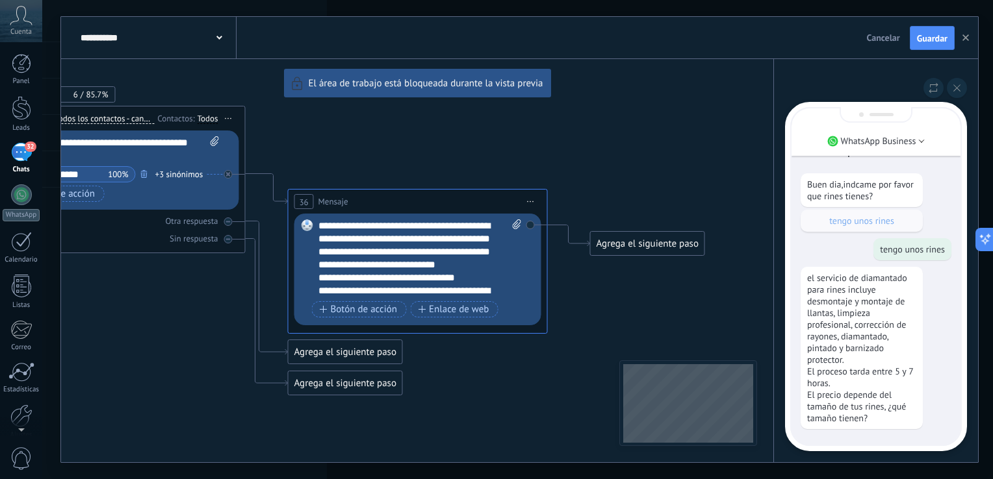
drag, startPoint x: 124, startPoint y: 240, endPoint x: 260, endPoint y: 279, distance: 141.4
click at [260, 279] on div "**********" at bounding box center [519, 240] width 917 height 446
click at [954, 89] on icon at bounding box center [956, 87] width 7 height 7
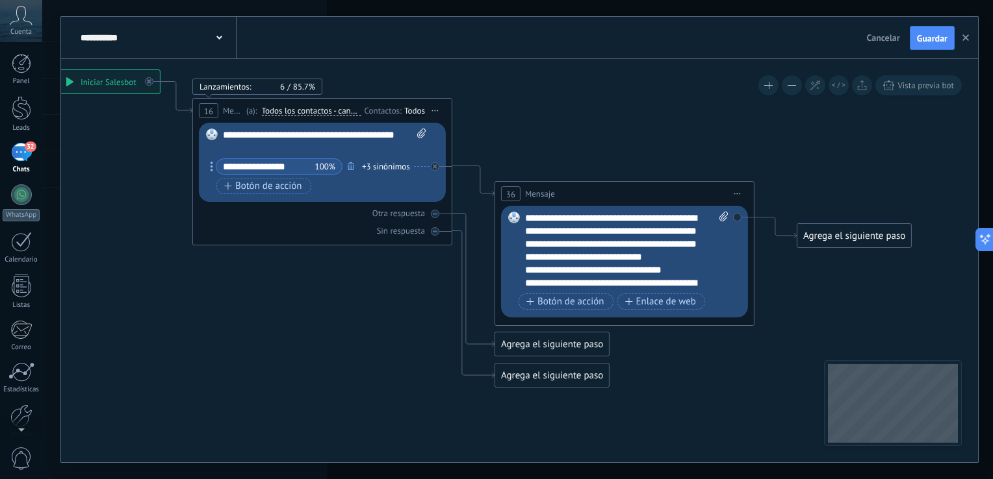
drag, startPoint x: 242, startPoint y: 342, endPoint x: 448, endPoint y: 334, distance: 206.7
click at [448, 334] on icon at bounding box center [760, 386] width 2071 height 1282
click at [807, 230] on div "Agrega el siguiente paso" at bounding box center [853, 235] width 114 height 21
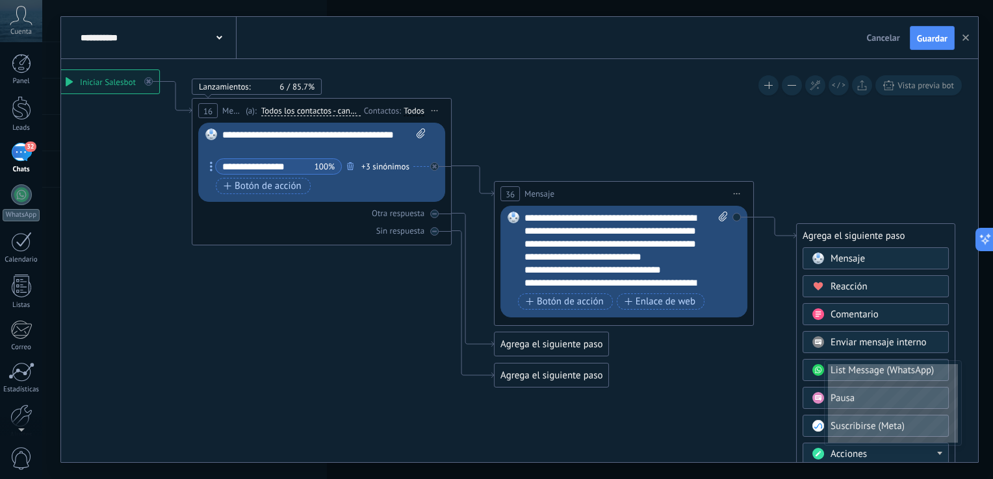
click at [837, 260] on span "Mensaje" at bounding box center [847, 259] width 34 height 12
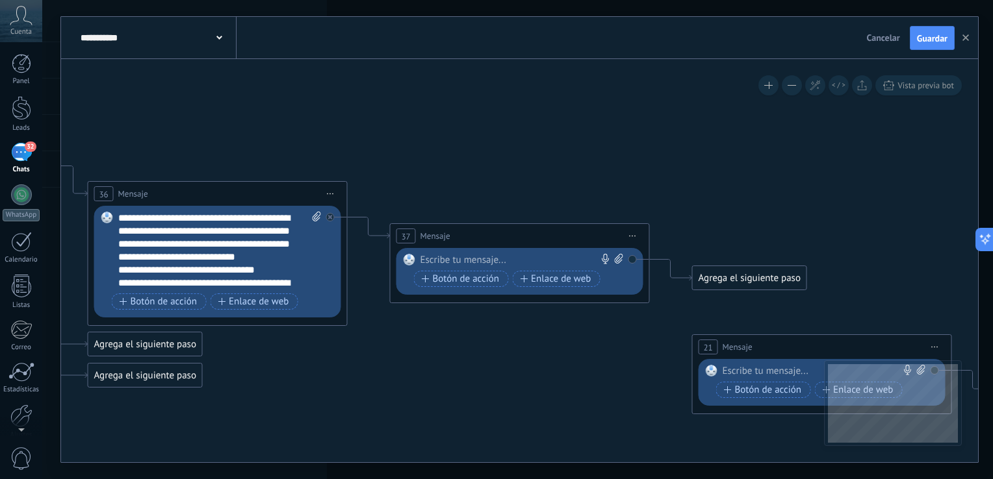
click at [629, 238] on span "Iniciar vista previa aquí Cambiar nombre Duplicar Borrar" at bounding box center [632, 236] width 21 height 19
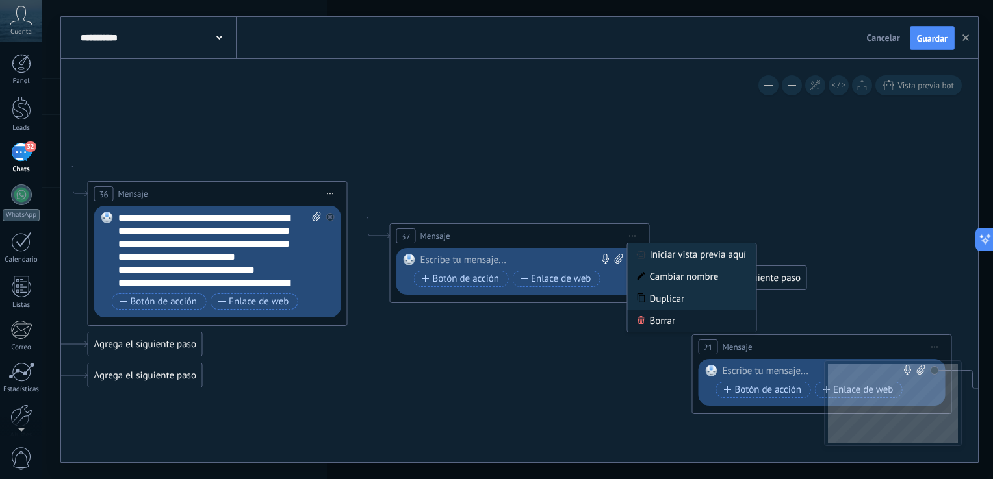
click at [639, 321] on icon at bounding box center [641, 320] width 8 height 8
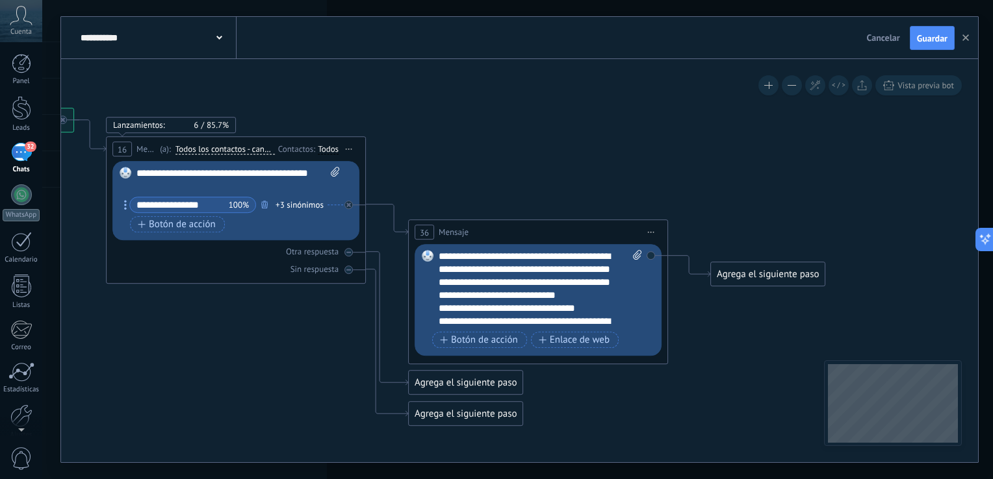
drag, startPoint x: 411, startPoint y: 281, endPoint x: 737, endPoint y: 320, distance: 329.1
click at [737, 320] on icon at bounding box center [674, 425] width 2071 height 1282
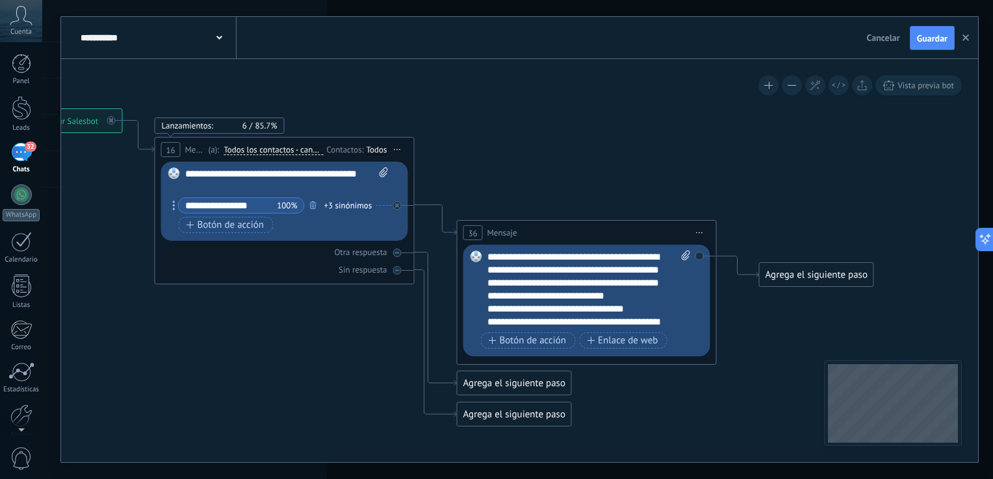
drag, startPoint x: 737, startPoint y: 320, endPoint x: 780, endPoint y: 320, distance: 42.2
click at [780, 320] on icon at bounding box center [723, 425] width 2071 height 1282
click at [20, 203] on div at bounding box center [21, 194] width 21 height 21
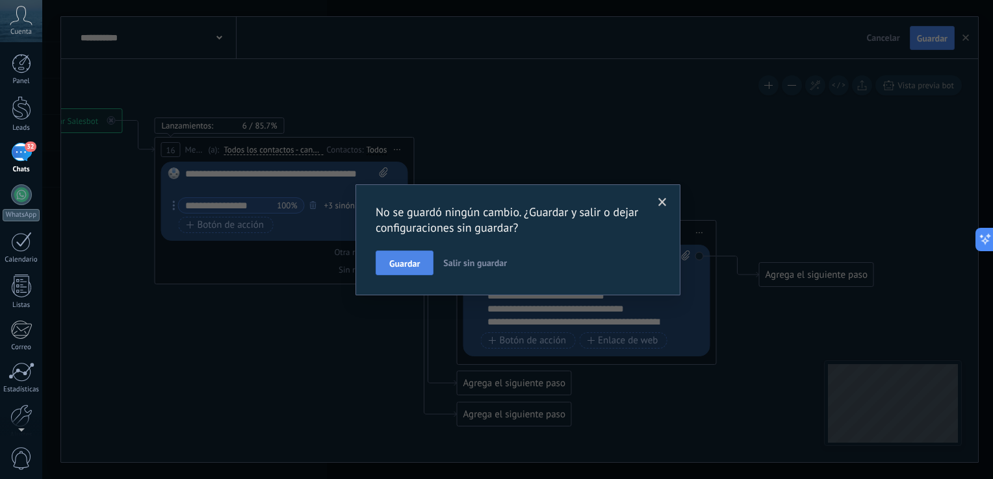
click at [421, 258] on button "Guardar" at bounding box center [404, 263] width 58 height 25
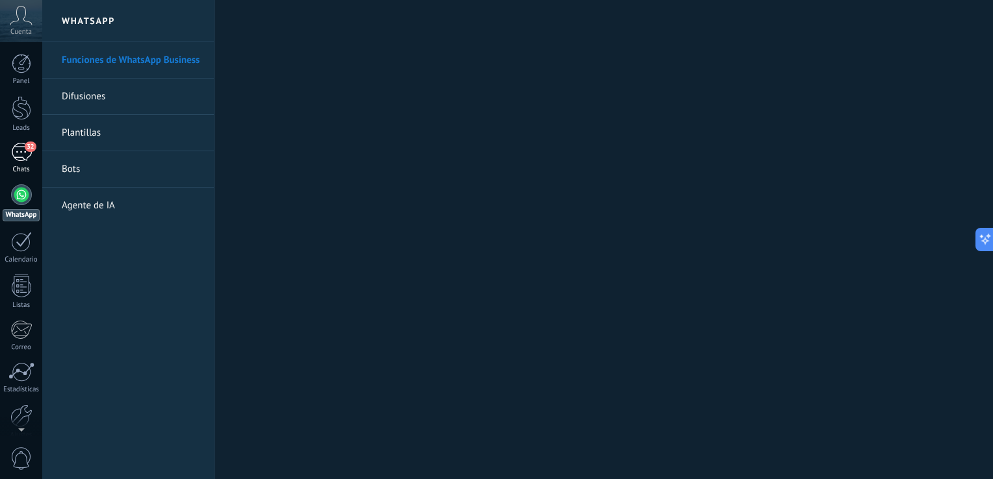
click at [25, 157] on div "32" at bounding box center [21, 152] width 21 height 19
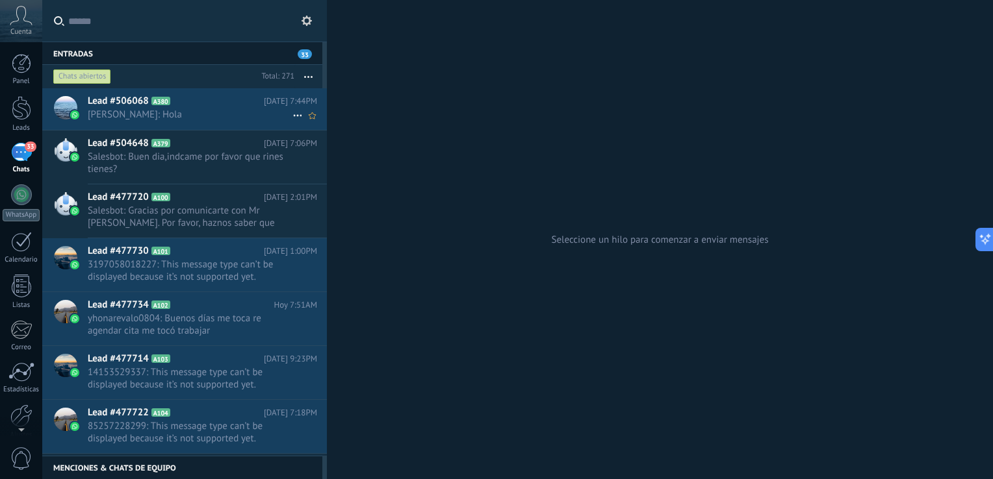
click at [155, 115] on span "Manuel: Hola" at bounding box center [190, 114] width 205 height 12
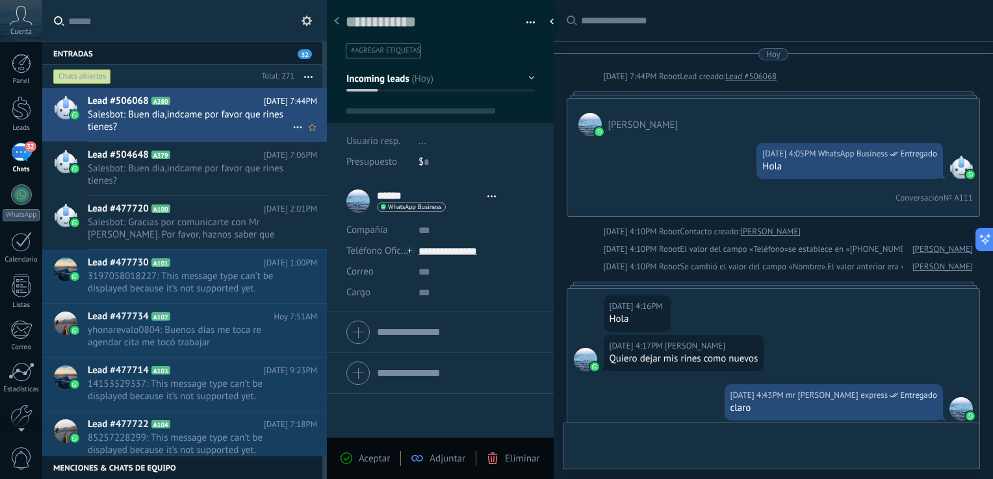
type textarea "**********"
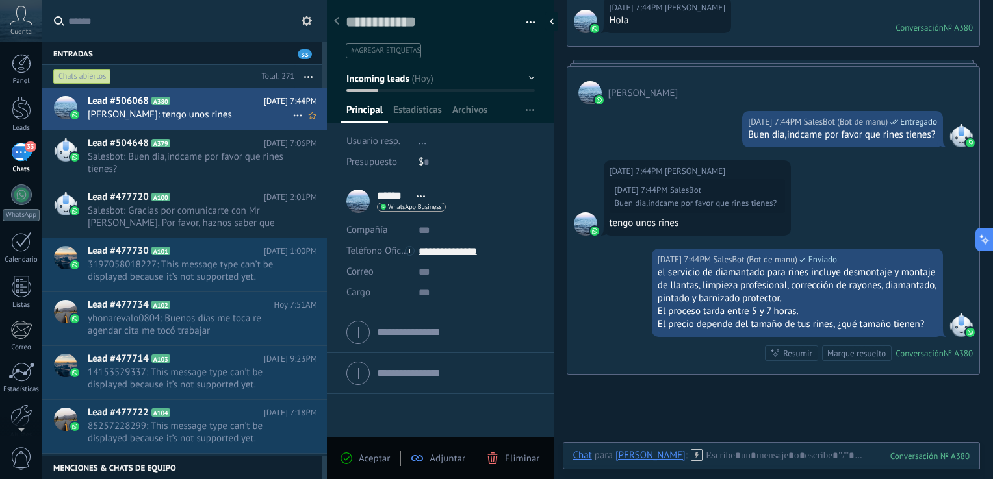
scroll to position [2237, 0]
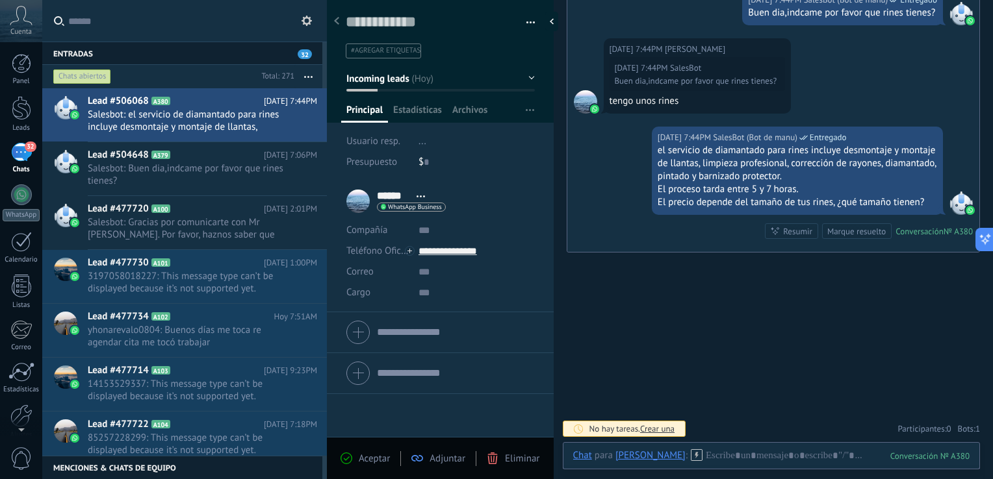
click at [25, 160] on div "32" at bounding box center [21, 152] width 21 height 19
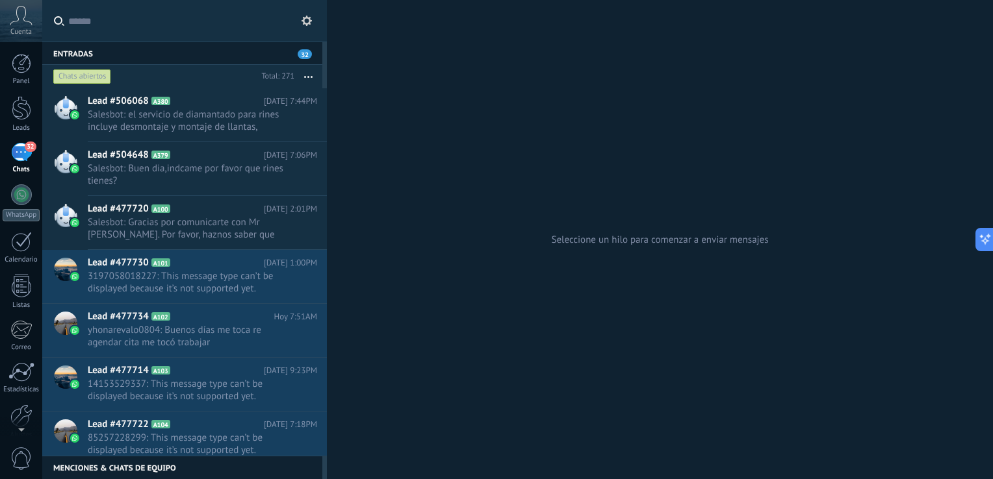
click at [314, 82] on button "button" at bounding box center [308, 76] width 28 height 23
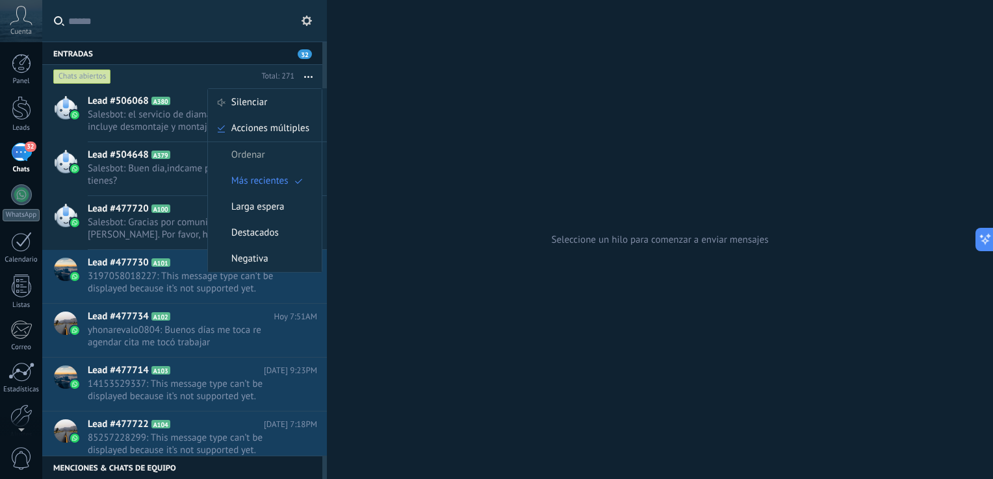
click at [406, 109] on div "Seleccione un hilo para comenzar a enviar mensajes" at bounding box center [660, 239] width 666 height 479
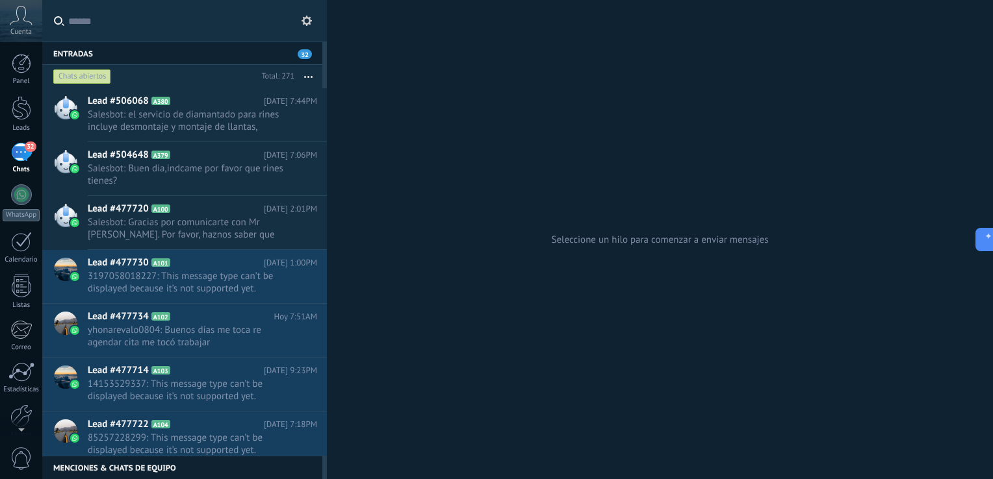
click at [30, 155] on div "32" at bounding box center [21, 152] width 21 height 19
click at [300, 75] on button "button" at bounding box center [308, 76] width 28 height 23
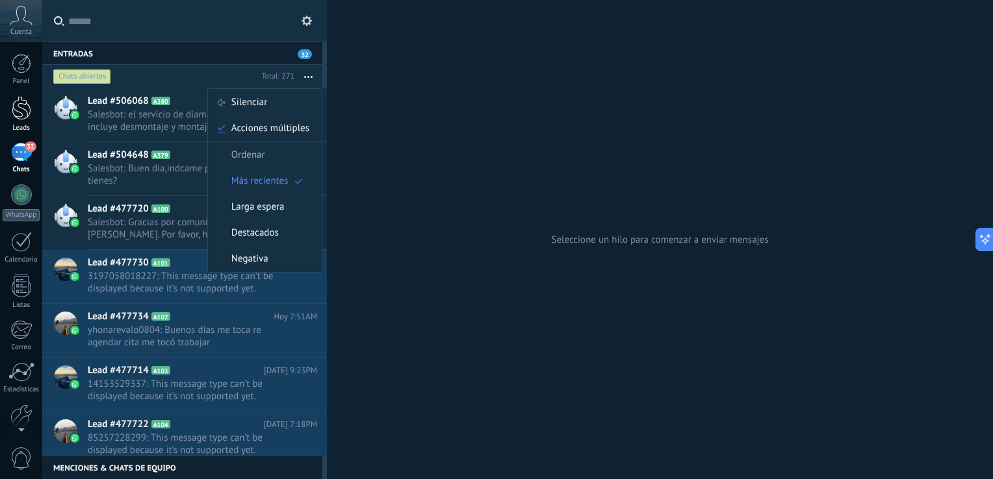
click at [25, 106] on div at bounding box center [21, 108] width 19 height 24
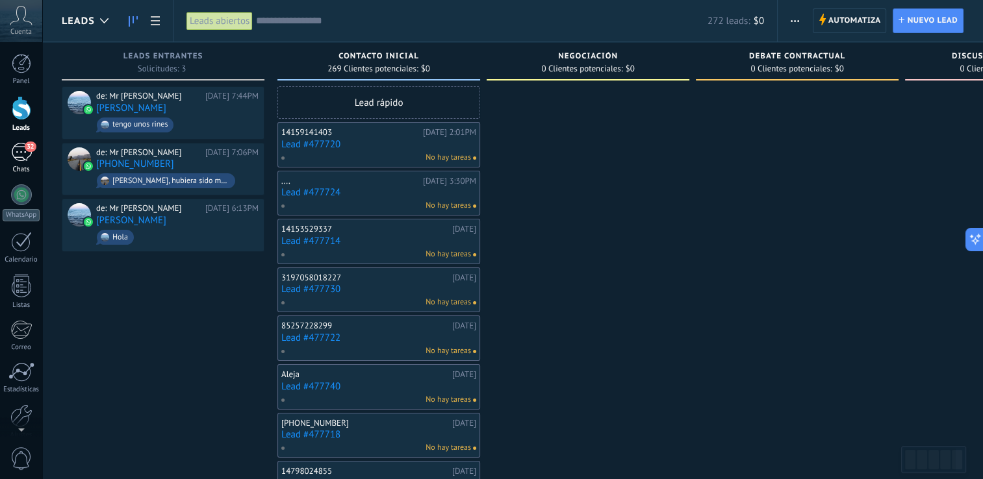
click at [22, 151] on div "32" at bounding box center [21, 152] width 21 height 19
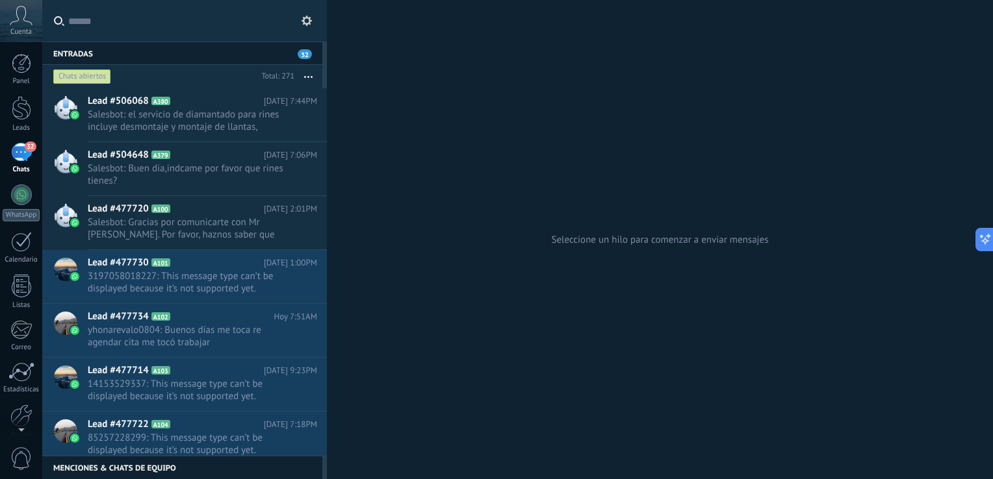
click at [301, 18] on icon at bounding box center [306, 21] width 10 height 10
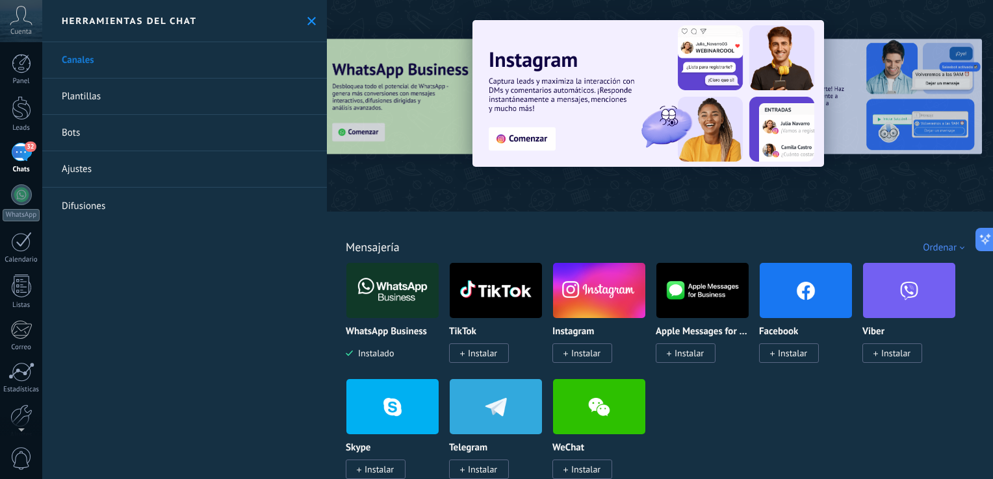
click at [179, 146] on link "Bots" at bounding box center [184, 133] width 285 height 36
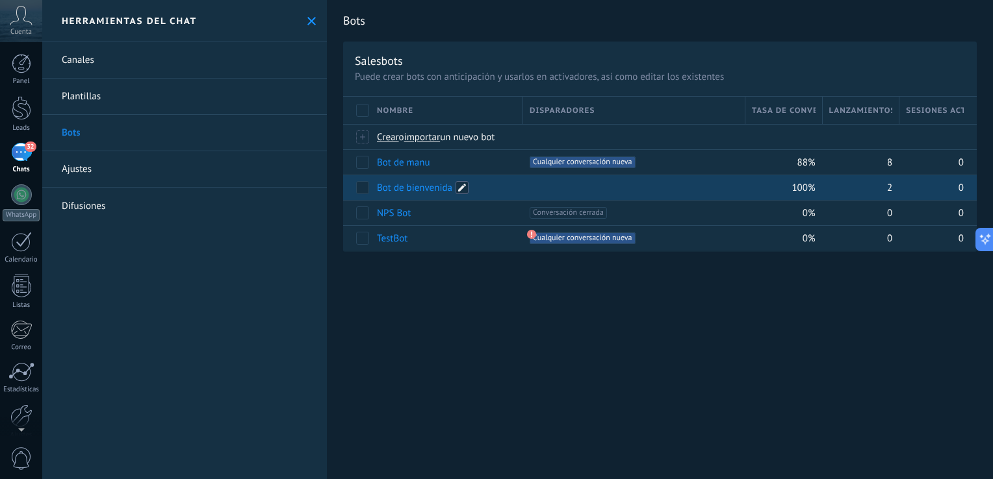
click at [457, 190] on span at bounding box center [461, 187] width 13 height 13
type input "*"
type input "**********"
click at [414, 214] on span "Guardar" at bounding box center [406, 216] width 31 height 9
click at [533, 186] on div at bounding box center [633, 188] width 209 height 12
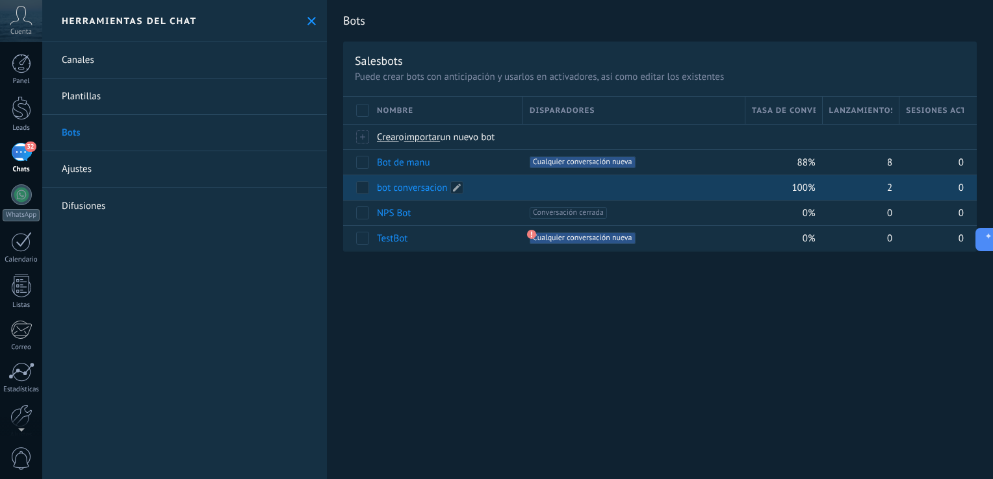
click at [486, 190] on div "bot conversacion" at bounding box center [443, 187] width 146 height 25
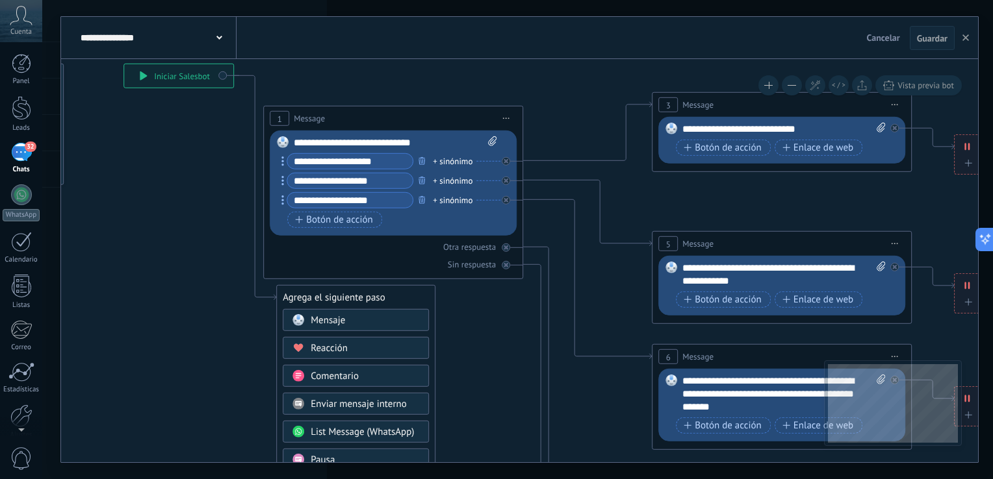
drag, startPoint x: 802, startPoint y: 224, endPoint x: 588, endPoint y: 131, distance: 233.0
click at [588, 131] on icon at bounding box center [811, 401] width 2025 height 1324
click at [190, 50] on div "**********" at bounding box center [156, 38] width 159 height 42
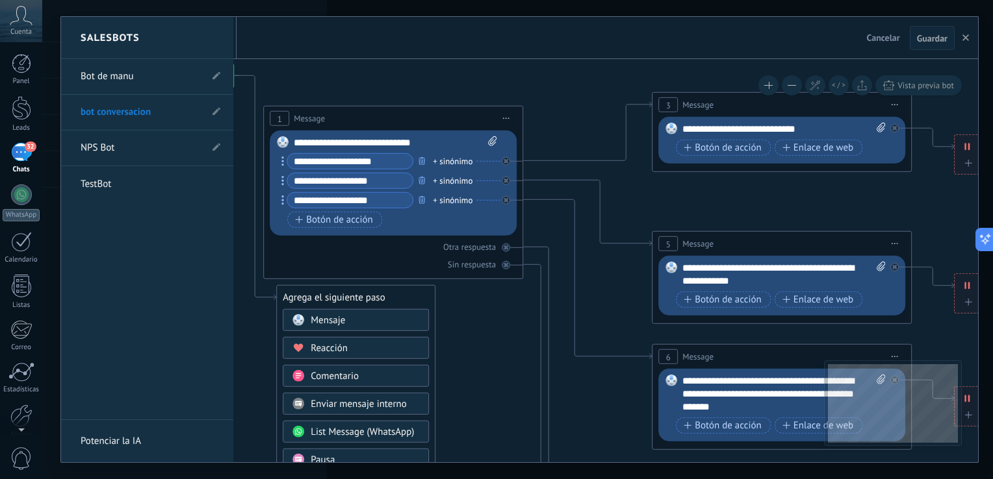
click at [171, 76] on link "Bot de manu" at bounding box center [141, 76] width 120 height 36
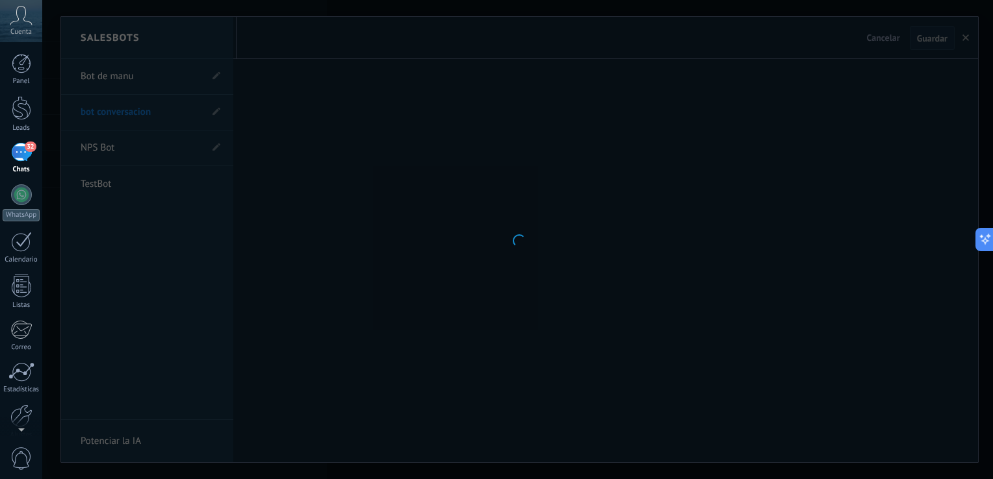
type input "**********"
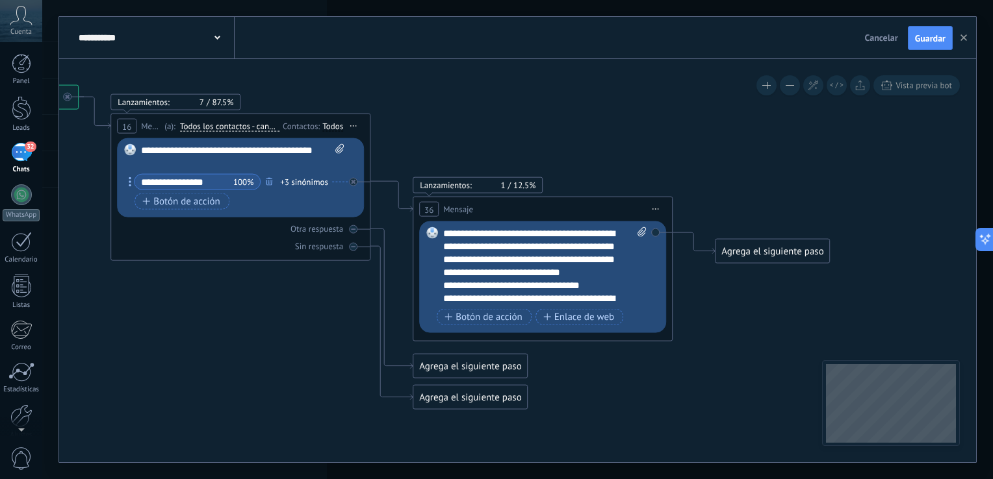
drag, startPoint x: 712, startPoint y: 346, endPoint x: 345, endPoint y: 274, distance: 374.1
click at [345, 274] on icon at bounding box center [678, 416] width 2071 height 1312
click at [769, 257] on div "Agrega el siguiente paso" at bounding box center [772, 251] width 114 height 21
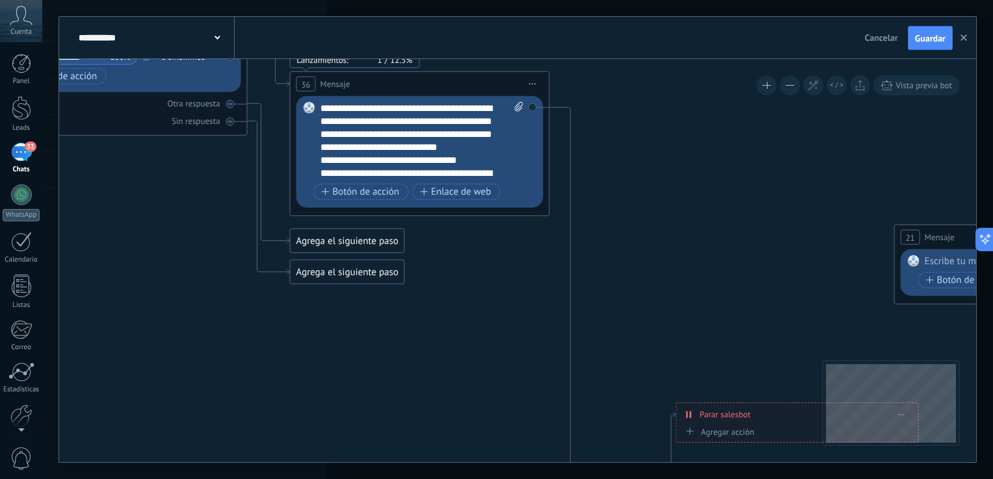
drag, startPoint x: 917, startPoint y: 325, endPoint x: 789, endPoint y: 196, distance: 182.4
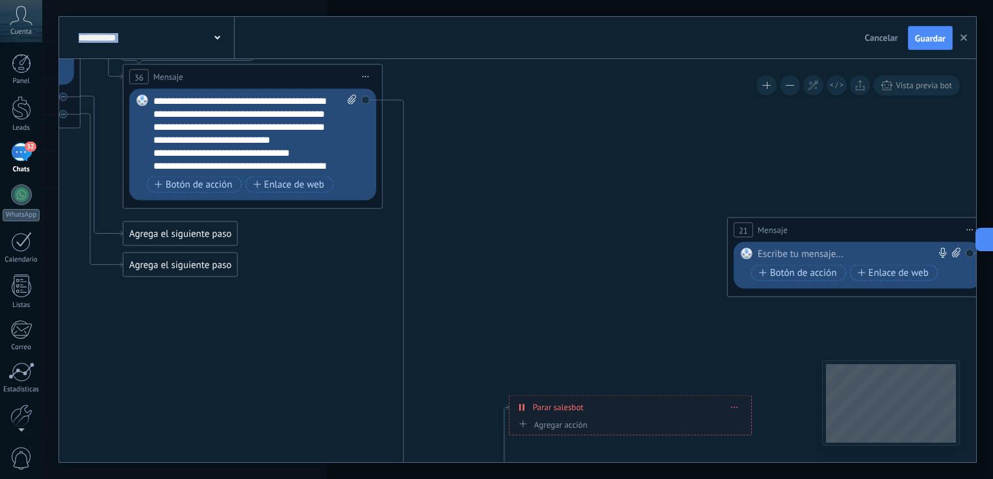
drag, startPoint x: 782, startPoint y: 173, endPoint x: 637, endPoint y: 214, distance: 151.3
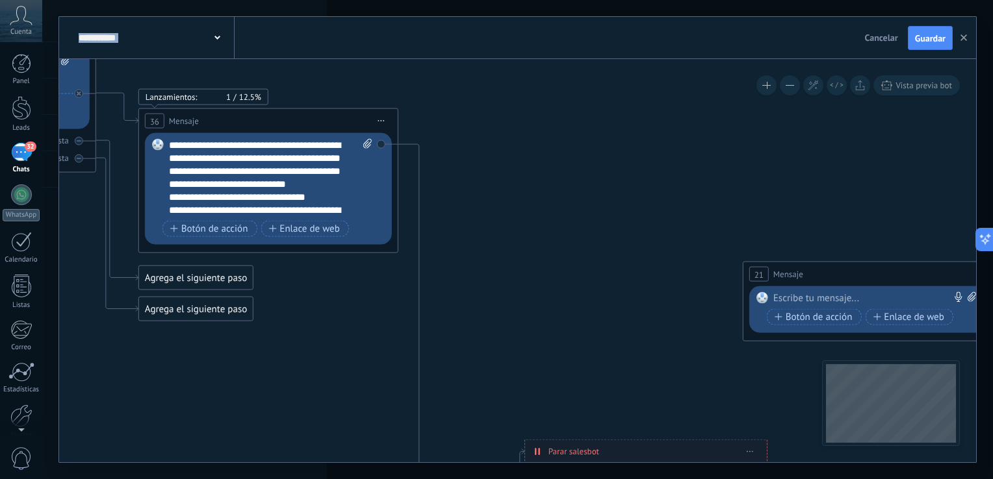
click at [380, 146] on div "Reemplazar Quitar Convertir a mensaje de voz Arrastre la imagen aquí para adjun…" at bounding box center [268, 189] width 247 height 112
click at [383, 121] on icon at bounding box center [381, 121] width 6 height 1
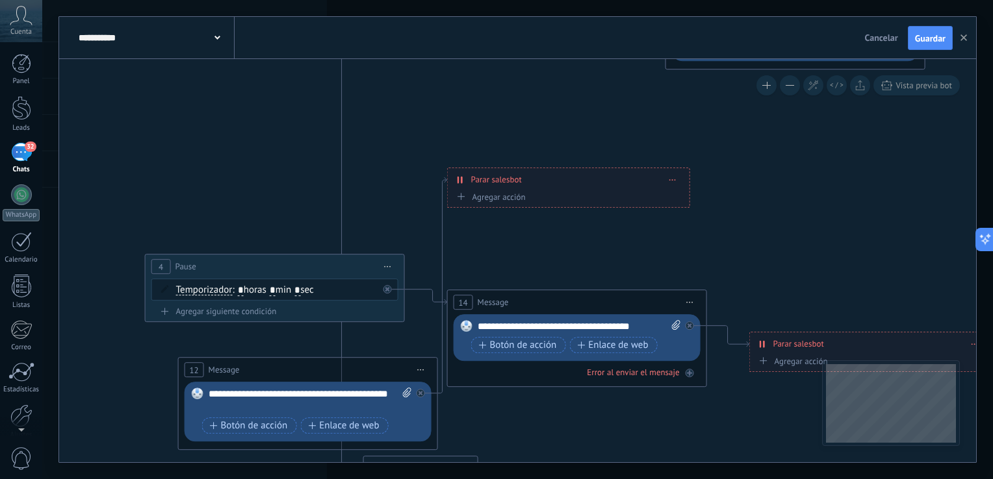
drag, startPoint x: 694, startPoint y: 290, endPoint x: 616, endPoint y: 23, distance: 277.7
click at [616, 23] on div "**********" at bounding box center [517, 240] width 917 height 446
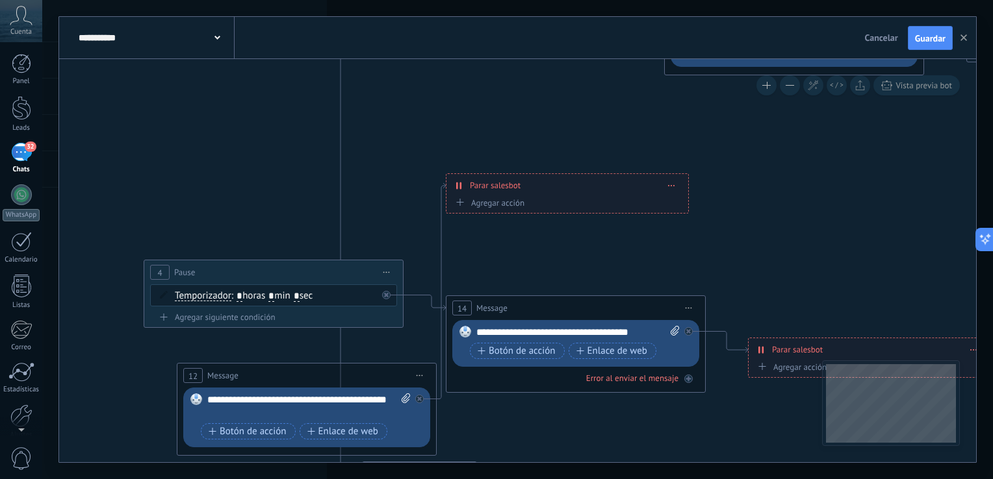
drag, startPoint x: 588, startPoint y: 254, endPoint x: 566, endPoint y: 144, distance: 111.9
drag, startPoint x: 566, startPoint y: 144, endPoint x: 550, endPoint y: 238, distance: 95.1
click at [550, 238] on icon at bounding box center [326, 332] width 2071 height 1853
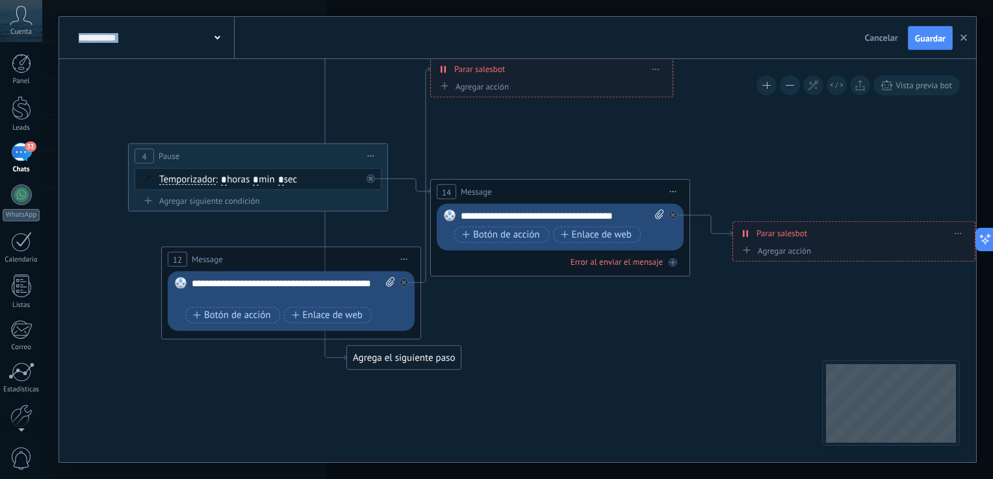
drag, startPoint x: 550, startPoint y: 238, endPoint x: 537, endPoint y: 92, distance: 146.7
click at [537, 92] on icon at bounding box center [310, 215] width 2071 height 1853
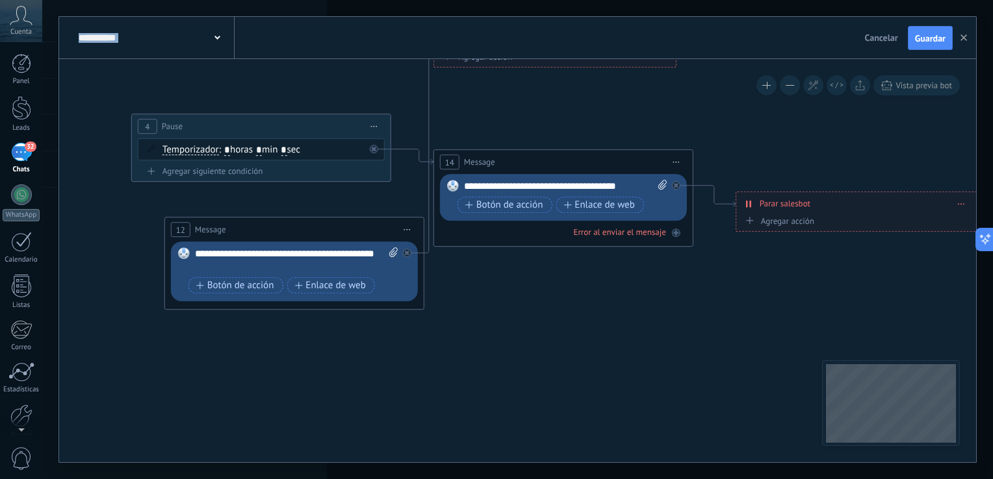
drag, startPoint x: 414, startPoint y: 322, endPoint x: 431, endPoint y: 23, distance: 299.3
click at [431, 23] on div "**********" at bounding box center [517, 240] width 917 height 446
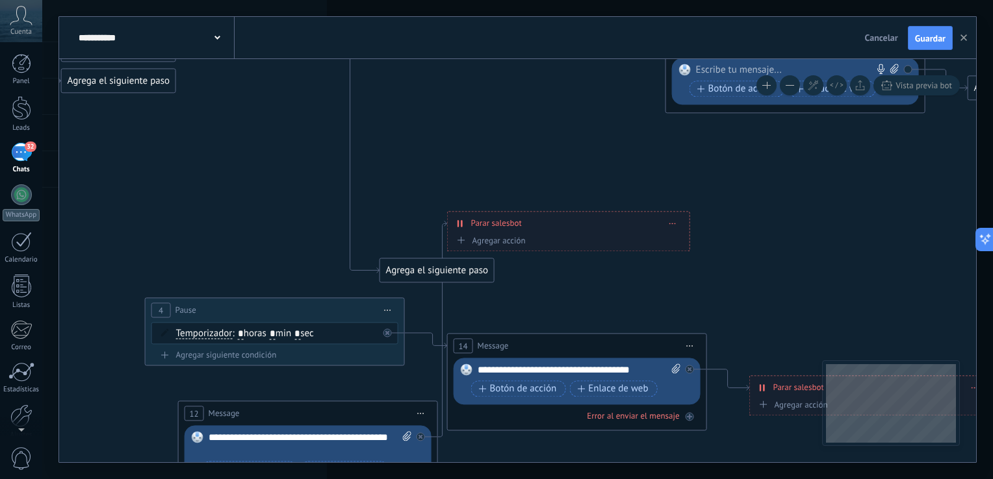
drag, startPoint x: 413, startPoint y: 207, endPoint x: 427, endPoint y: 391, distance: 184.4
click at [427, 391] on icon at bounding box center [327, 131] width 2071 height 1375
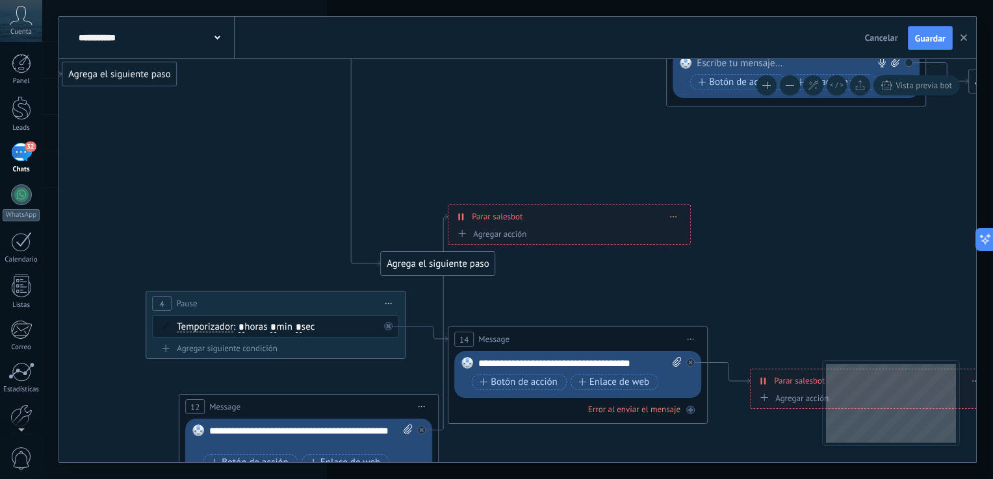
drag, startPoint x: 427, startPoint y: 391, endPoint x: 428, endPoint y: 345, distance: 46.1
click at [428, 345] on icon at bounding box center [328, 124] width 2071 height 1375
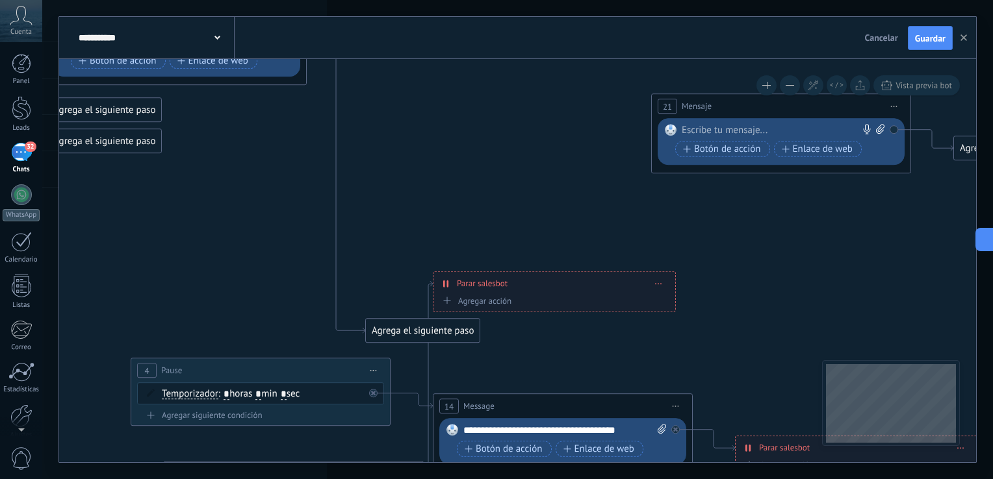
drag, startPoint x: 546, startPoint y: 255, endPoint x: 530, endPoint y: 370, distance: 116.7
click at [530, 370] on icon at bounding box center [313, 191] width 2071 height 1375
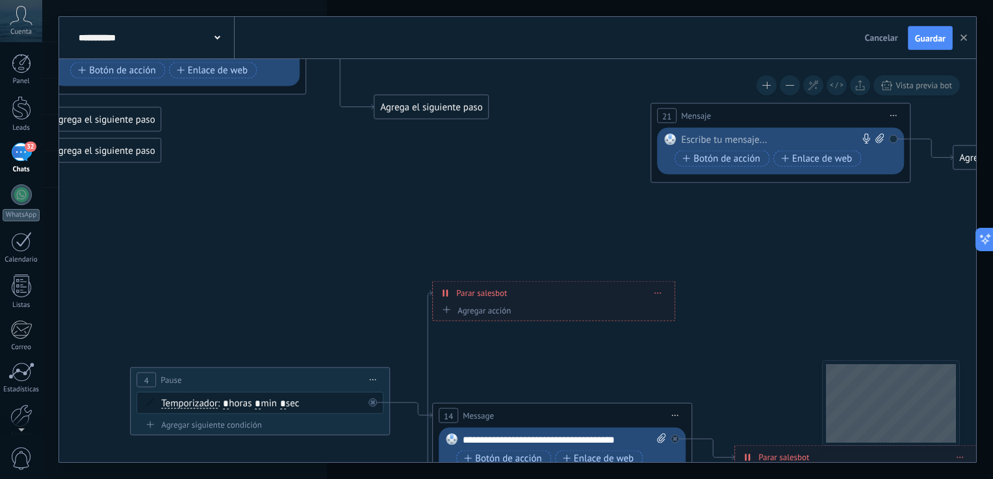
drag, startPoint x: 465, startPoint y: 350, endPoint x: 476, endPoint y: 92, distance: 257.5
click at [476, 97] on div "Agrega el siguiente paso" at bounding box center [431, 107] width 114 height 21
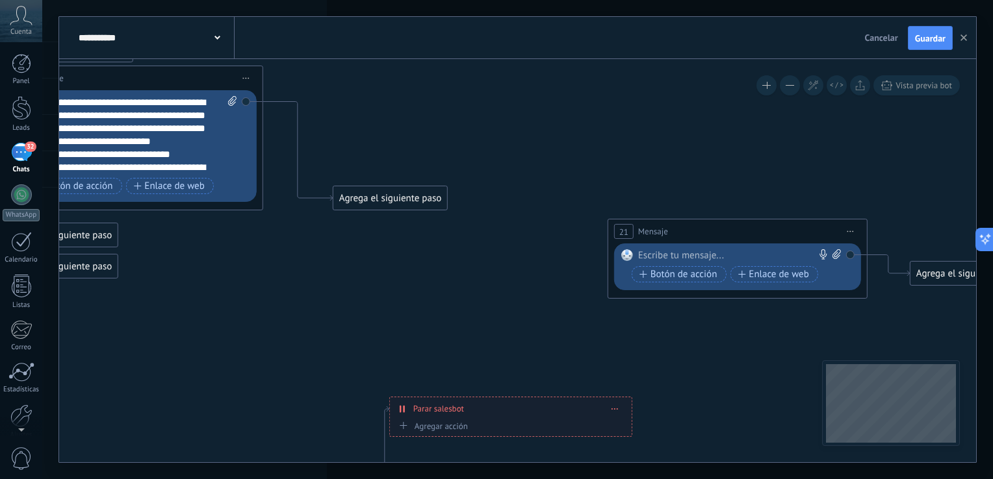
drag, startPoint x: 536, startPoint y: 155, endPoint x: 489, endPoint y: 290, distance: 143.0
click at [489, 290] on icon at bounding box center [269, 316] width 2071 height 1375
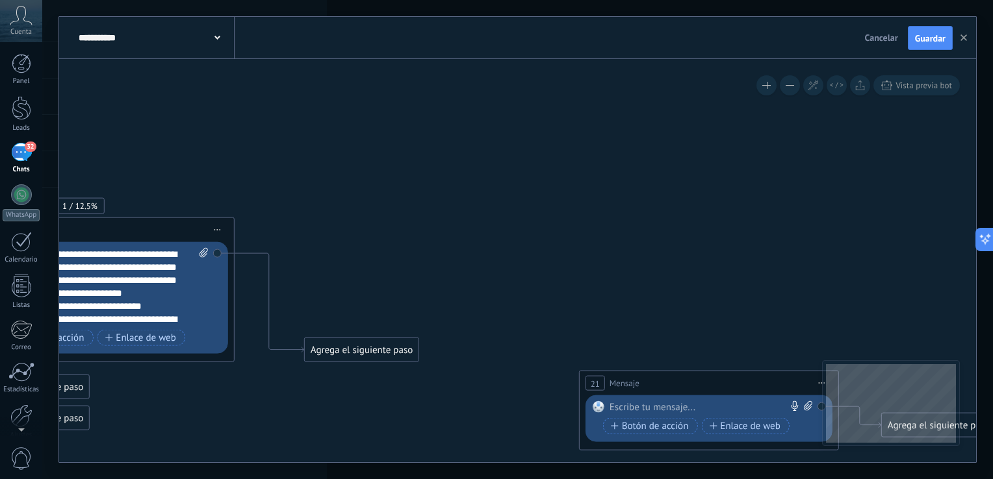
drag, startPoint x: 506, startPoint y: 222, endPoint x: 481, endPoint y: 357, distance: 136.8
click at [481, 357] on icon at bounding box center [241, 468] width 2071 height 1375
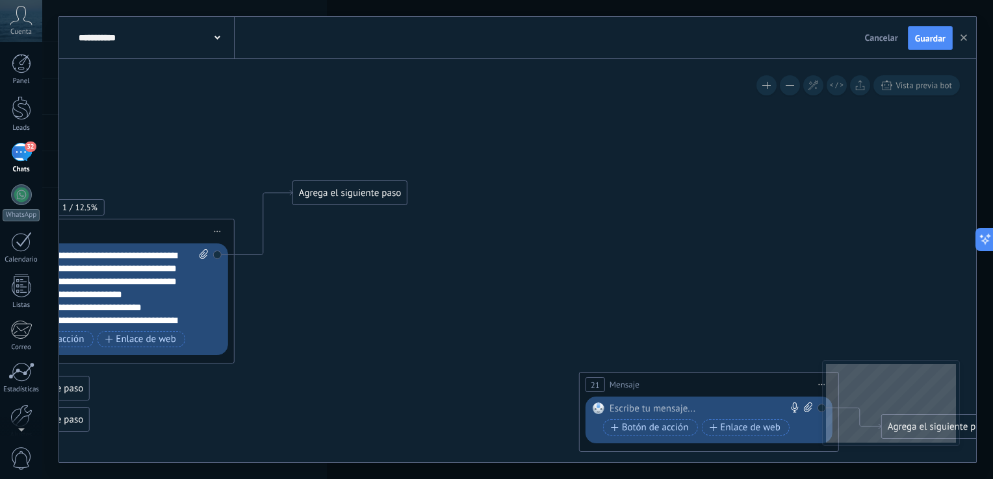
drag, startPoint x: 408, startPoint y: 355, endPoint x: 398, endPoint y: 192, distance: 163.4
click at [398, 192] on div "Agrega el siguiente paso" at bounding box center [350, 193] width 114 height 21
click at [392, 191] on div "Agrega el siguiente paso" at bounding box center [351, 188] width 114 height 21
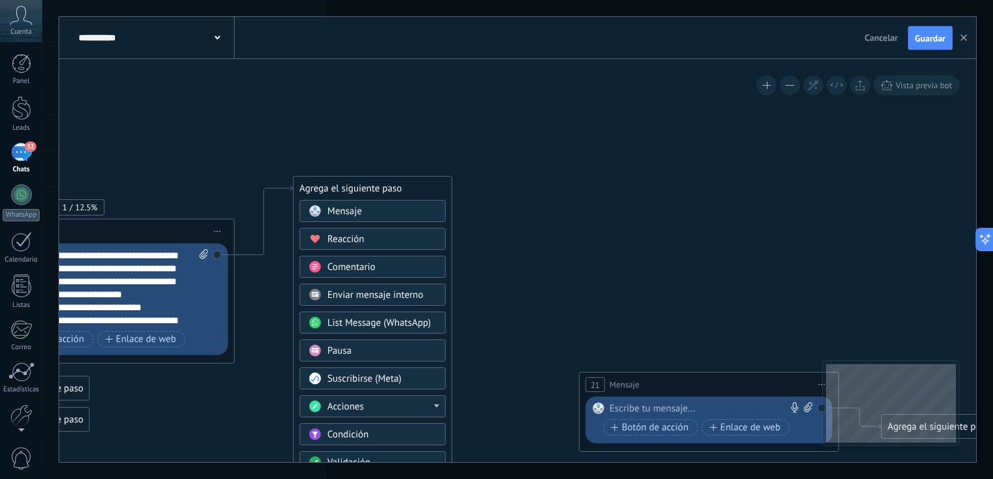
click at [418, 413] on div "Acciones" at bounding box center [372, 407] width 146 height 22
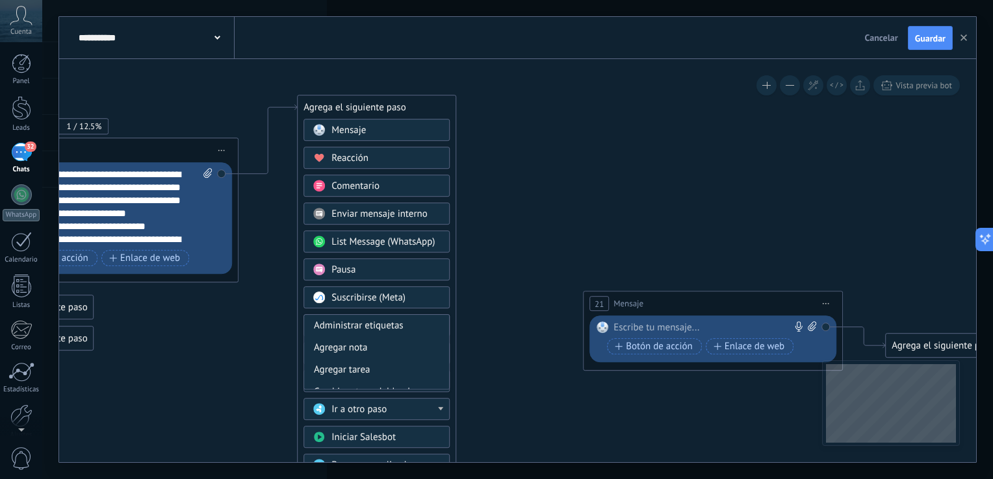
drag, startPoint x: 516, startPoint y: 314, endPoint x: 520, endPoint y: 225, distance: 89.1
click at [520, 225] on icon at bounding box center [244, 343] width 2071 height 1282
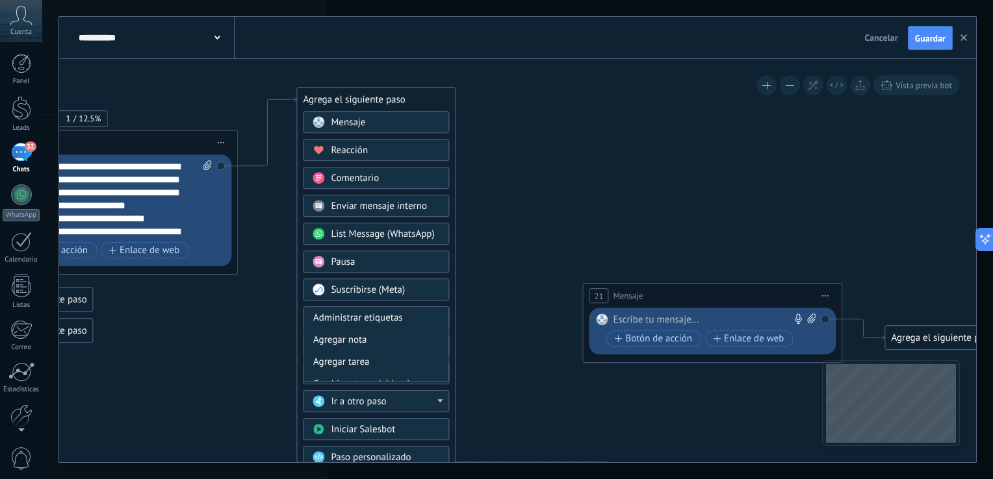
drag, startPoint x: 448, startPoint y: 317, endPoint x: 450, endPoint y: 334, distance: 16.9
click at [450, 334] on div "Agrega el siguiente paso Mensaje Mensaje Mensaje Reacción Comentario Enviar men…" at bounding box center [375, 326] width 159 height 477
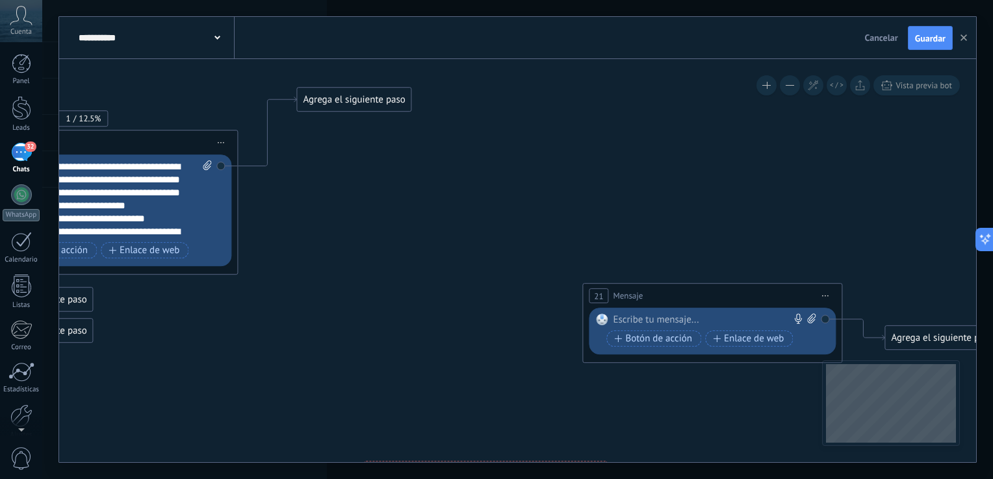
click at [373, 103] on div "Agrega el siguiente paso" at bounding box center [354, 100] width 114 height 21
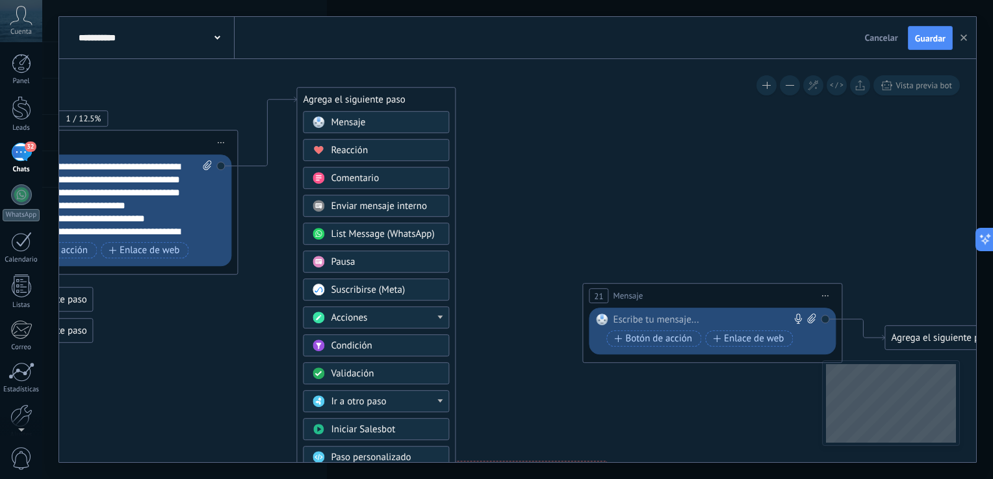
click at [346, 313] on span "Acciones" at bounding box center [349, 318] width 36 height 12
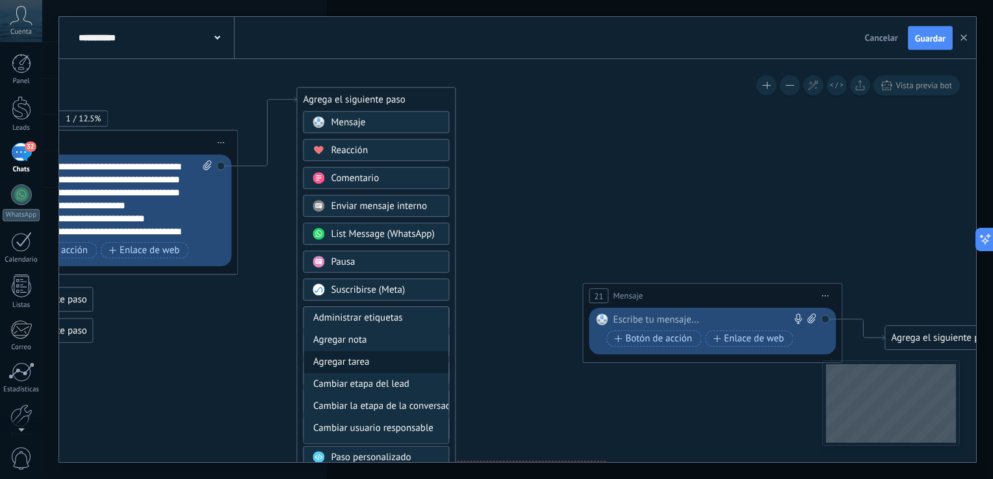
click at [381, 357] on div "Agregar tarea" at bounding box center [375, 363] width 145 height 22
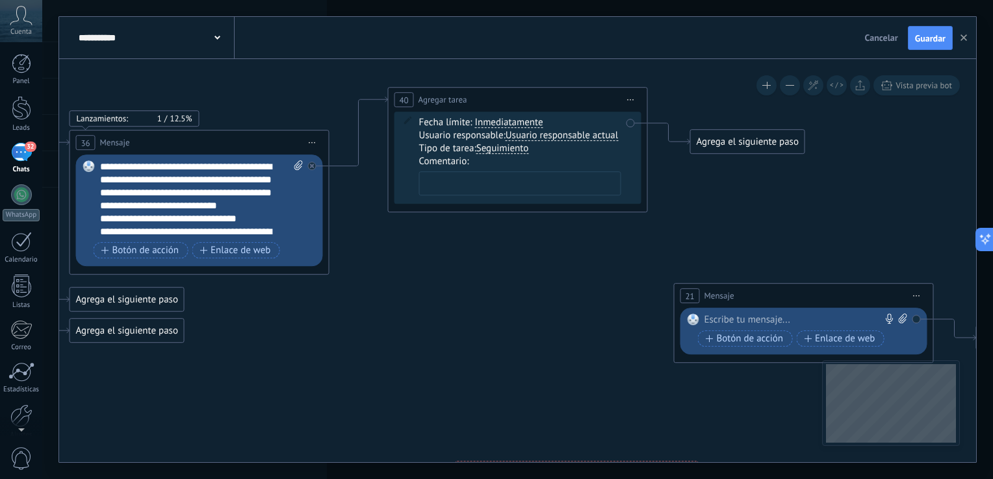
click at [471, 177] on textarea at bounding box center [520, 184] width 202 height 24
click at [633, 100] on icon at bounding box center [631, 99] width 6 height 1
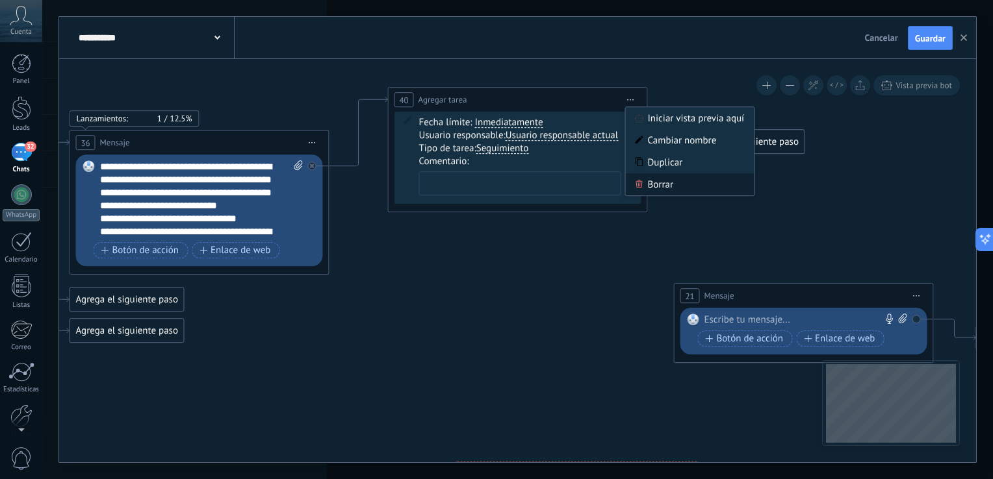
click at [638, 176] on div "Borrar" at bounding box center [690, 185] width 129 height 22
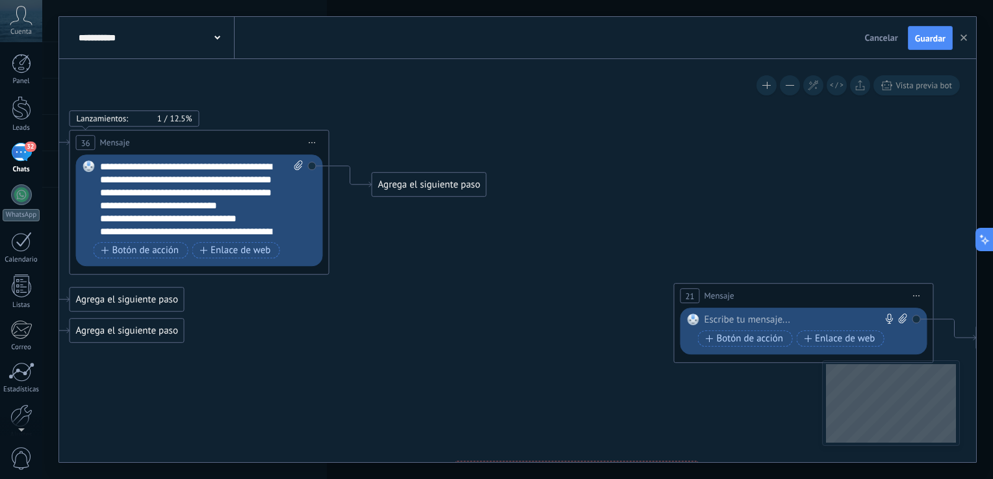
click at [432, 186] on div "Agrega el siguiente paso" at bounding box center [429, 185] width 114 height 21
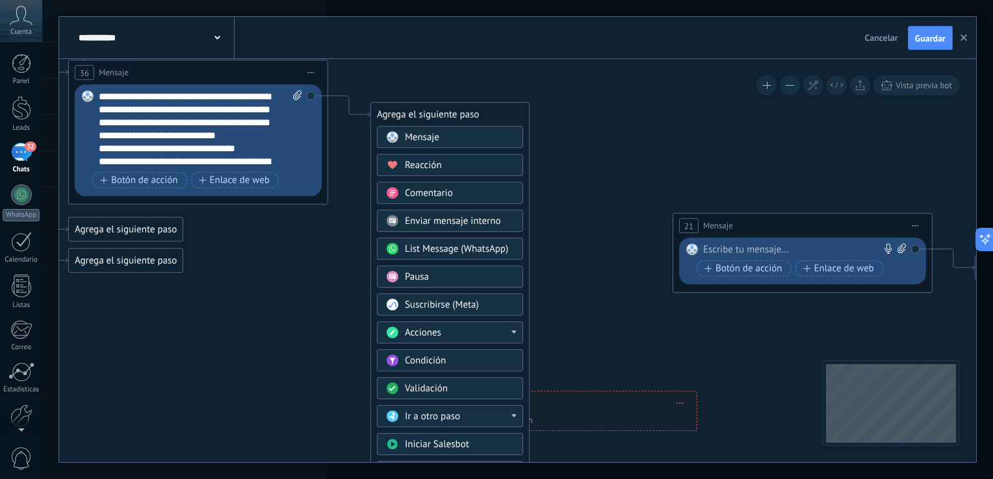
drag, startPoint x: 564, startPoint y: 259, endPoint x: 564, endPoint y: 184, distance: 74.7
click at [564, 184] on icon at bounding box center [334, 280] width 2071 height 1312
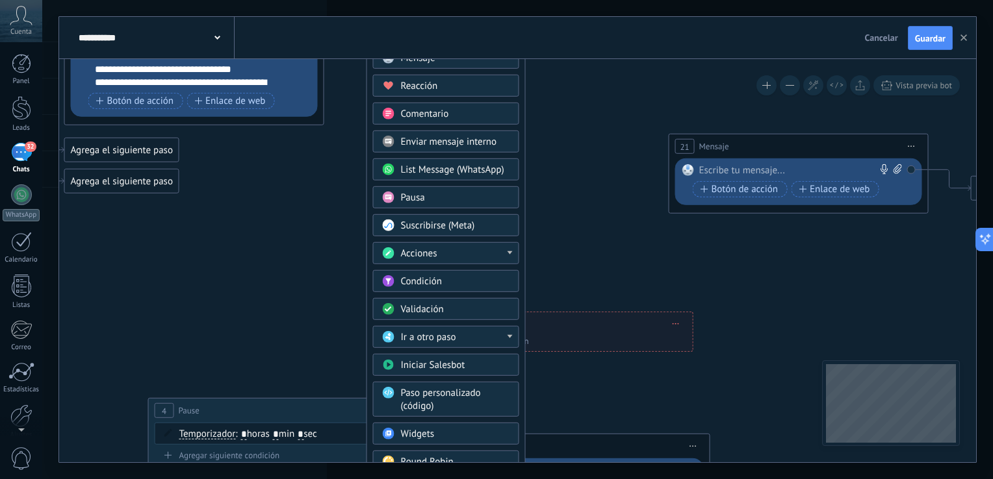
drag, startPoint x: 564, startPoint y: 184, endPoint x: 557, endPoint y: 108, distance: 77.0
click at [557, 108] on icon at bounding box center [330, 200] width 2071 height 1312
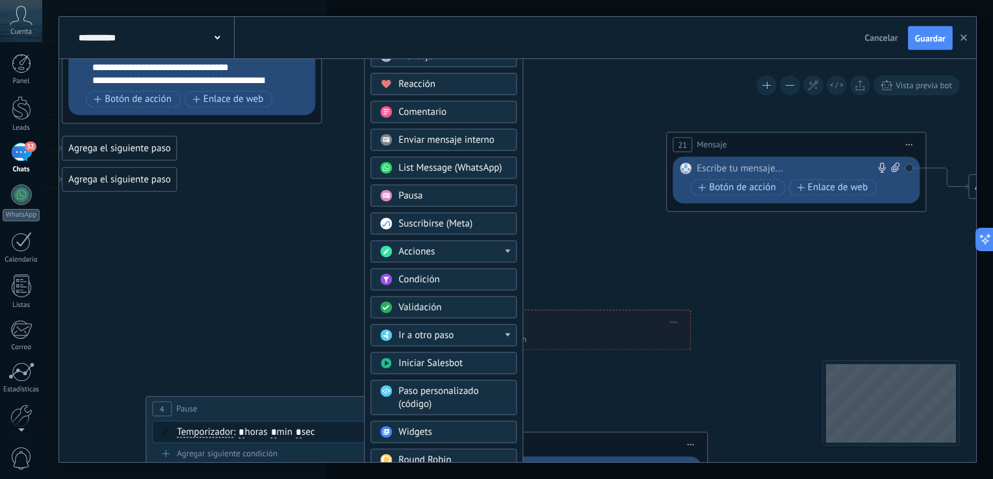
click at [475, 337] on div "Ir a otro paso" at bounding box center [452, 336] width 109 height 13
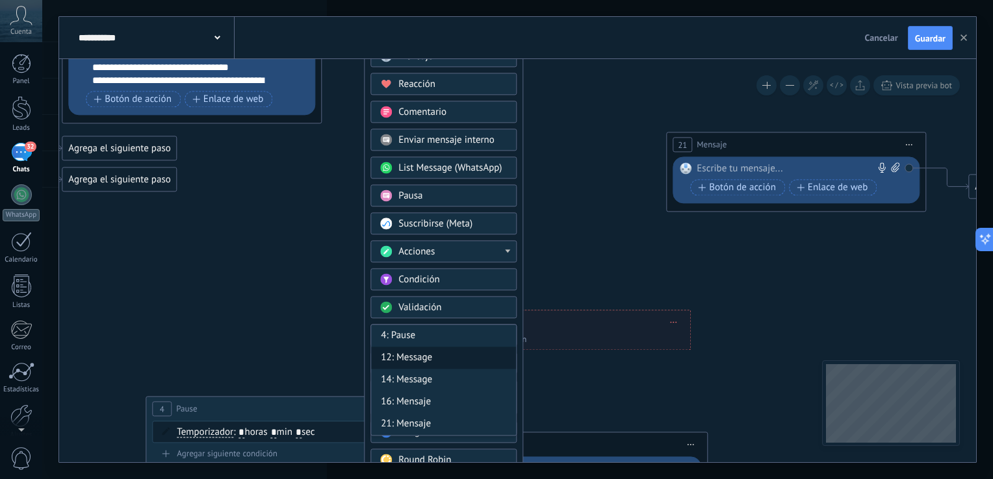
click at [460, 356] on div "12: Message" at bounding box center [443, 359] width 145 height 22
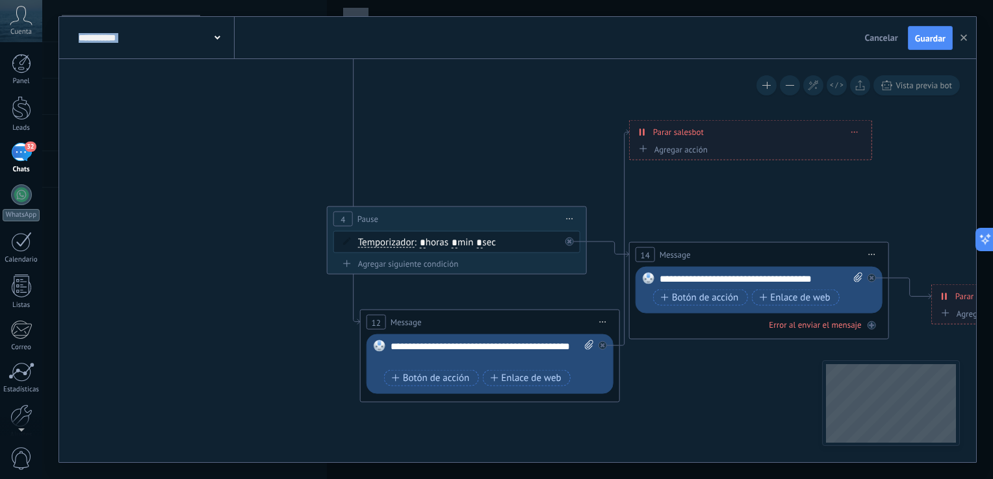
drag, startPoint x: 526, startPoint y: 178, endPoint x: 707, endPoint y: -12, distance: 262.4
click at [707, 0] on html ".abccls-1,.abccls-2{fill-rule:evenodd}.abccls-2{fill:#fff} .abfcls-1{fill:none}…" at bounding box center [496, 239] width 993 height 479
click at [568, 213] on span "Iniciar vista previa aquí Cambiar nombre Duplicar Borrar" at bounding box center [569, 219] width 21 height 19
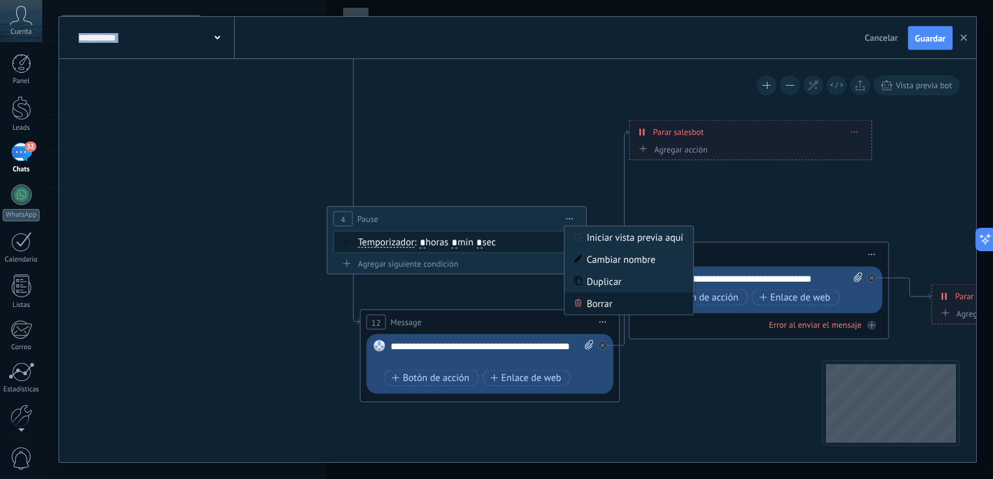
click at [596, 299] on div "Borrar" at bounding box center [629, 304] width 129 height 22
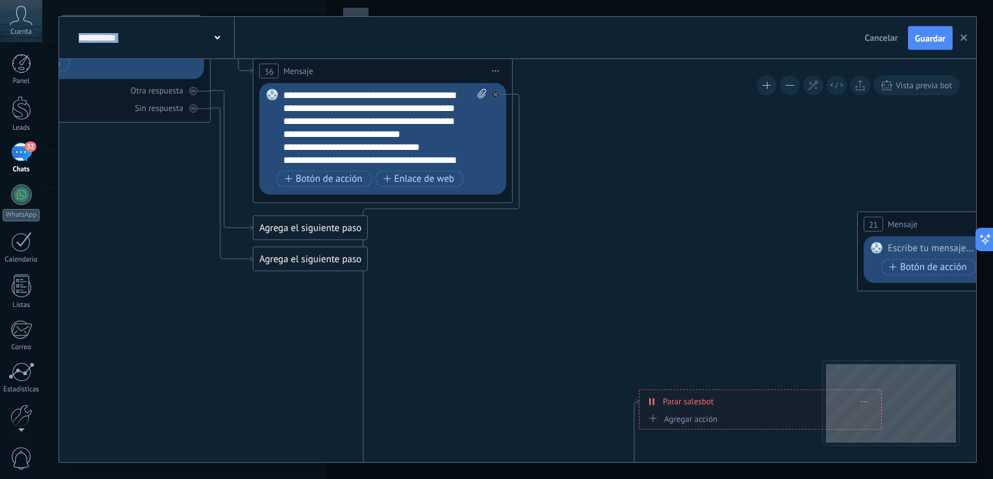
drag, startPoint x: 586, startPoint y: 243, endPoint x: 596, endPoint y: 513, distance: 269.8
click at [596, 479] on html ".abccls-1,.abccls-2{fill-rule:evenodd}.abccls-2{fill:#fff} .abfcls-1{fill:none}…" at bounding box center [496, 239] width 993 height 479
click at [0, 0] on icon at bounding box center [0, 0] width 0 height 0
click at [572, 121] on div "Agrega el siguiente paso" at bounding box center [613, 113] width 114 height 21
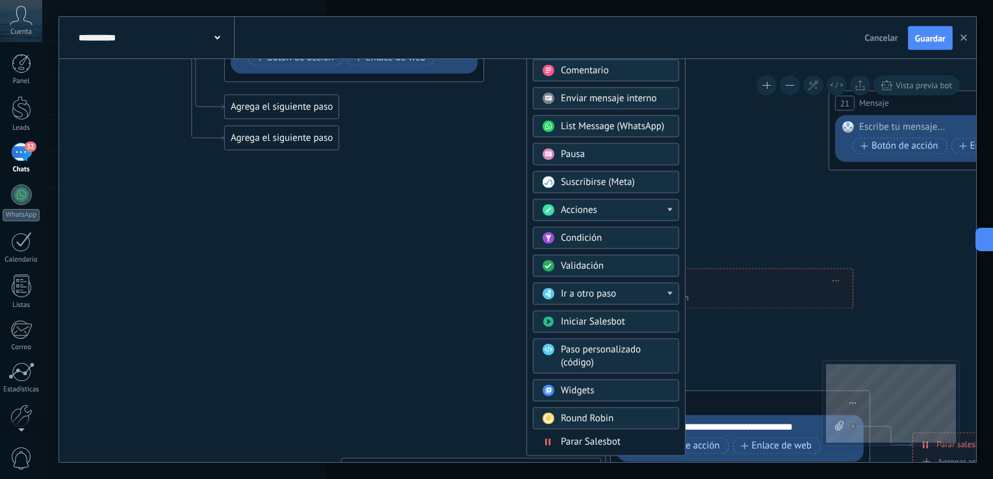
drag, startPoint x: 757, startPoint y: 225, endPoint x: 727, endPoint y: 103, distance: 125.7
click at [727, 103] on icon at bounding box center [490, 188] width 2071 height 1375
click at [764, 131] on icon at bounding box center [489, 187] width 2071 height 1375
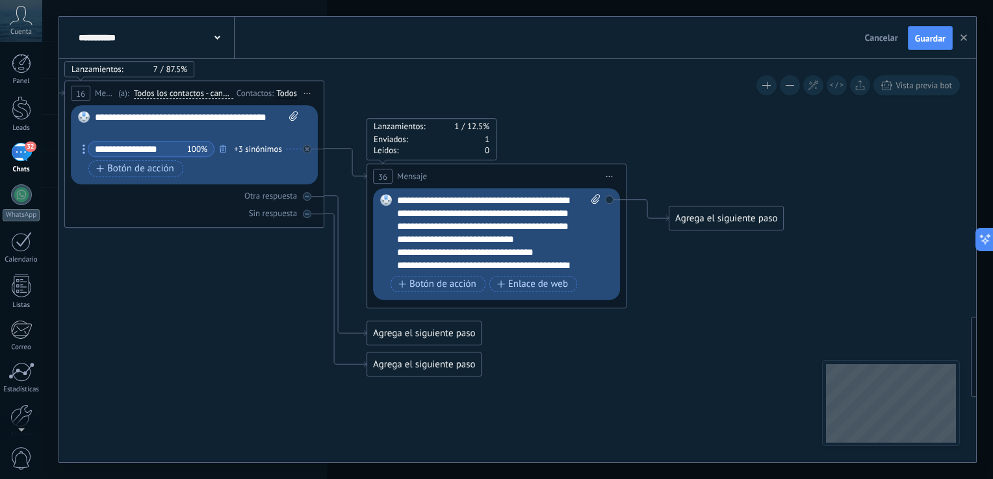
drag, startPoint x: 644, startPoint y: 170, endPoint x: 790, endPoint y: 398, distance: 269.9
click at [790, 398] on icon at bounding box center [632, 415] width 2071 height 1375
click at [449, 292] on button "Botón de acción" at bounding box center [439, 285] width 95 height 16
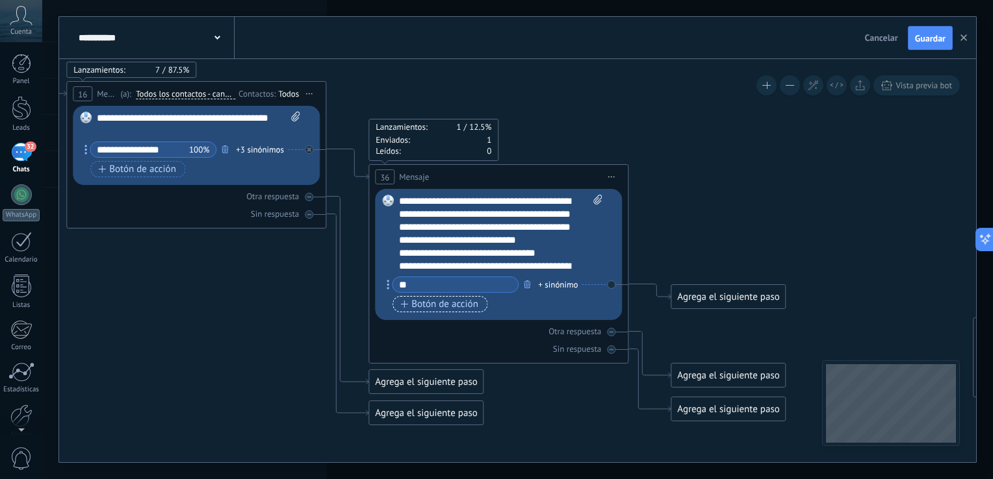
type input "*"
type input "**********"
click at [442, 309] on span "Botón de acción" at bounding box center [439, 304] width 78 height 10
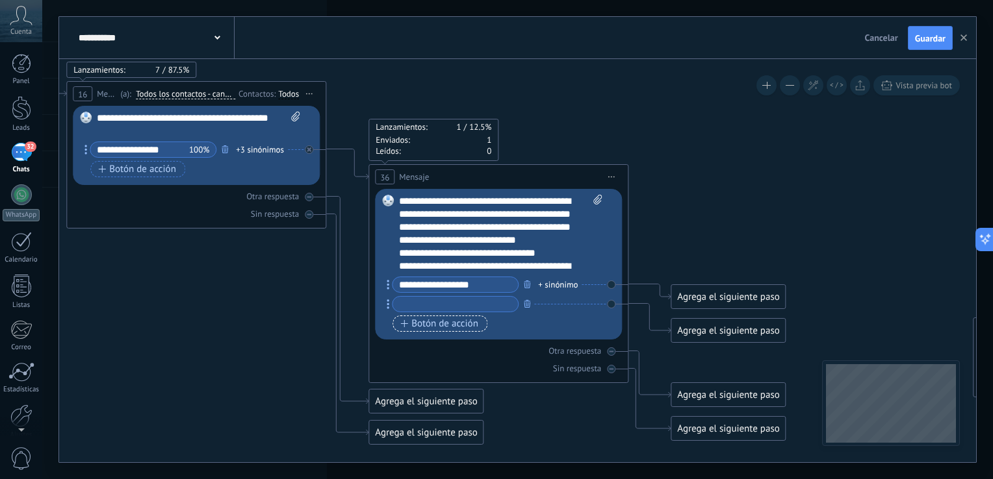
click at [442, 309] on input "text" at bounding box center [454, 304] width 125 height 15
type input "*"
type input "*********"
click at [489, 283] on input "**********" at bounding box center [454, 284] width 125 height 15
type input "**********"
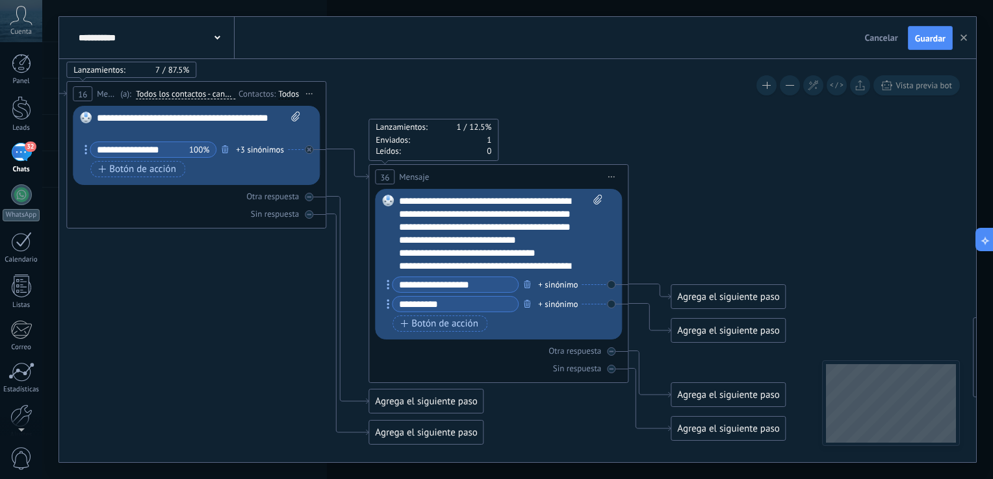
click at [466, 305] on input "*********" at bounding box center [454, 304] width 125 height 15
click at [467, 331] on button "Botón de acción" at bounding box center [439, 324] width 95 height 16
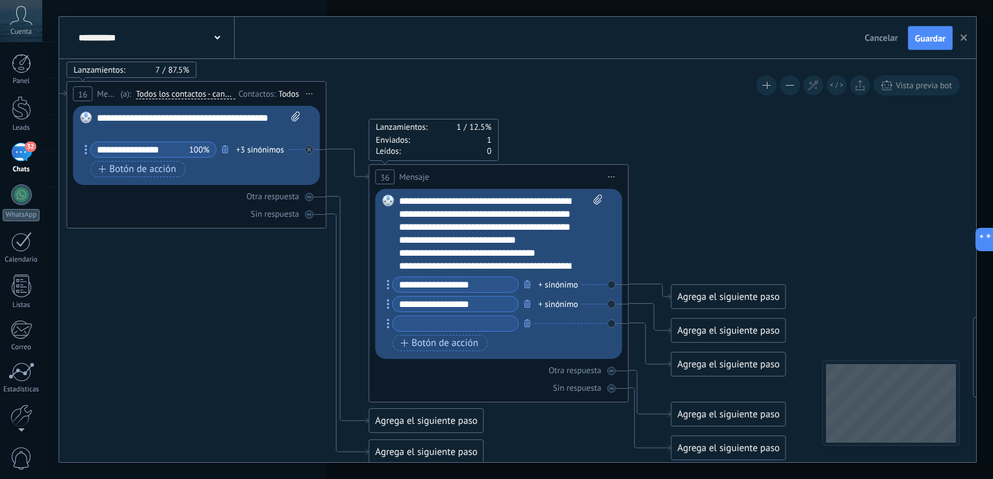
click at [457, 330] on input "text" at bounding box center [454, 323] width 125 height 15
click at [493, 311] on input "**********" at bounding box center [454, 304] width 125 height 15
type input "**********"
click at [463, 326] on input "text" at bounding box center [454, 323] width 125 height 15
type input "*"
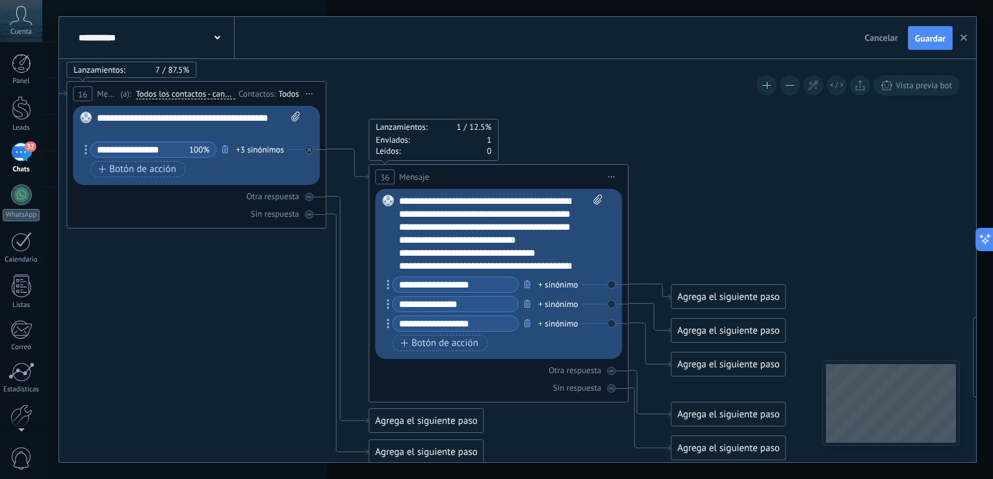
type input "**********"
click at [562, 256] on div "**********" at bounding box center [501, 234] width 204 height 78
click at [544, 272] on div "**********" at bounding box center [501, 234] width 204 height 78
click at [726, 201] on icon at bounding box center [634, 384] width 2071 height 1312
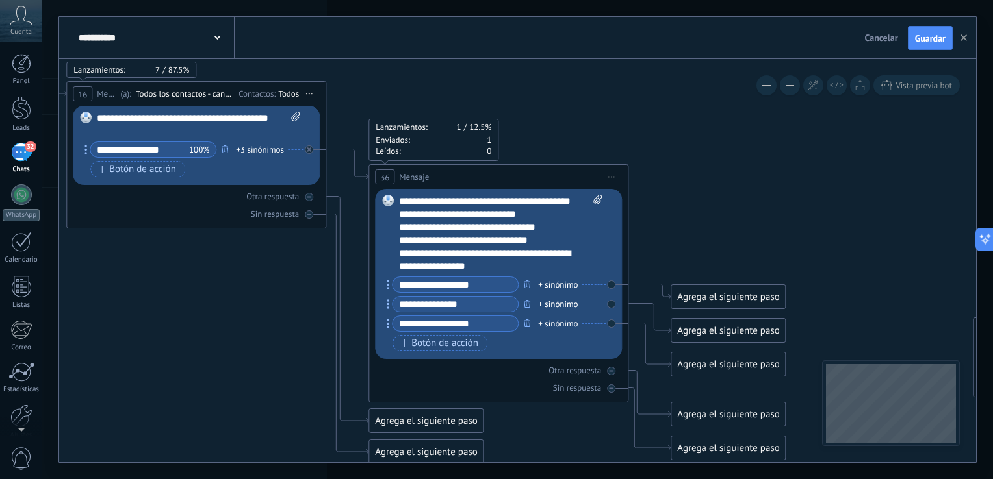
click at [726, 201] on icon at bounding box center [634, 384] width 2071 height 1312
click at [222, 277] on icon at bounding box center [634, 384] width 2071 height 1312
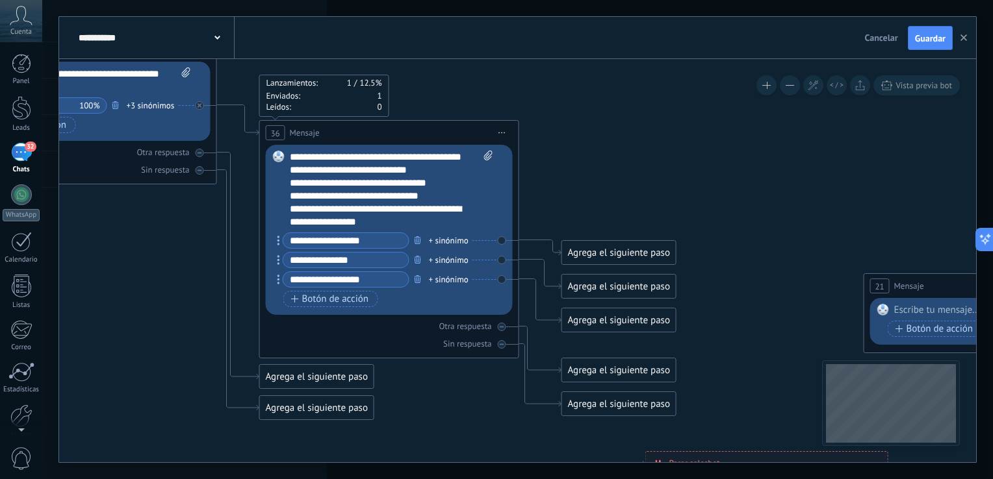
drag, startPoint x: 268, startPoint y: 360, endPoint x: 157, endPoint y: 316, distance: 118.9
click at [157, 316] on icon at bounding box center [525, 340] width 2071 height 1312
click at [455, 245] on div "+ sinónimo" at bounding box center [448, 241] width 40 height 13
click at [575, 196] on icon at bounding box center [524, 340] width 2071 height 1312
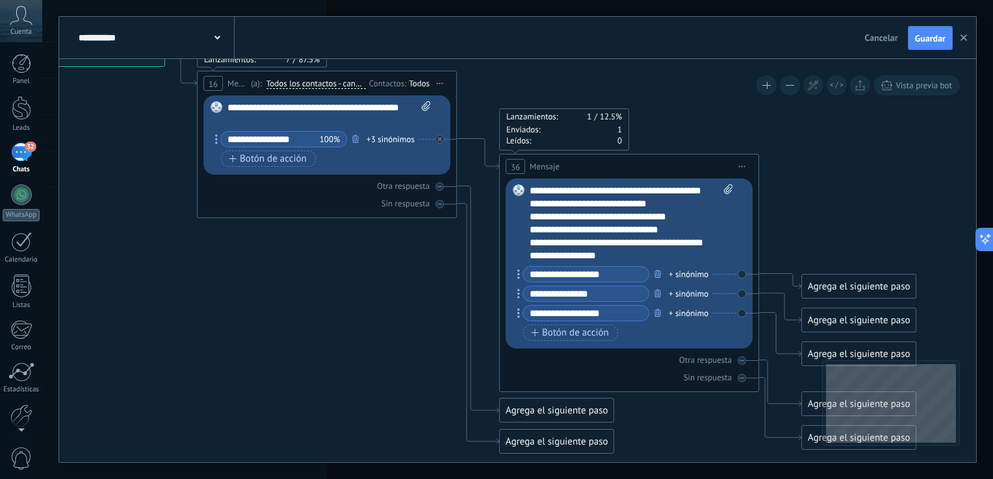
drag, startPoint x: 159, startPoint y: 261, endPoint x: 399, endPoint y: 294, distance: 242.7
click at [399, 294] on icon at bounding box center [765, 373] width 2071 height 1312
click at [314, 144] on input "**********" at bounding box center [270, 139] width 99 height 15
type input "*"
click at [296, 116] on div "**********" at bounding box center [329, 114] width 204 height 26
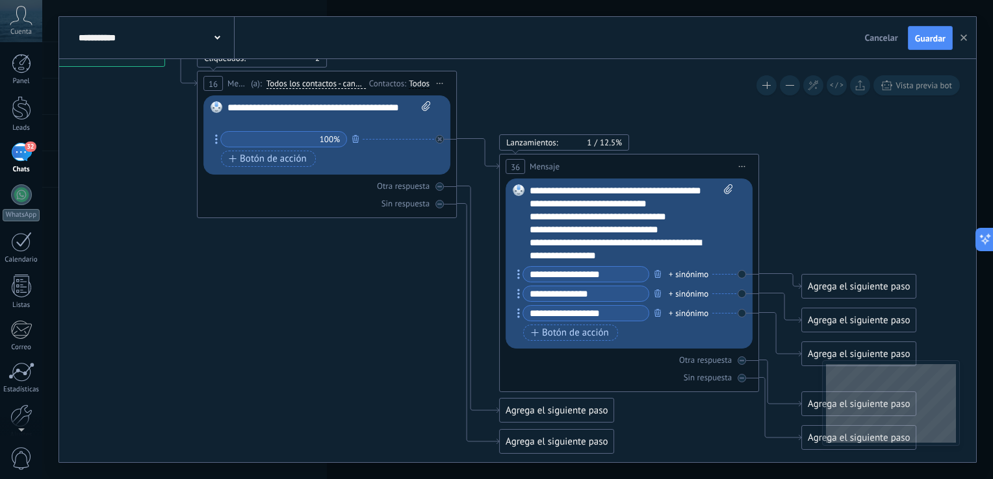
drag, startPoint x: 286, startPoint y: 109, endPoint x: 348, endPoint y: 95, distance: 64.0
click at [348, 95] on div "16 Mensaje ******* (a): Todos los contactos - canales seleccionados Todos los c…" at bounding box center [326, 83] width 259 height 24
drag, startPoint x: 279, startPoint y: 127, endPoint x: 285, endPoint y: 123, distance: 7.4
click at [285, 123] on div "**********" at bounding box center [328, 135] width 203 height 69
click at [285, 123] on div "**********" at bounding box center [329, 114] width 204 height 26
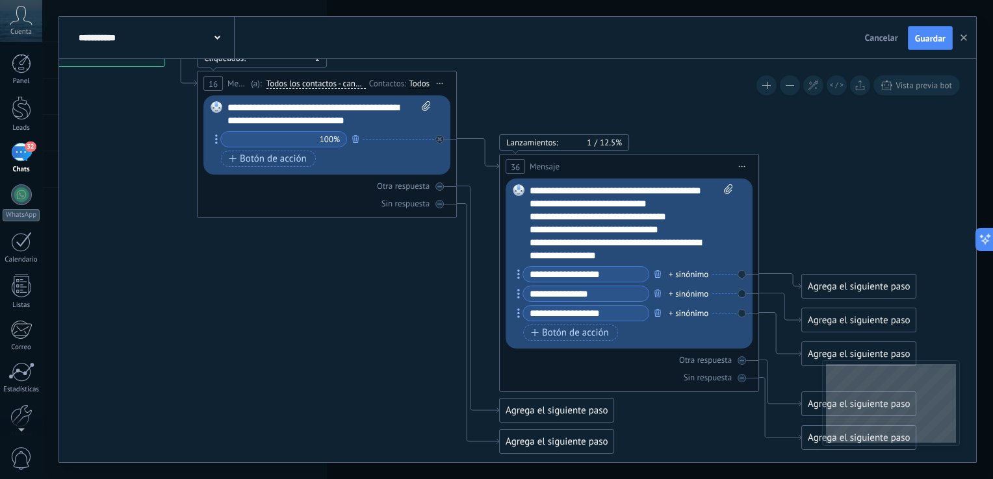
click at [294, 247] on icon at bounding box center [765, 373] width 2071 height 1312
click at [314, 142] on input "text" at bounding box center [270, 139] width 99 height 15
click at [932, 49] on button "Guardar" at bounding box center [930, 38] width 45 height 25
click at [964, 37] on use "button" at bounding box center [963, 37] width 6 height 6
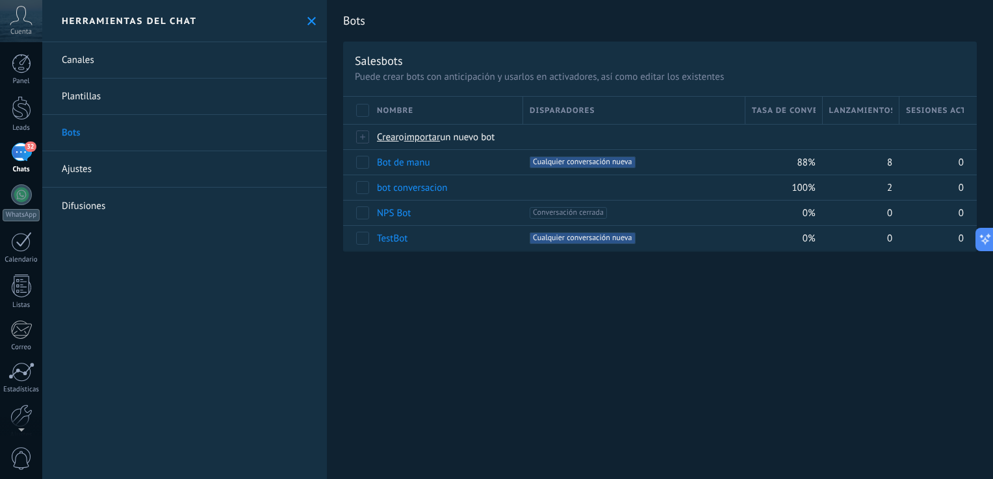
click at [21, 160] on div "32" at bounding box center [21, 152] width 21 height 19
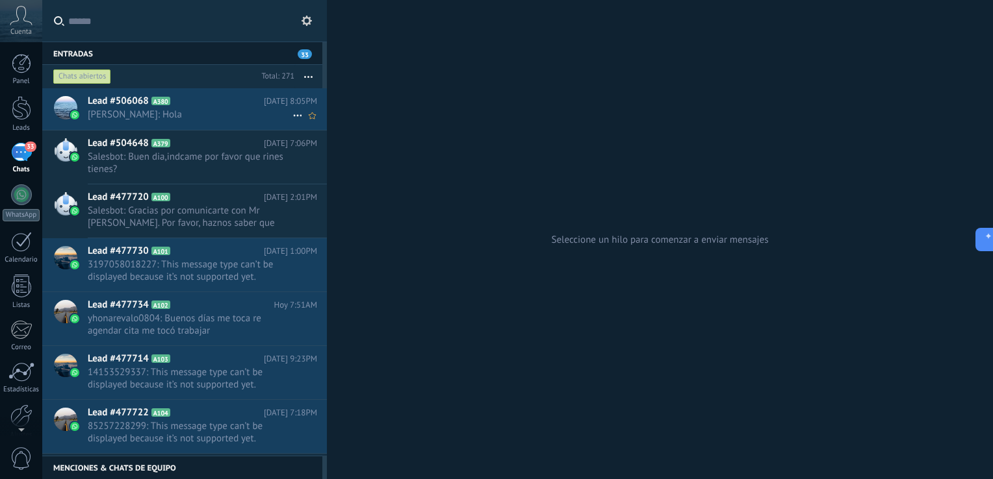
click at [179, 113] on span "Manuel: Hola" at bounding box center [190, 114] width 205 height 12
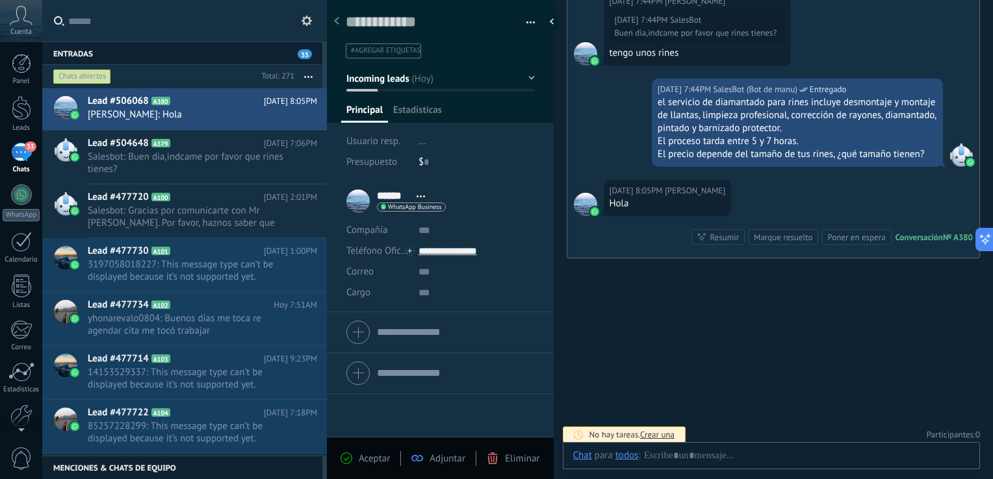
scroll to position [19, 0]
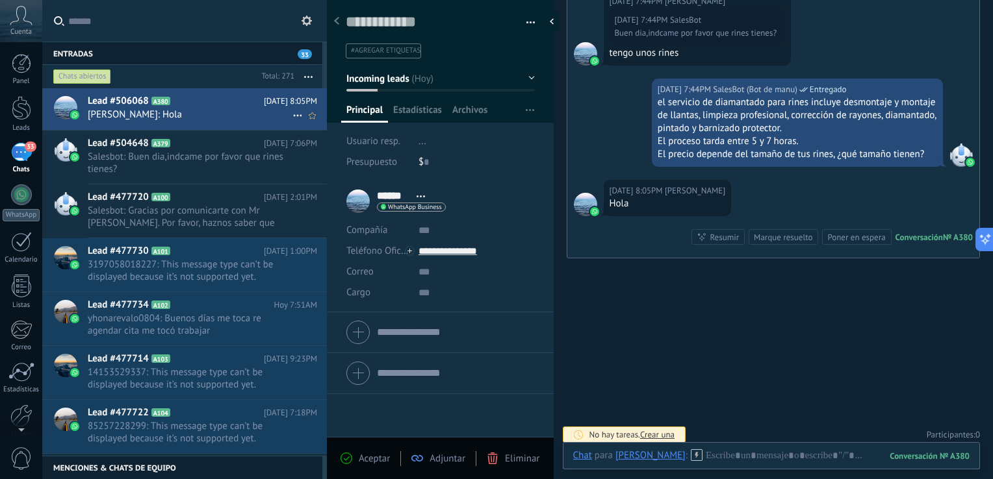
click at [288, 107] on span "Hoy 8:05PM" at bounding box center [290, 101] width 53 height 13
click at [290, 116] on icon at bounding box center [298, 116] width 16 height 16
click at [253, 117] on div at bounding box center [496, 239] width 993 height 479
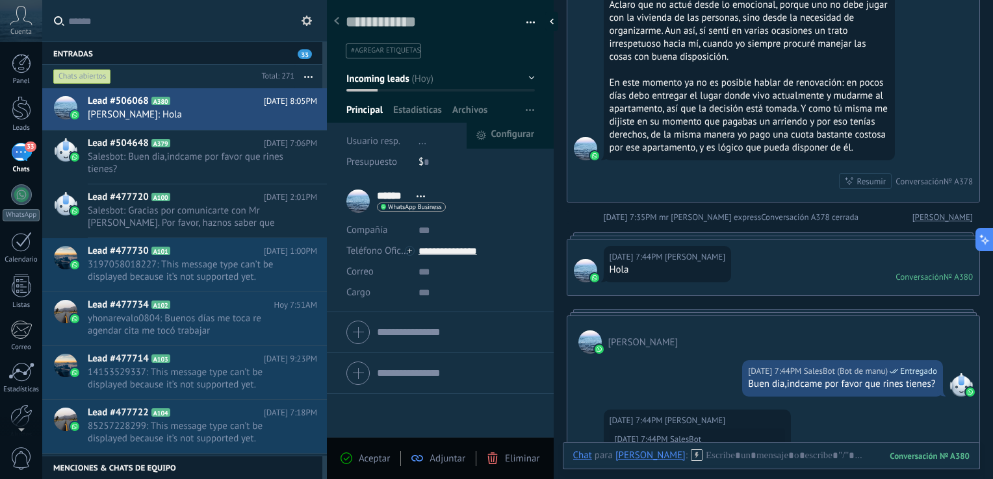
click at [530, 110] on button "button" at bounding box center [529, 110] width 19 height 25
click at [526, 113] on span "button" at bounding box center [530, 110] width 8 height 25
click at [515, 462] on span "Eliminar" at bounding box center [522, 459] width 34 height 12
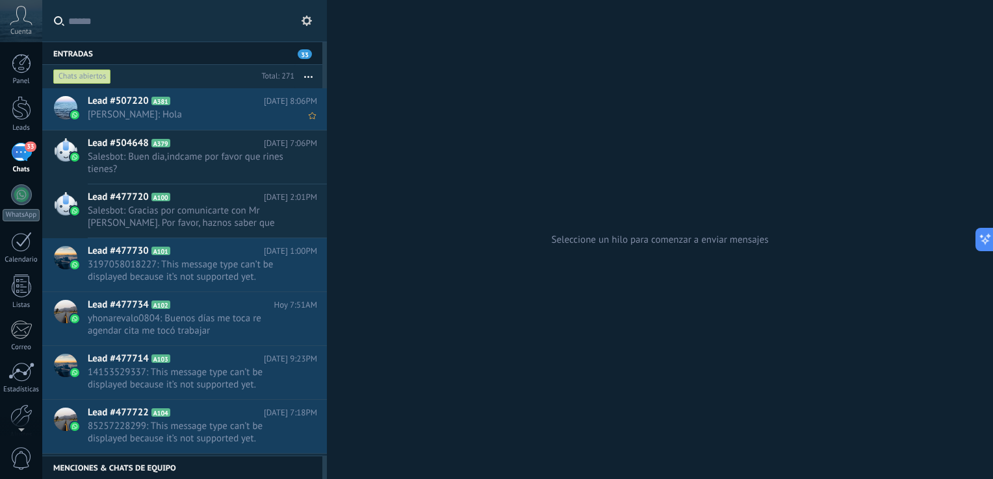
click at [217, 127] on div "Lead #507220 A381 Hoy 8:06PM Manuel: Hola" at bounding box center [207, 108] width 239 height 41
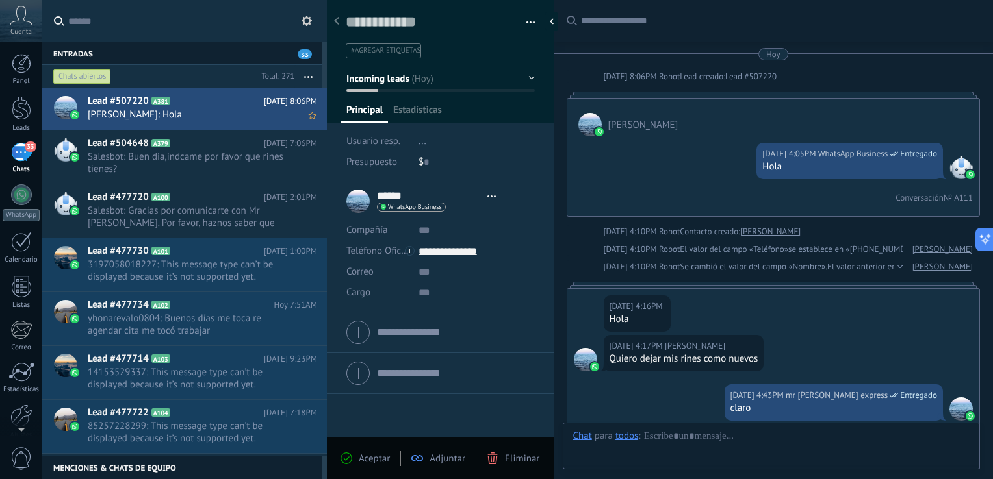
type textarea "**********"
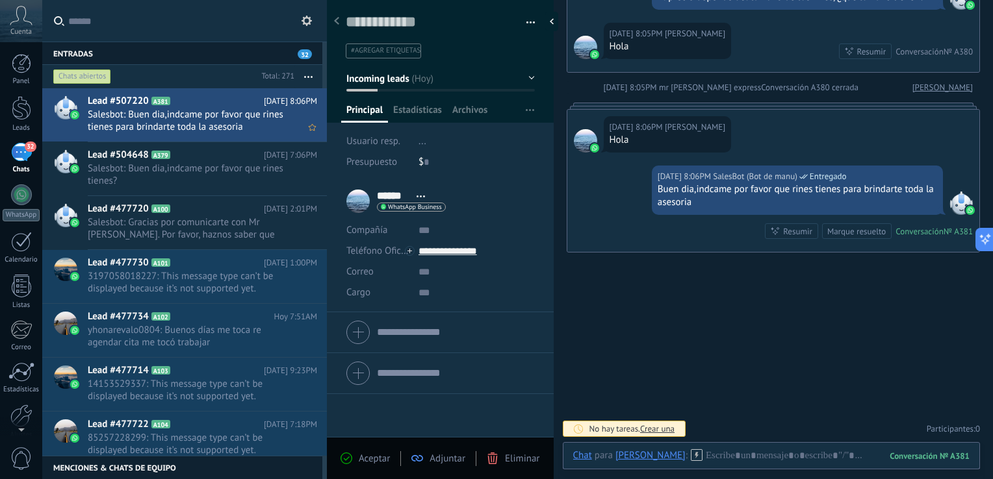
scroll to position [2447, 0]
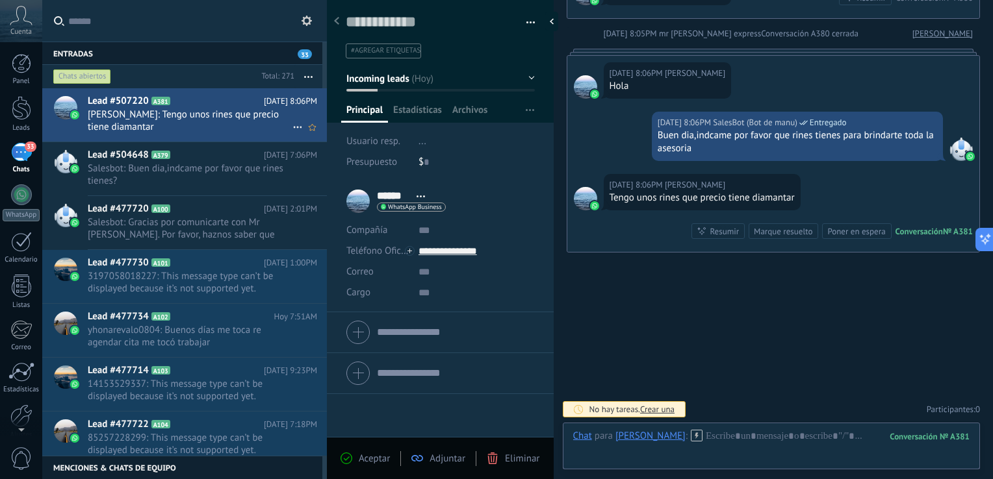
click at [291, 133] on icon at bounding box center [298, 128] width 16 height 16
click at [503, 455] on div at bounding box center [496, 239] width 993 height 479
click at [513, 457] on span "Eliminar" at bounding box center [522, 459] width 34 height 12
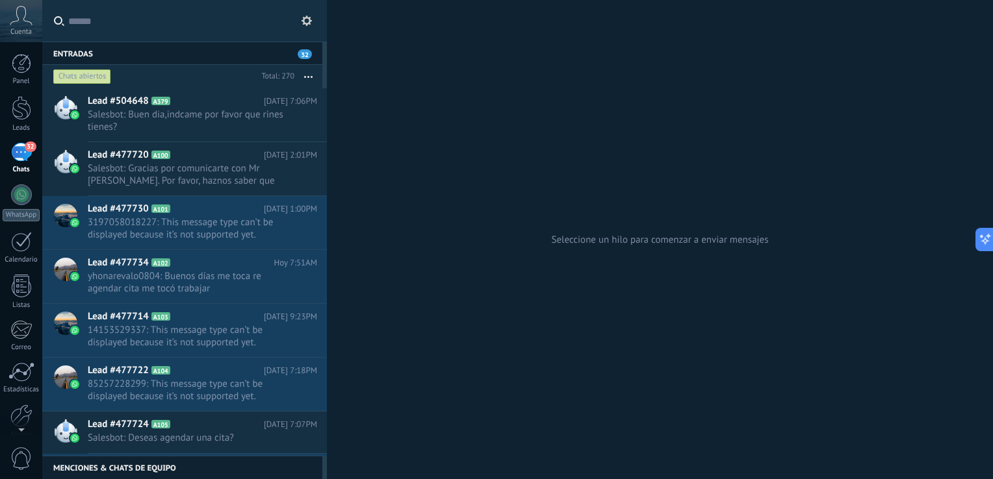
click at [16, 152] on div "32" at bounding box center [21, 152] width 21 height 19
click at [306, 23] on use at bounding box center [306, 21] width 10 height 10
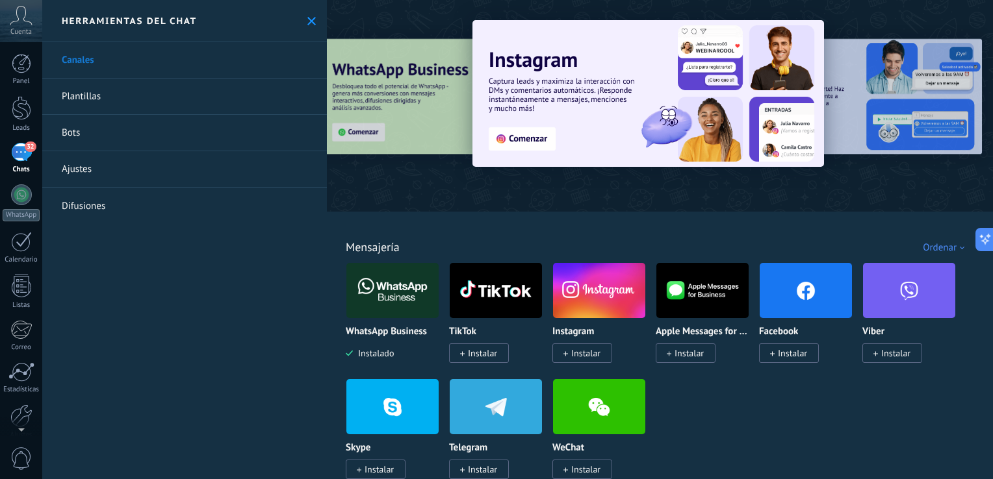
click at [169, 144] on link "Bots" at bounding box center [184, 133] width 285 height 36
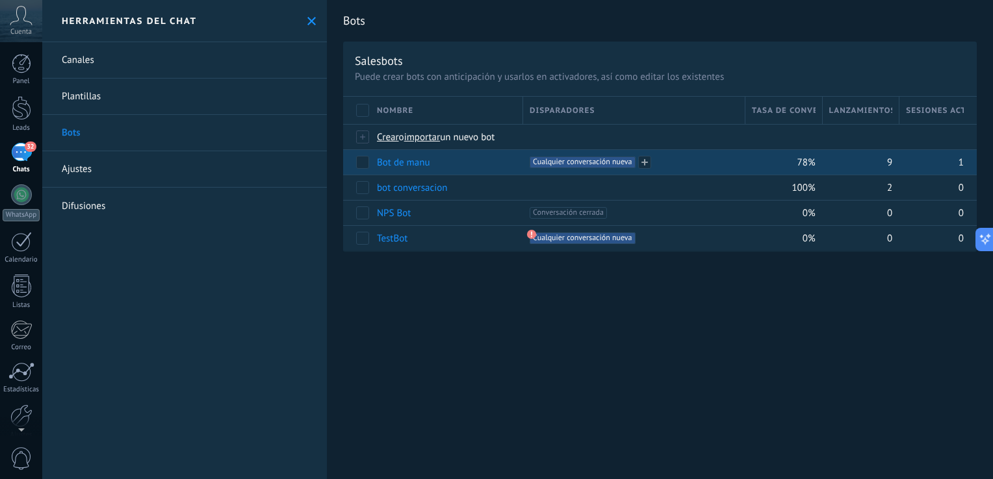
click at [538, 160] on span "Cualquier conversación nueva +0" at bounding box center [581, 163] width 105 height 12
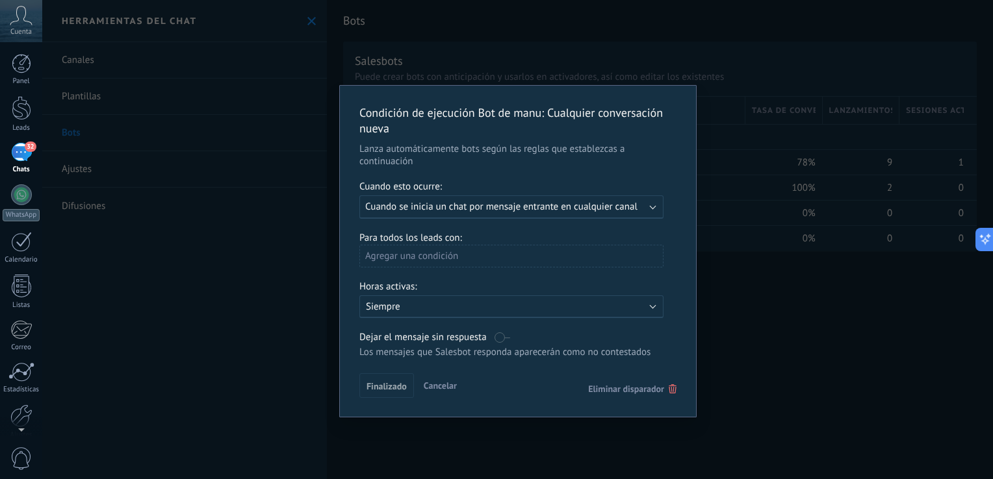
click at [487, 260] on div "Agregar una condición" at bounding box center [511, 256] width 304 height 23
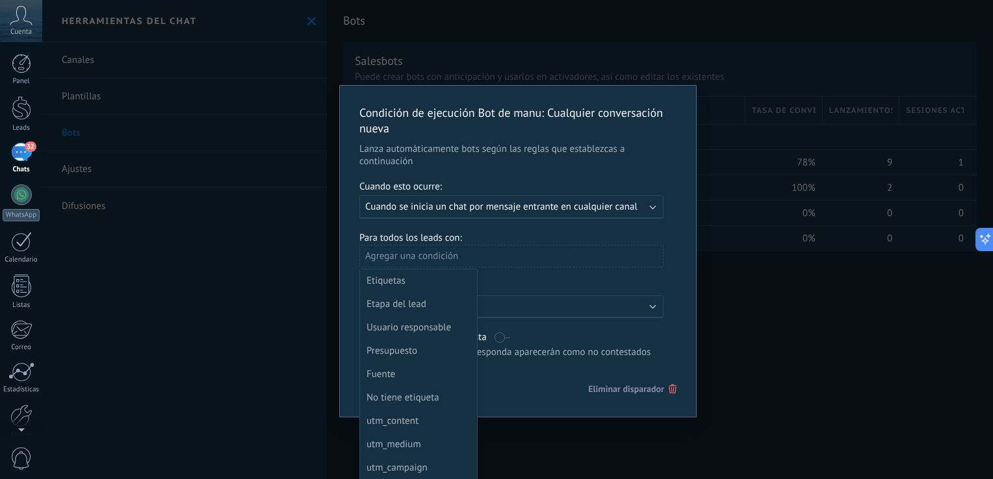
click at [487, 260] on div at bounding box center [518, 251] width 356 height 331
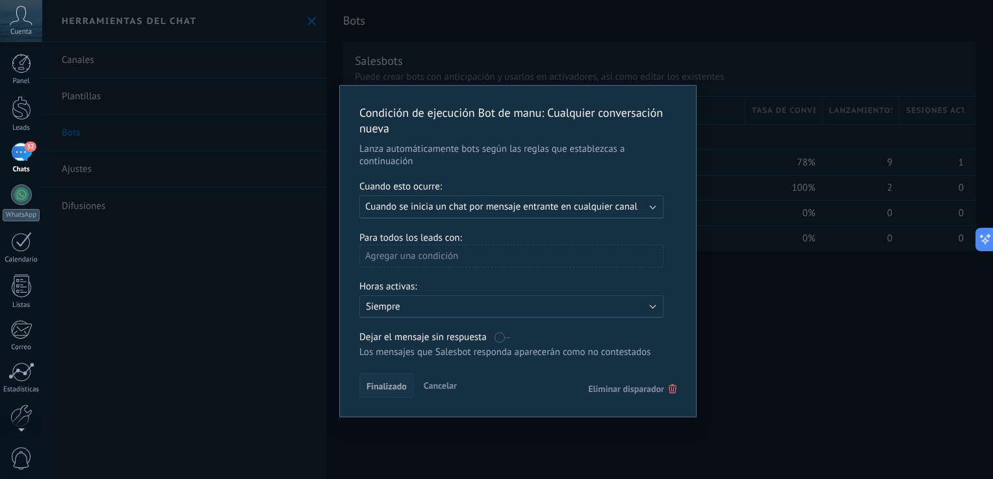
click at [405, 390] on button "Finalizado" at bounding box center [386, 386] width 55 height 25
click at [405, 390] on span "Finalizado" at bounding box center [386, 386] width 40 height 9
click at [401, 387] on span "Finalizado" at bounding box center [386, 386] width 40 height 9
click at [424, 387] on span "Cancelar" at bounding box center [440, 386] width 33 height 12
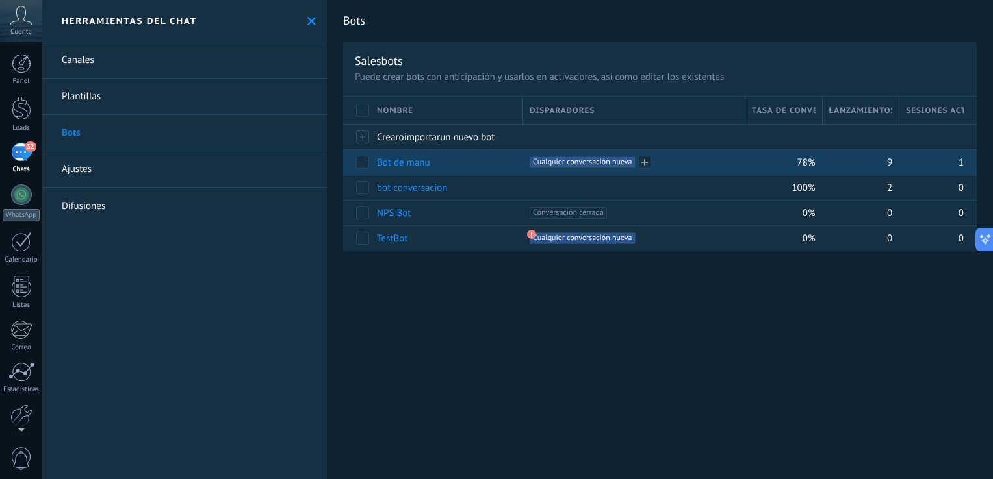
click at [571, 157] on span "Cualquier conversación nueva +0" at bounding box center [581, 163] width 105 height 12
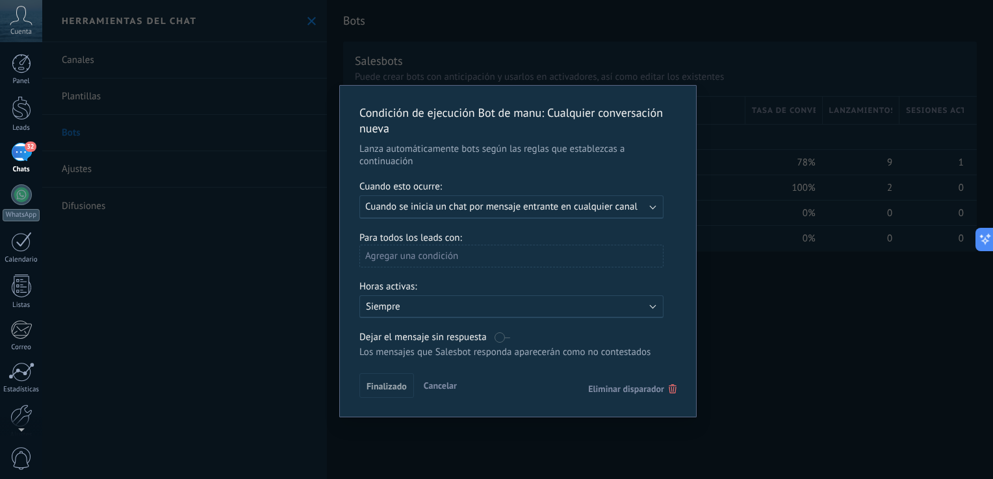
click at [774, 150] on div "Condición de ejecución Bot de manu : Cualquier conversación nueva Lanza automát…" at bounding box center [517, 239] width 950 height 479
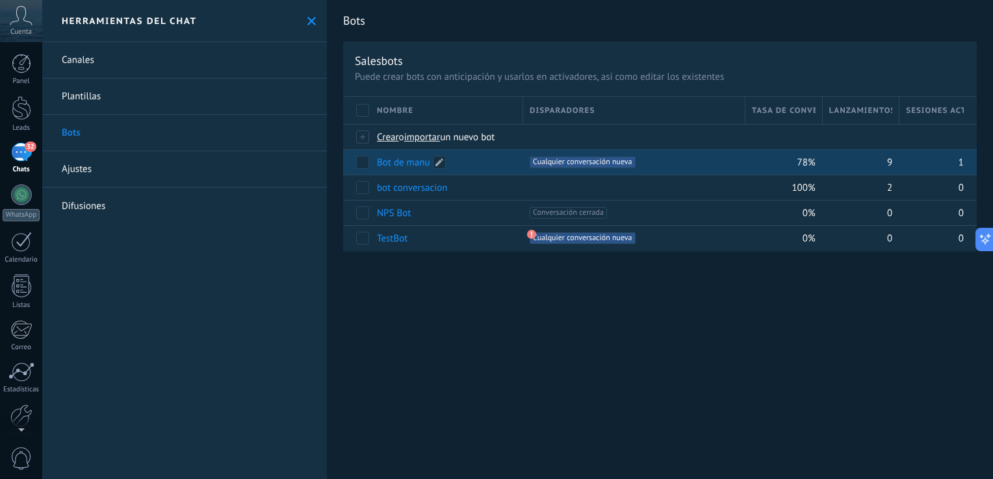
click at [481, 157] on div "Bot de manu" at bounding box center [443, 162] width 146 height 25
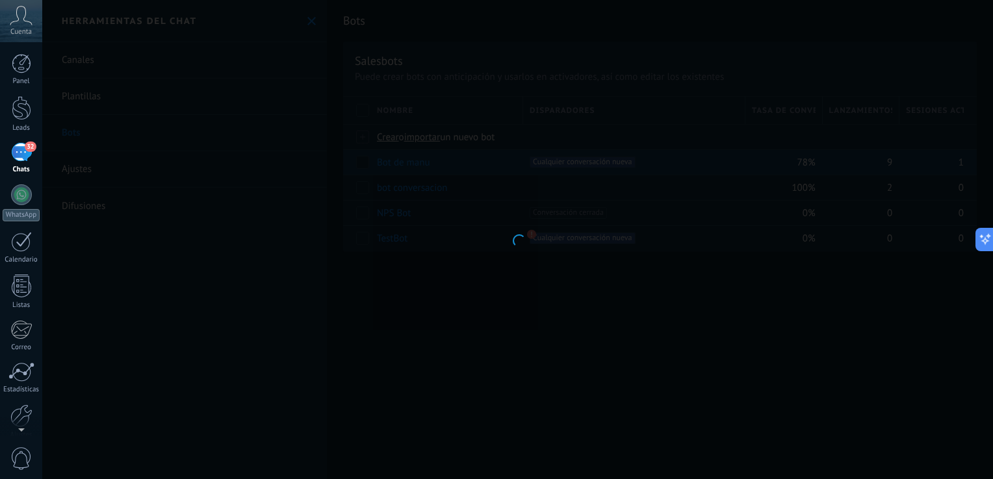
type input "**********"
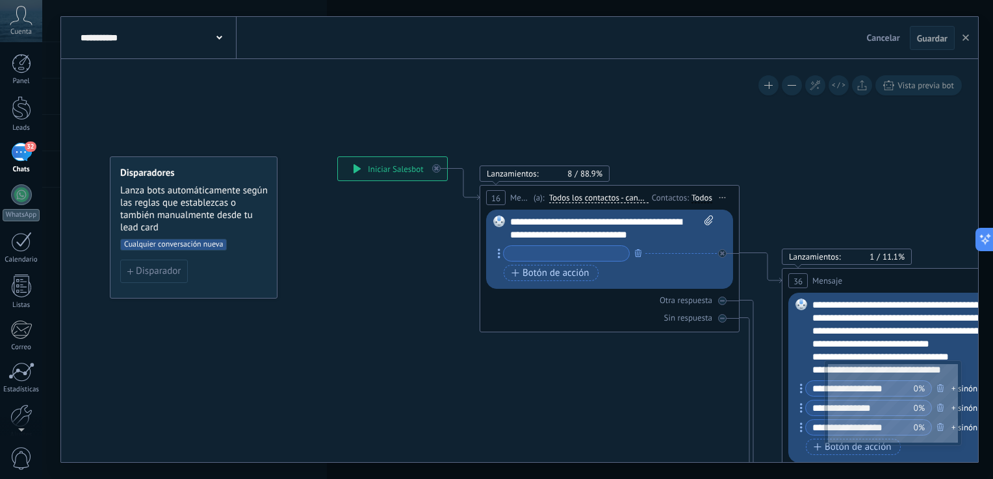
click at [566, 251] on input "text" at bounding box center [565, 253] width 125 height 15
click at [499, 252] on icon at bounding box center [499, 254] width 3 height 10
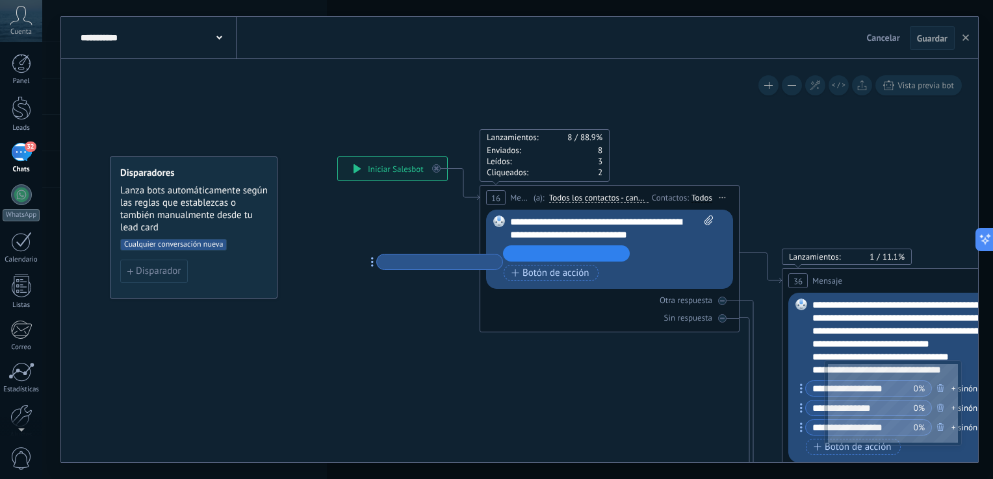
drag, startPoint x: 499, startPoint y: 252, endPoint x: 369, endPoint y: 262, distance: 130.3
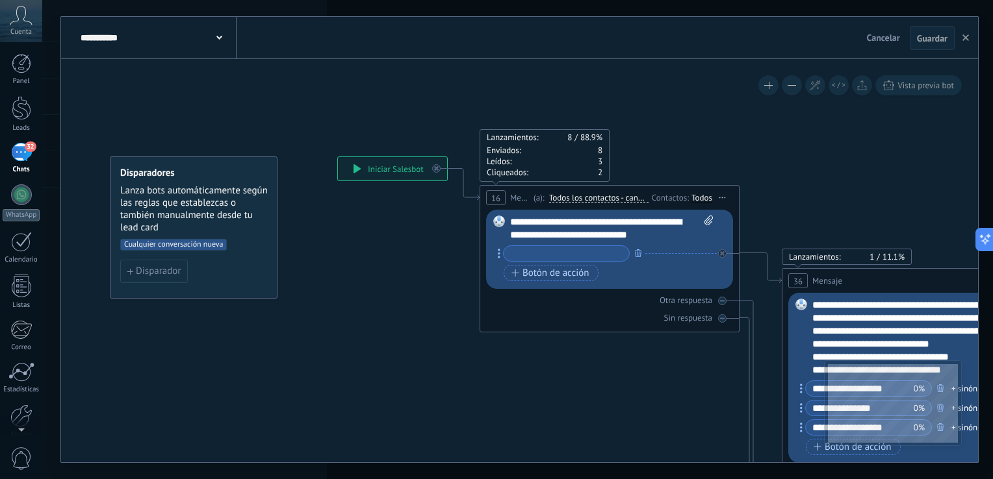
click at [537, 246] on div at bounding box center [566, 254] width 127 height 16
click at [537, 253] on input "text" at bounding box center [565, 253] width 125 height 15
click at [686, 251] on div "+3 sinónimos" at bounding box center [602, 254] width 209 height 16
click at [721, 253] on icon at bounding box center [722, 253] width 5 height 5
click at [721, 253] on div "Reemplazar Quitar Convertir a mensaje de voz Arrastre la imagen aquí para adjun…" at bounding box center [609, 249] width 247 height 79
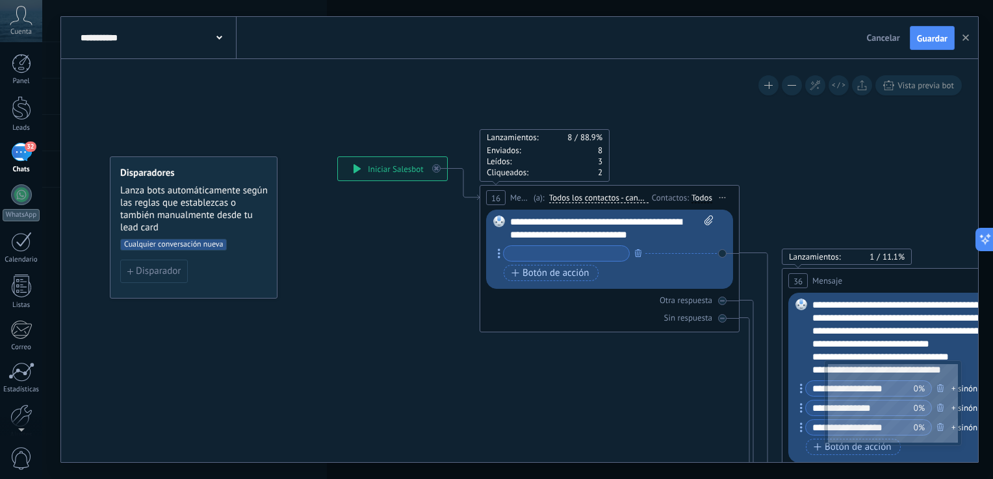
click at [606, 251] on input "text" at bounding box center [565, 253] width 125 height 15
type input "*"
click at [539, 274] on span "Botón de acción" at bounding box center [550, 273] width 78 height 10
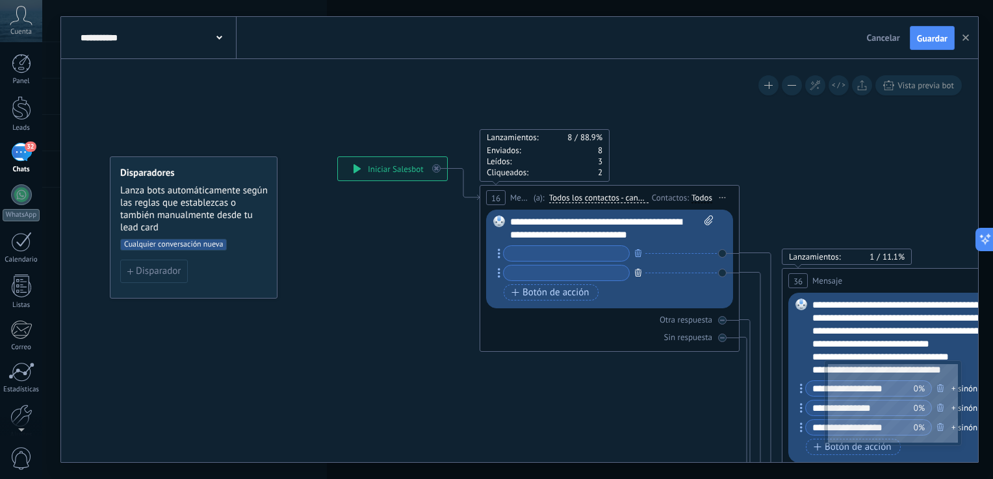
click at [639, 272] on icon "button" at bounding box center [638, 273] width 6 height 8
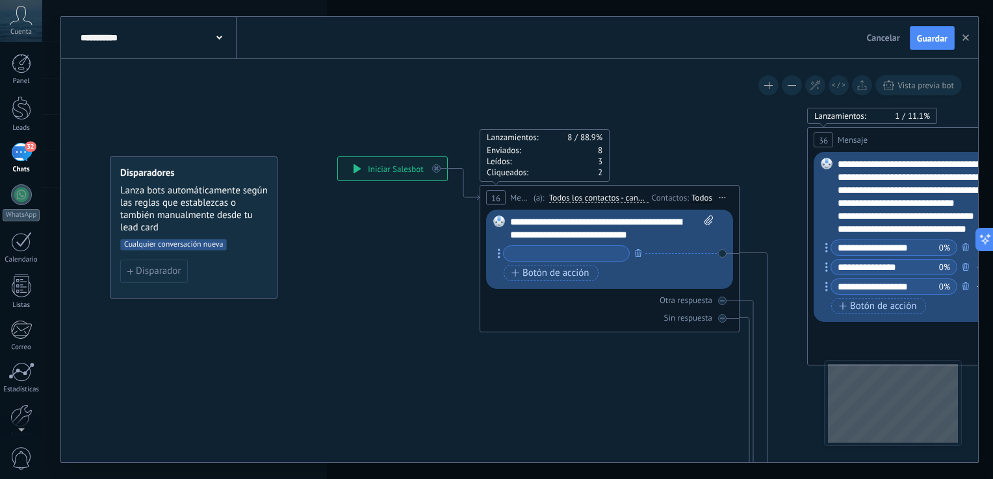
drag, startPoint x: 856, startPoint y: 279, endPoint x: 878, endPoint y: 140, distance: 140.9
click at [878, 140] on div "36 Mensaje ******* (a): Todos los contactos - canales seleccionados Todos los c…" at bounding box center [936, 140] width 259 height 24
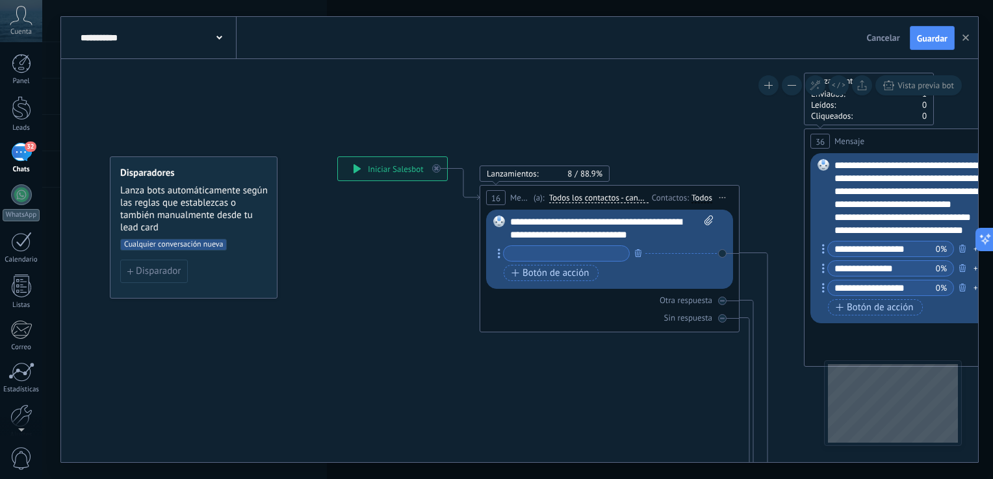
drag, startPoint x: 718, startPoint y: 254, endPoint x: 767, endPoint y: 199, distance: 74.1
click at [337, 157] on div "**********" at bounding box center [337, 157] width 0 height 0
click at [888, 146] on div "36 Mensaje ******* (a): Todos los contactos - canales seleccionados Todos los c…" at bounding box center [933, 141] width 259 height 24
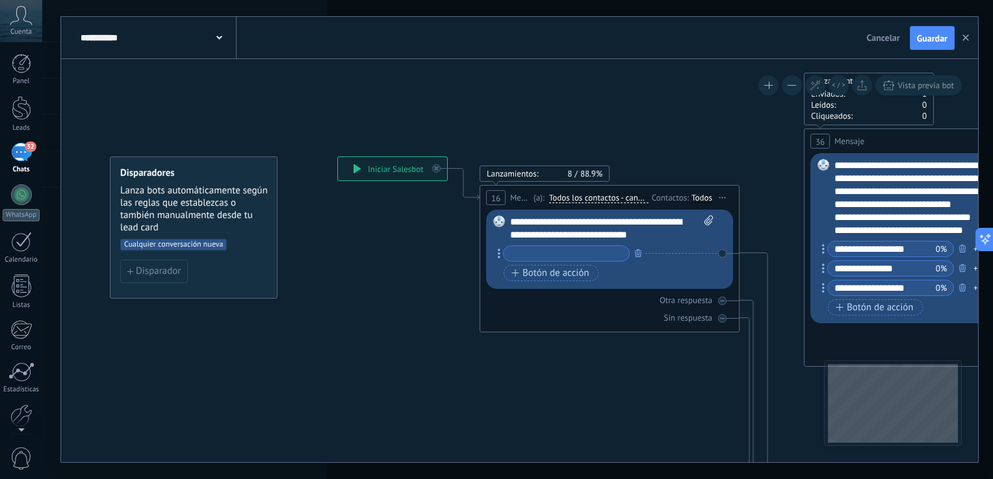
click at [764, 93] on button at bounding box center [768, 85] width 20 height 20
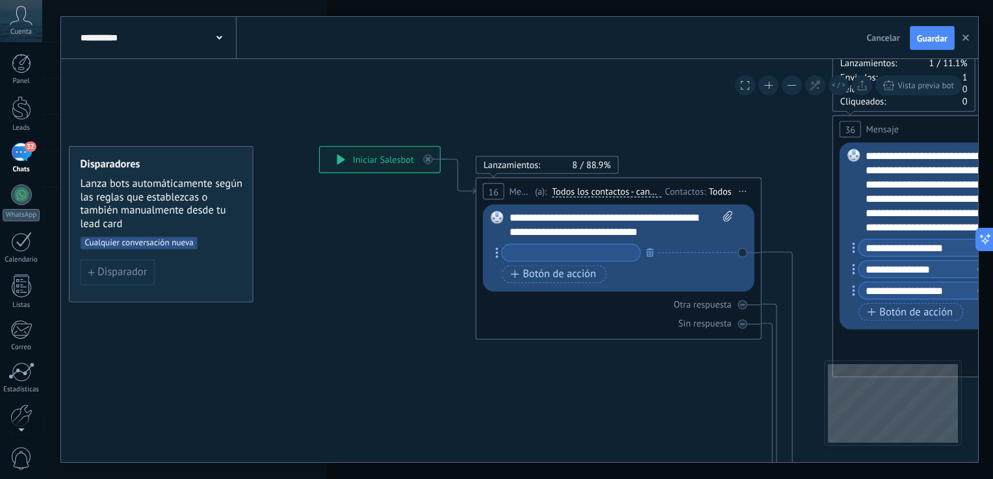
click at [790, 81] on button at bounding box center [792, 85] width 20 height 20
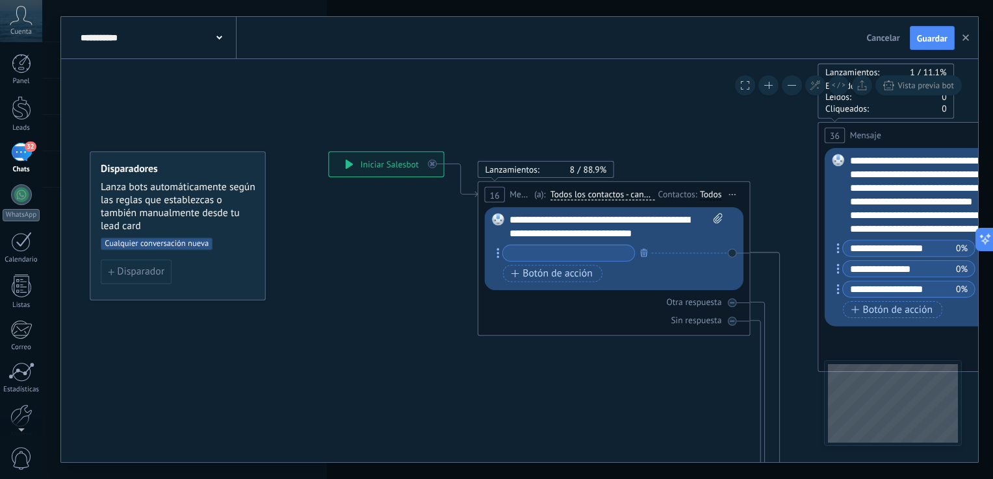
click at [790, 81] on button at bounding box center [792, 85] width 20 height 20
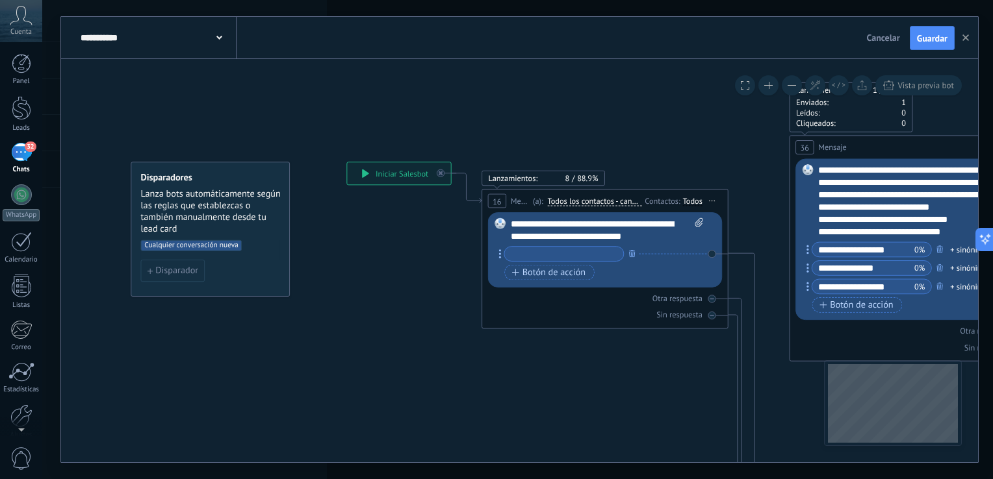
click at [790, 81] on button at bounding box center [792, 85] width 20 height 20
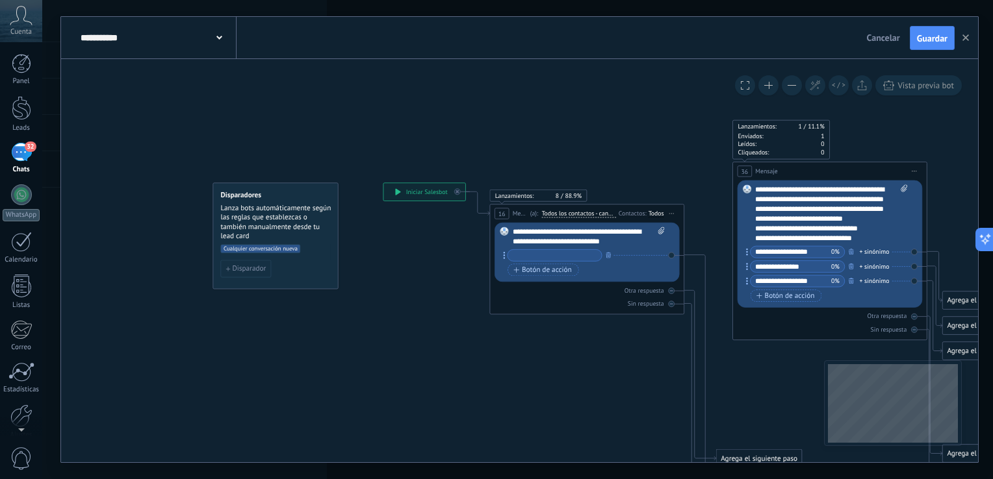
click at [790, 81] on button at bounding box center [792, 85] width 20 height 20
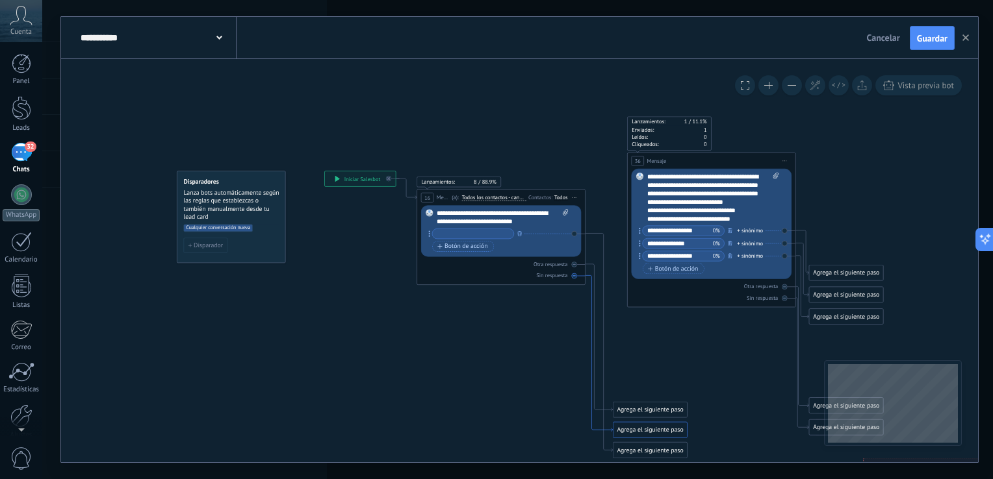
drag, startPoint x: 668, startPoint y: 368, endPoint x: 588, endPoint y: 346, distance: 82.9
drag, startPoint x: 579, startPoint y: 231, endPoint x: 639, endPoint y: 185, distance: 75.1
click at [322, 172] on div "**********" at bounding box center [322, 172] width 0 height 0
click at [561, 227] on div "**********" at bounding box center [499, 232] width 131 height 45
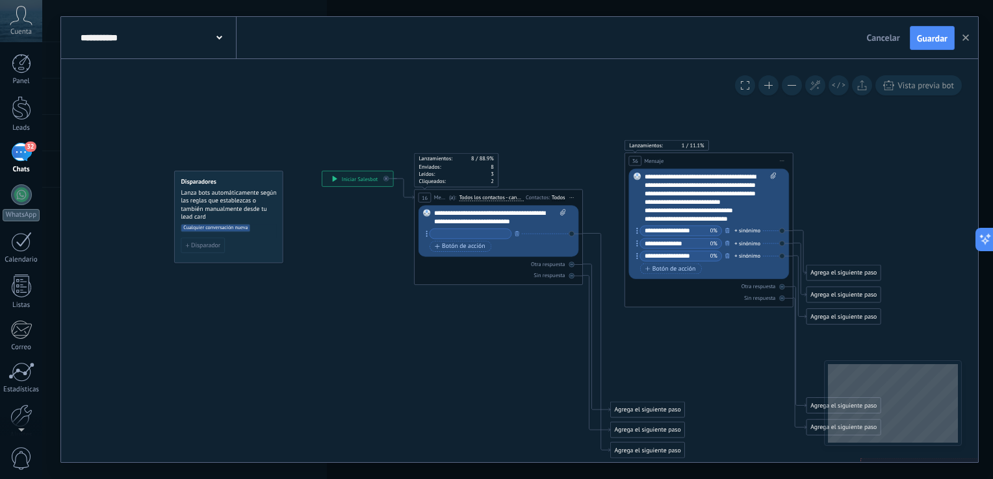
click at [572, 194] on span "Iniciar vista previa aquí Cambiar nombre Duplicar Borrar" at bounding box center [572, 198] width 14 height 12
click at [502, 281] on div "Lanzamientos: 8 88.9% Enviados: 8 Leídos: 3 Cliqueados: 2 16 Mensaje ******* (a…" at bounding box center [498, 237] width 169 height 95
drag, startPoint x: 624, startPoint y: 453, endPoint x: 641, endPoint y: 164, distance: 289.6
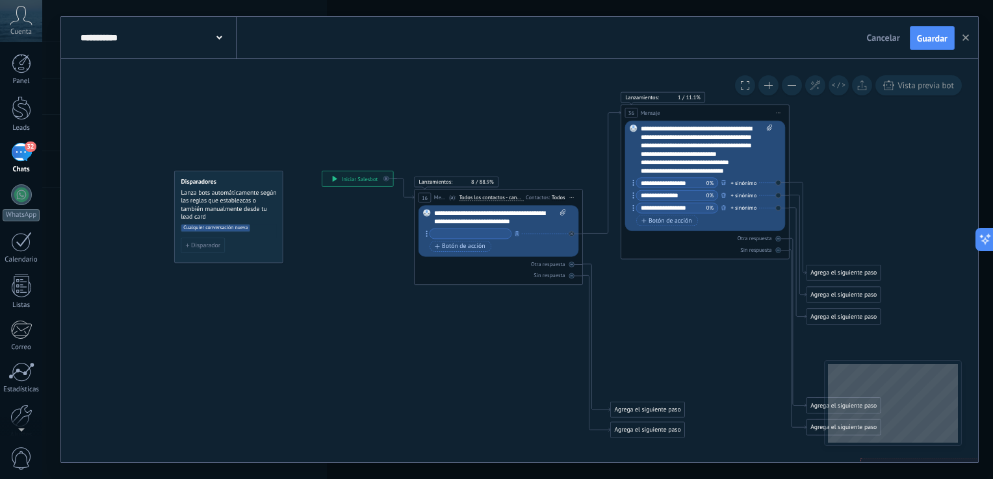
drag, startPoint x: 654, startPoint y: 164, endPoint x: 650, endPoint y: 116, distance: 48.2
click at [650, 116] on span "Mensaje" at bounding box center [650, 113] width 19 height 8
click at [474, 235] on input "text" at bounding box center [469, 234] width 81 height 10
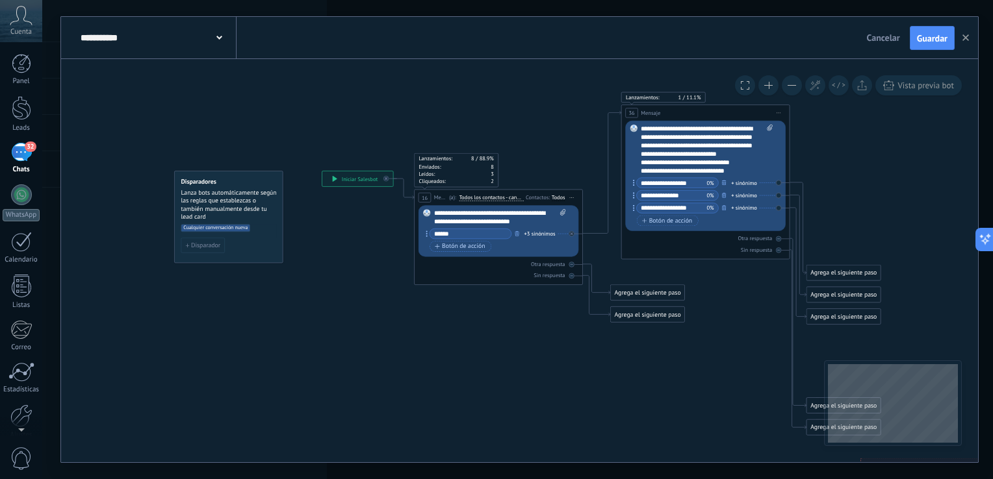
type input "*****"
click at [539, 235] on div "+3 sinónimos" at bounding box center [539, 234] width 31 height 8
click at [18, 148] on div "32" at bounding box center [21, 152] width 21 height 19
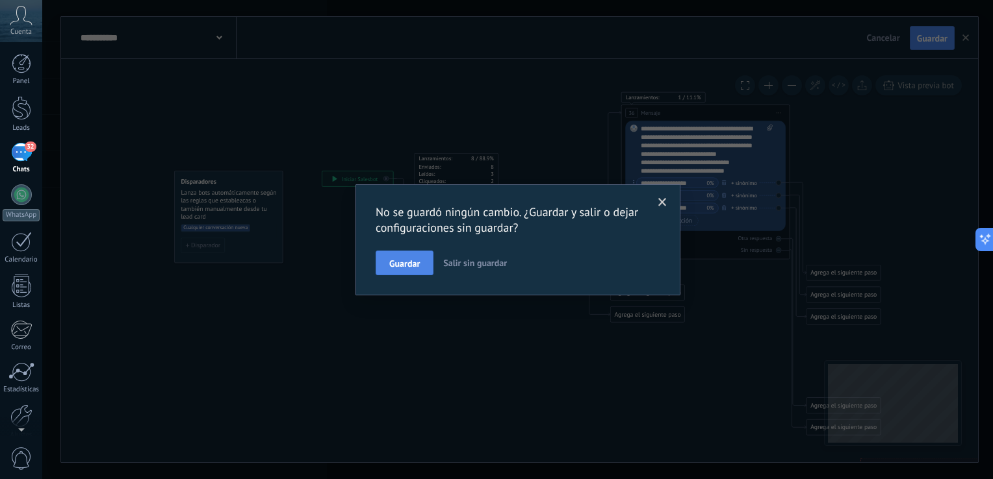
click at [399, 264] on span "Guardar" at bounding box center [404, 263] width 31 height 9
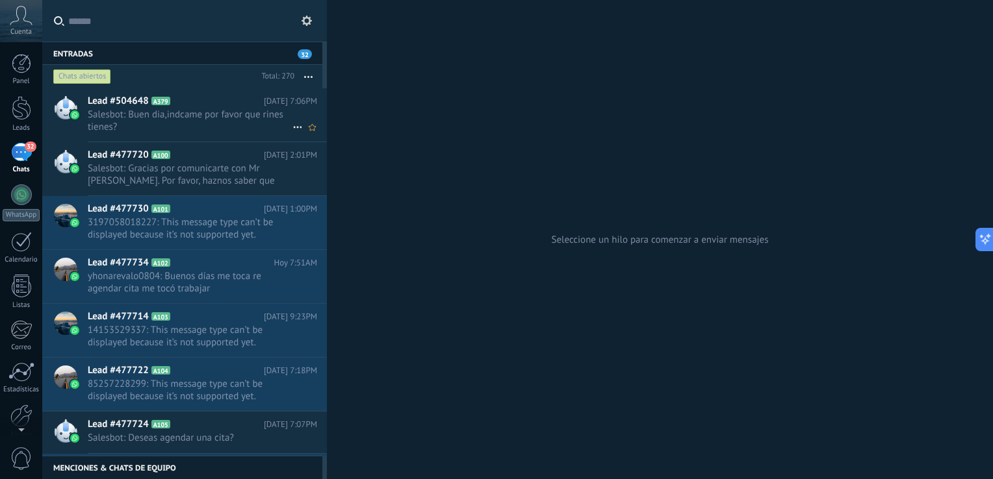
click at [153, 123] on span "Salesbot: Buen dia,indcame por favor que rines tienes?" at bounding box center [190, 120] width 205 height 25
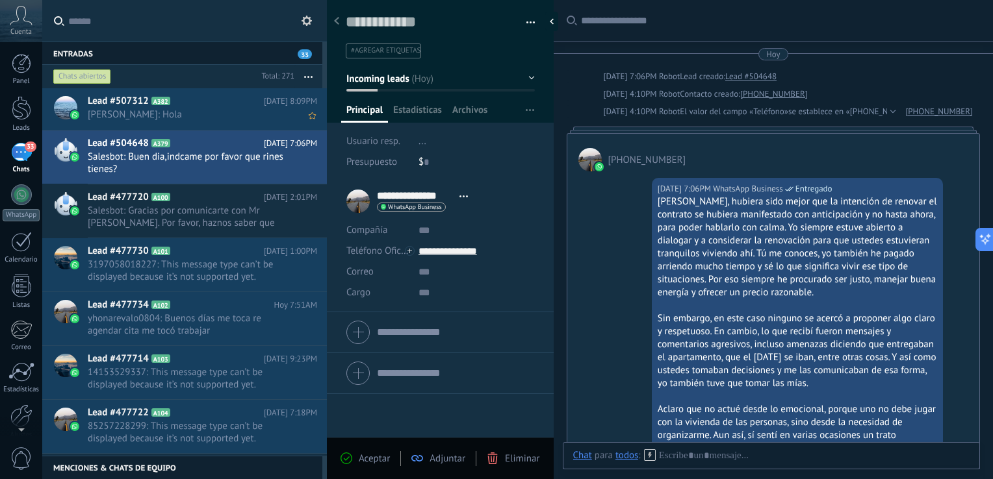
scroll to position [387, 0]
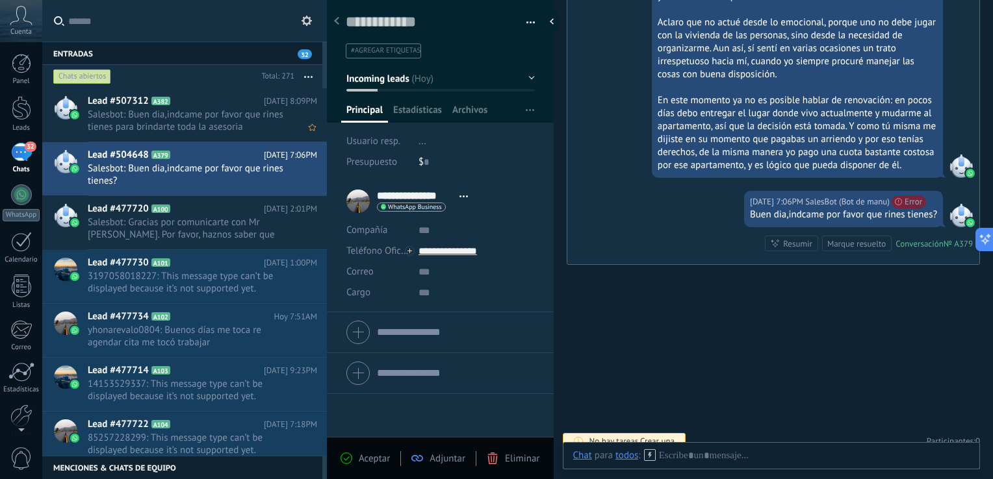
click at [153, 118] on span "Salesbot: Buen dia,indcame por favor que rines tienes para brindarte toda la as…" at bounding box center [190, 120] width 205 height 25
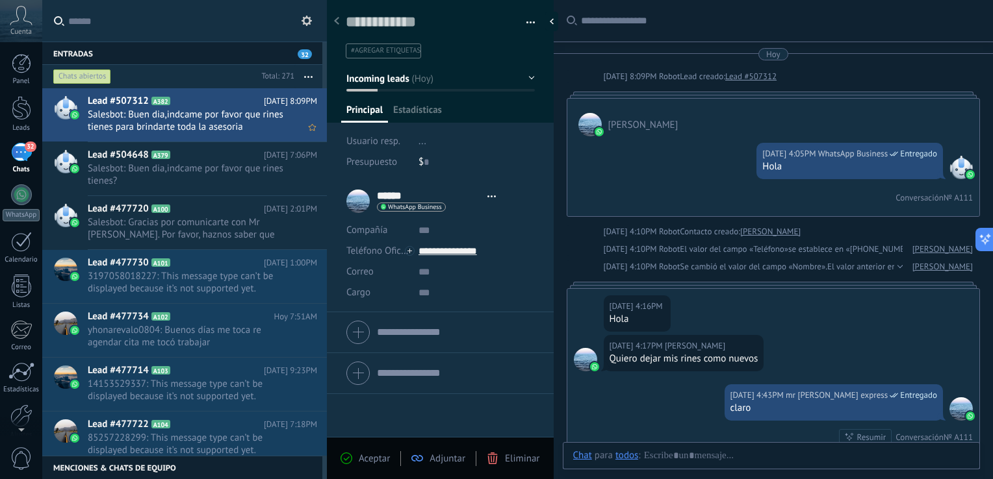
type textarea "**********"
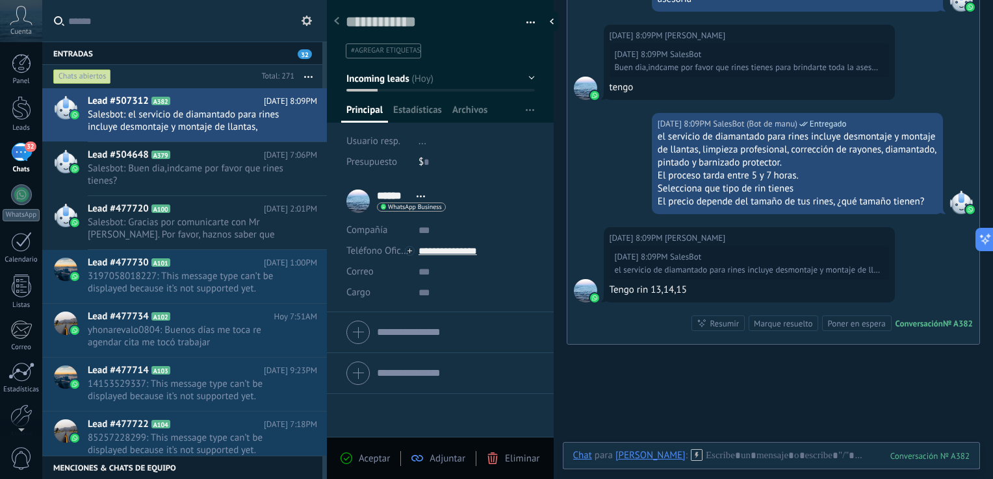
scroll to position [2877, 0]
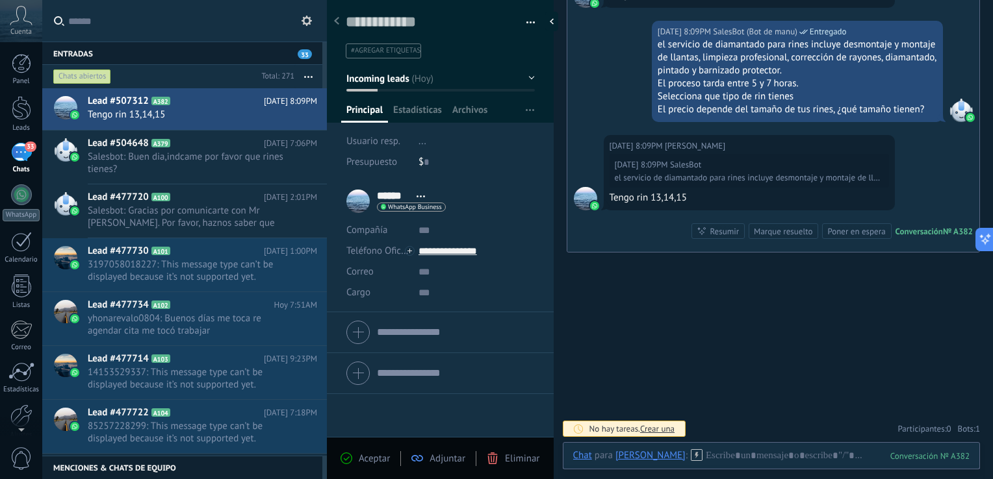
click at [17, 149] on div "33" at bounding box center [21, 152] width 21 height 19
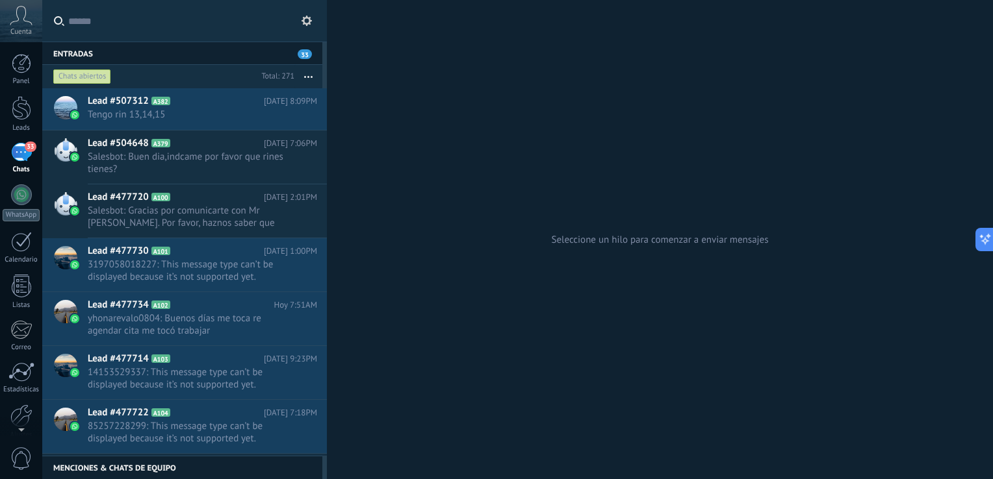
click at [313, 23] on button at bounding box center [307, 21] width 16 height 16
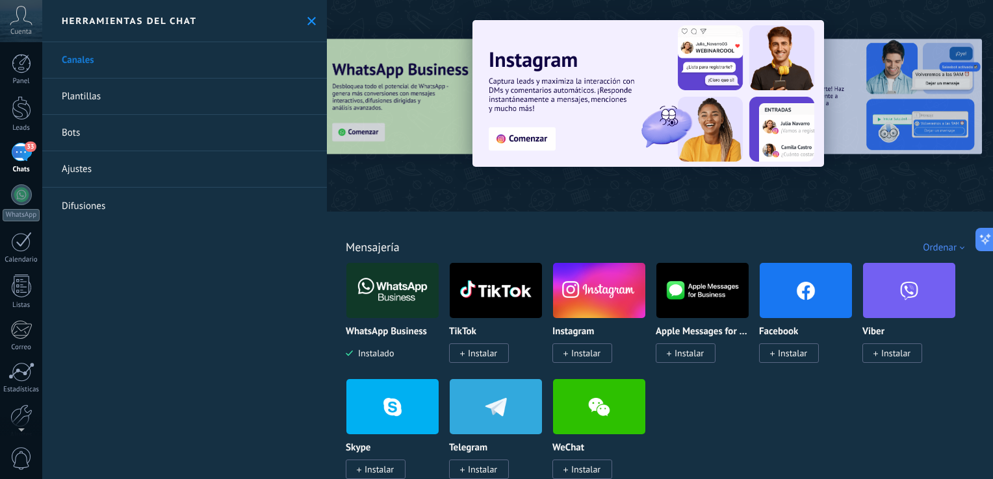
click at [213, 145] on link "Bots" at bounding box center [184, 133] width 285 height 36
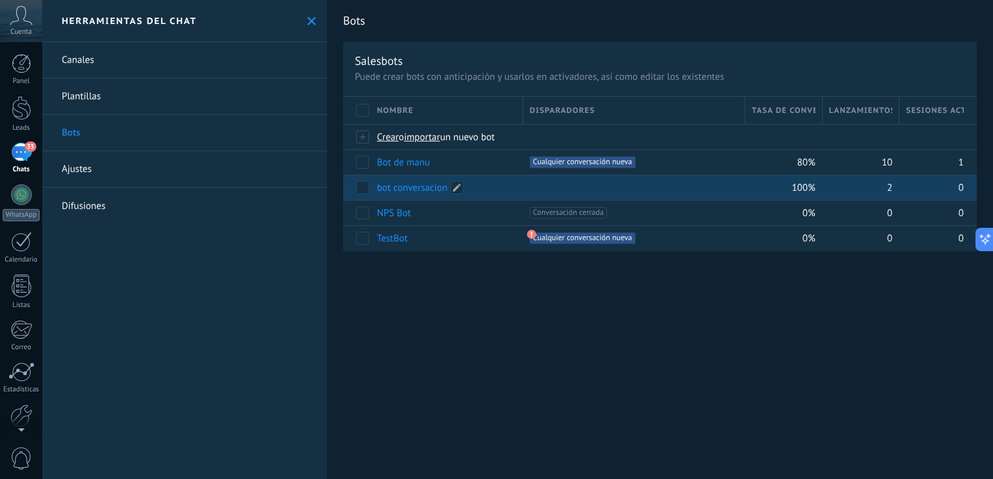
click at [494, 179] on div "bot conversacion" at bounding box center [443, 187] width 146 height 25
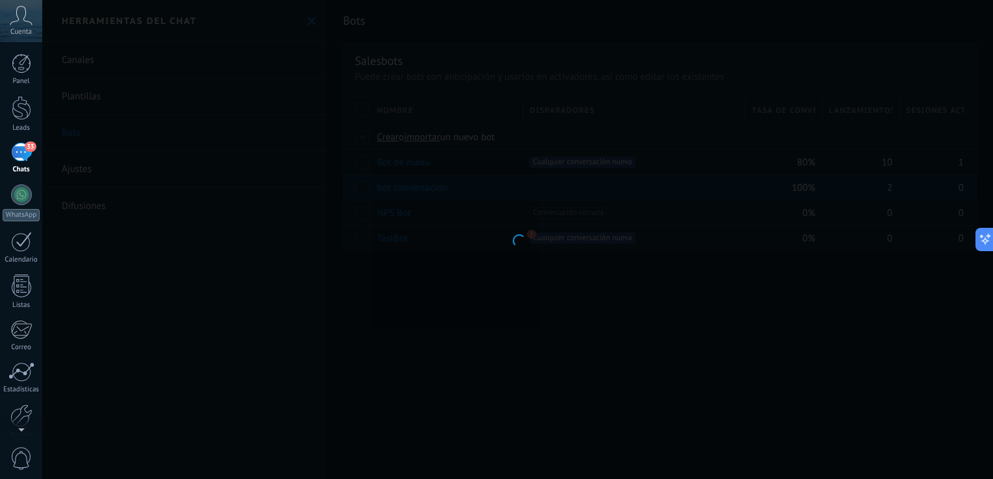
type input "**********"
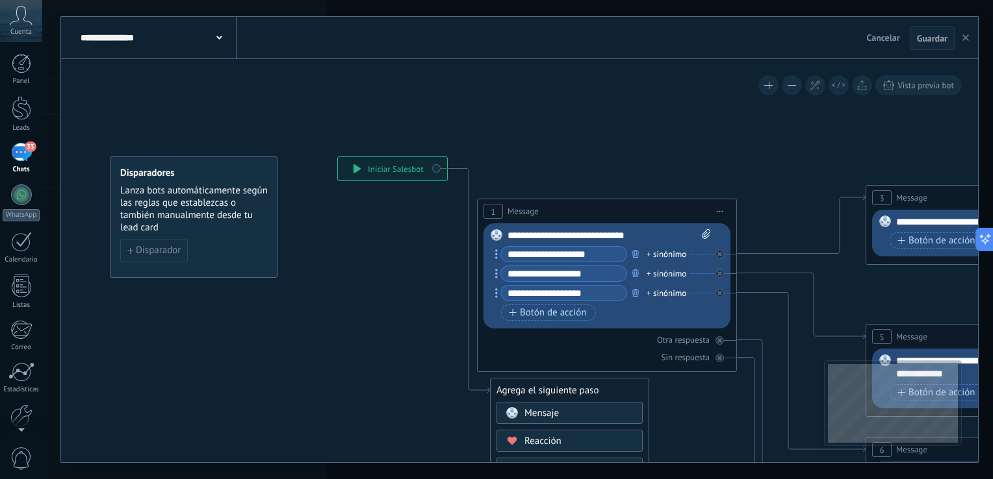
click at [969, 37] on button "button" at bounding box center [965, 38] width 19 height 25
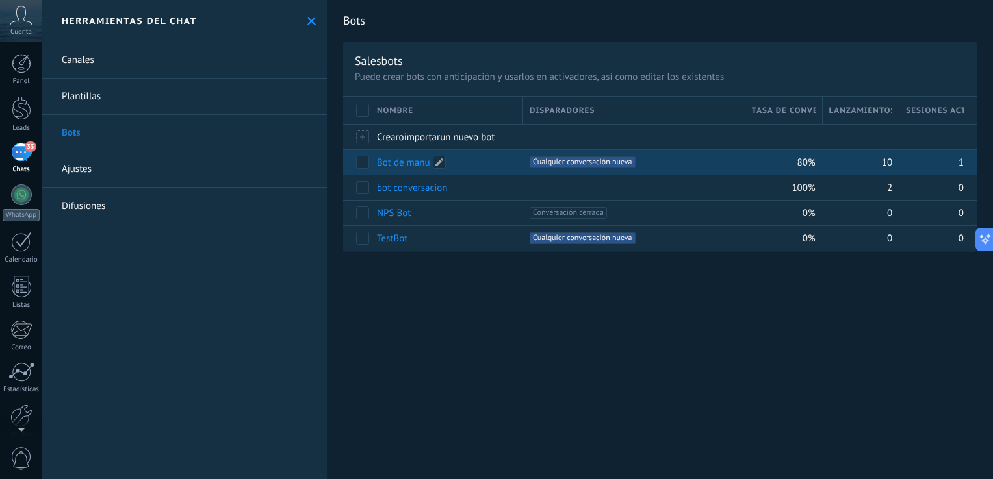
click at [512, 157] on div "Bot de manu" at bounding box center [443, 162] width 146 height 25
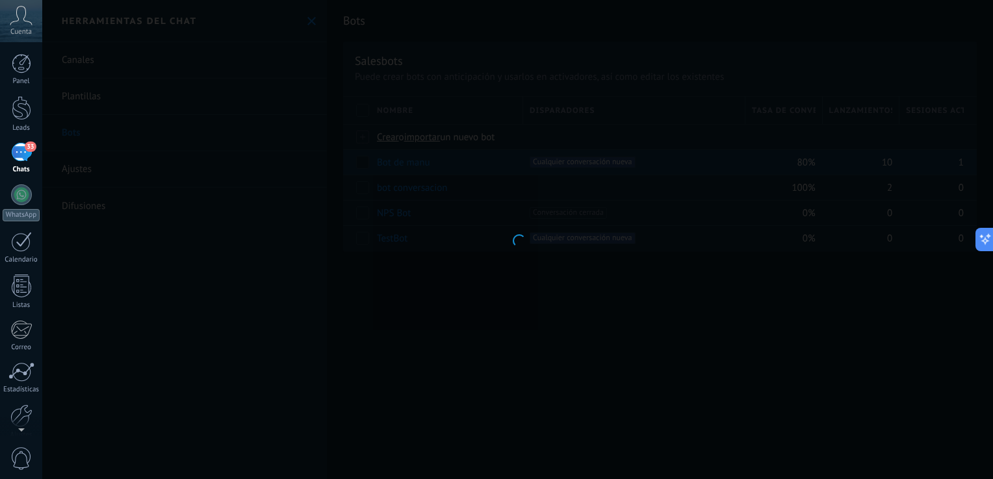
type input "**********"
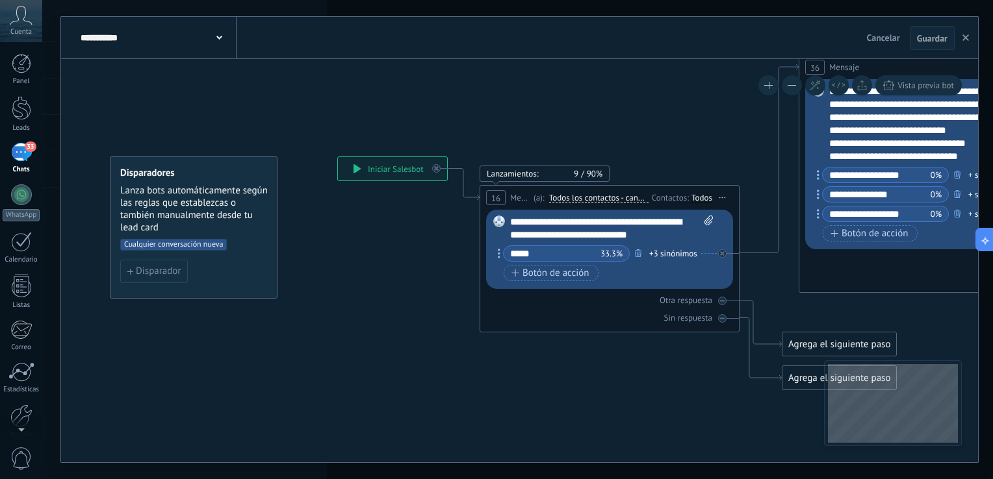
drag, startPoint x: 650, startPoint y: 331, endPoint x: 499, endPoint y: 307, distance: 152.6
click at [499, 307] on div "Lanzamientos: 9 90% Enviados: 9 Leídos: 4 Cliqueados: 3 16 Mensaje ******* (a):…" at bounding box center [609, 258] width 260 height 147
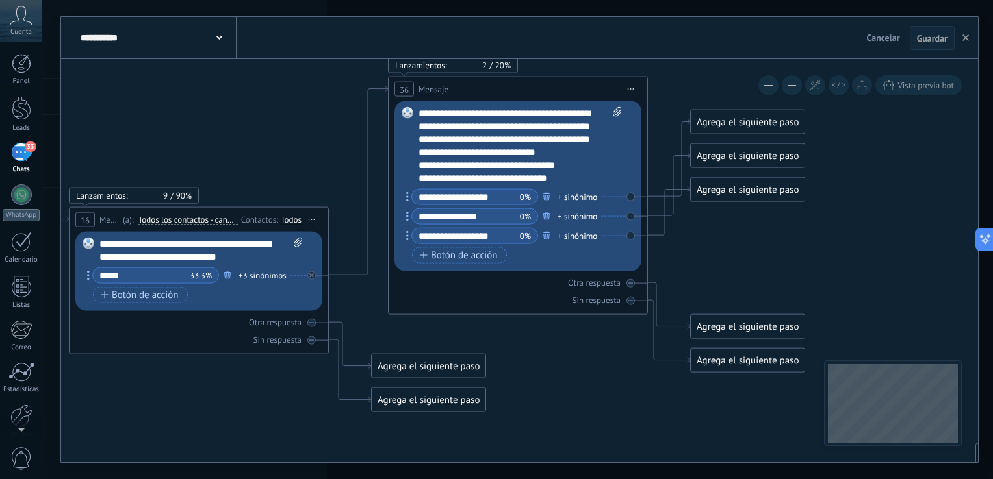
click at [433, 318] on icon at bounding box center [637, 459] width 2071 height 1414
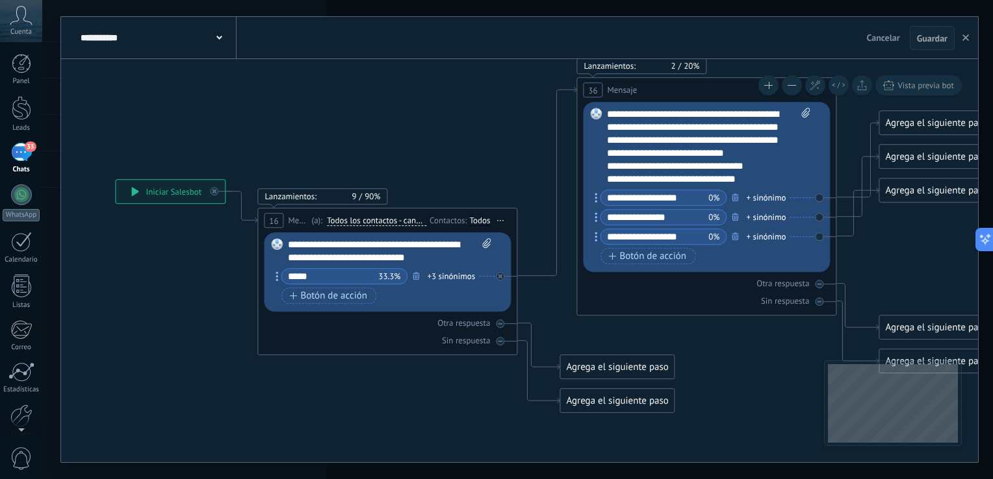
drag, startPoint x: 291, startPoint y: 185, endPoint x: 479, endPoint y: 186, distance: 188.4
click at [479, 186] on icon at bounding box center [825, 460] width 2071 height 1414
click at [325, 275] on input "*****" at bounding box center [329, 277] width 97 height 15
type input "*"
click at [468, 274] on div "33.3% +3 sinónimos" at bounding box center [379, 277] width 209 height 16
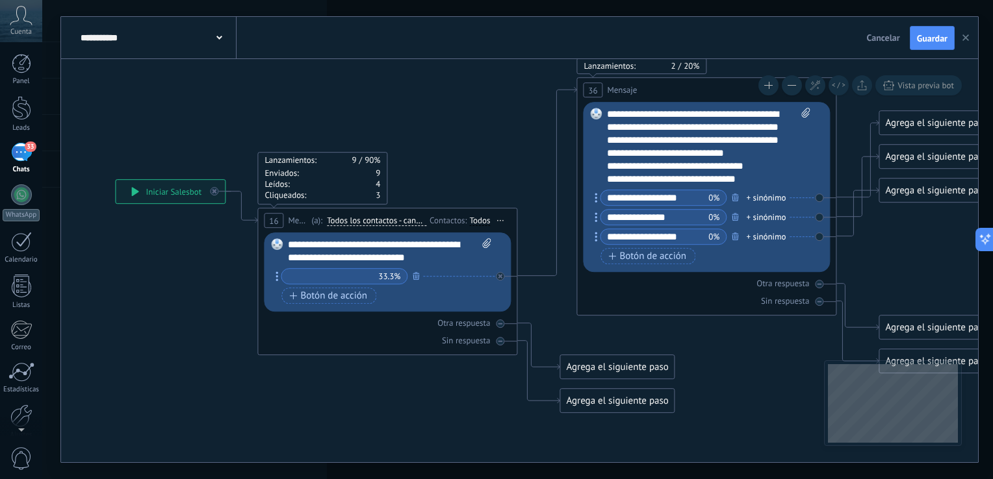
click at [962, 35] on icon "button" at bounding box center [965, 37] width 6 height 6
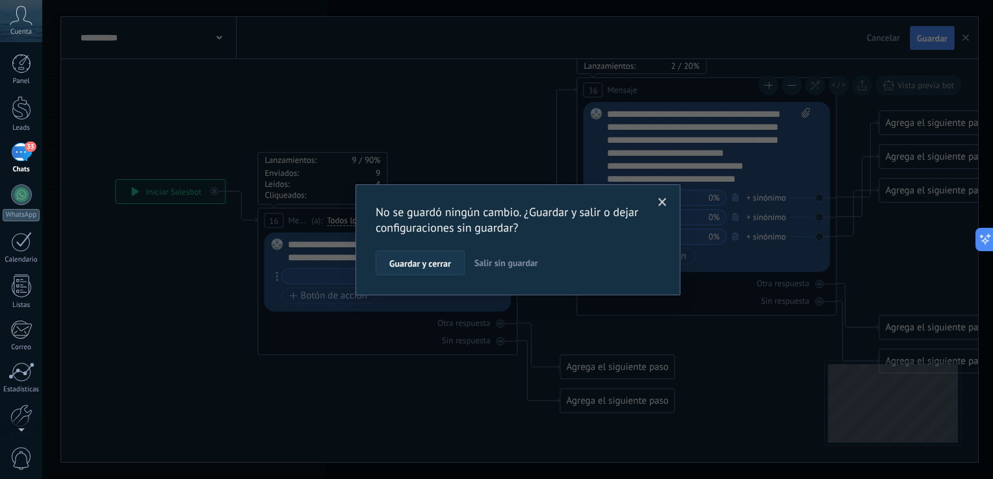
click at [427, 264] on span "Guardar y cerrar" at bounding box center [420, 263] width 62 height 9
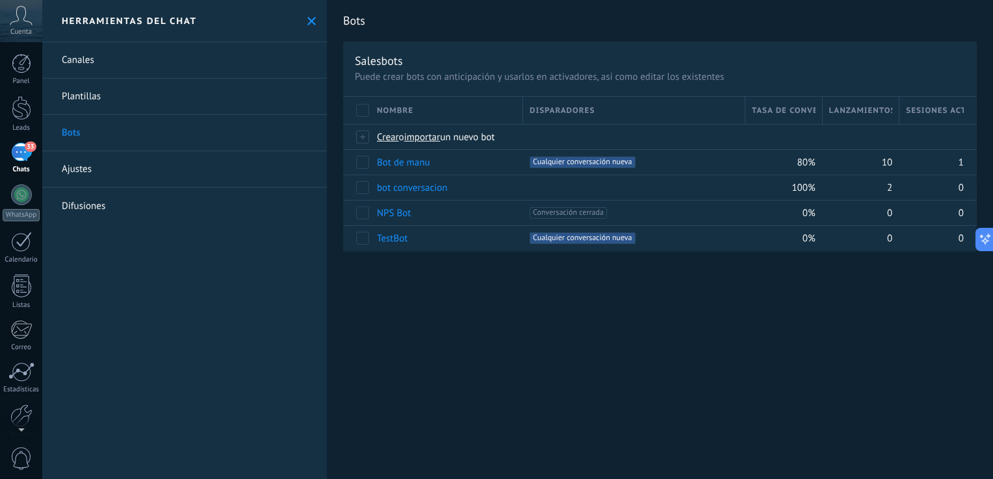
click at [86, 207] on link "Difusiones" at bounding box center [184, 206] width 285 height 36
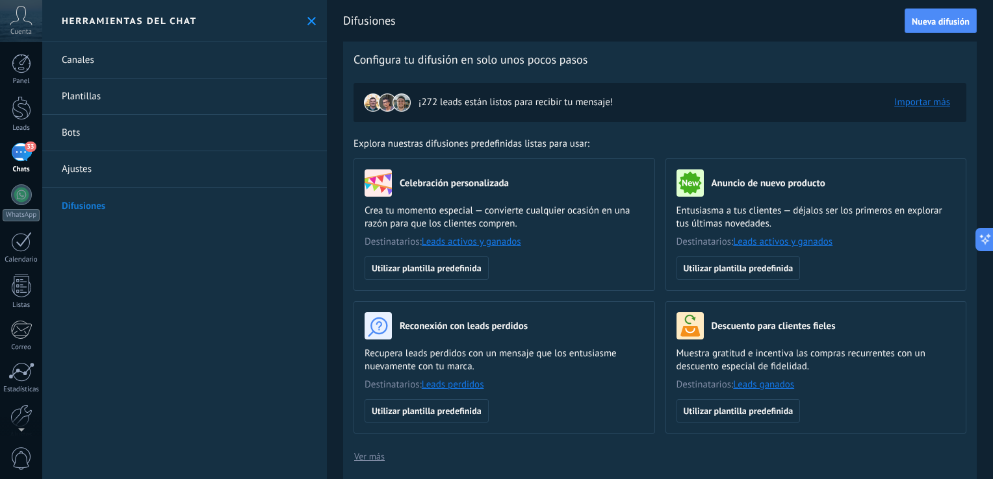
click at [91, 96] on link "Plantillas" at bounding box center [184, 97] width 285 height 36
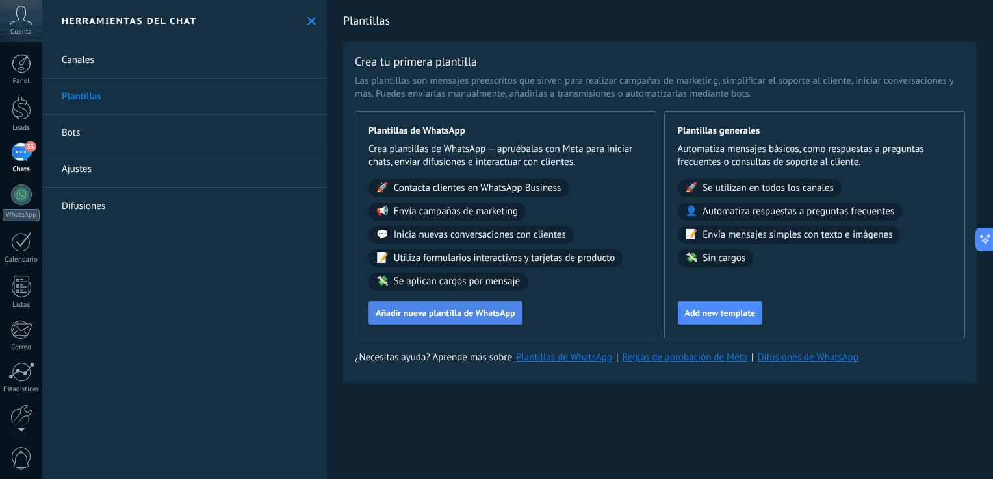
click at [388, 316] on span "Añadir nueva plantilla de WhatsApp" at bounding box center [445, 313] width 140 height 9
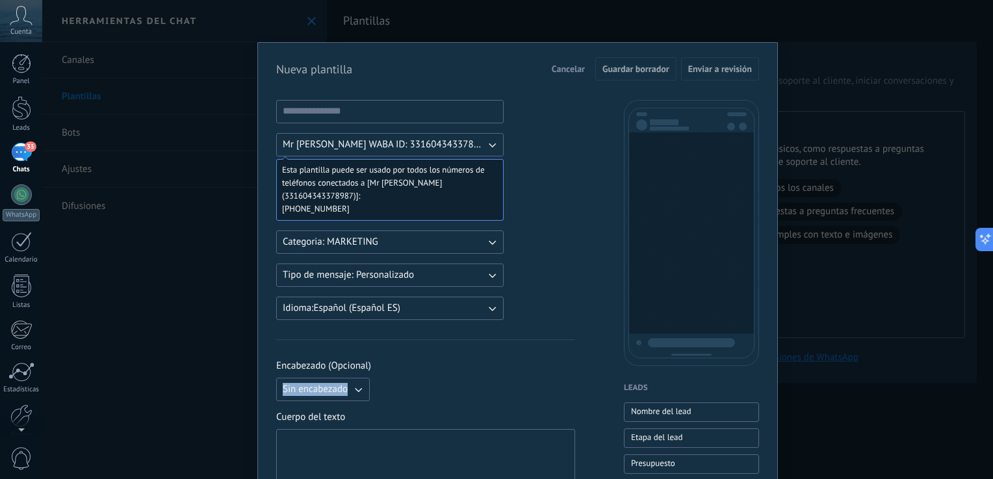
drag, startPoint x: 499, startPoint y: 337, endPoint x: 502, endPoint y: 366, distance: 30.0
click at [924, 186] on div "Nueva plantilla Cancelar Guardar borrador Enviar a revisión Mr [PERSON_NAME] WA…" at bounding box center [517, 239] width 950 height 479
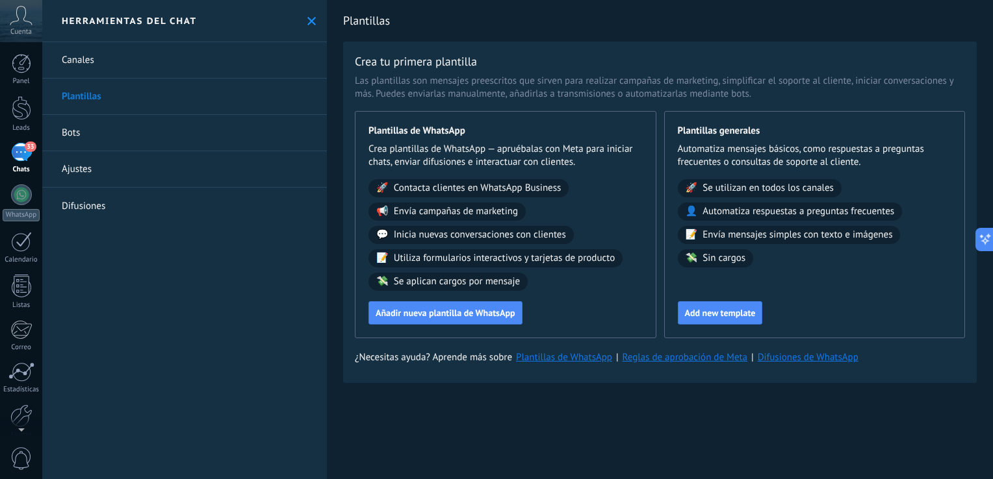
click at [169, 127] on link "Bots" at bounding box center [184, 133] width 285 height 36
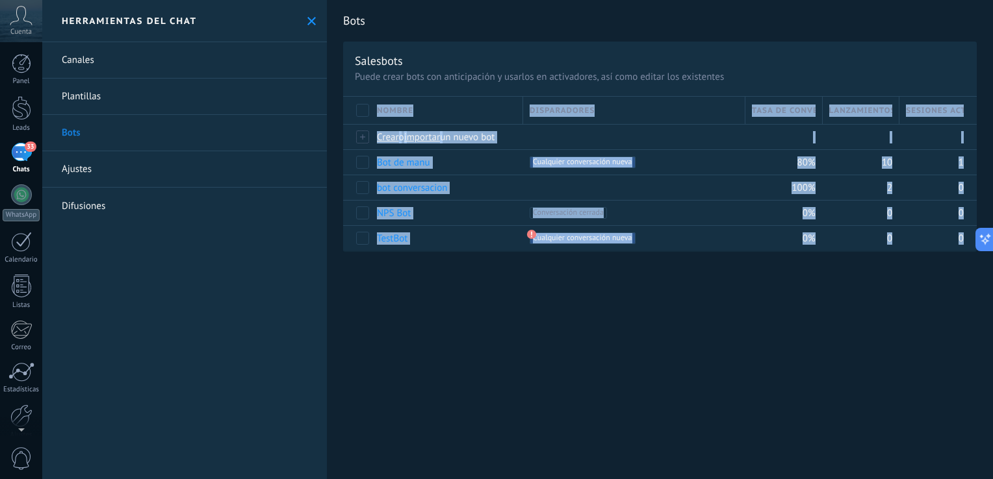
drag, startPoint x: 732, startPoint y: 292, endPoint x: 658, endPoint y: 341, distance: 88.6
click at [658, 341] on div "Bots Salesbots Puede crear bots con anticipación y usarlos en activadores, así …" at bounding box center [660, 239] width 666 height 479
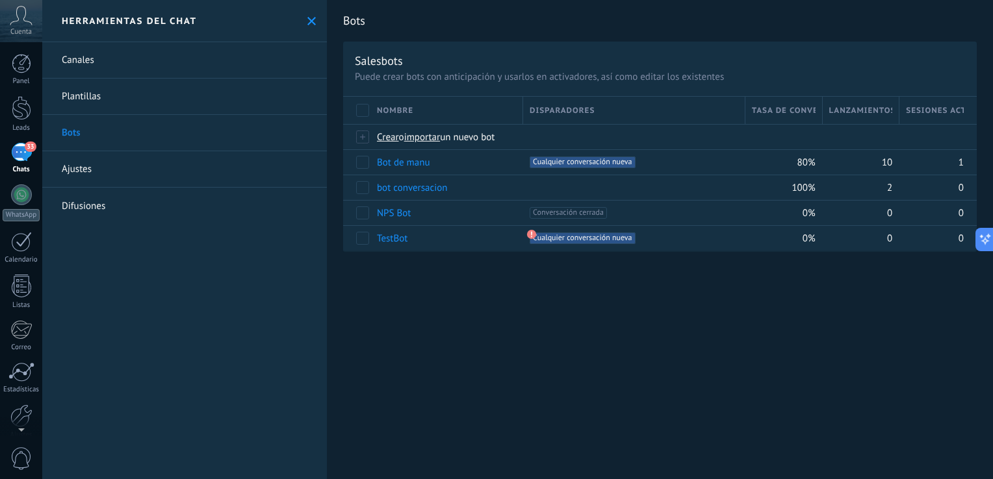
click at [658, 341] on div "Bots Salesbots Puede crear bots con anticipación y usarlos en activadores, así …" at bounding box center [660, 239] width 666 height 479
click at [175, 57] on link "Canales" at bounding box center [184, 60] width 285 height 36
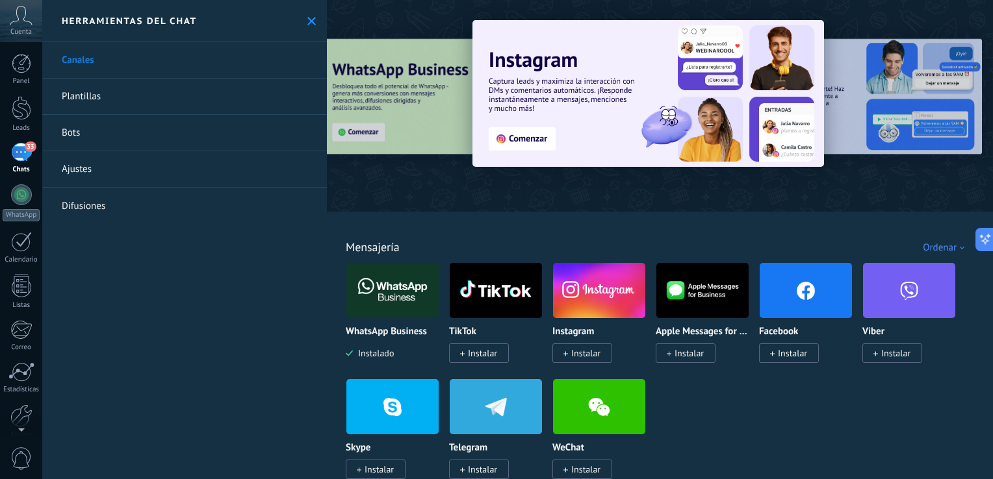
click at [212, 183] on link "Ajustes" at bounding box center [184, 169] width 285 height 36
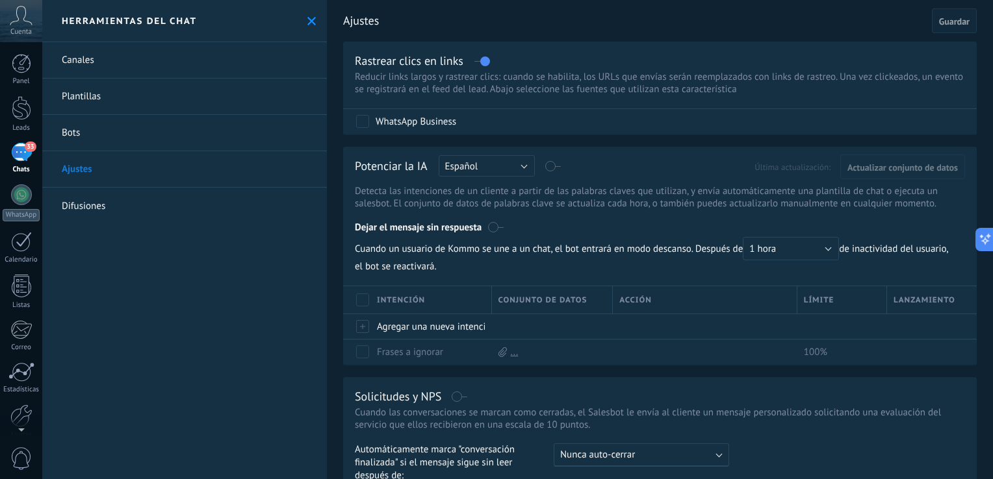
click at [216, 95] on link "Plantillas" at bounding box center [184, 97] width 285 height 36
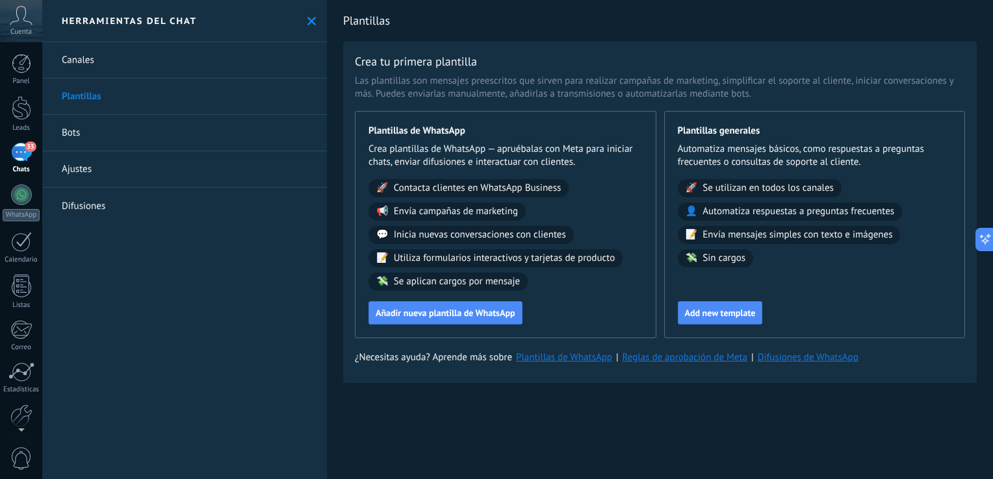
click at [206, 128] on link "Bots" at bounding box center [184, 133] width 285 height 36
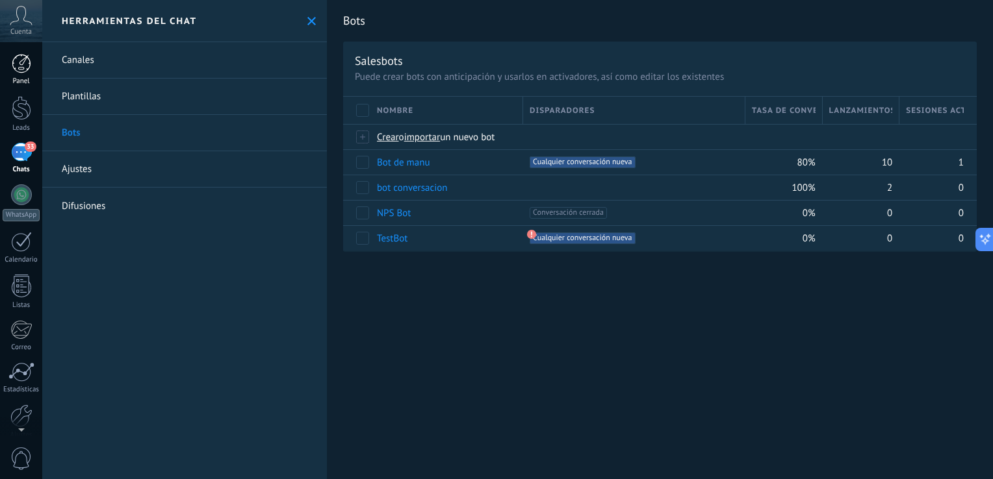
click at [32, 81] on div "Panel" at bounding box center [22, 81] width 38 height 8
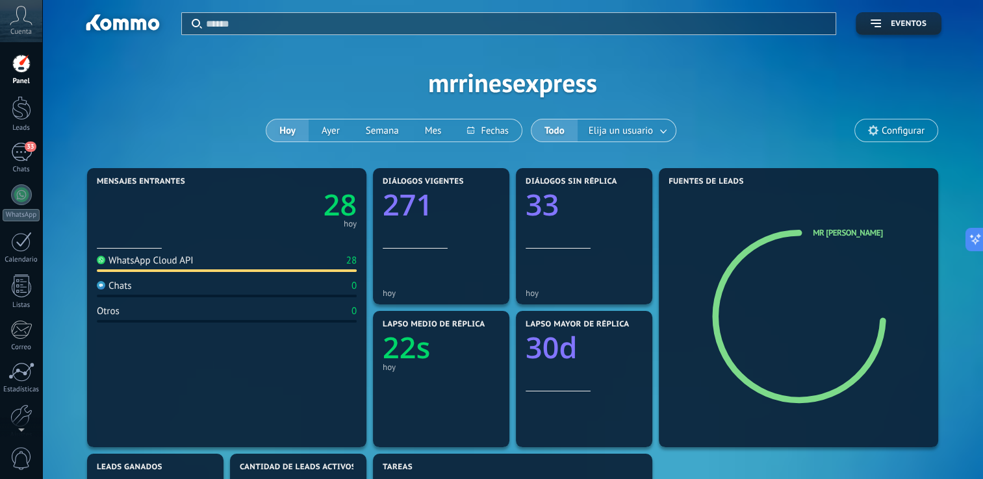
click at [880, 126] on span "Configurar" at bounding box center [896, 131] width 83 height 22
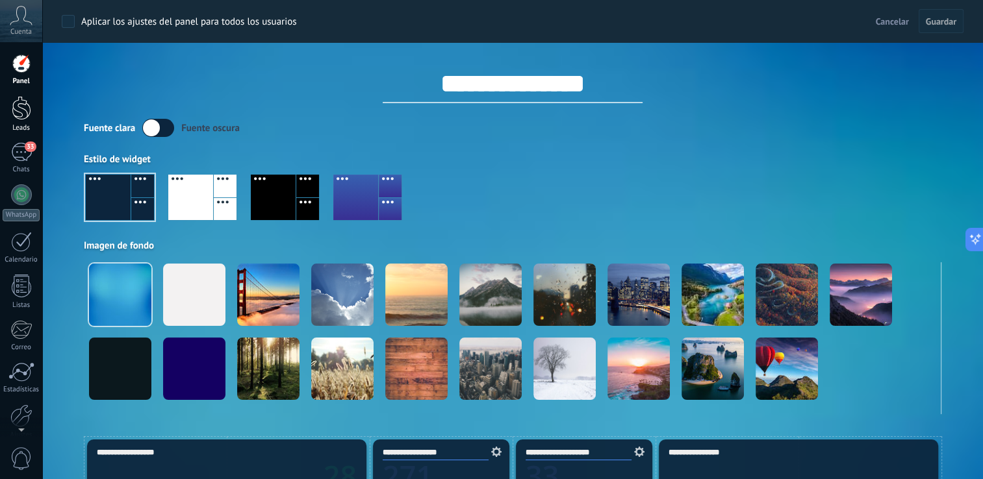
click at [16, 120] on div at bounding box center [21, 108] width 19 height 24
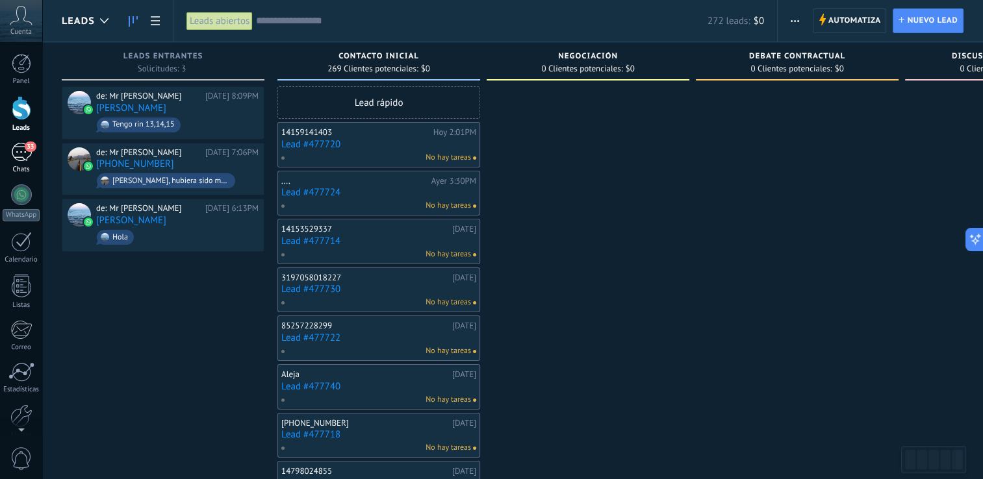
click at [12, 154] on div "33" at bounding box center [21, 152] width 21 height 19
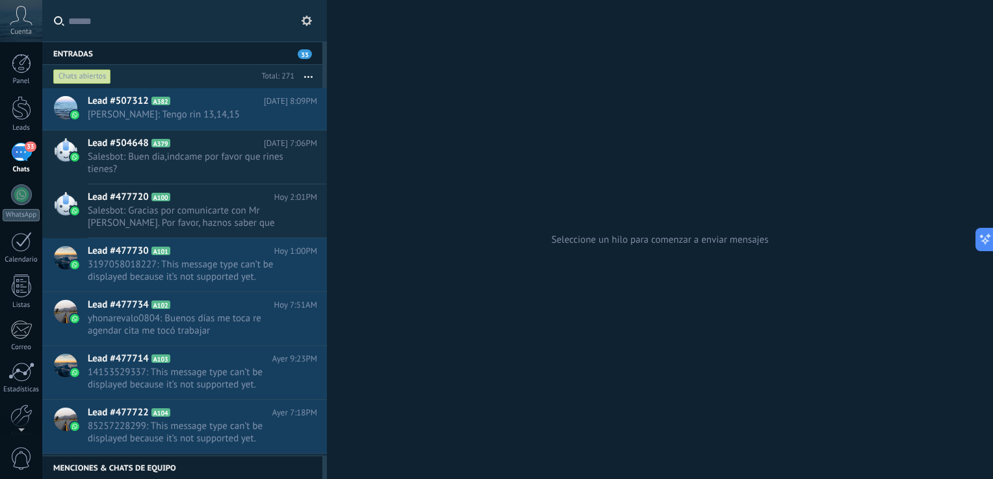
click at [299, 74] on button "button" at bounding box center [308, 76] width 28 height 23
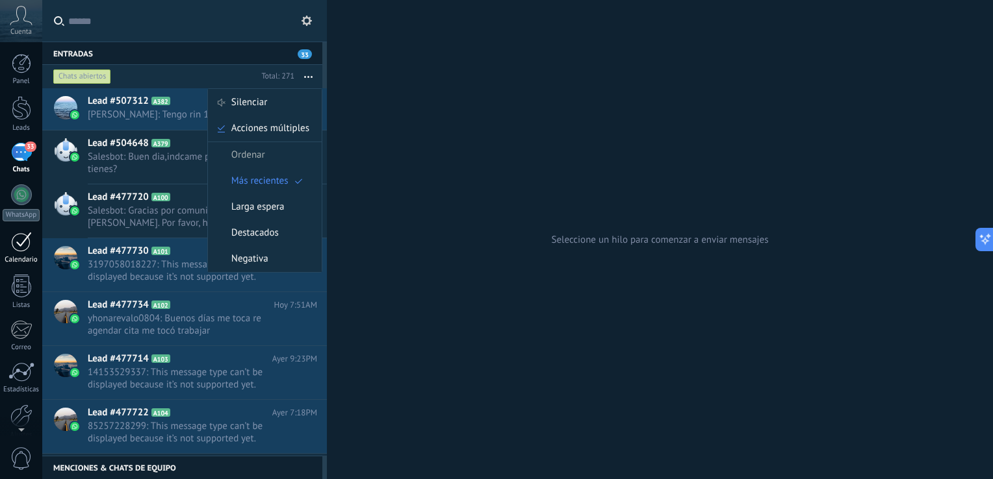
click at [25, 250] on div at bounding box center [21, 242] width 21 height 20
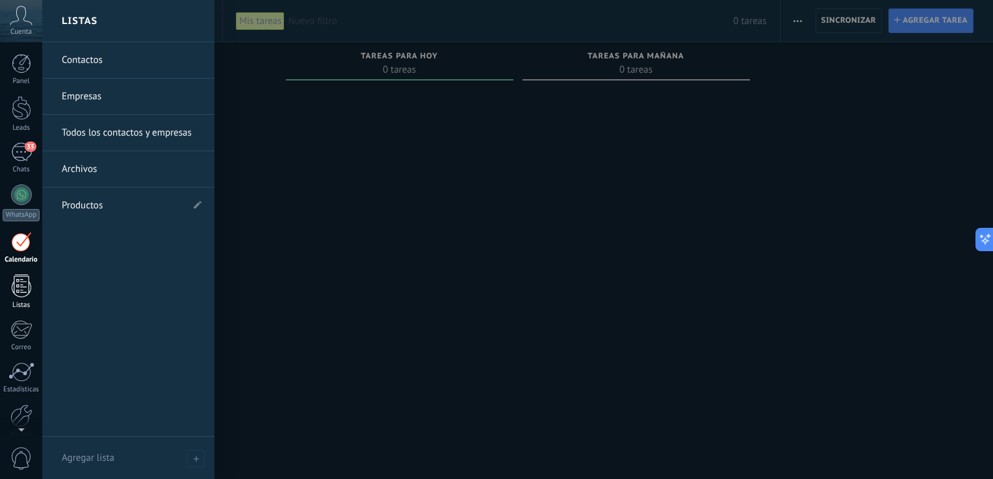
click at [13, 294] on div at bounding box center [21, 286] width 19 height 23
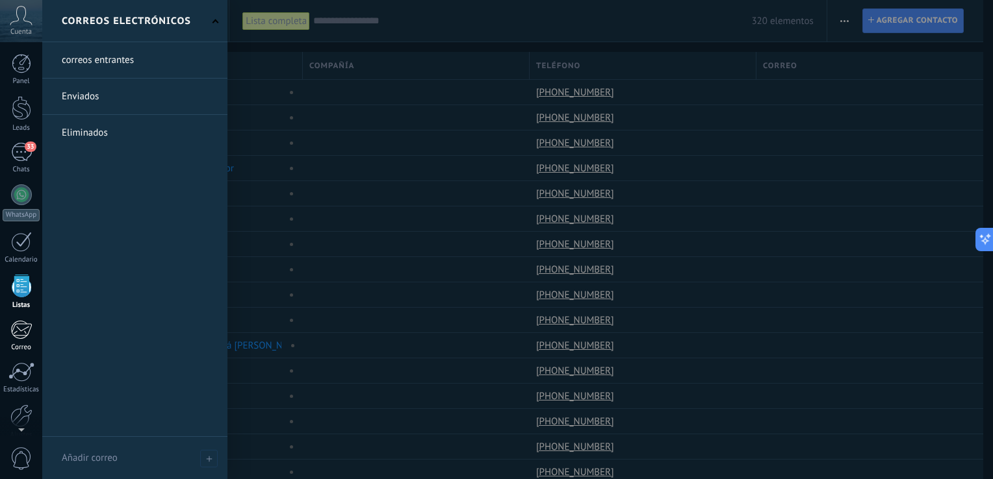
click at [16, 341] on link "Correo" at bounding box center [21, 336] width 42 height 32
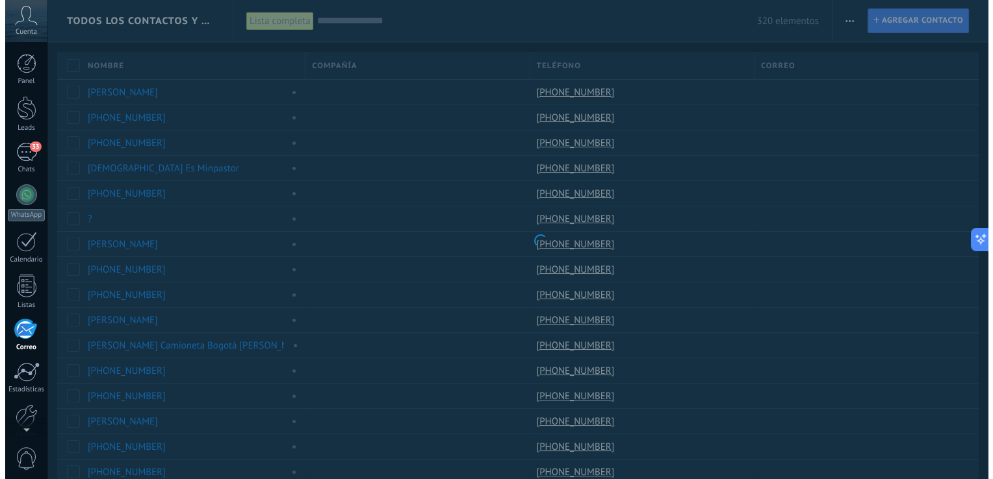
scroll to position [60, 0]
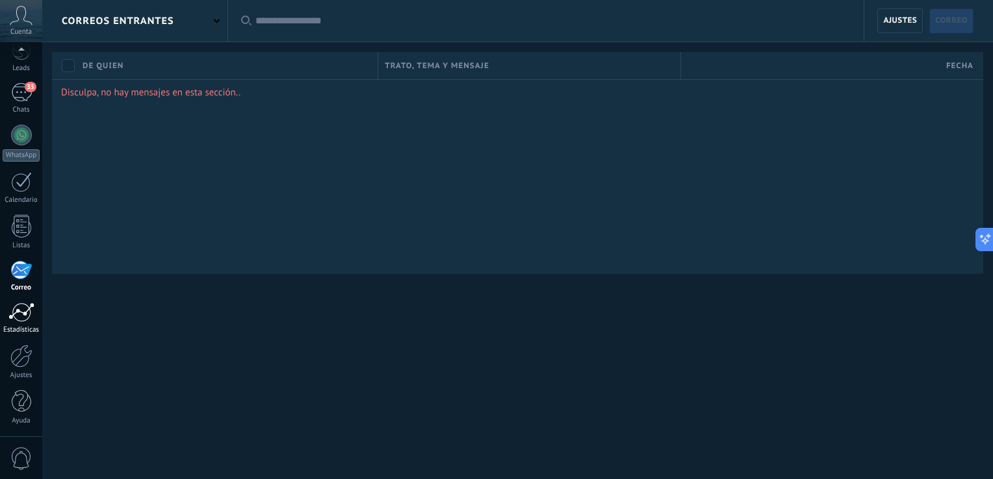
click at [19, 317] on div at bounding box center [21, 312] width 26 height 19
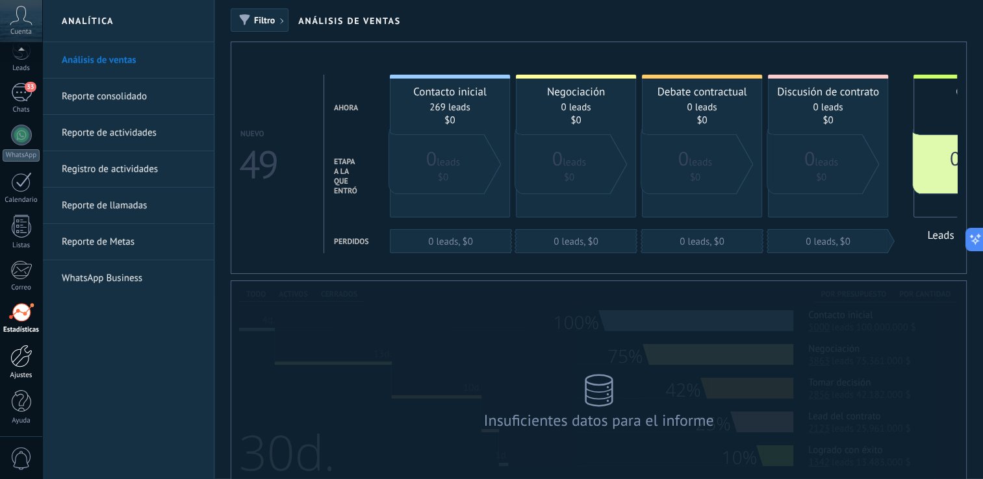
click at [19, 361] on div at bounding box center [21, 356] width 22 height 23
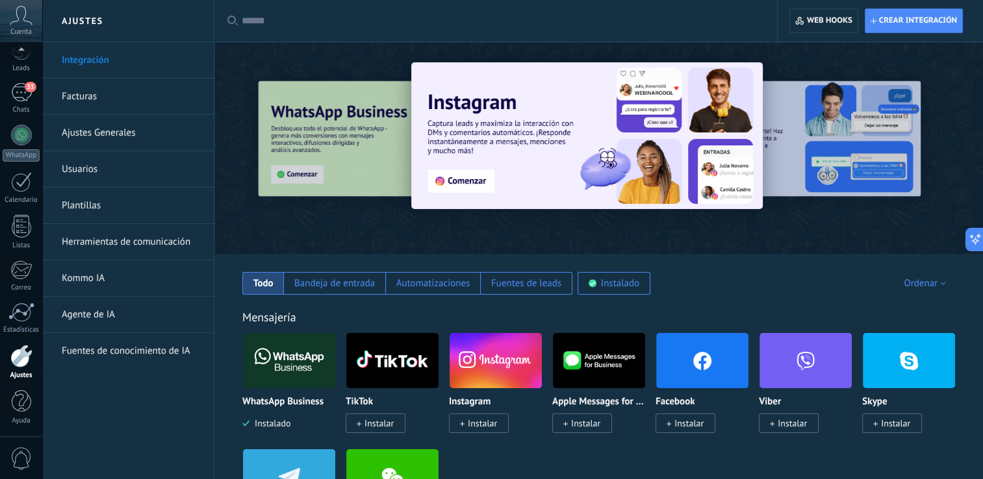
click at [23, 118] on div "Panel Leads 33 Chats WhatsApp Clientes" at bounding box center [21, 216] width 42 height 444
click at [20, 98] on div "33" at bounding box center [21, 92] width 21 height 19
